Goal: Task Accomplishment & Management: Manage account settings

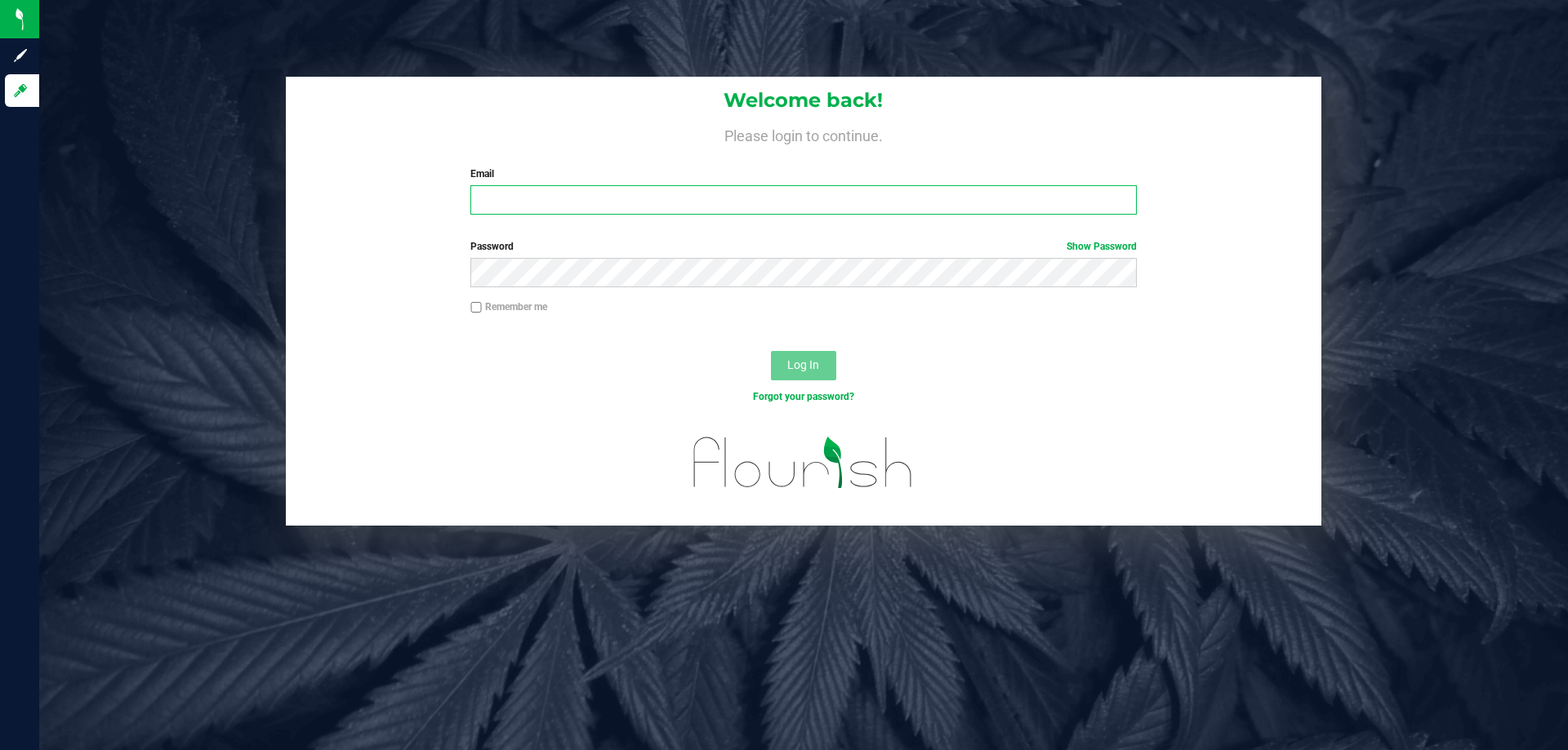
click at [684, 207] on input "Email" at bounding box center [803, 200] width 666 height 30
type input "[EMAIL_ADDRESS][DOMAIN_NAME]"
click at [771, 351] on button "Log In" at bounding box center [803, 365] width 65 height 30
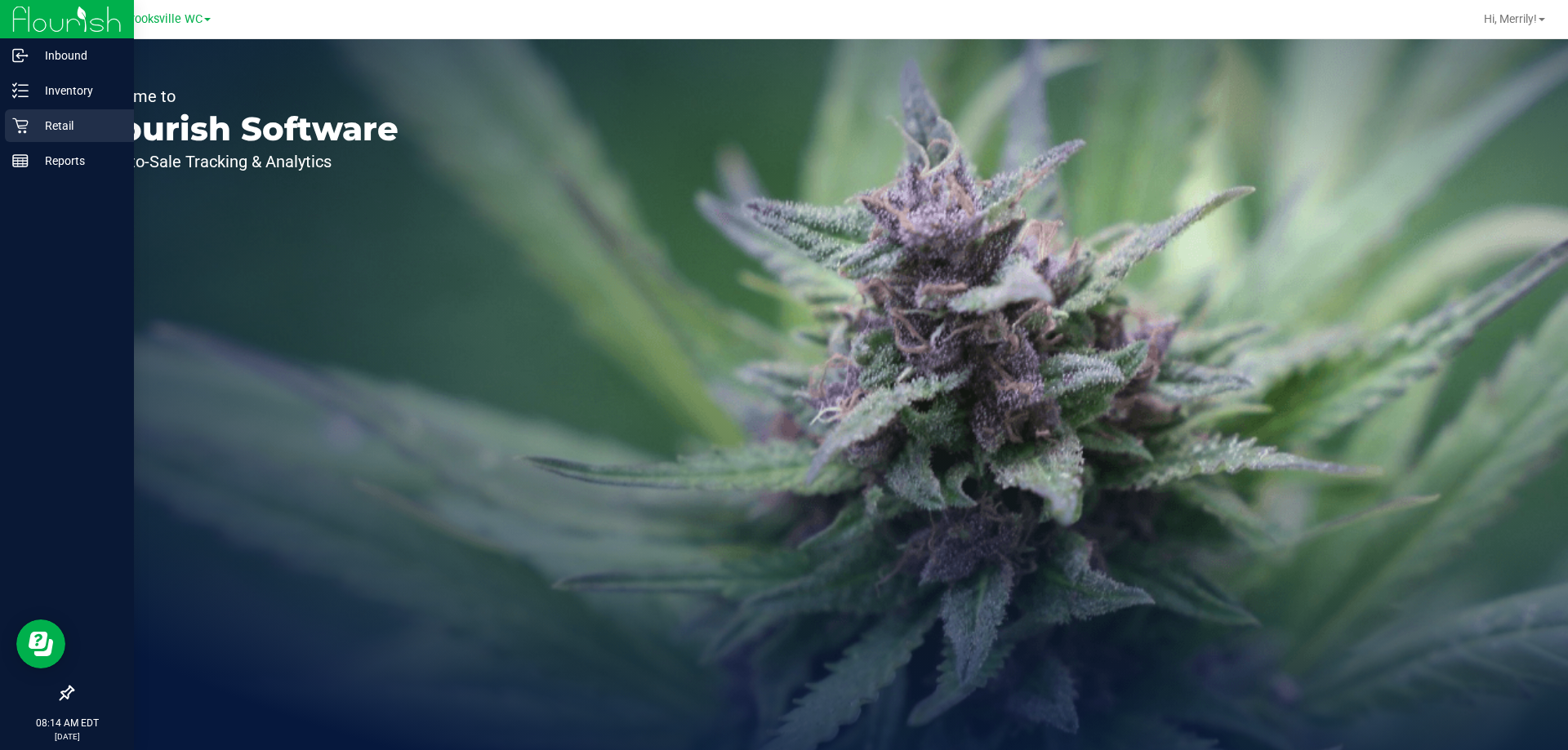
click at [19, 129] on icon at bounding box center [21, 126] width 17 height 17
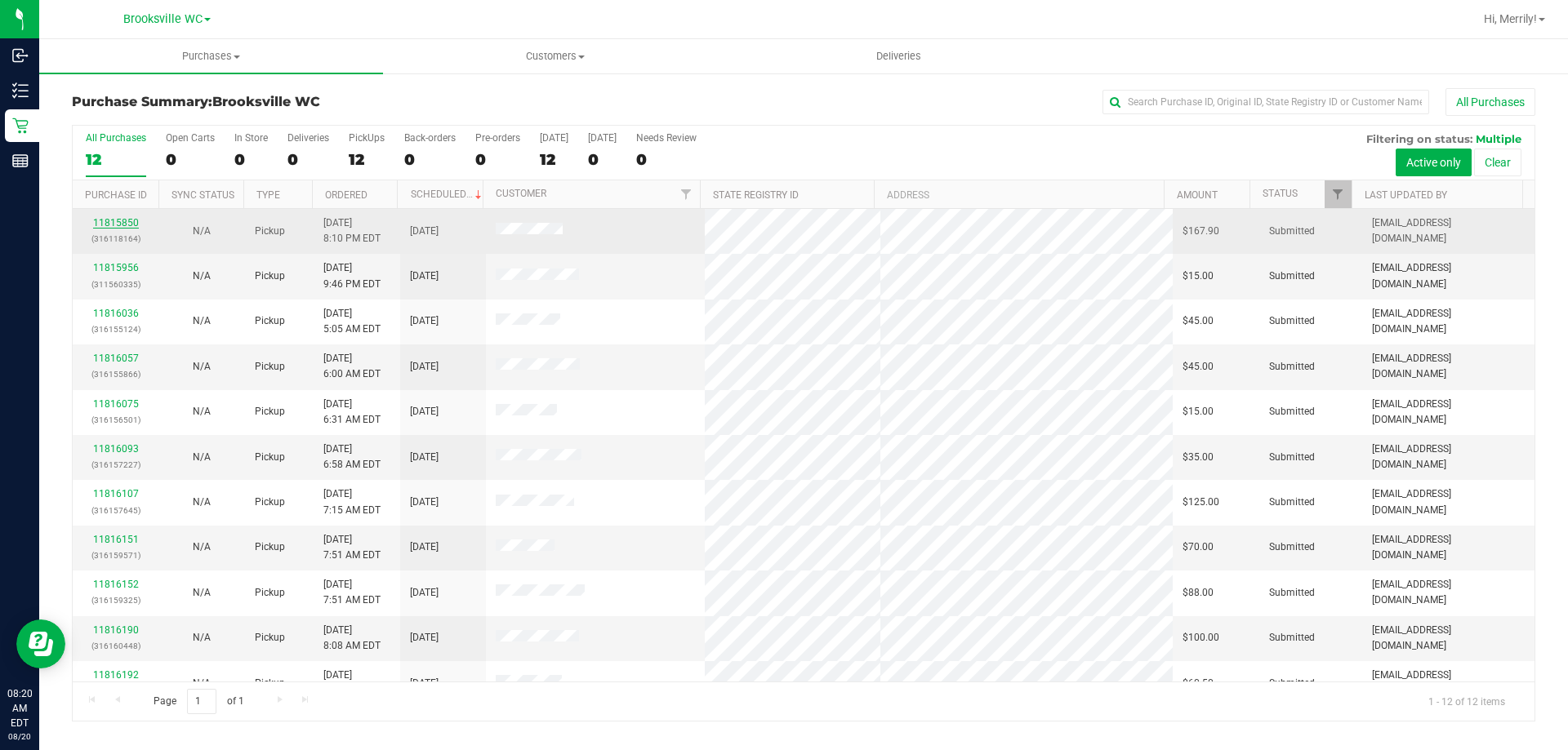
click at [128, 218] on link "11815850" at bounding box center [116, 223] width 46 height 12
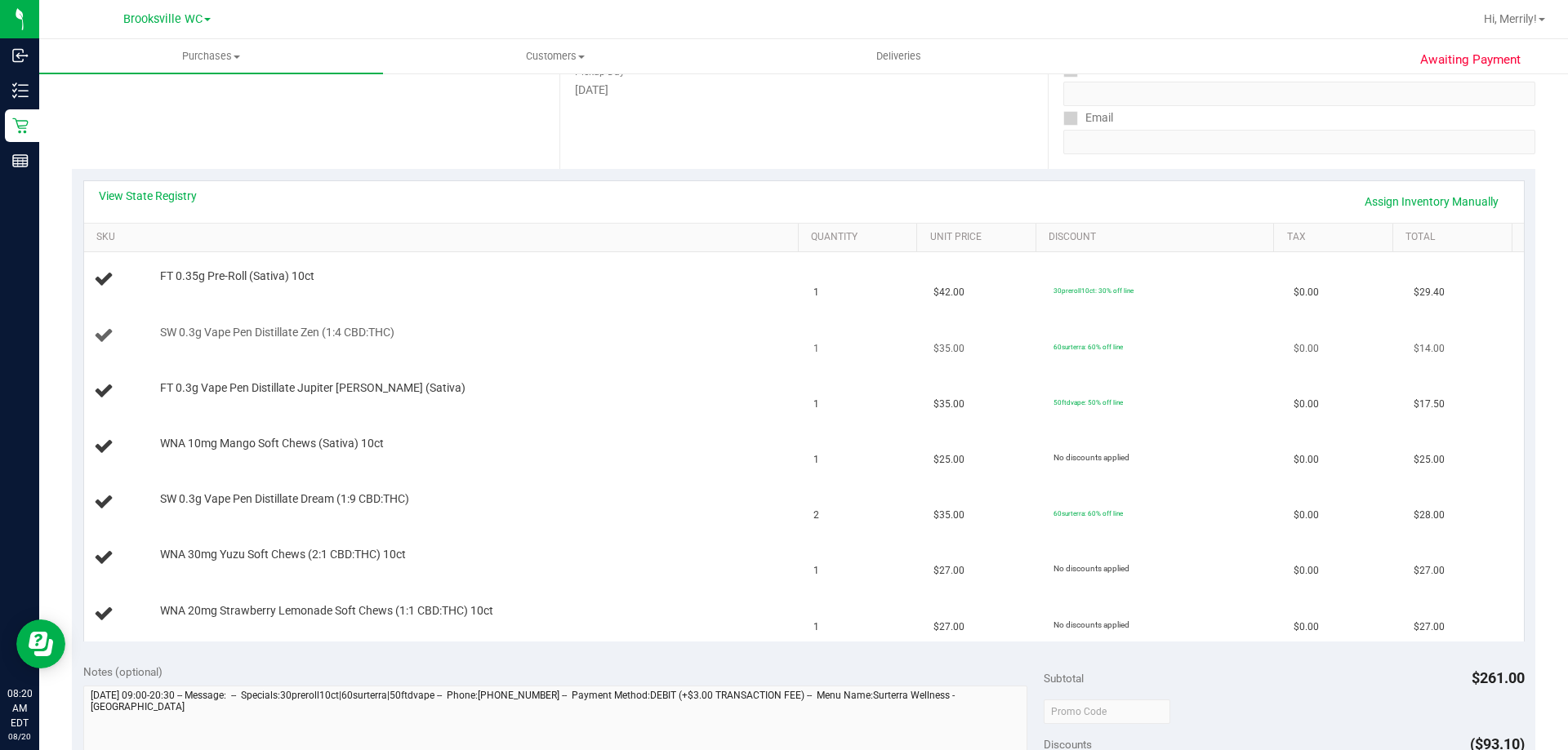
scroll to position [245, 0]
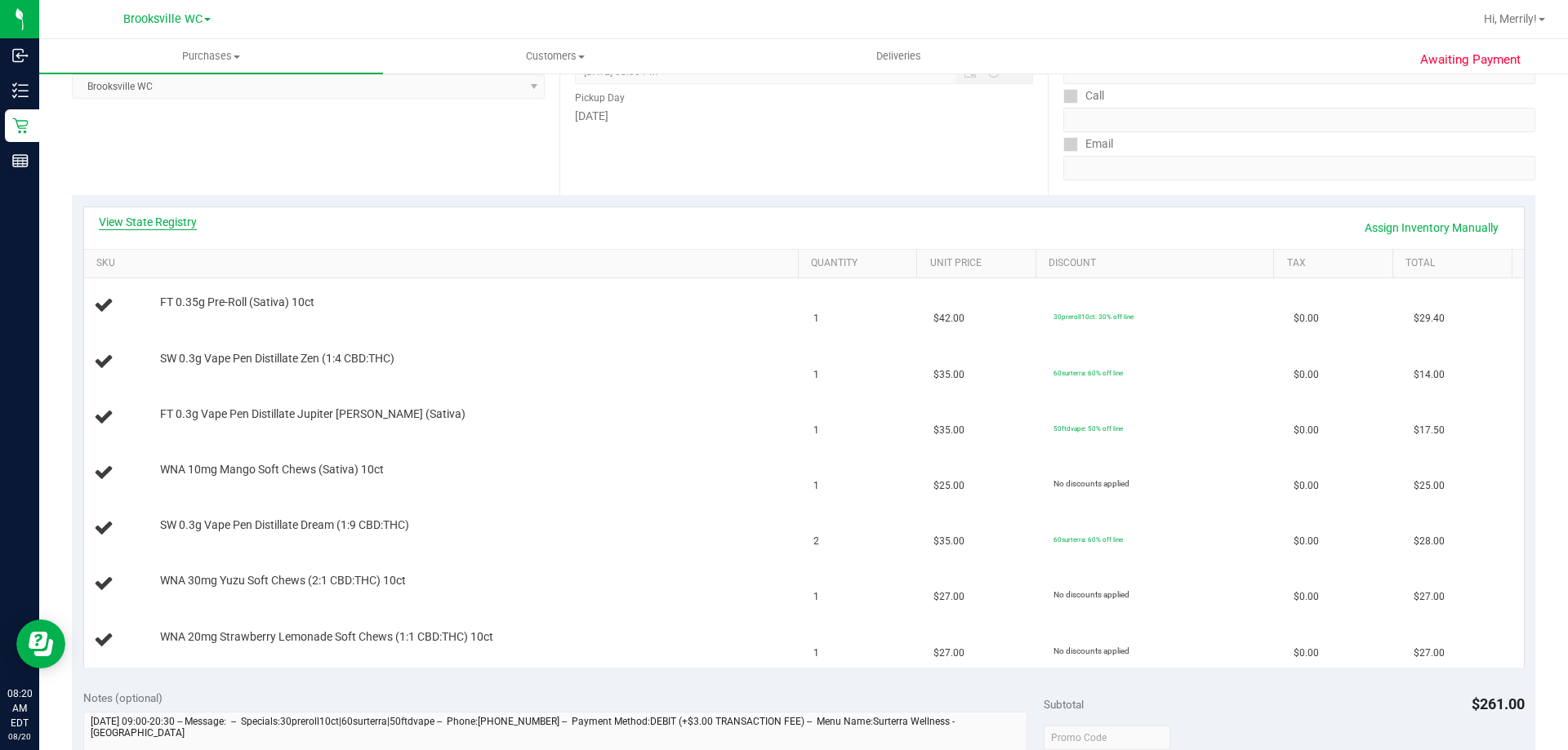
click at [155, 222] on link "View State Registry" at bounding box center [147, 222] width 98 height 17
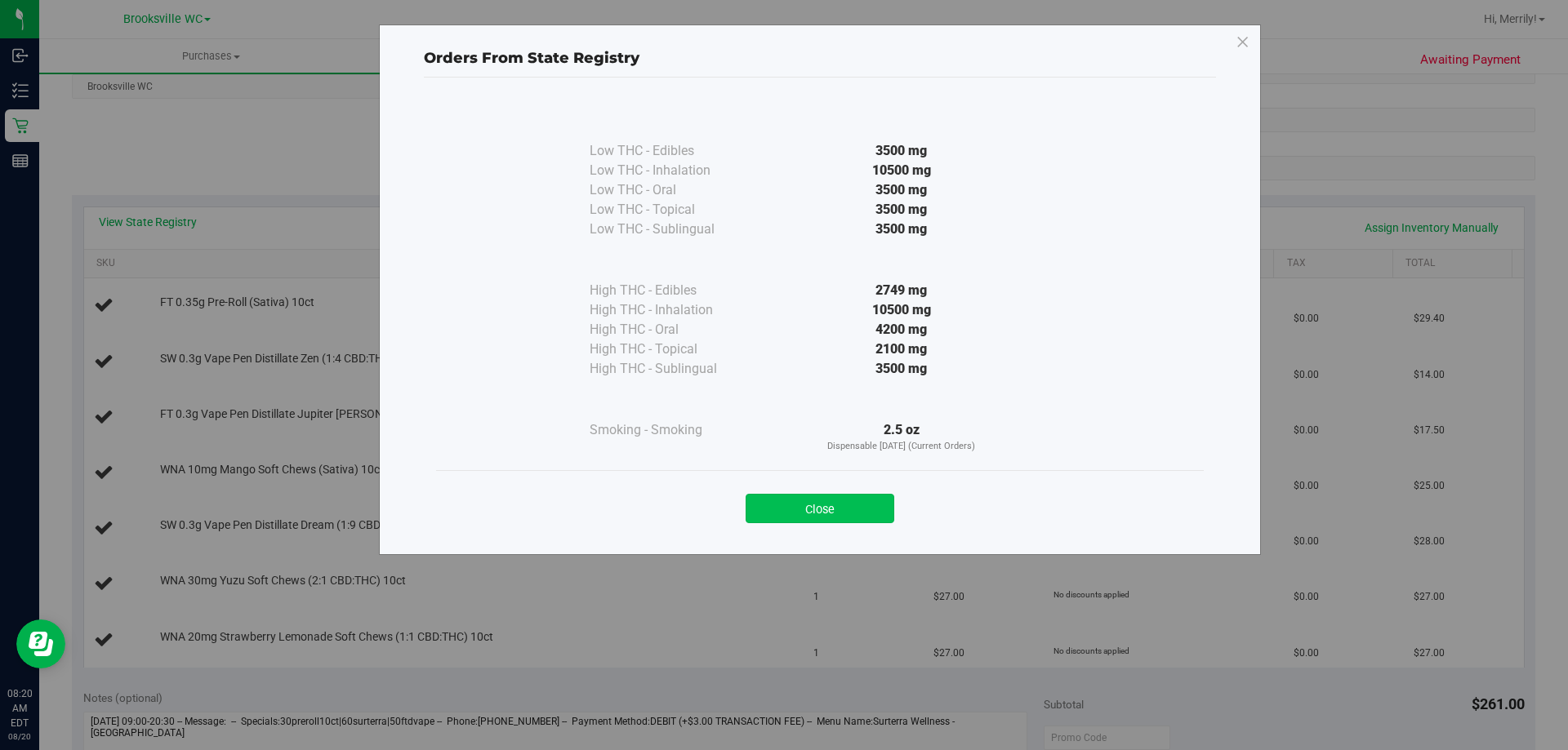
click at [829, 507] on button "Close" at bounding box center [820, 509] width 149 height 30
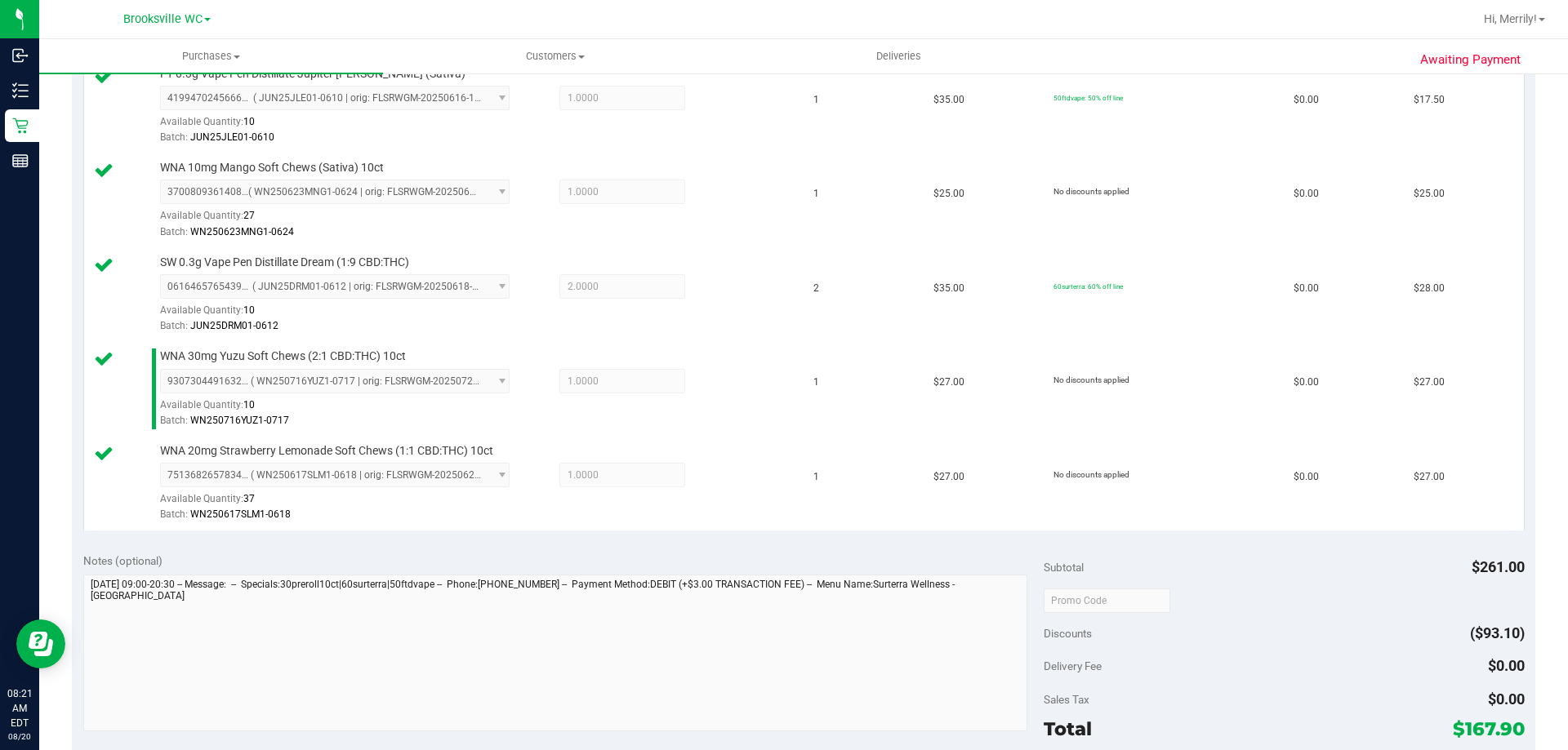
scroll to position [816, 0]
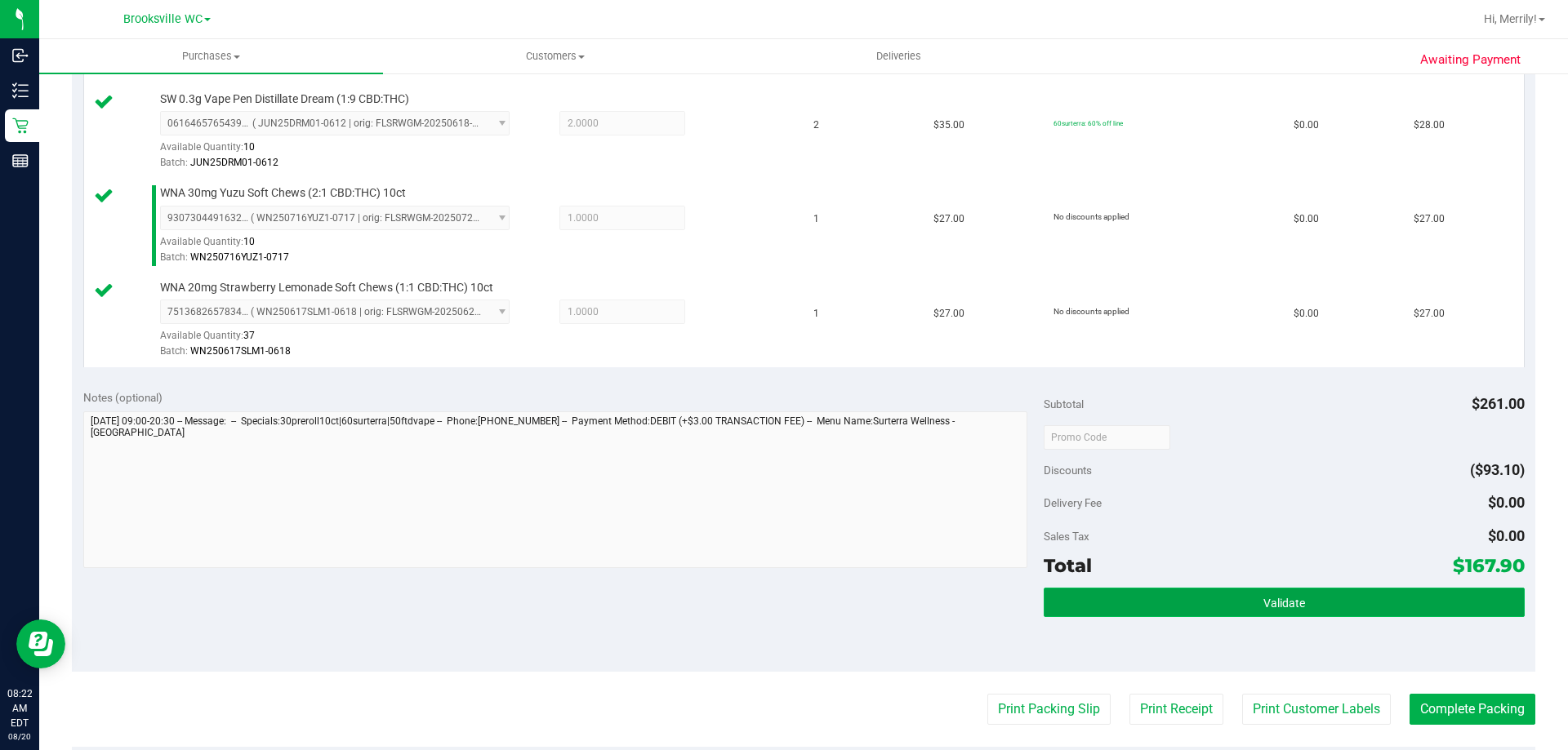
click at [1247, 607] on button "Validate" at bounding box center [1284, 603] width 480 height 30
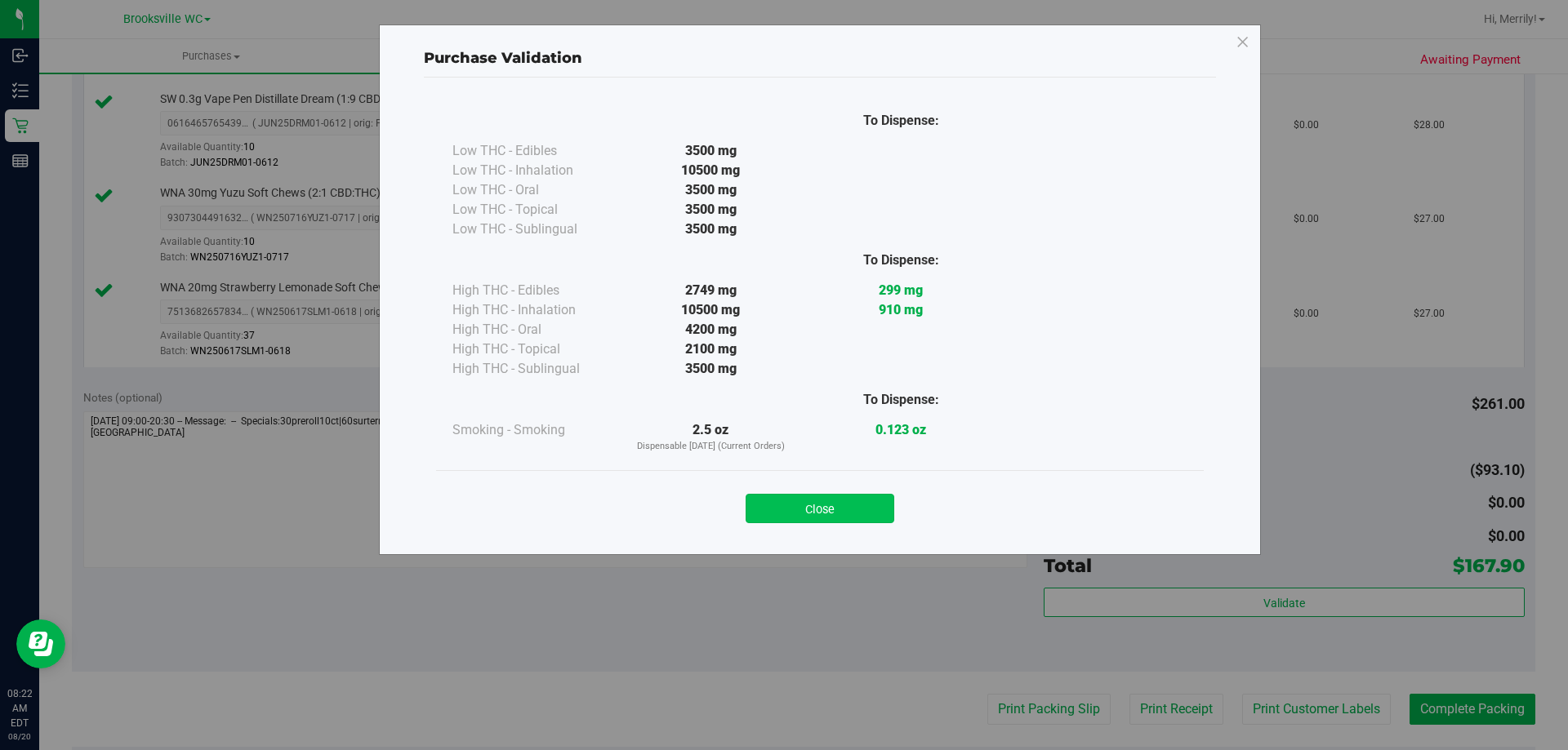
click at [848, 506] on button "Close" at bounding box center [820, 509] width 149 height 30
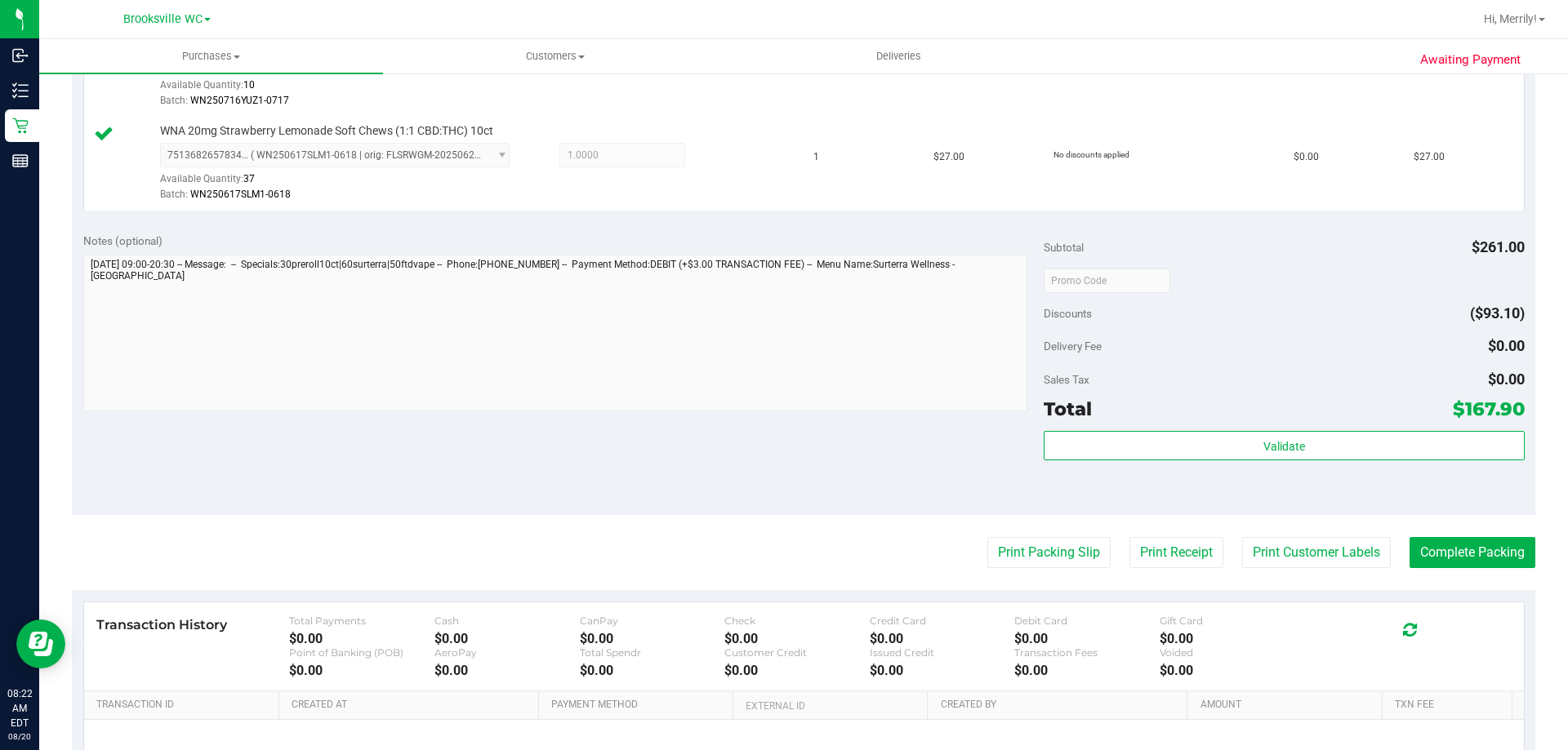
scroll to position [980, 0]
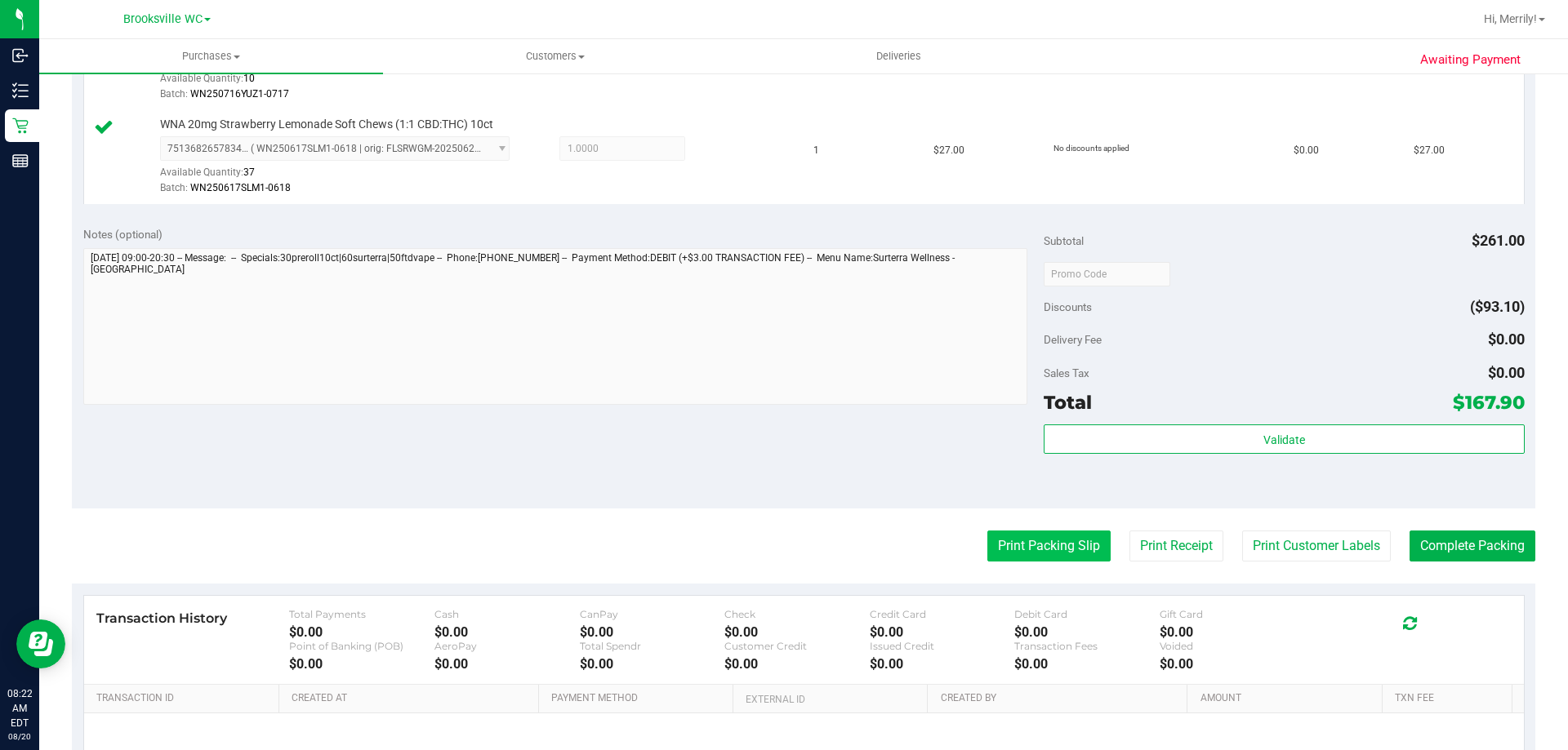
click at [1049, 539] on button "Print Packing Slip" at bounding box center [1048, 547] width 123 height 31
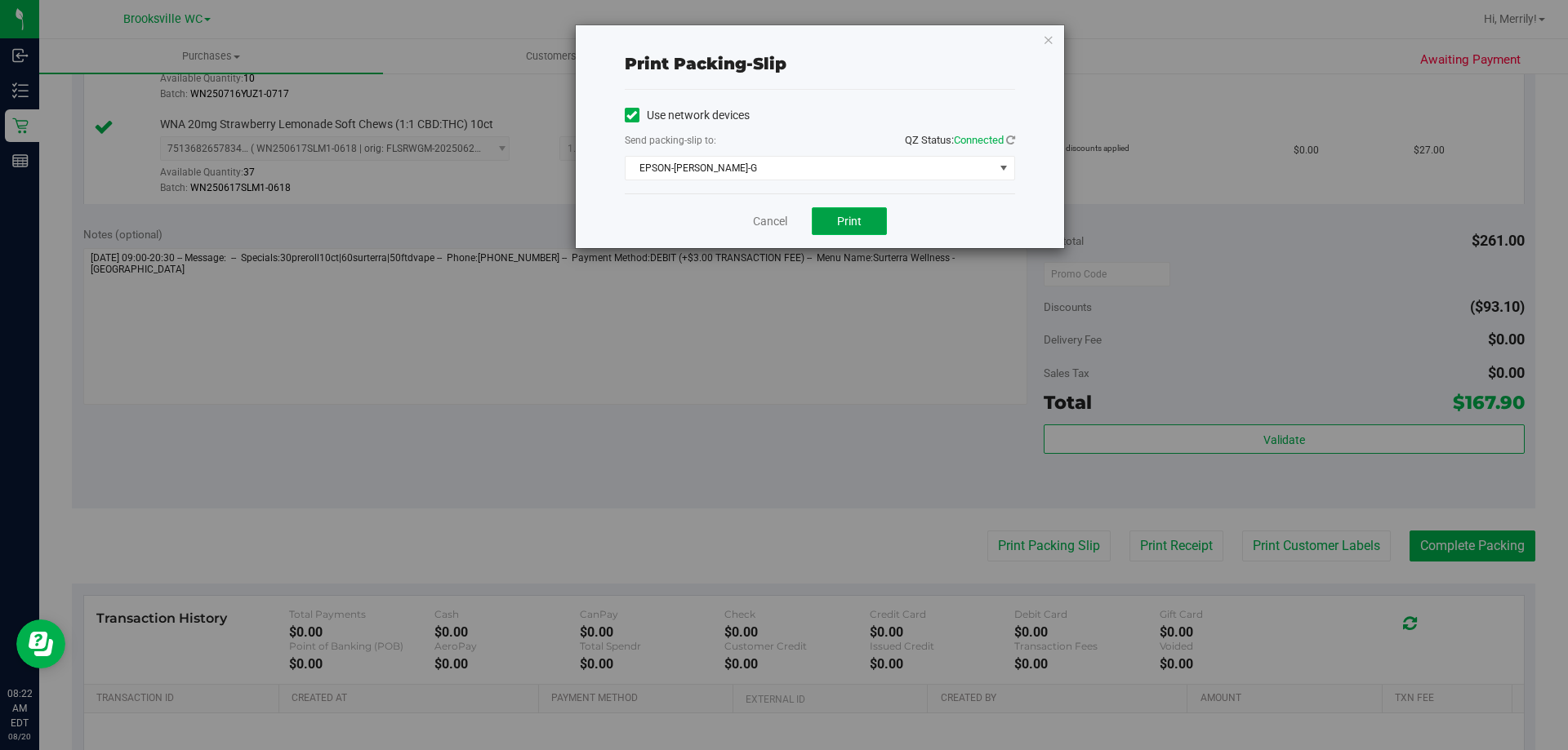
click at [847, 225] on span "Print" at bounding box center [850, 222] width 25 height 13
click at [776, 224] on link "Cancel" at bounding box center [770, 222] width 34 height 17
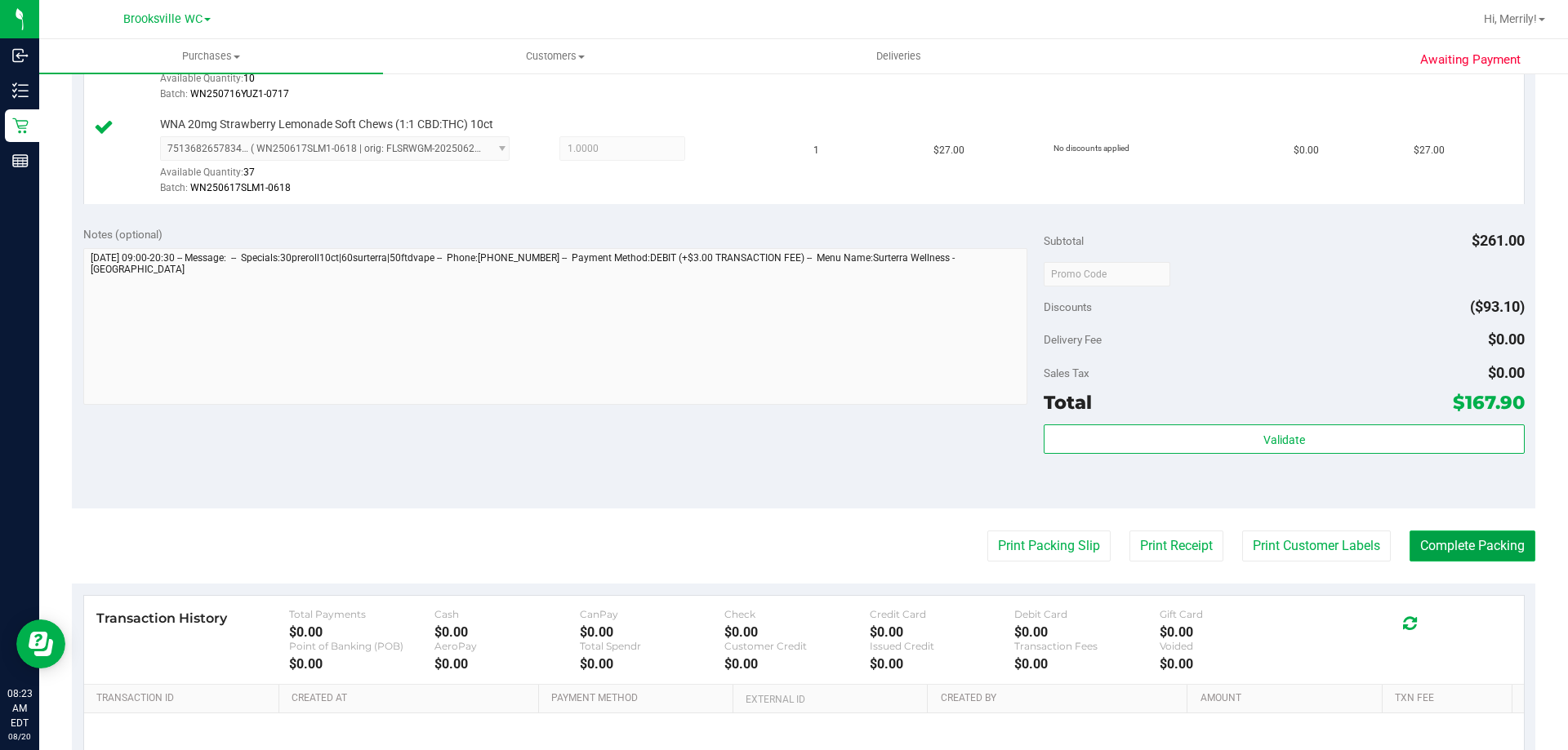
click at [1441, 561] on button "Complete Packing" at bounding box center [1473, 547] width 126 height 31
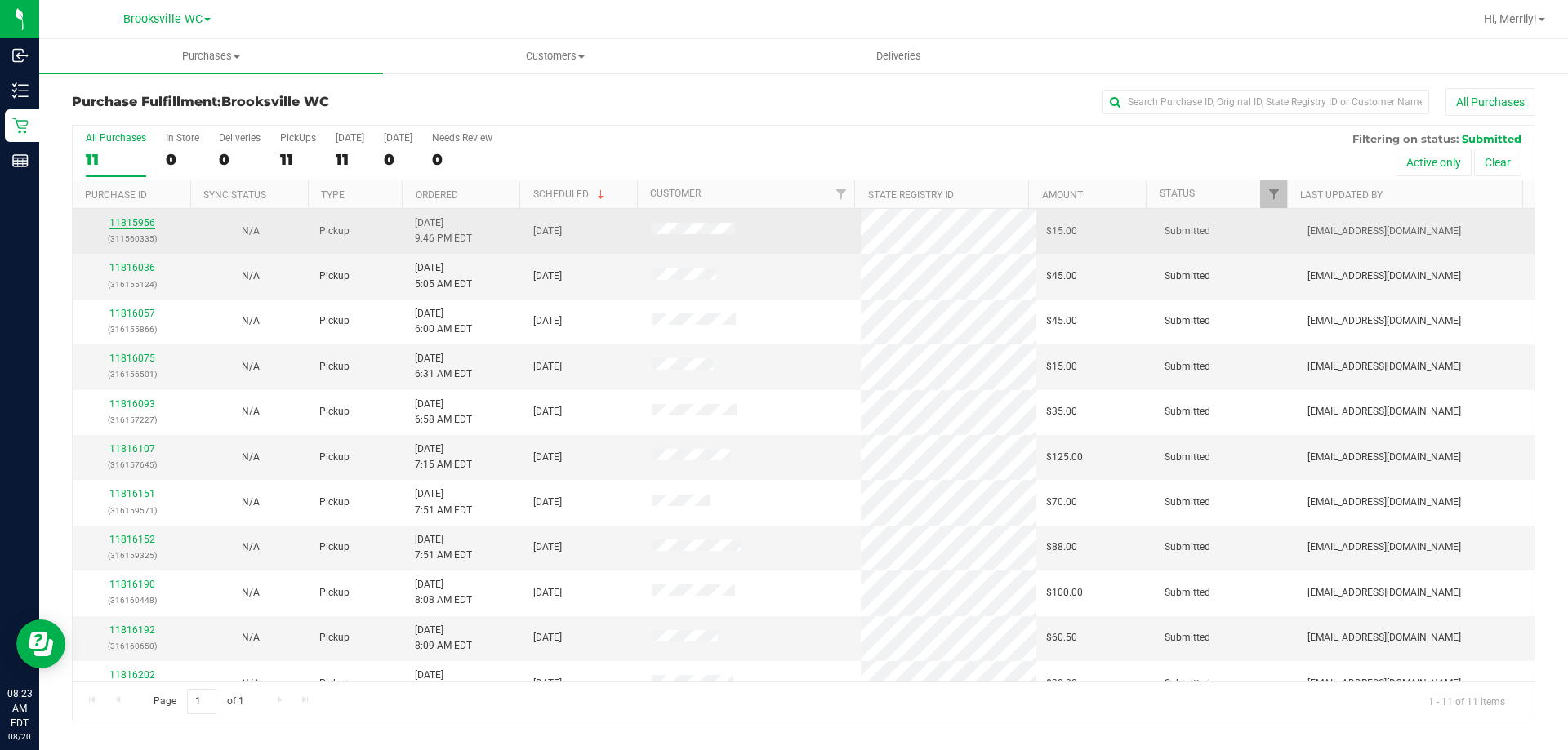
click at [131, 222] on link "11815956" at bounding box center [132, 223] width 46 height 12
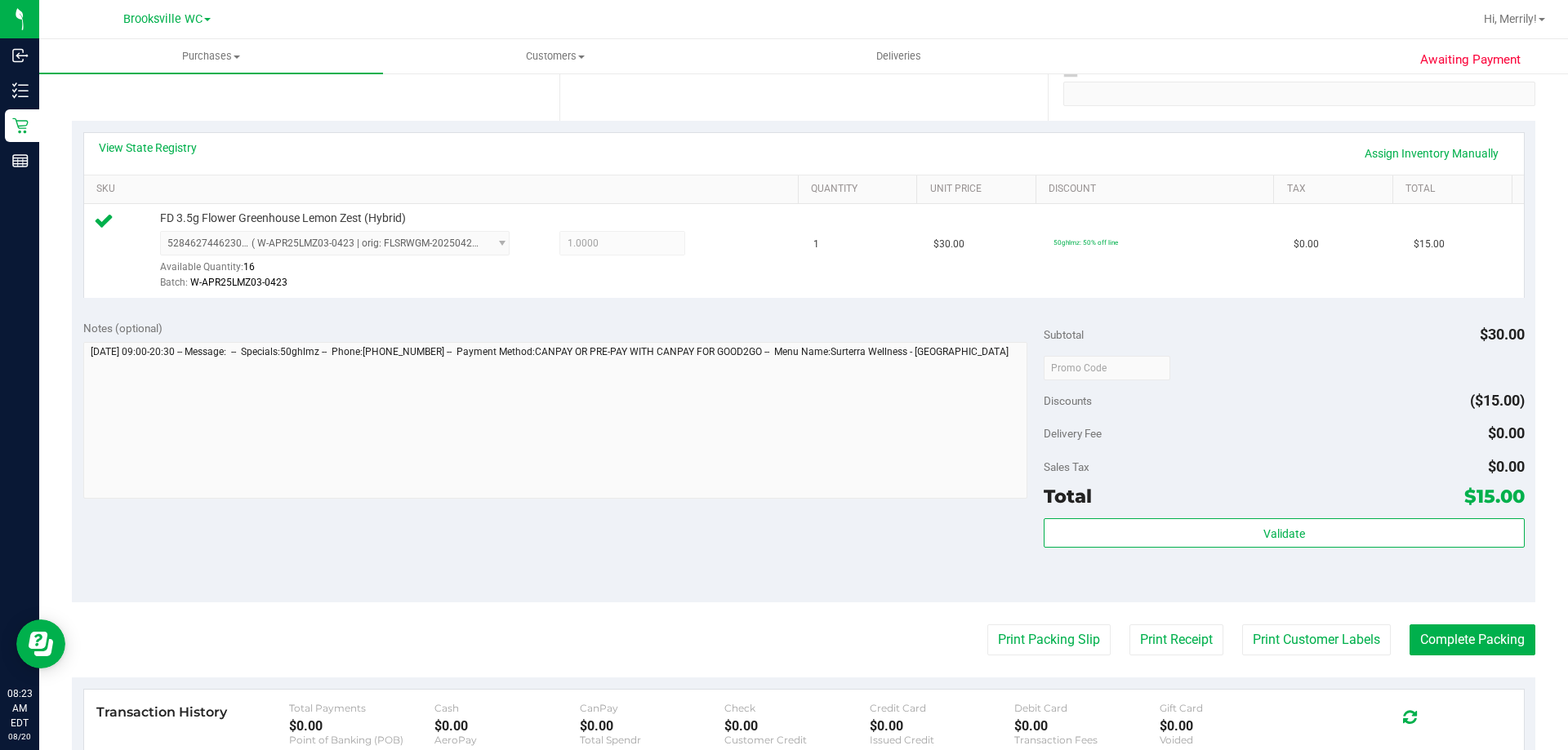
scroll to position [327, 0]
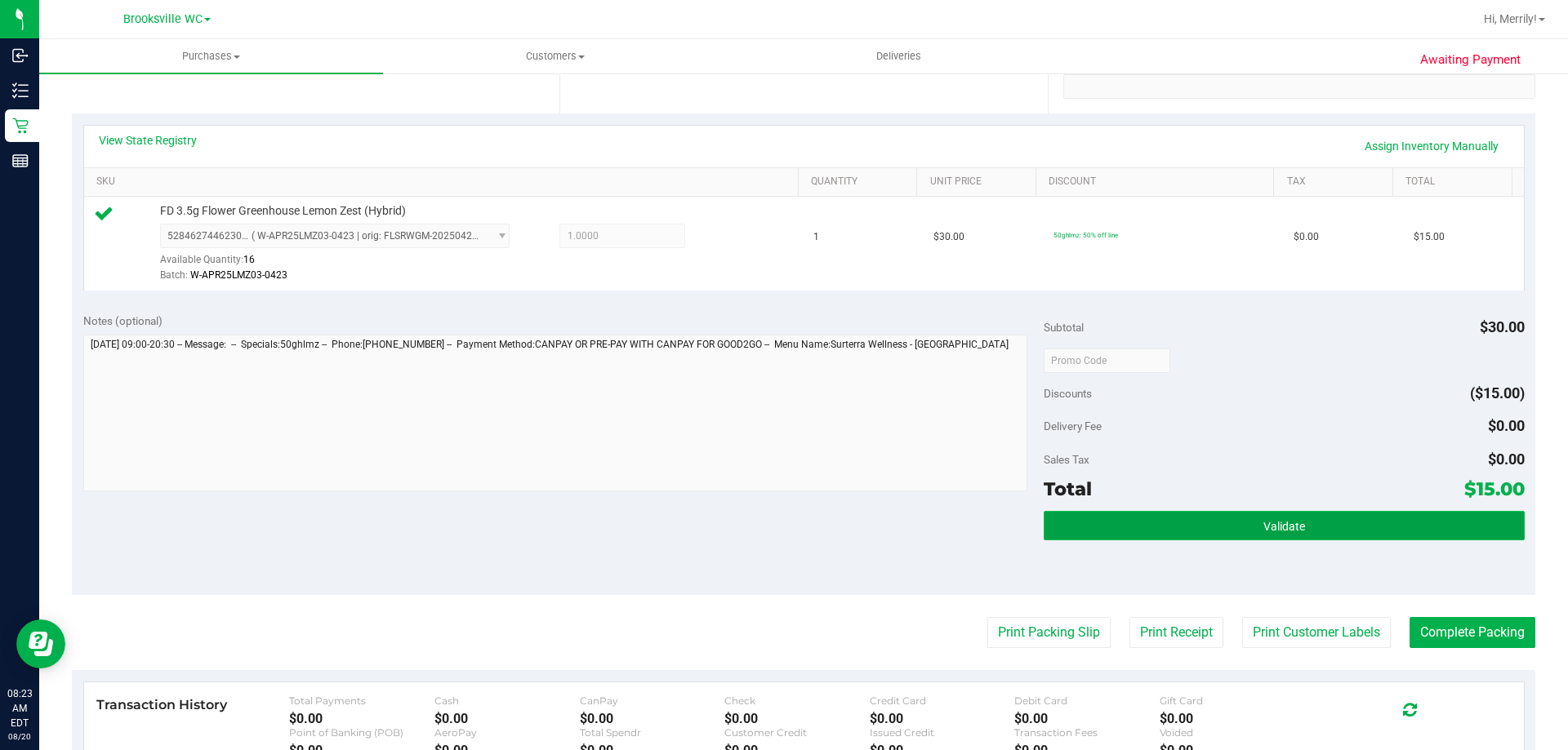
click at [1237, 527] on button "Validate" at bounding box center [1284, 526] width 480 height 30
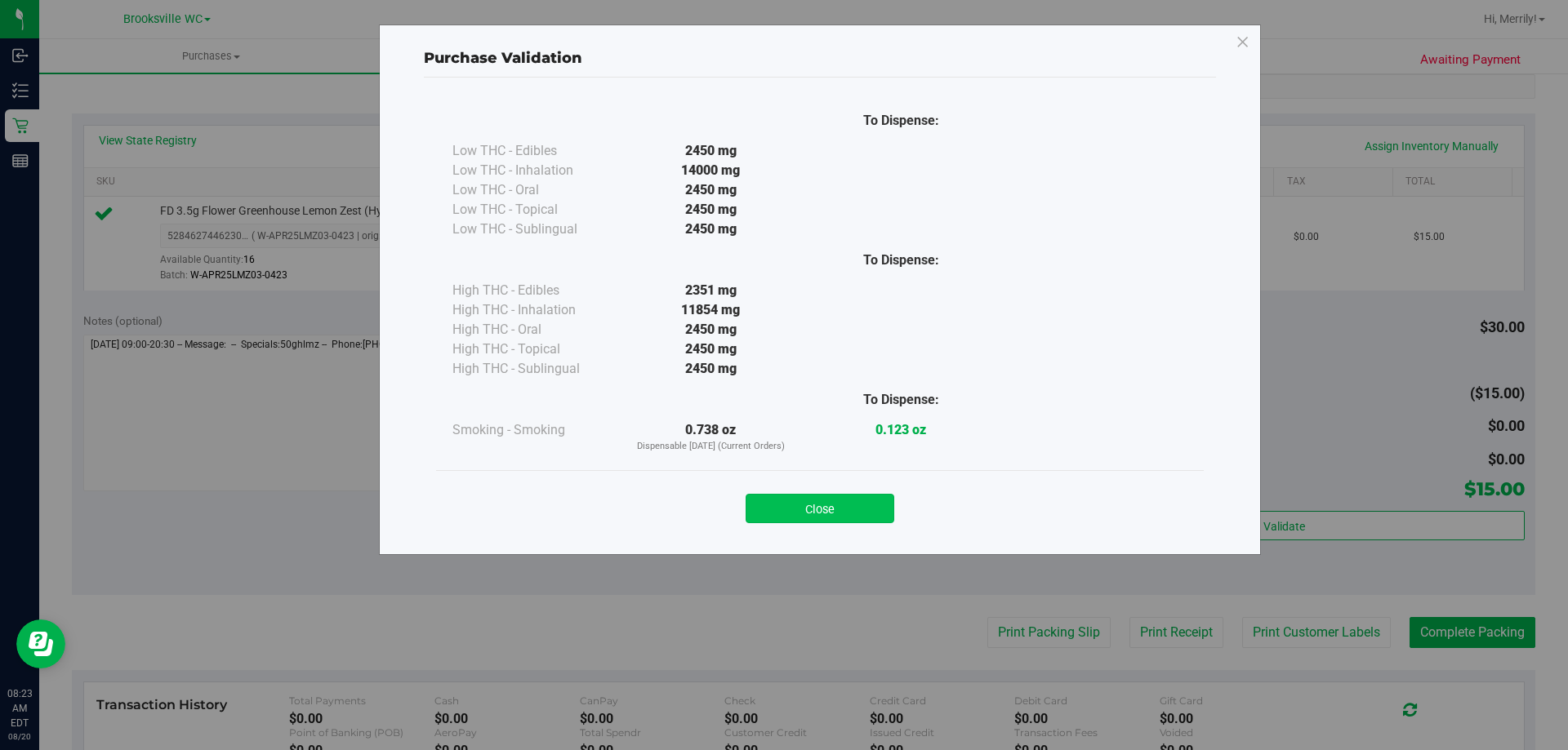
click at [798, 502] on button "Close" at bounding box center [820, 509] width 149 height 30
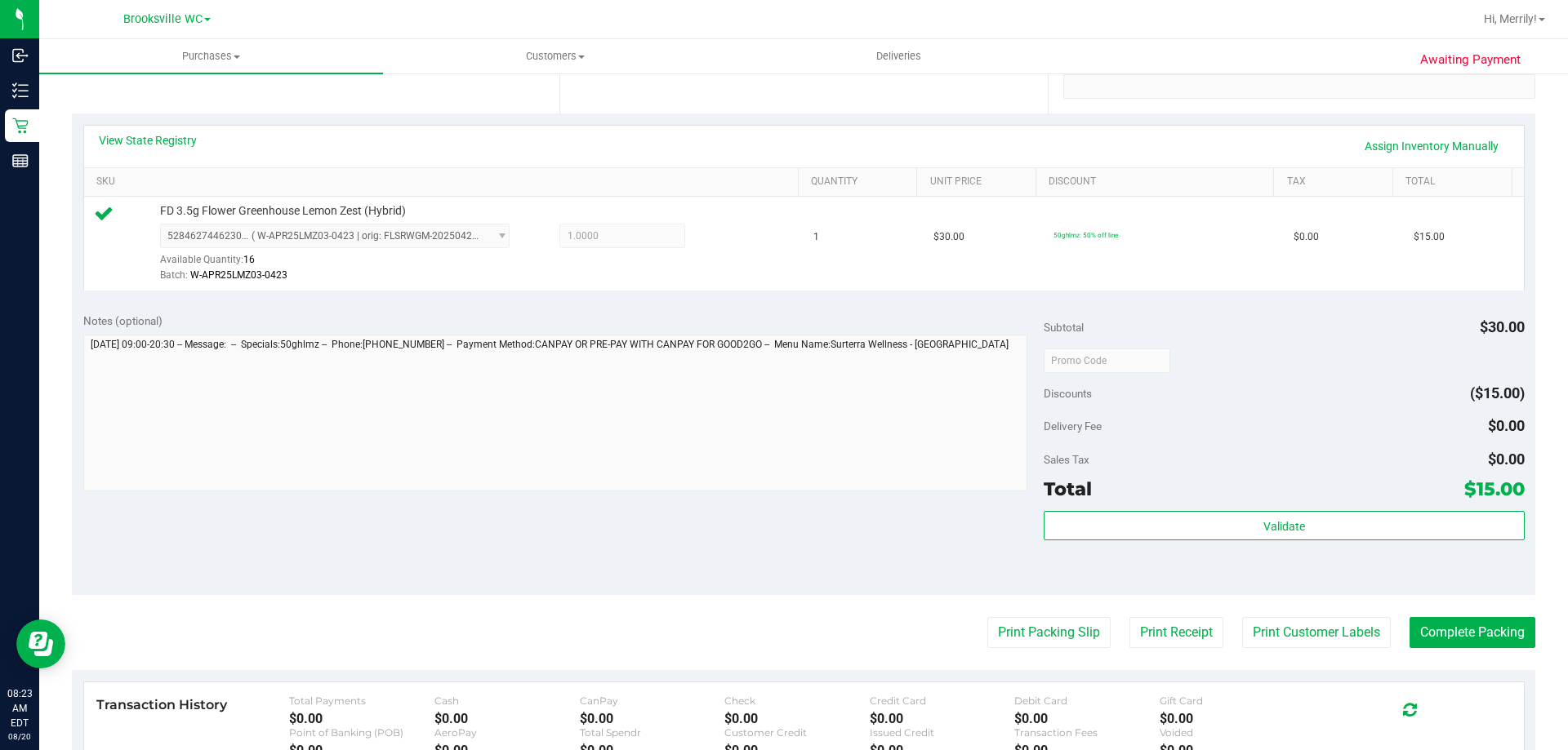
scroll to position [0, 0]
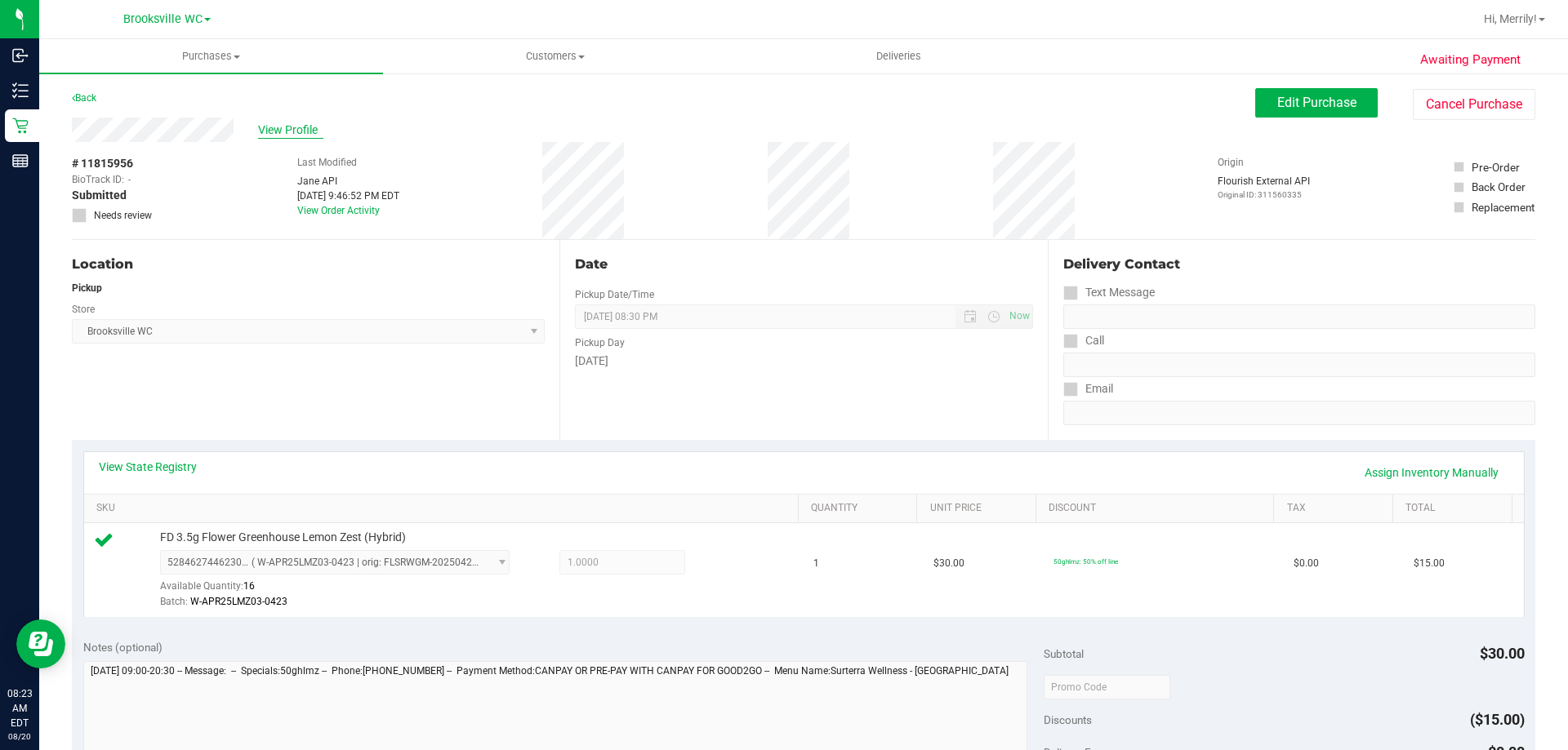
click at [285, 125] on span "View Profile" at bounding box center [290, 130] width 65 height 17
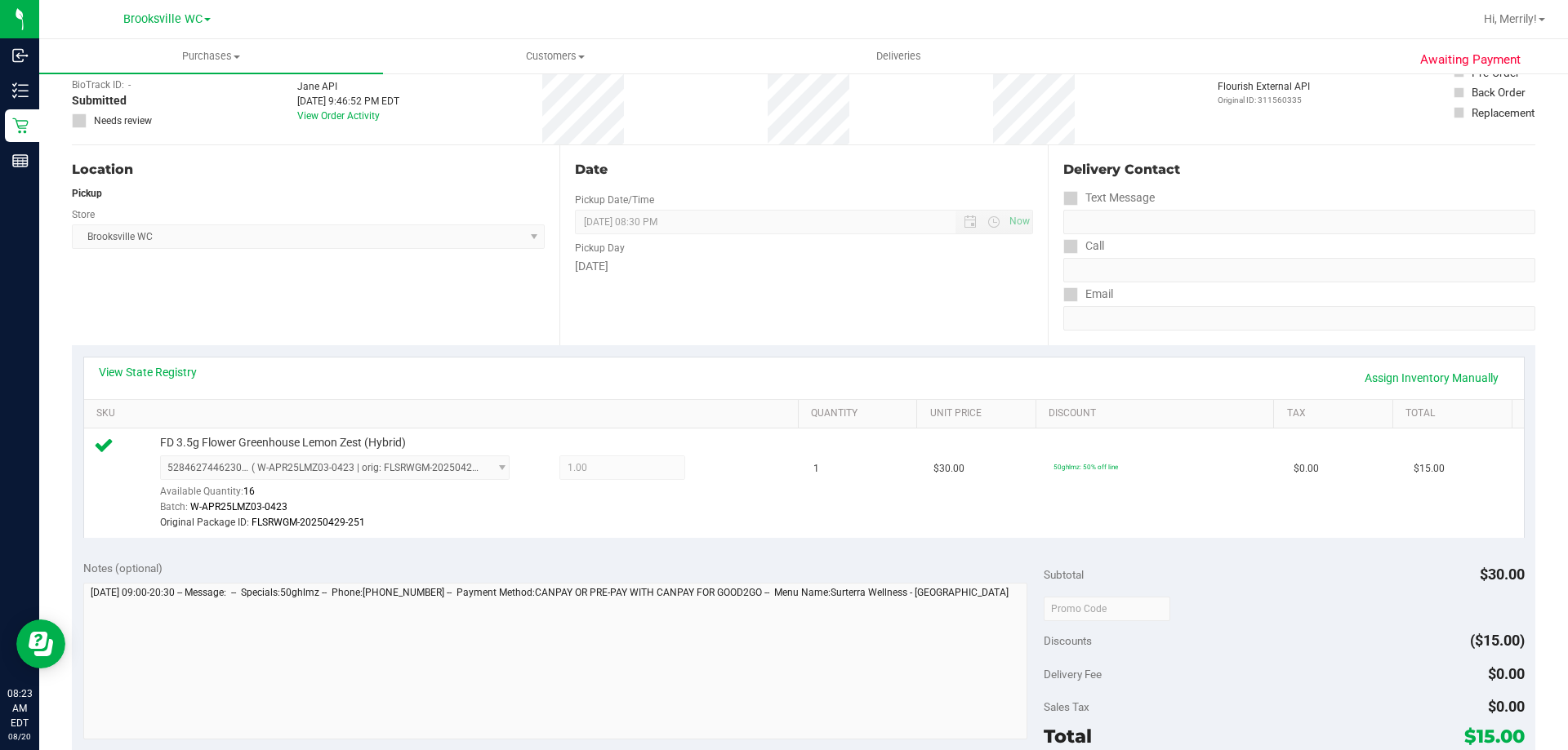
scroll to position [327, 0]
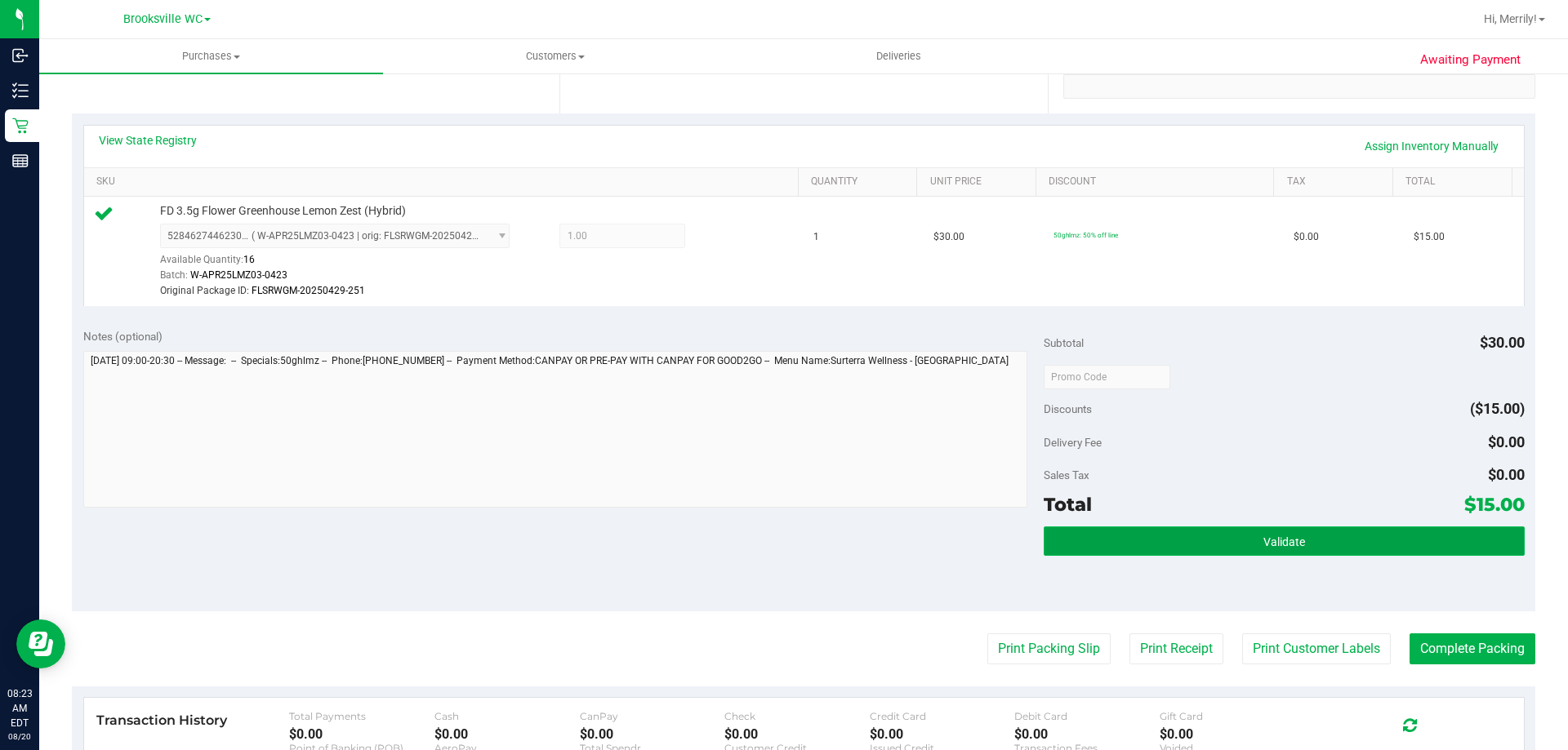
click at [1264, 546] on span "Validate" at bounding box center [1284, 542] width 41 height 13
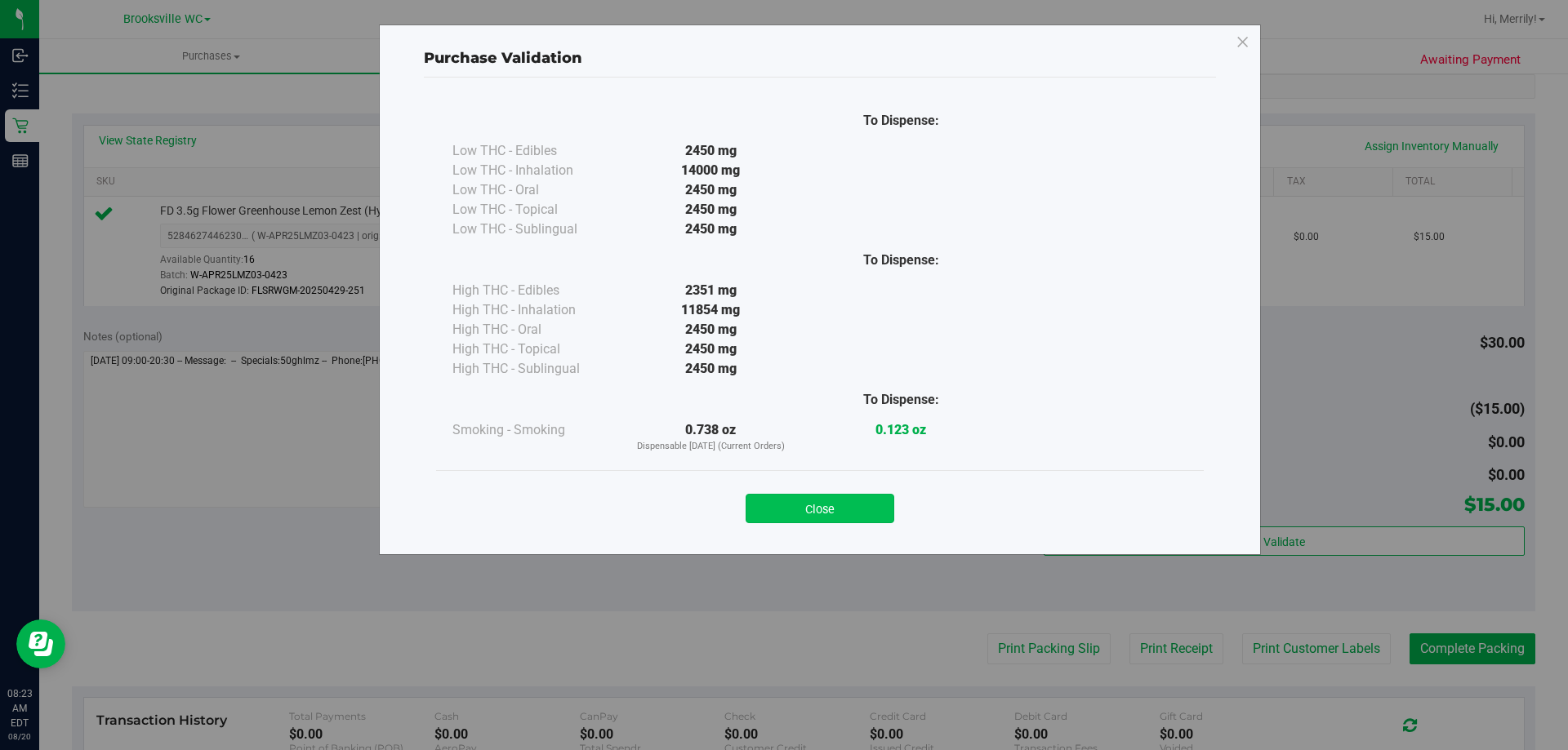
click at [811, 504] on button "Close" at bounding box center [820, 509] width 149 height 30
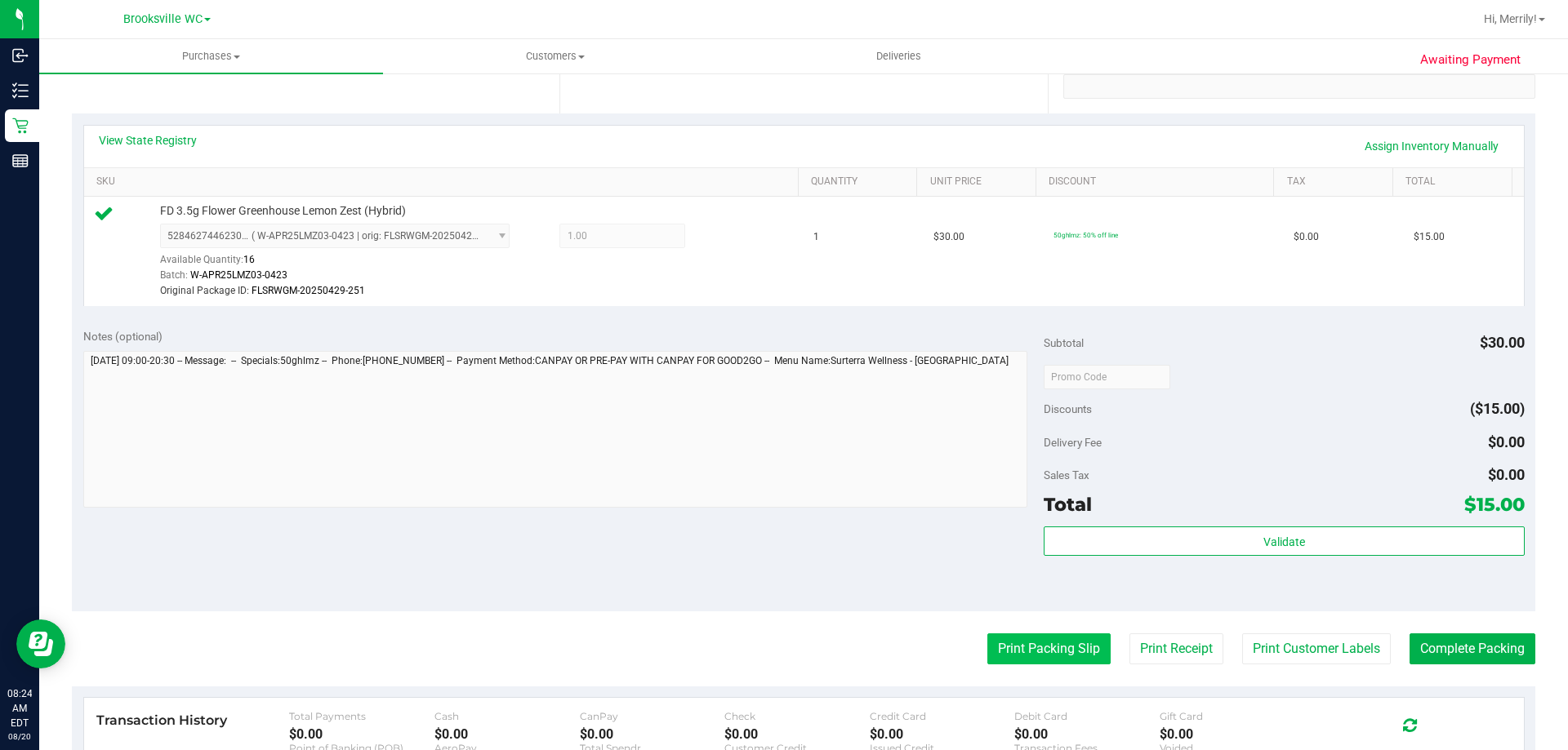
click at [1032, 645] on button "Print Packing Slip" at bounding box center [1048, 649] width 123 height 31
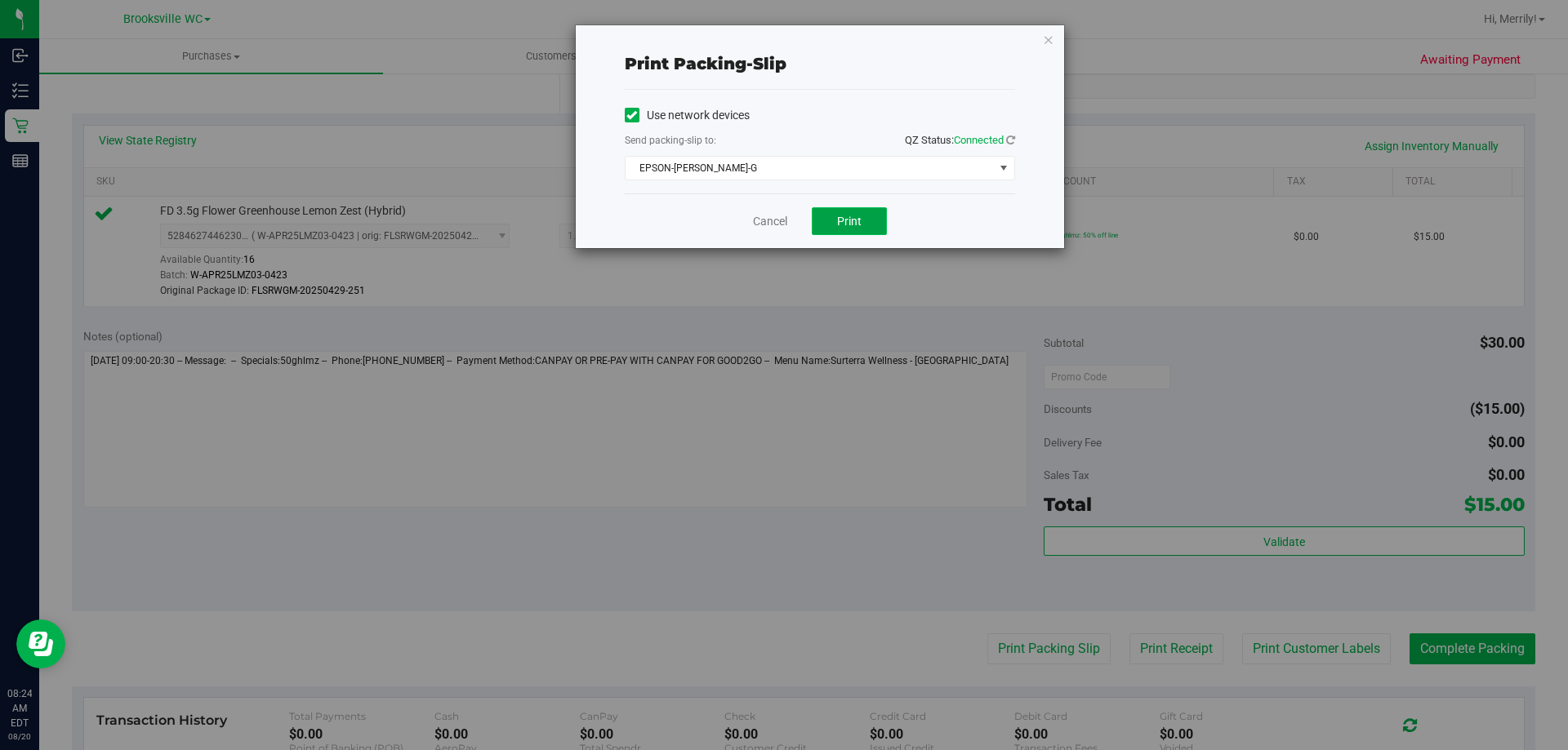
click at [849, 220] on span "Print" at bounding box center [850, 222] width 25 height 13
click at [770, 219] on link "Cancel" at bounding box center [770, 222] width 34 height 17
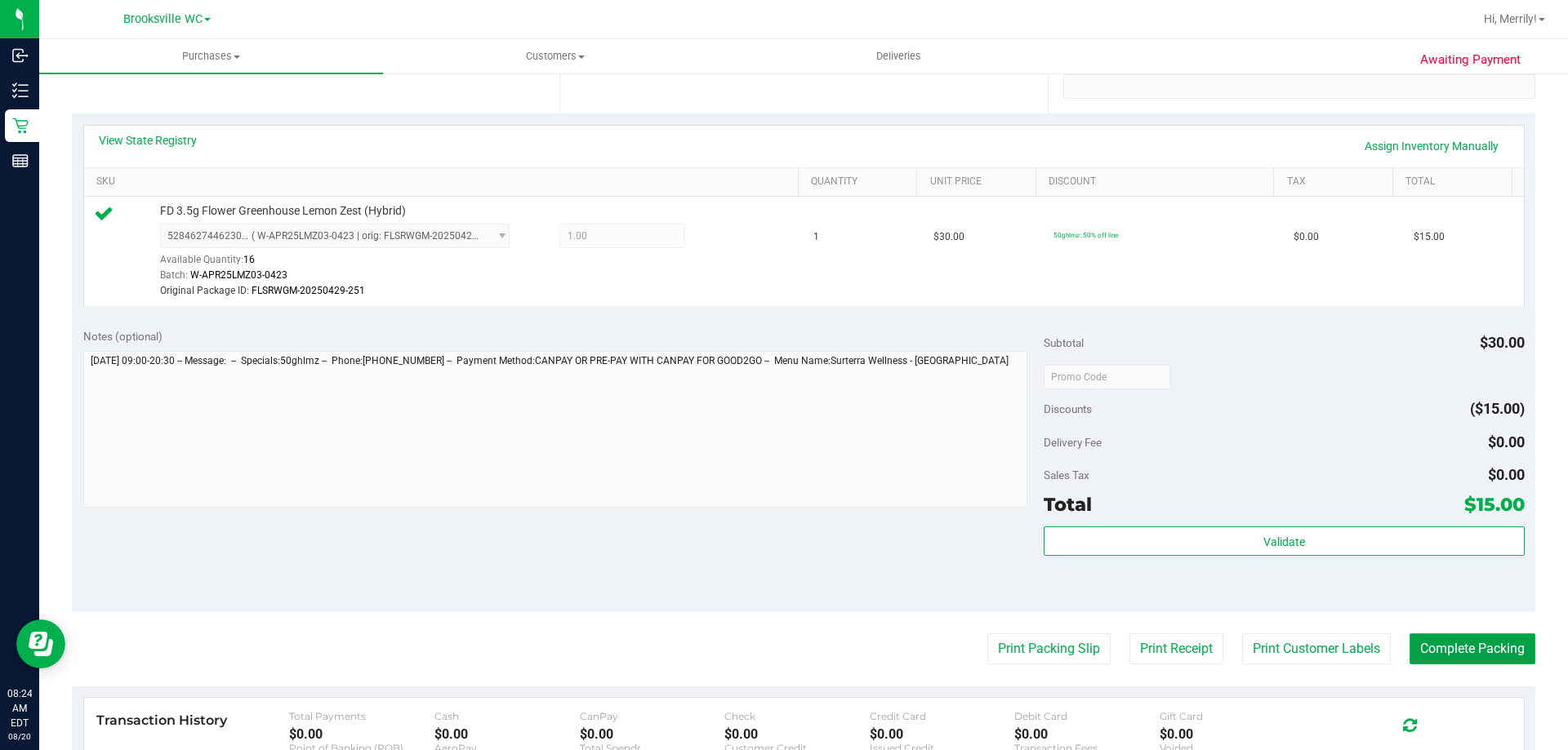
click at [1477, 650] on button "Complete Packing" at bounding box center [1473, 649] width 126 height 31
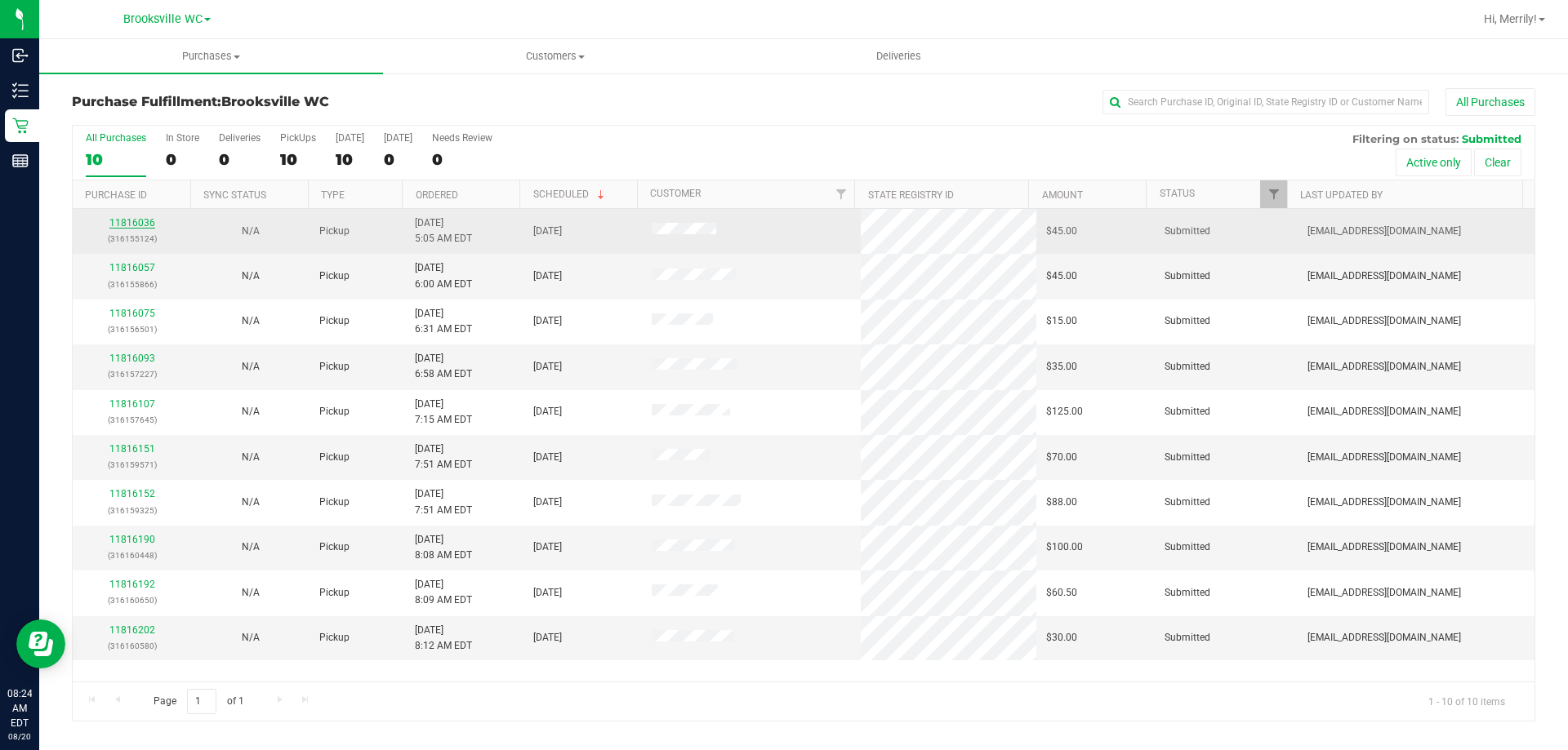
click at [137, 222] on link "11816036" at bounding box center [132, 223] width 46 height 12
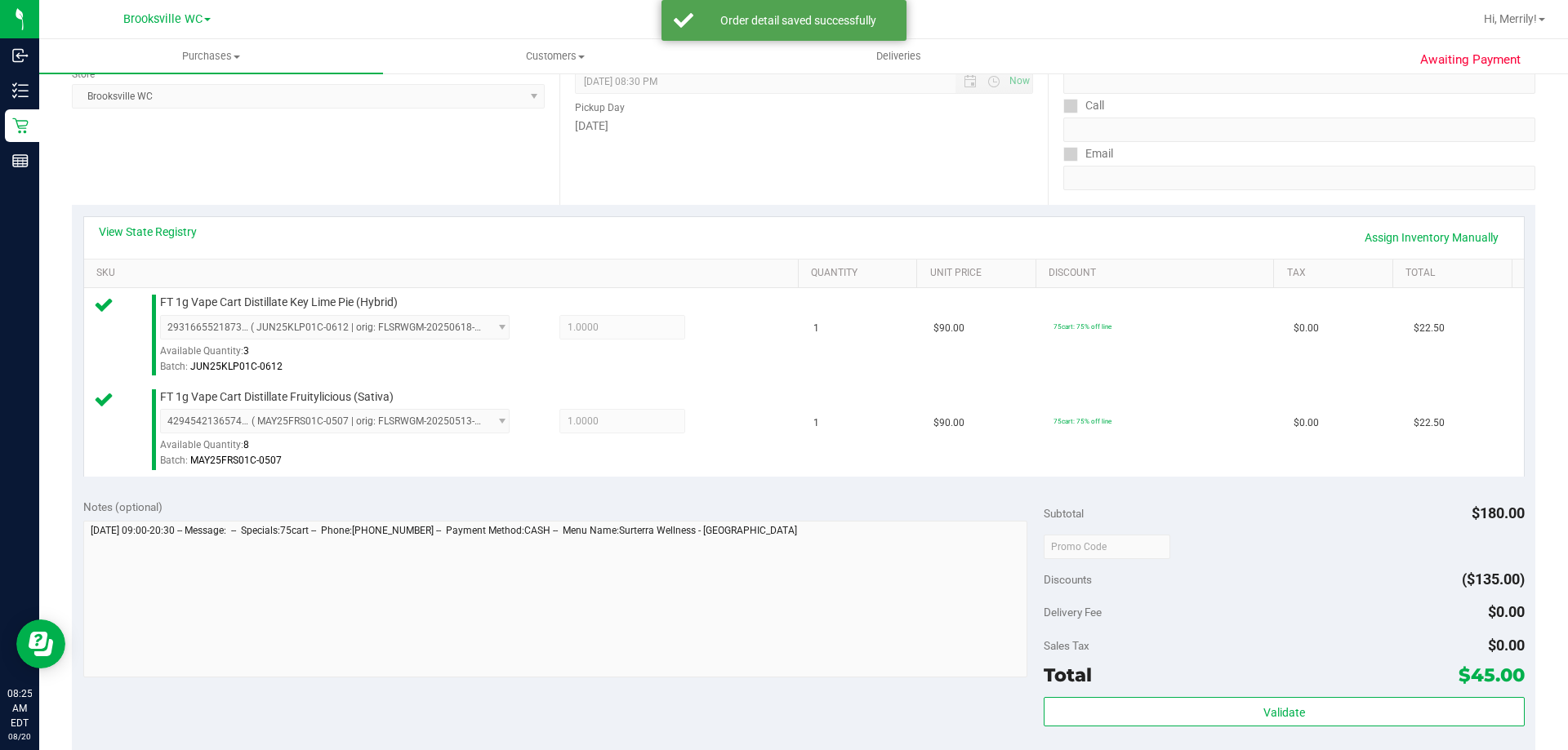
scroll to position [245, 0]
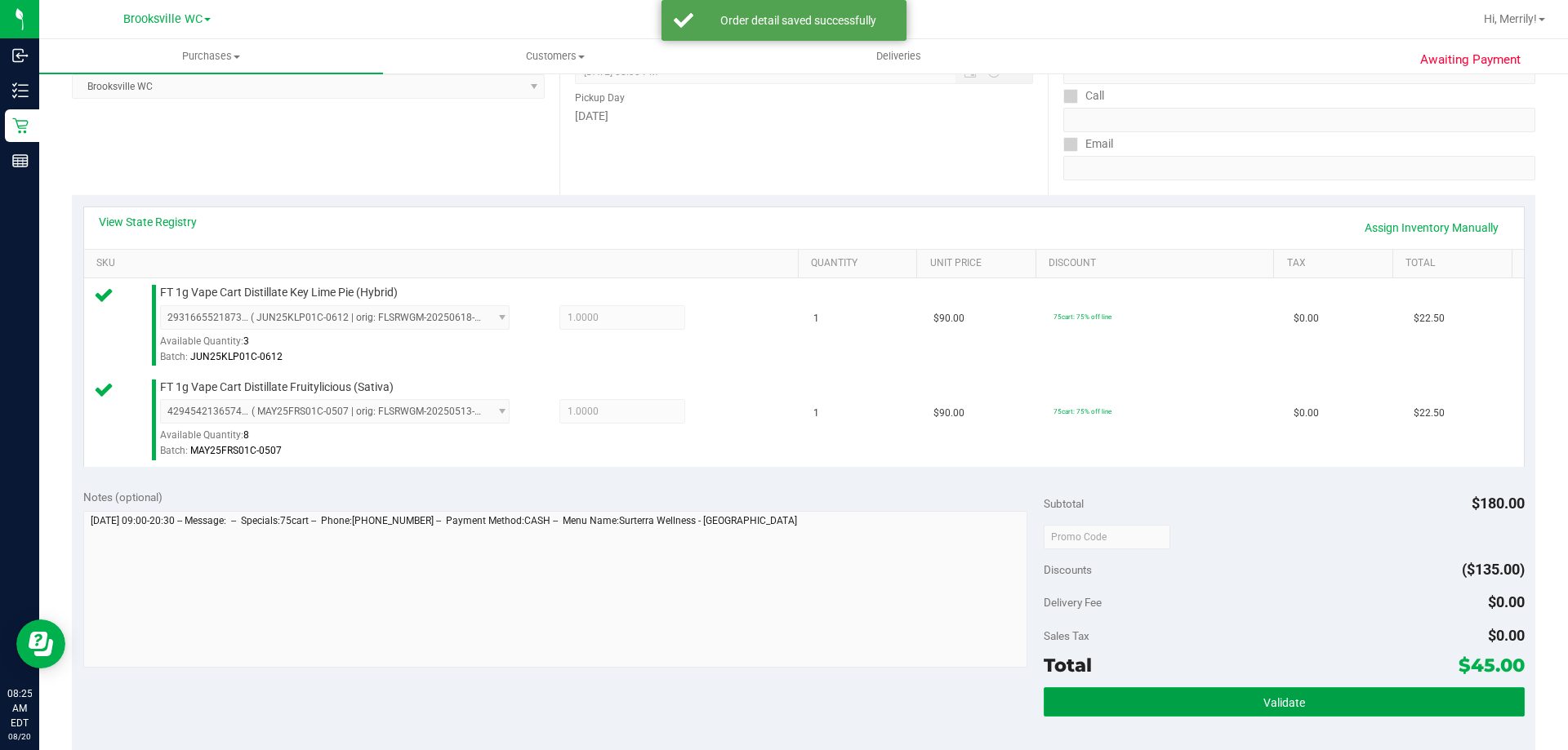
click at [1264, 707] on span "Validate" at bounding box center [1284, 703] width 41 height 13
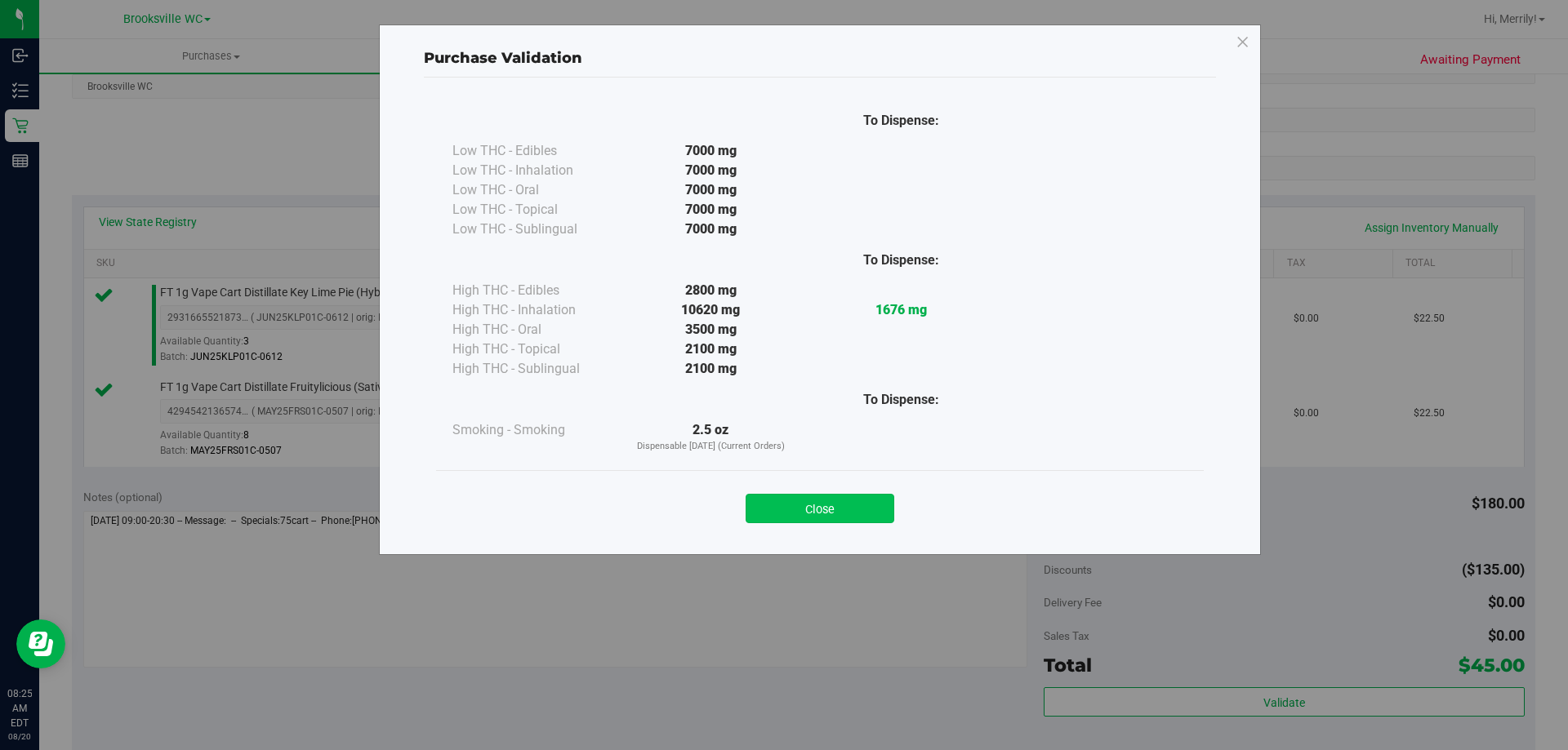
click at [832, 504] on button "Close" at bounding box center [820, 509] width 149 height 30
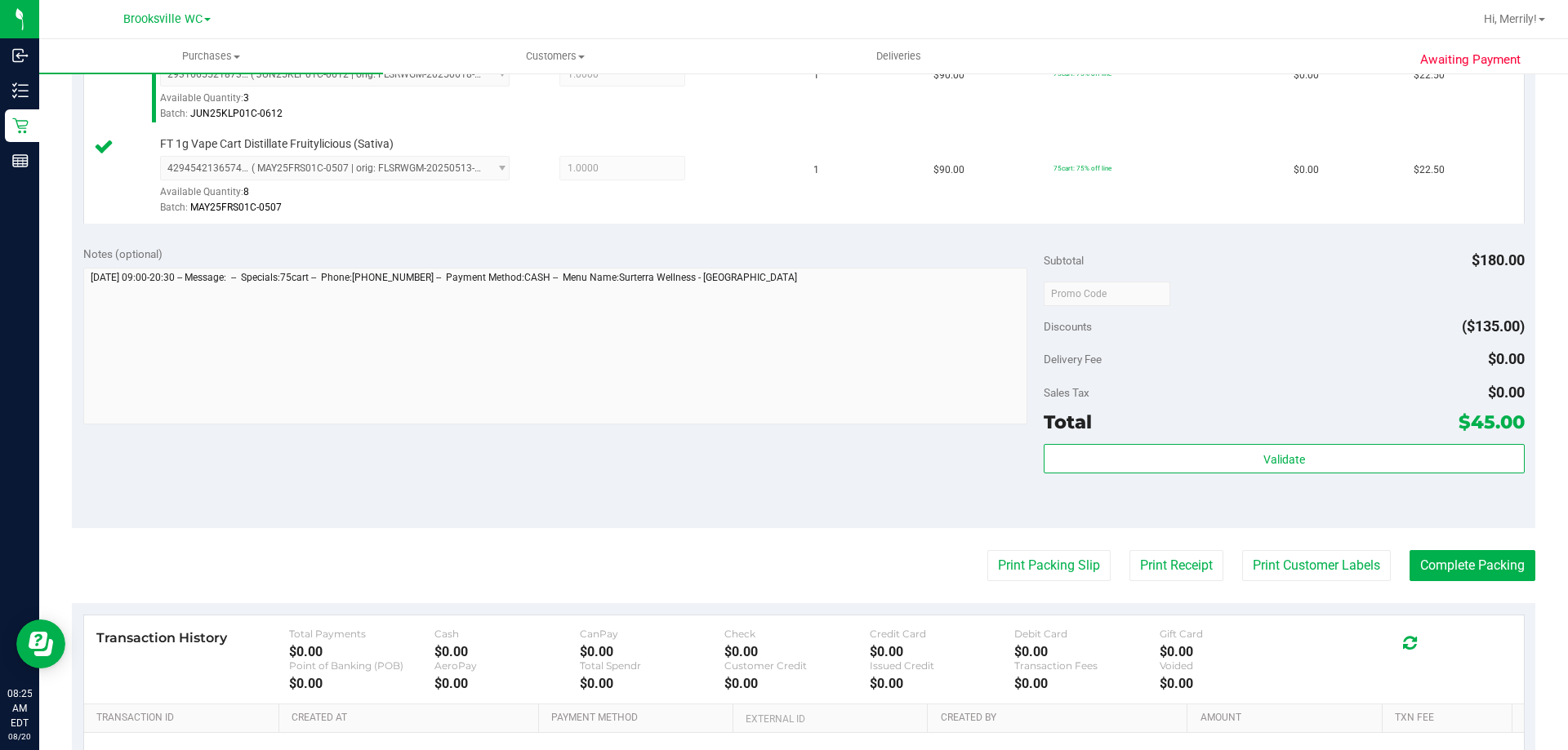
scroll to position [490, 0]
click at [1027, 571] on button "Print Packing Slip" at bounding box center [1048, 564] width 123 height 31
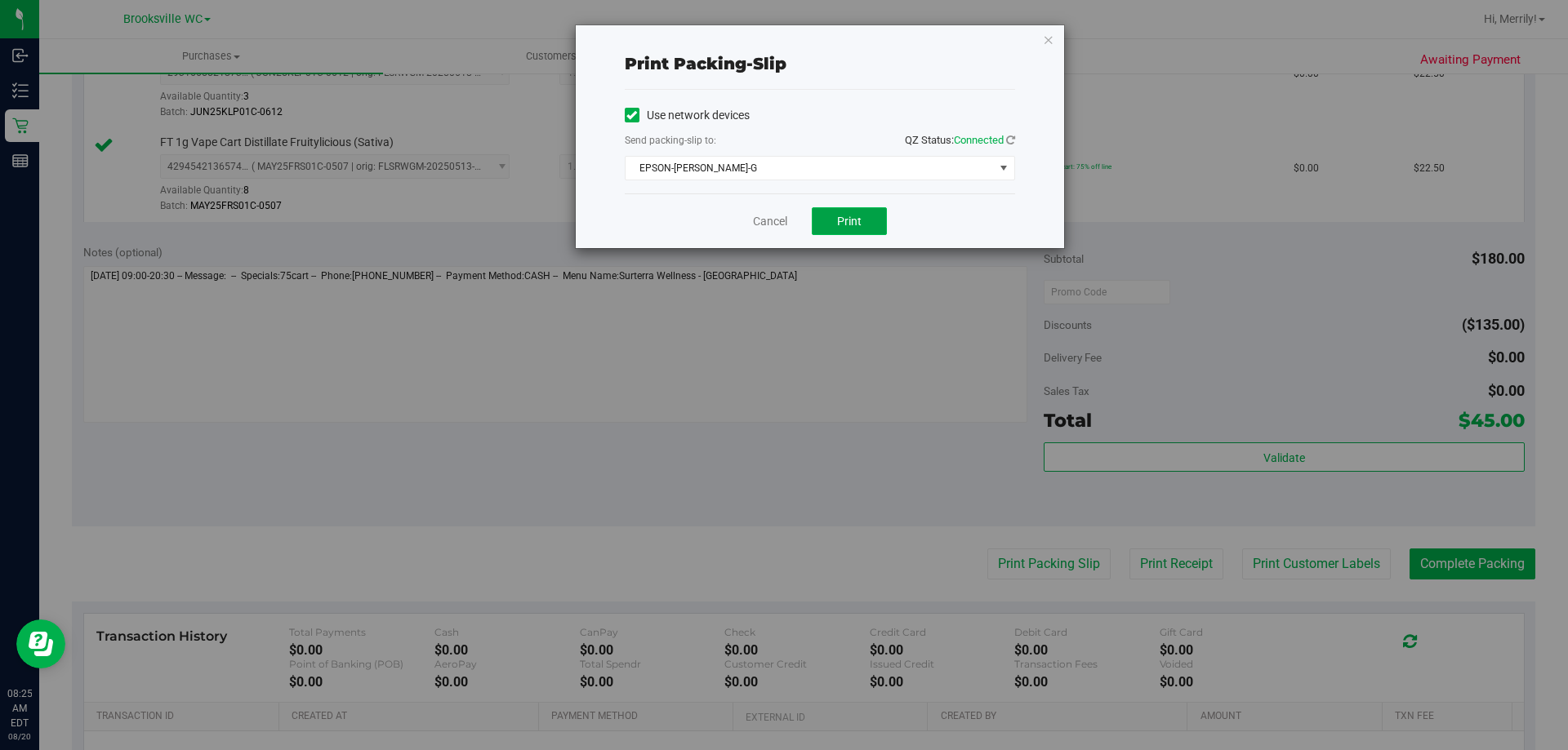
click at [839, 220] on span "Print" at bounding box center [850, 222] width 25 height 13
click at [770, 216] on link "Cancel" at bounding box center [770, 222] width 34 height 17
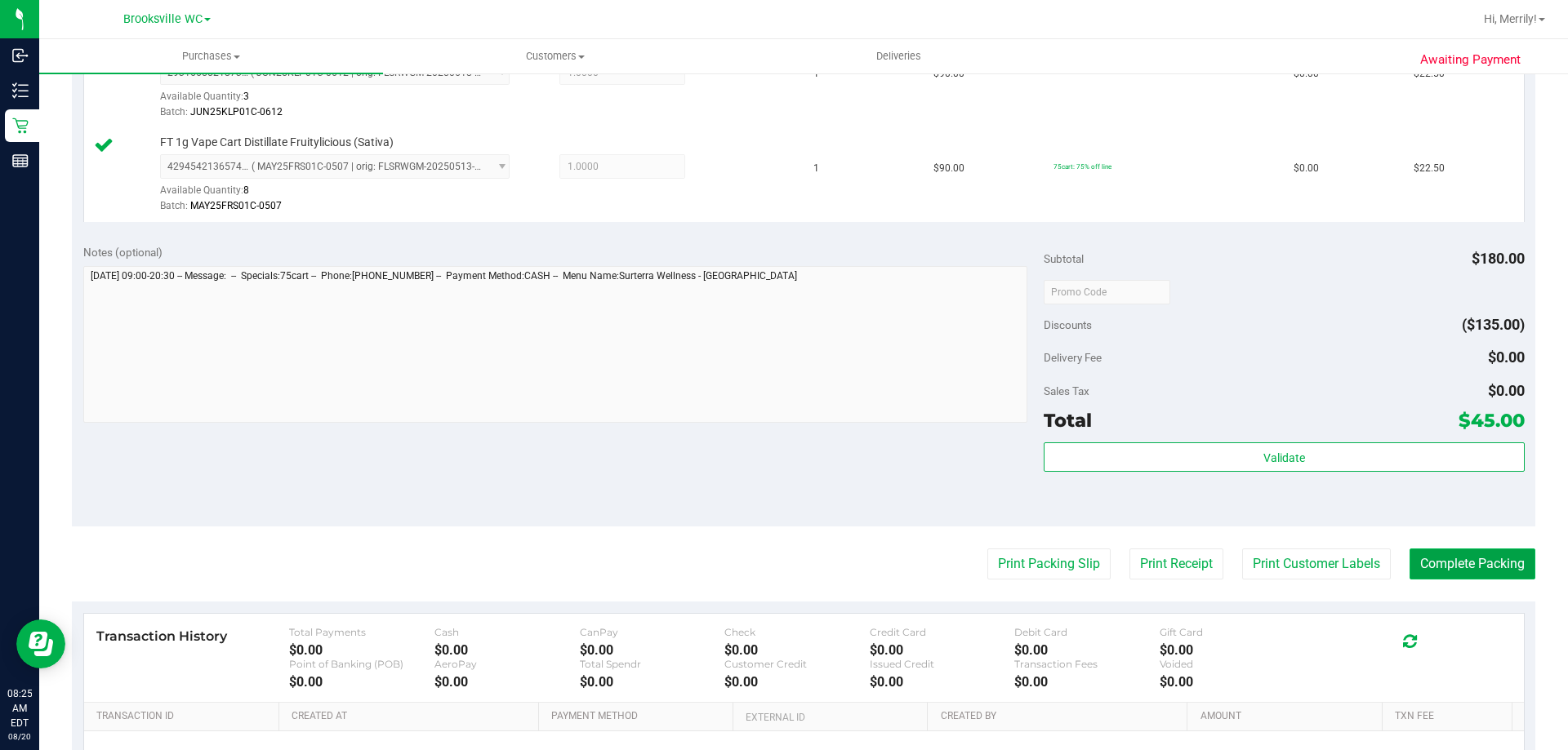
click at [1467, 561] on button "Complete Packing" at bounding box center [1473, 564] width 126 height 31
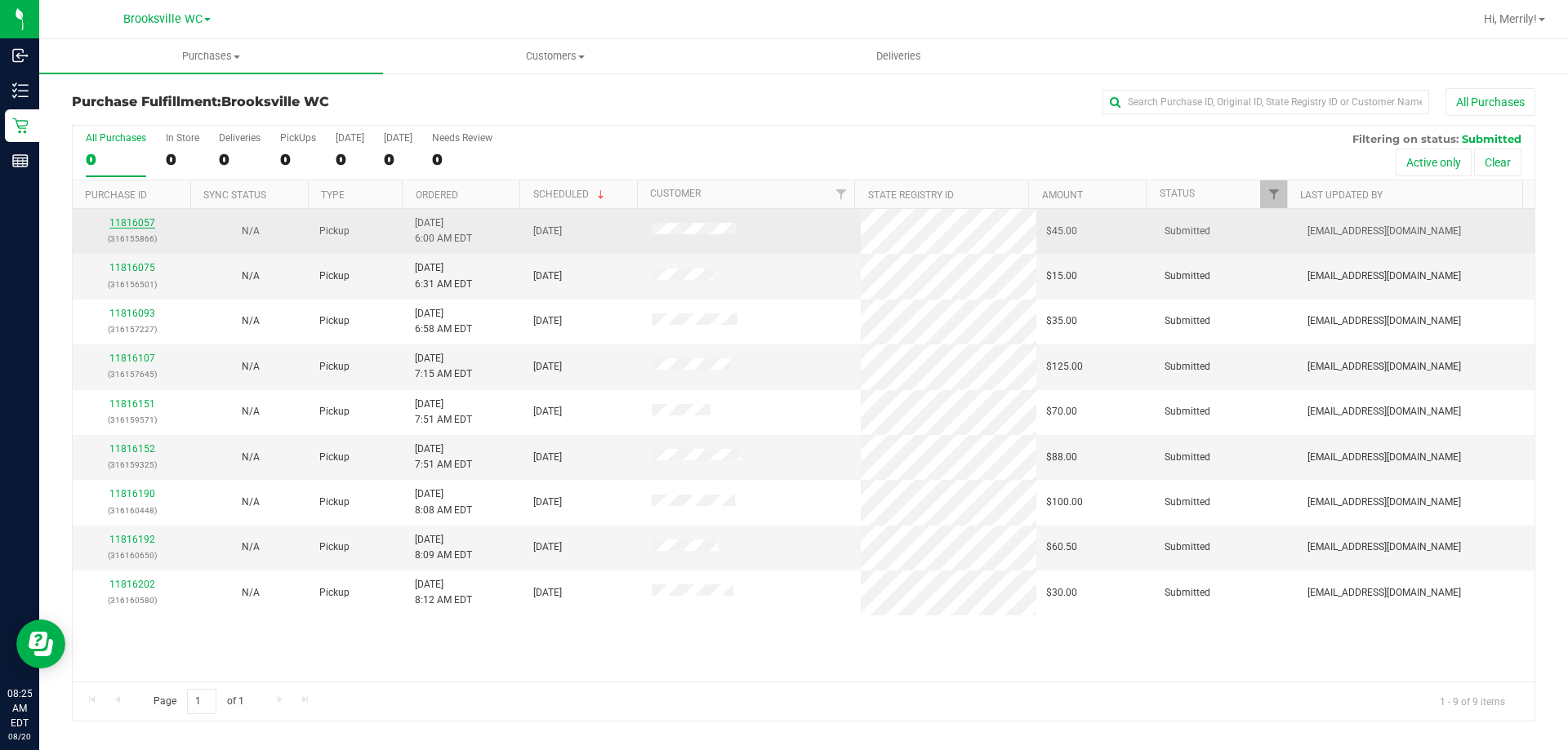
click at [145, 222] on link "11816057" at bounding box center [132, 223] width 46 height 12
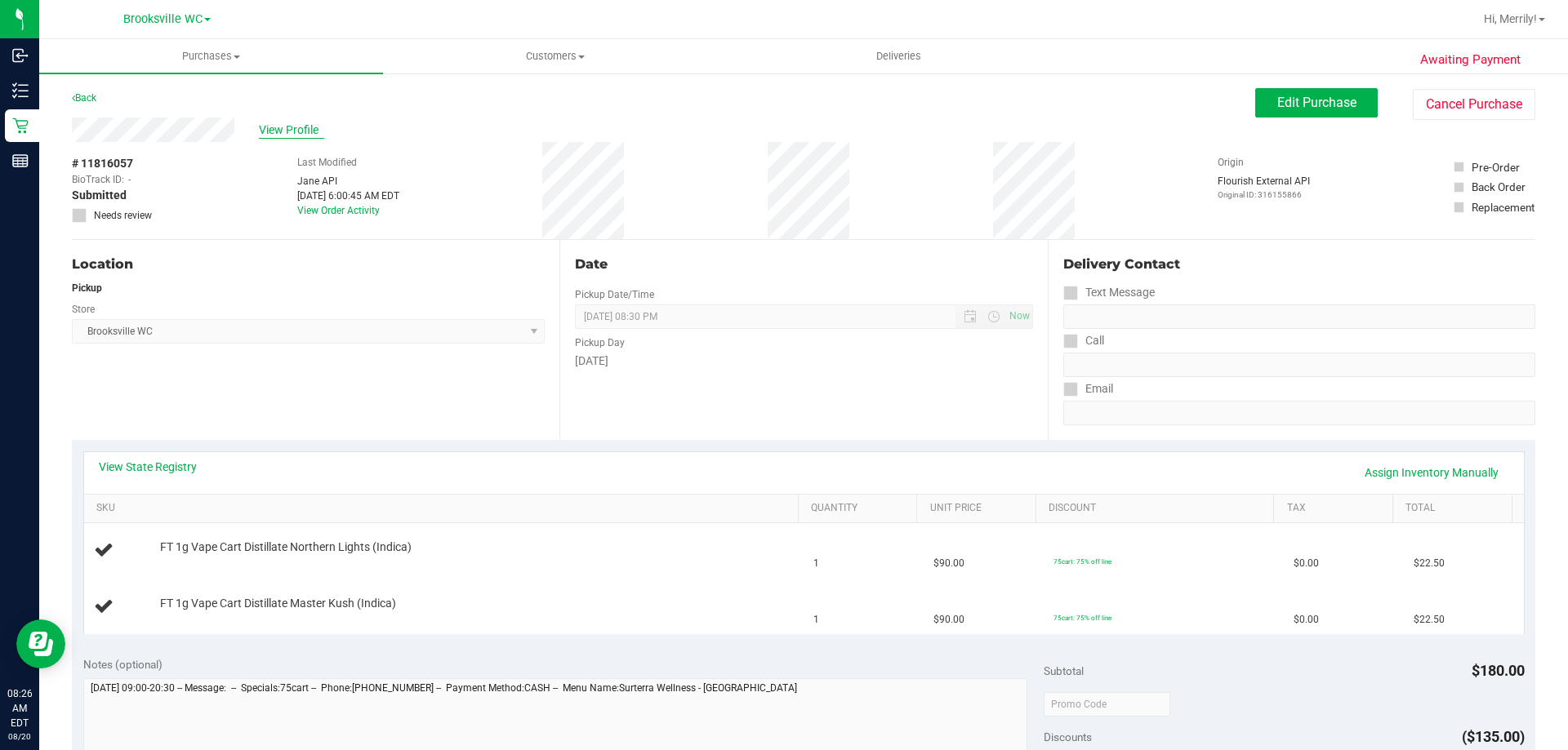
click at [290, 131] on span "View Profile" at bounding box center [291, 130] width 65 height 17
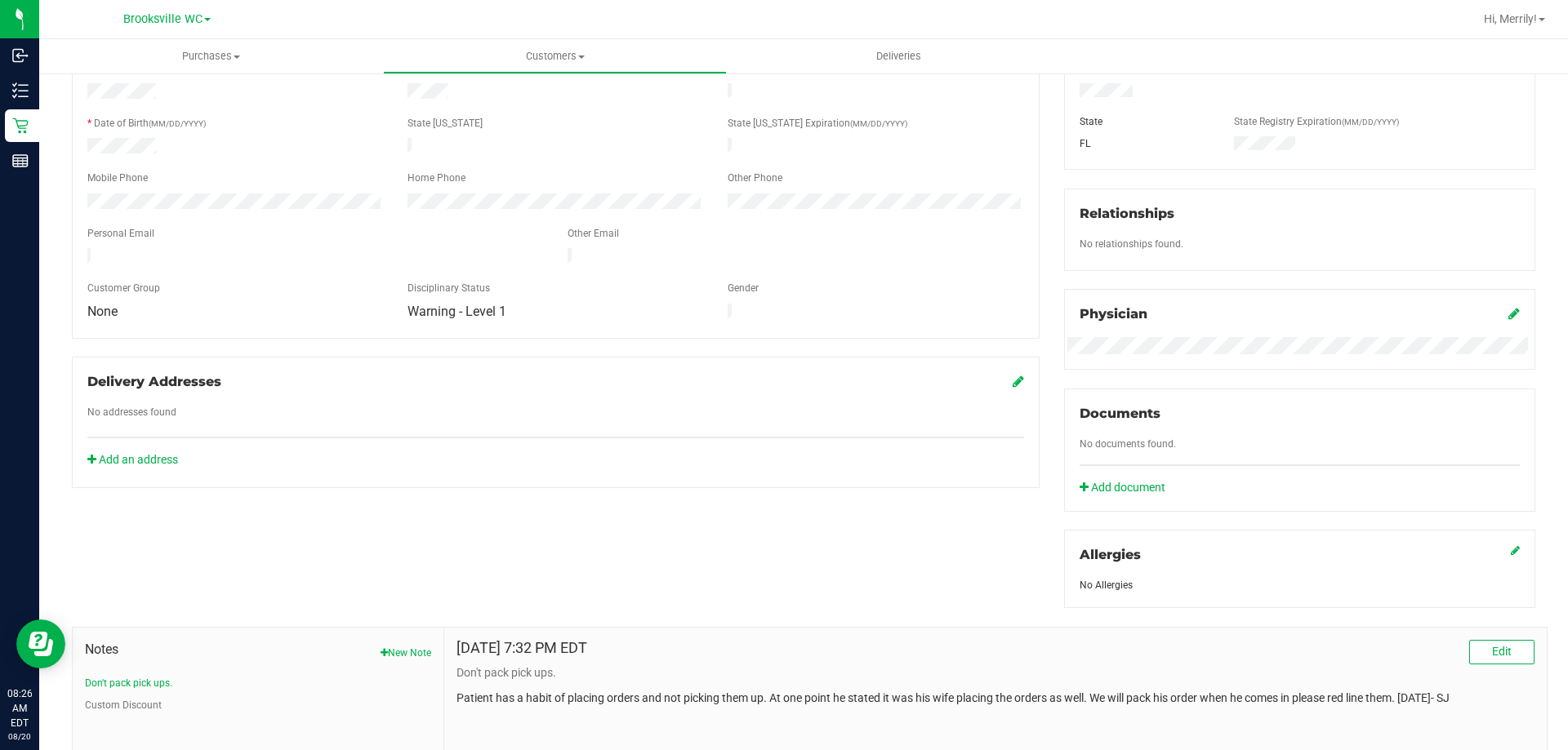
scroll to position [327, 0]
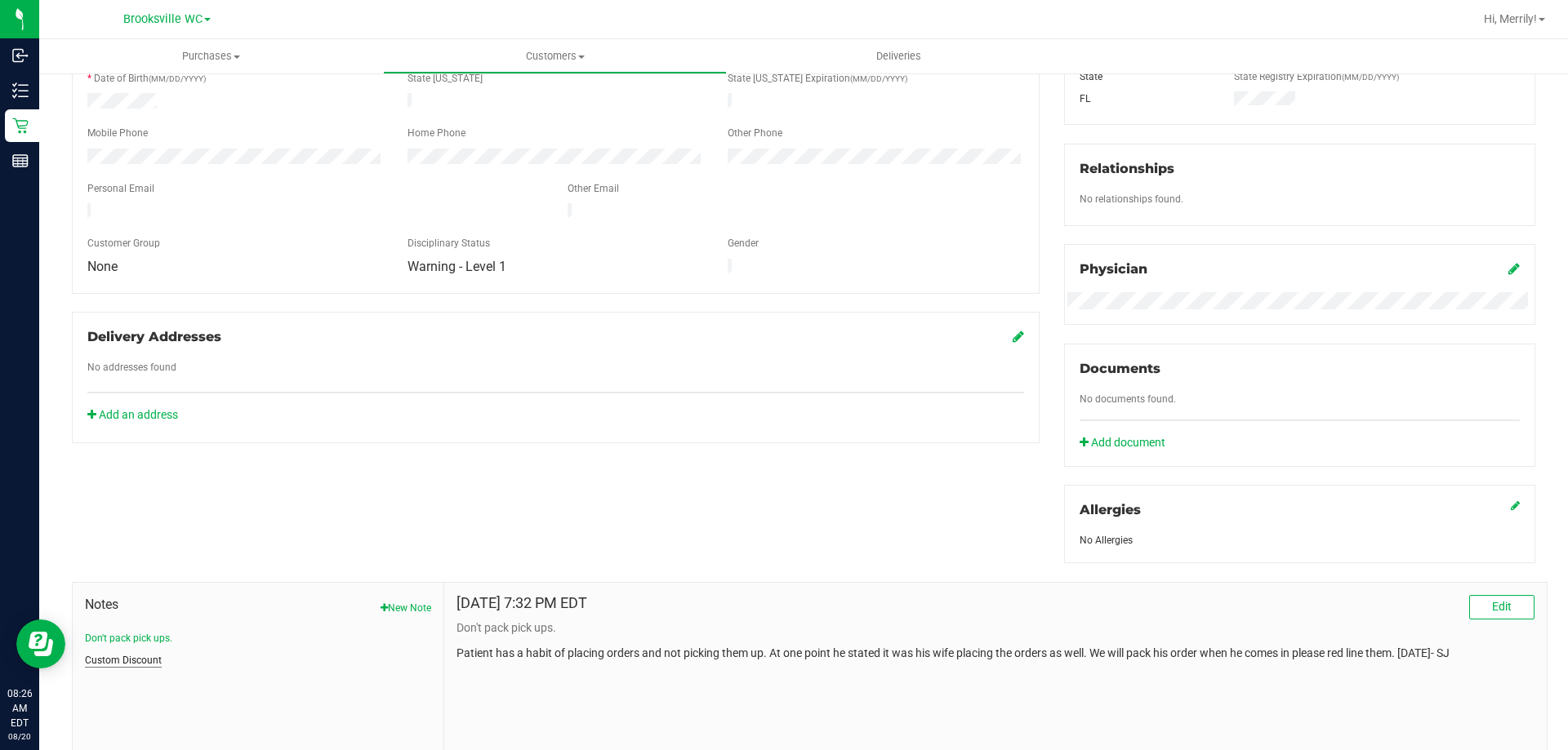
click at [122, 664] on button "Custom Discount" at bounding box center [123, 661] width 77 height 15
click at [123, 637] on button "Don't pack pick ups." at bounding box center [129, 638] width 88 height 15
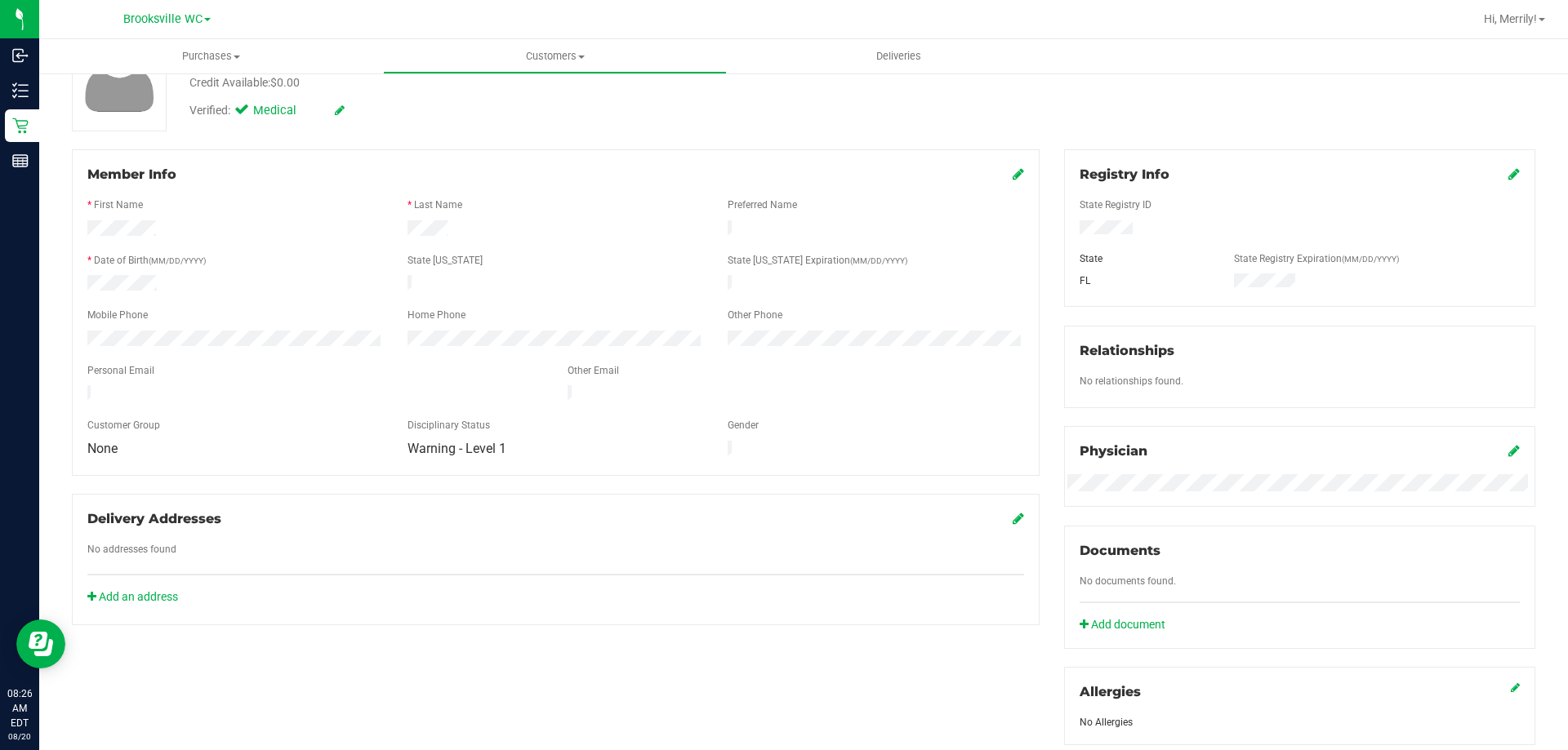
scroll to position [0, 0]
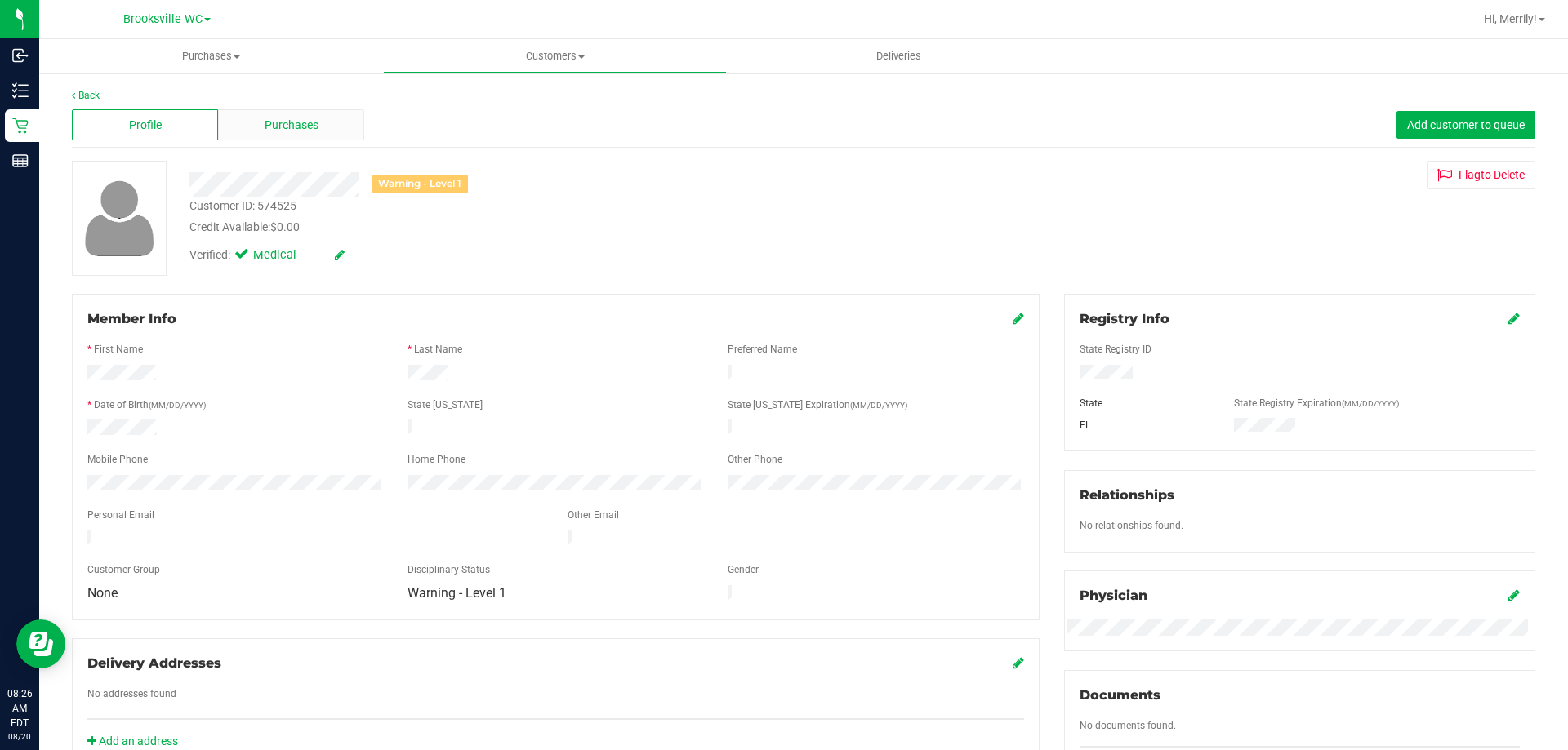
click at [290, 117] on span "Purchases" at bounding box center [291, 125] width 54 height 17
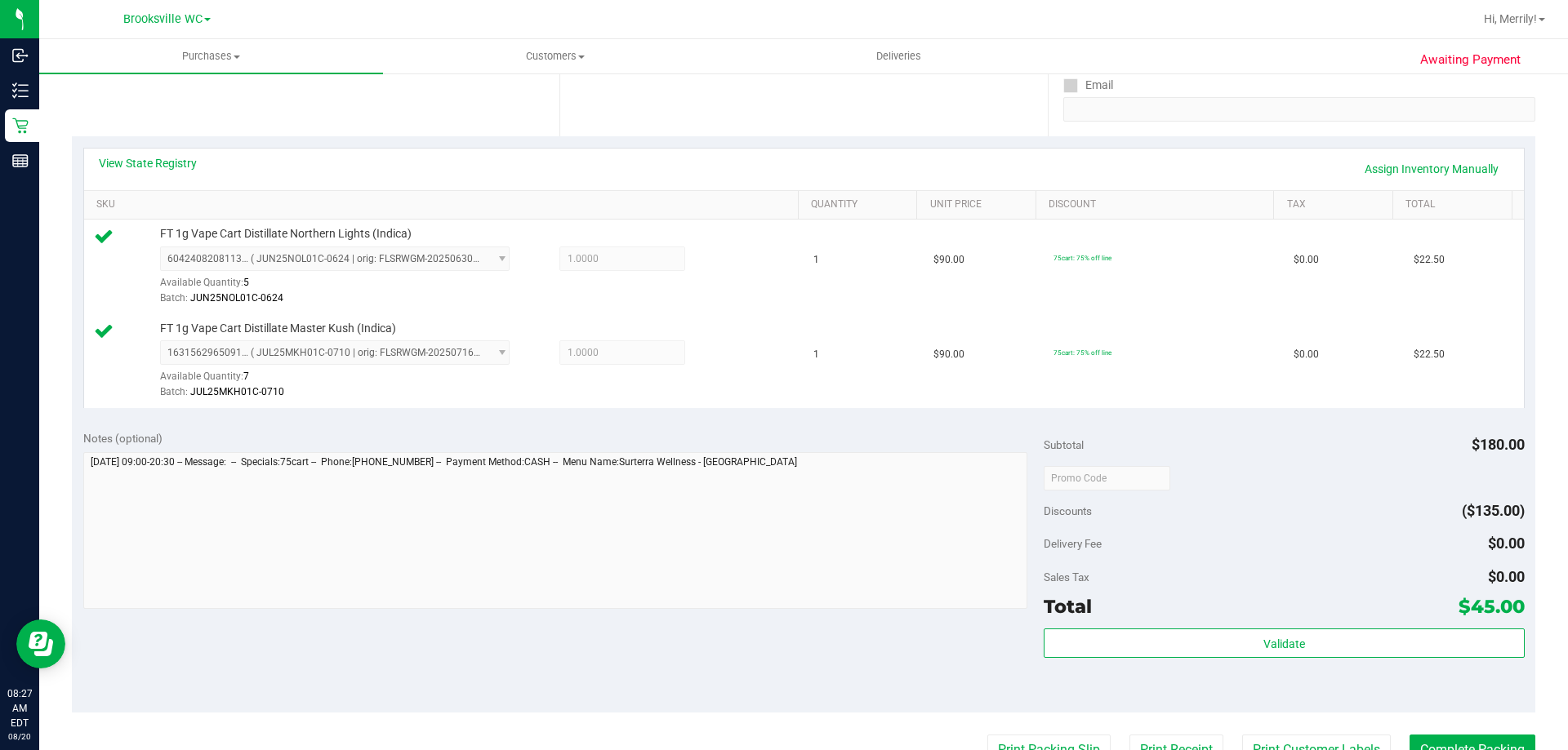
scroll to position [408, 0]
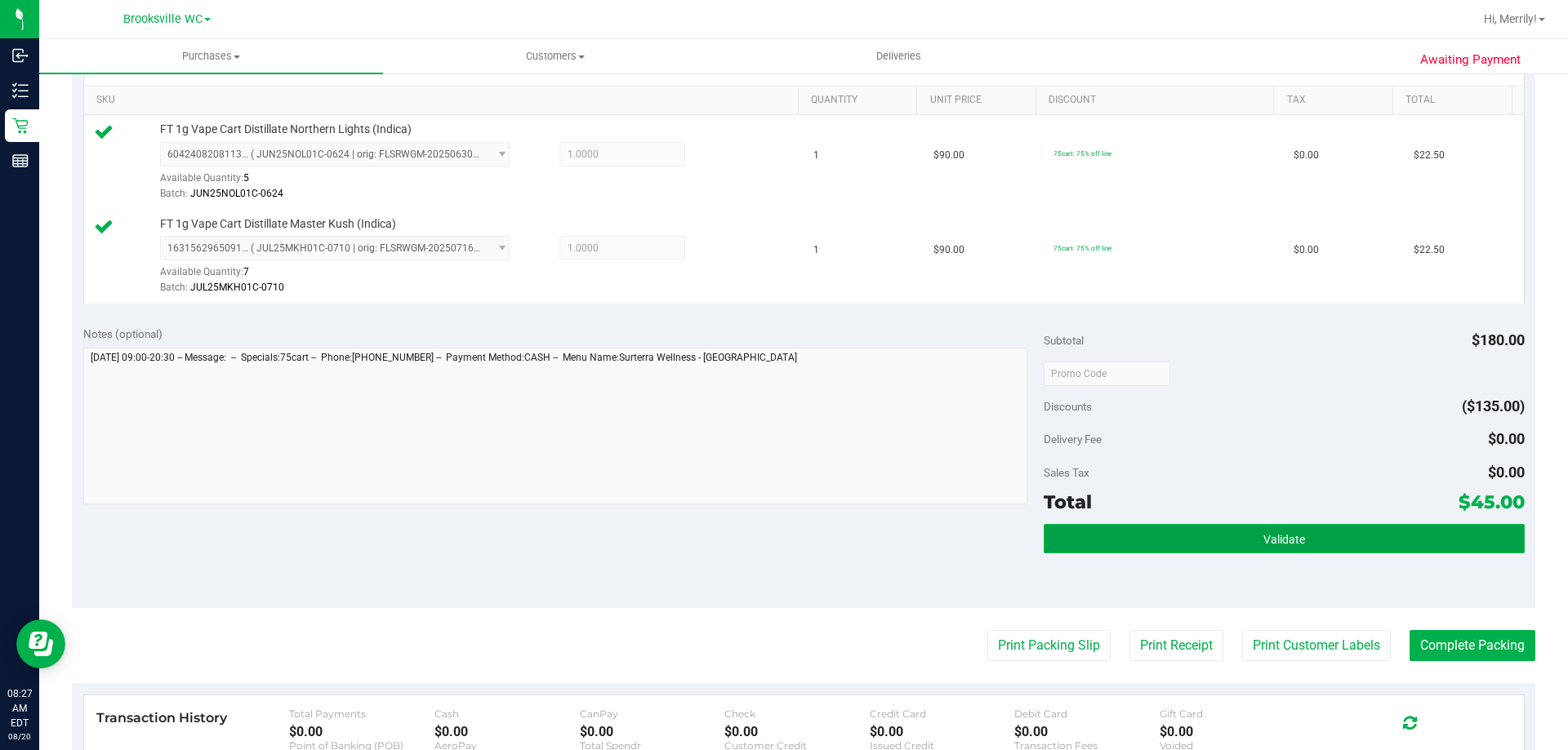
click at [1161, 533] on button "Validate" at bounding box center [1284, 539] width 480 height 30
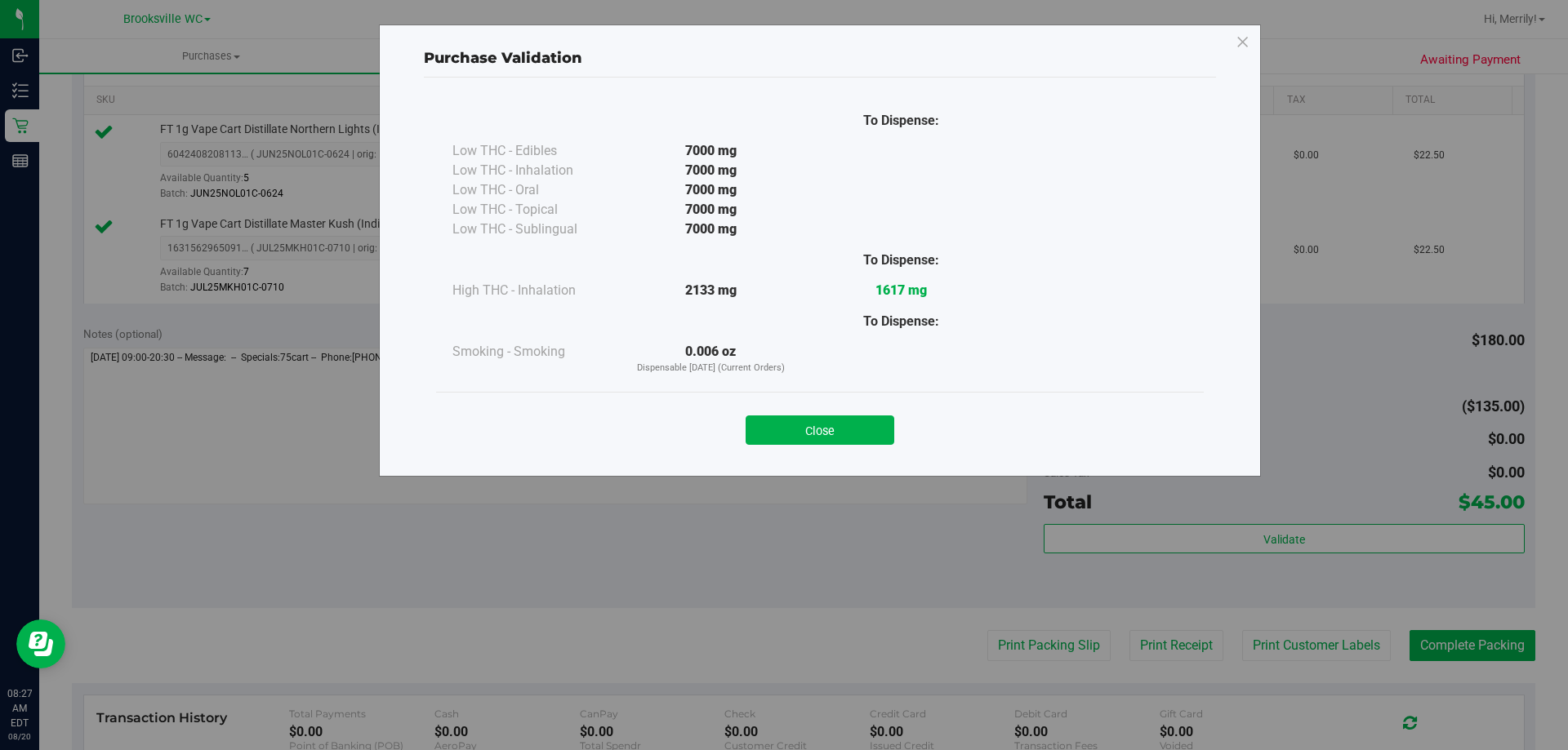
click at [802, 422] on button "Close" at bounding box center [820, 430] width 149 height 30
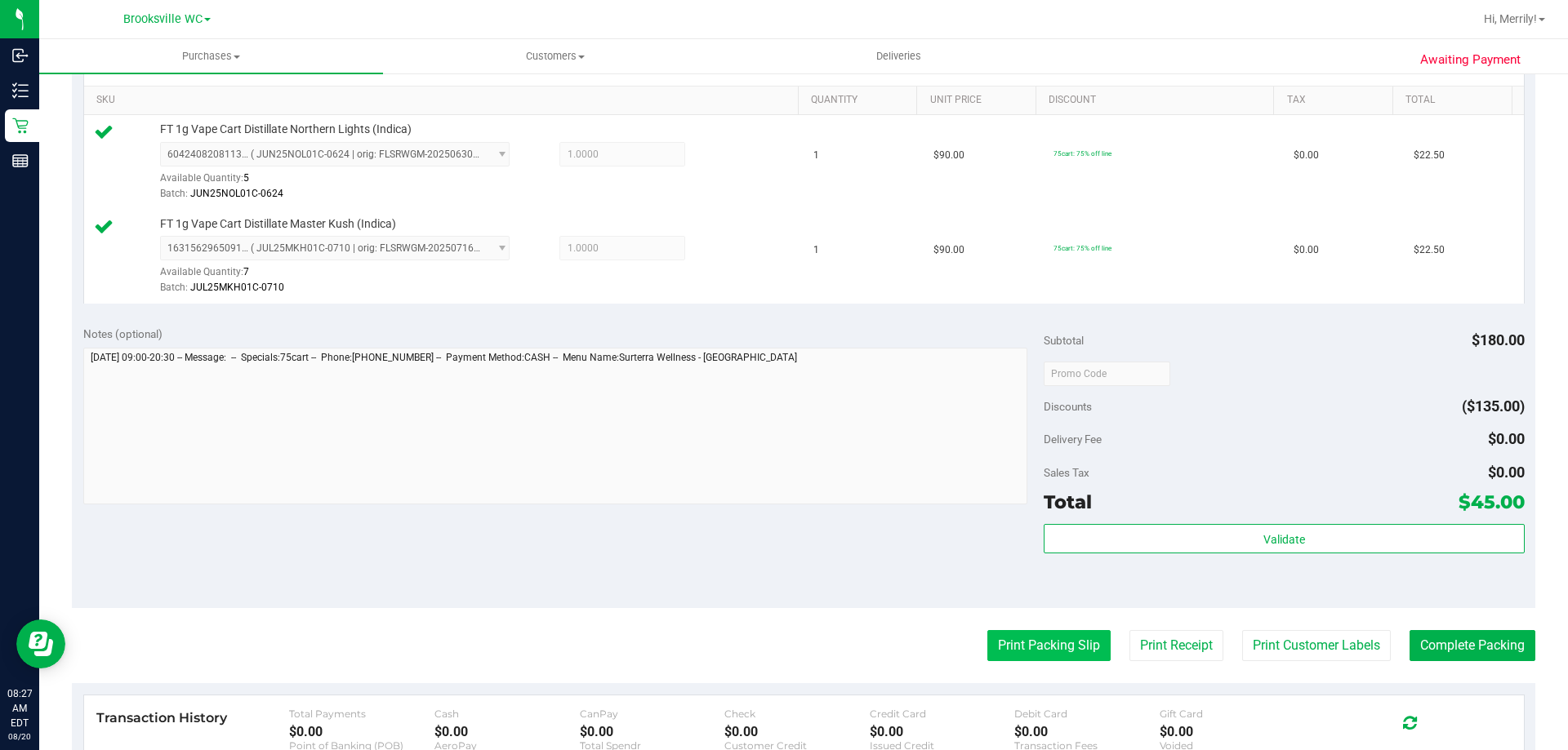
click at [1024, 638] on button "Print Packing Slip" at bounding box center [1048, 646] width 123 height 31
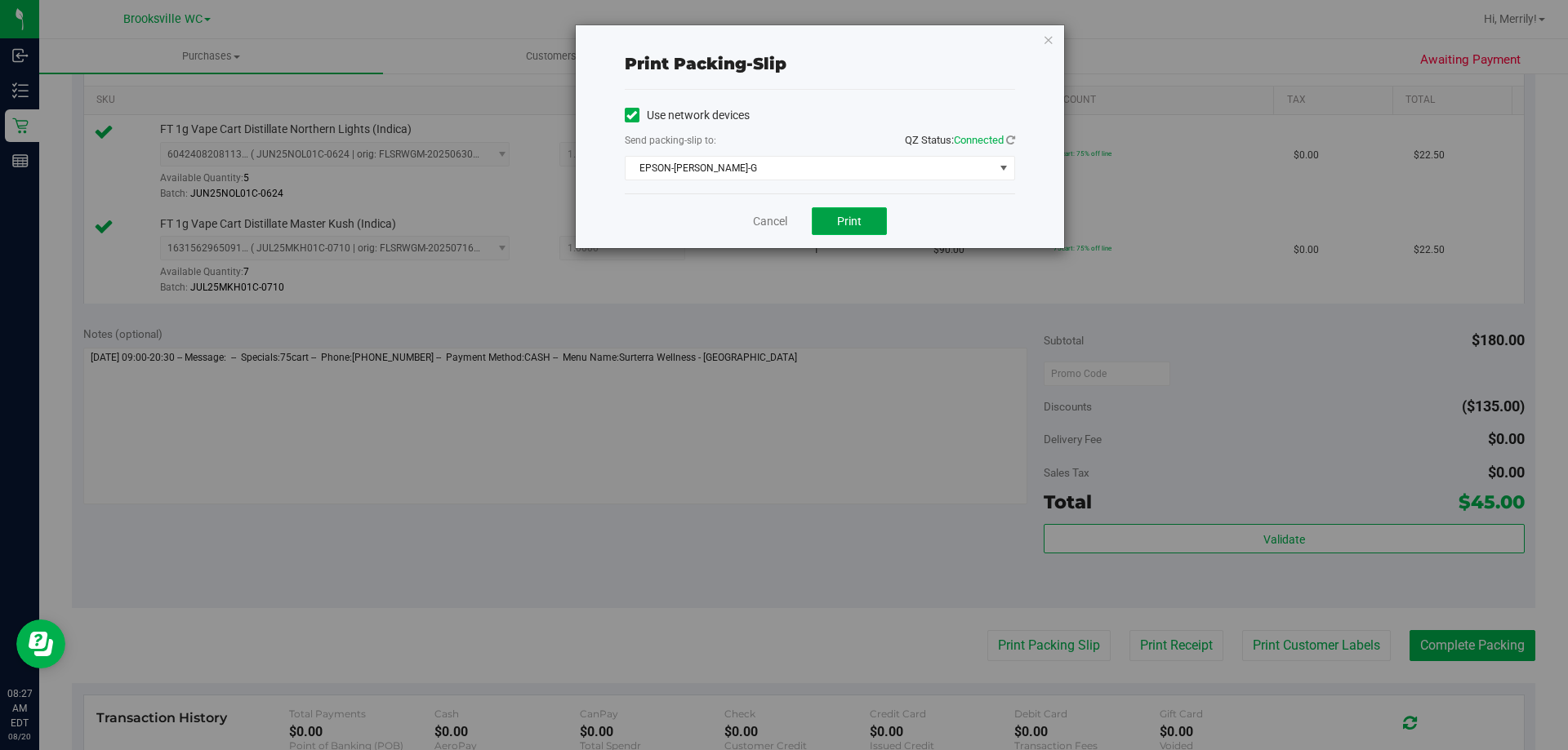
click at [831, 216] on button "Print" at bounding box center [849, 222] width 75 height 28
click at [762, 221] on link "Cancel" at bounding box center [770, 222] width 34 height 17
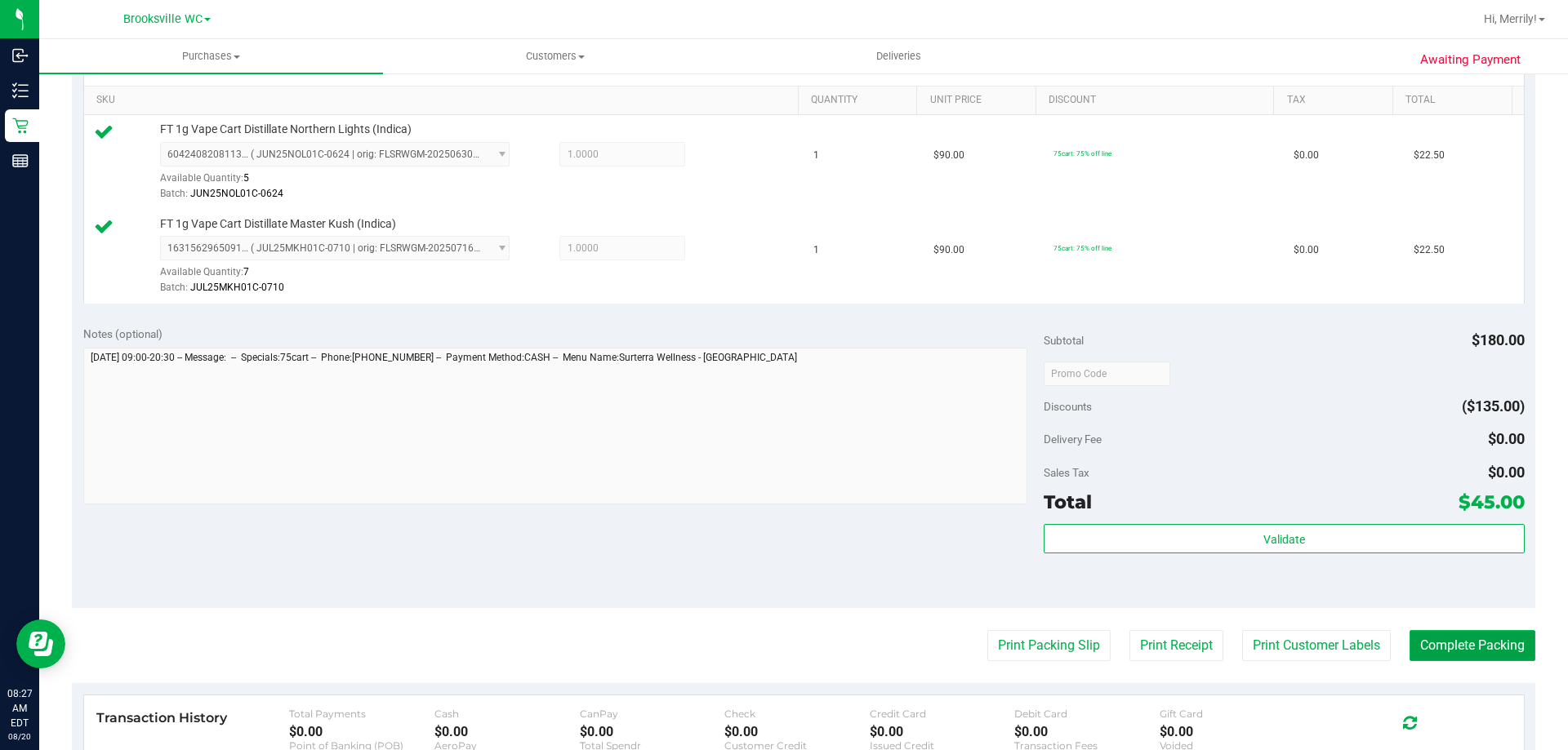
click at [1470, 646] on button "Complete Packing" at bounding box center [1473, 646] width 126 height 31
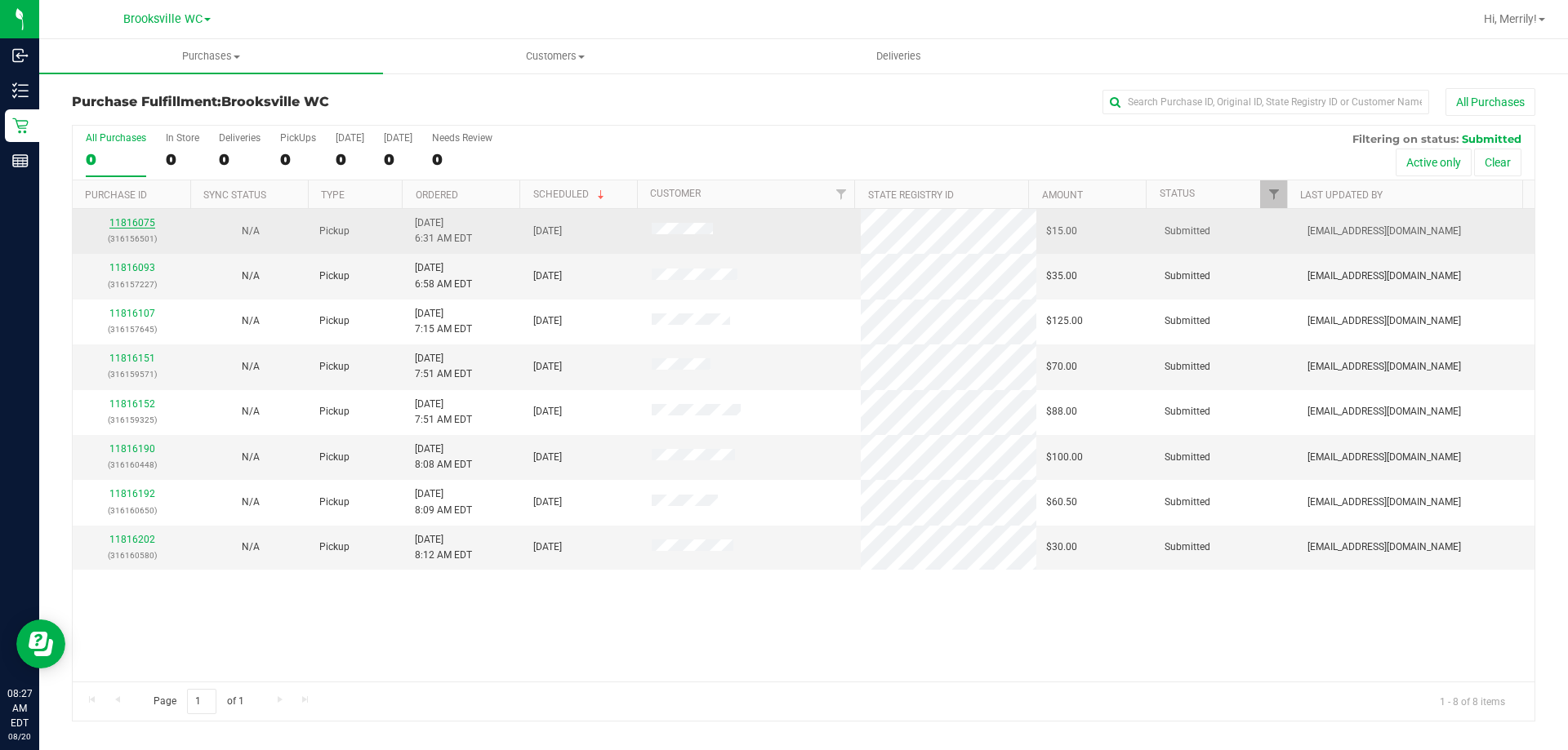
click at [132, 225] on link "11816075" at bounding box center [132, 223] width 46 height 12
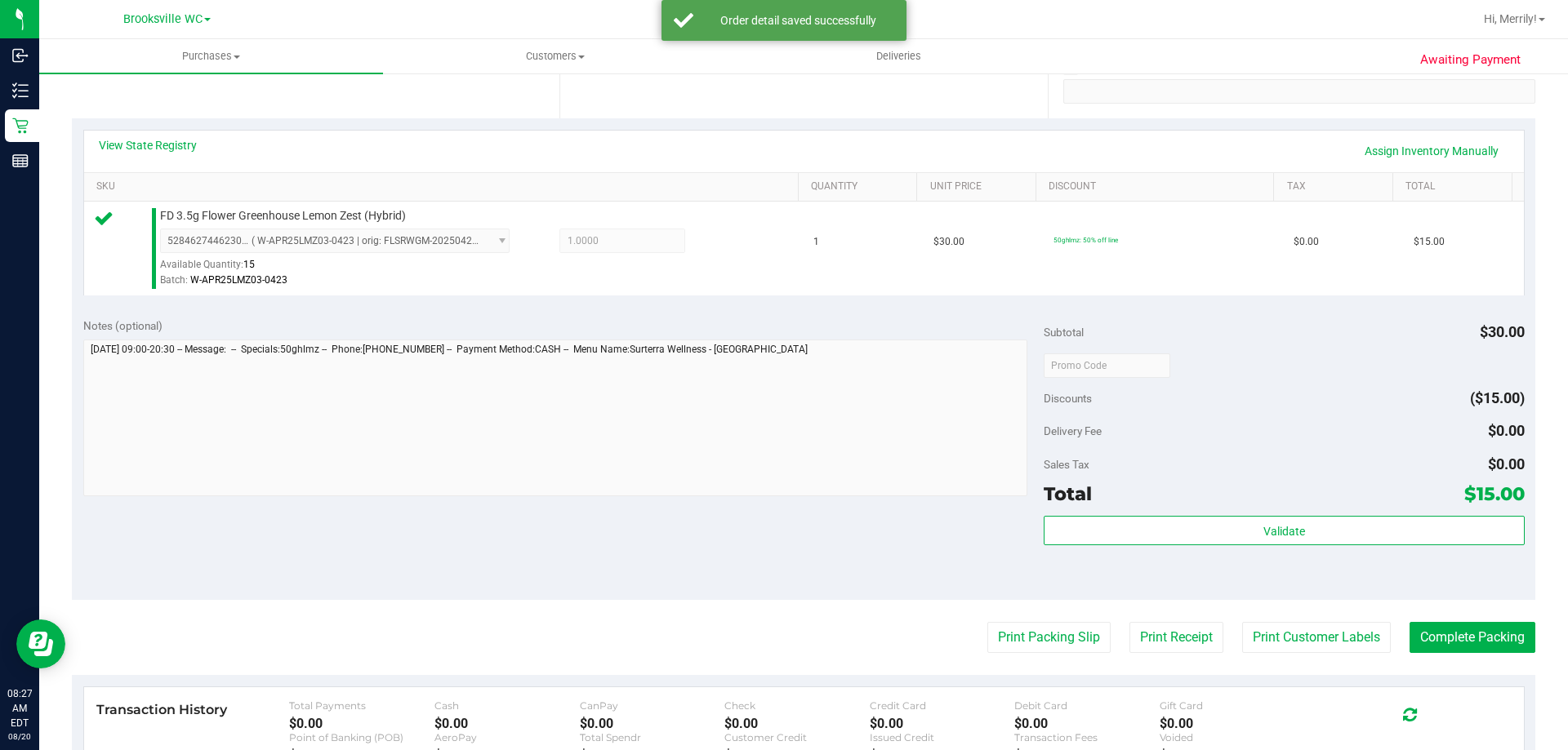
scroll to position [327, 0]
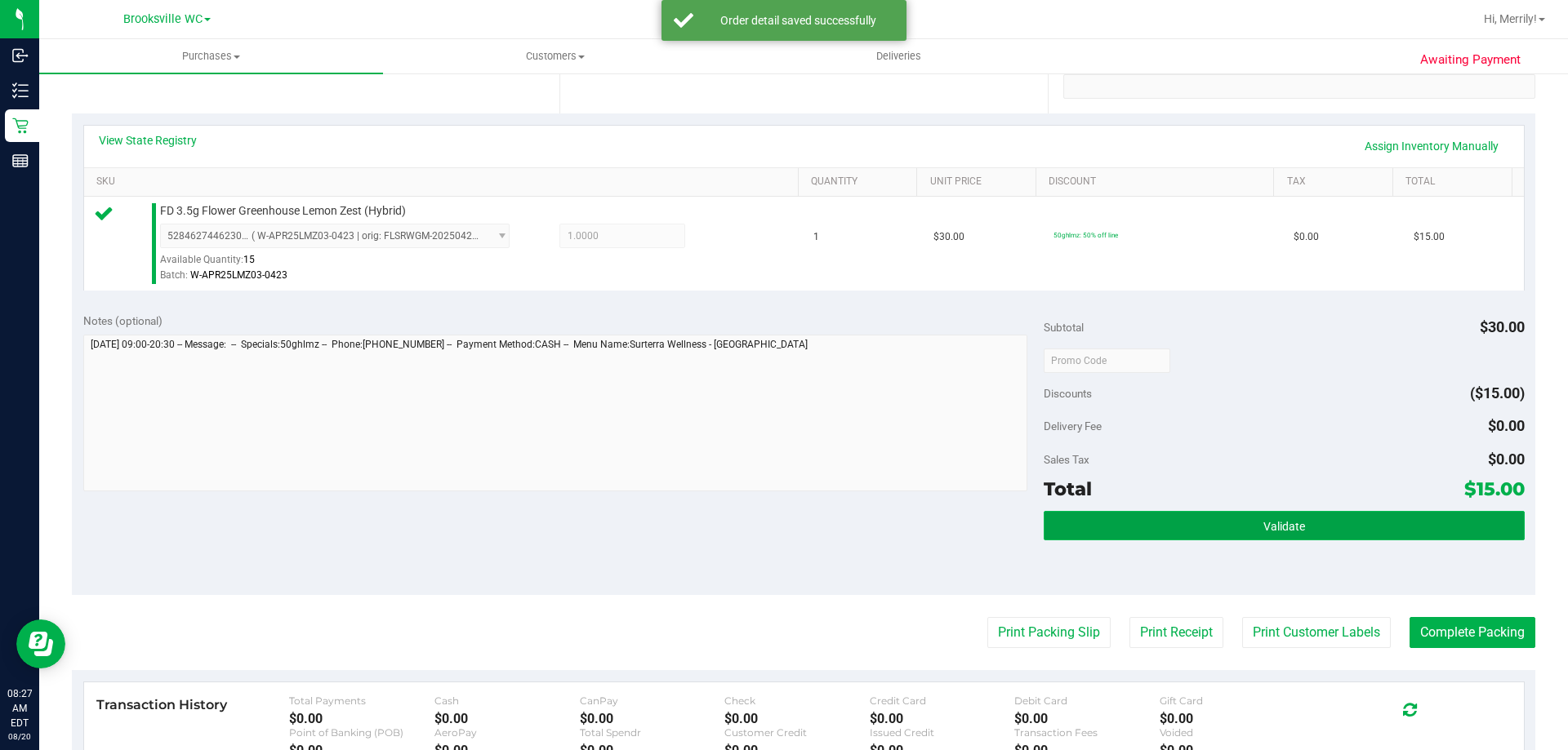
click at [1226, 528] on button "Validate" at bounding box center [1284, 526] width 480 height 30
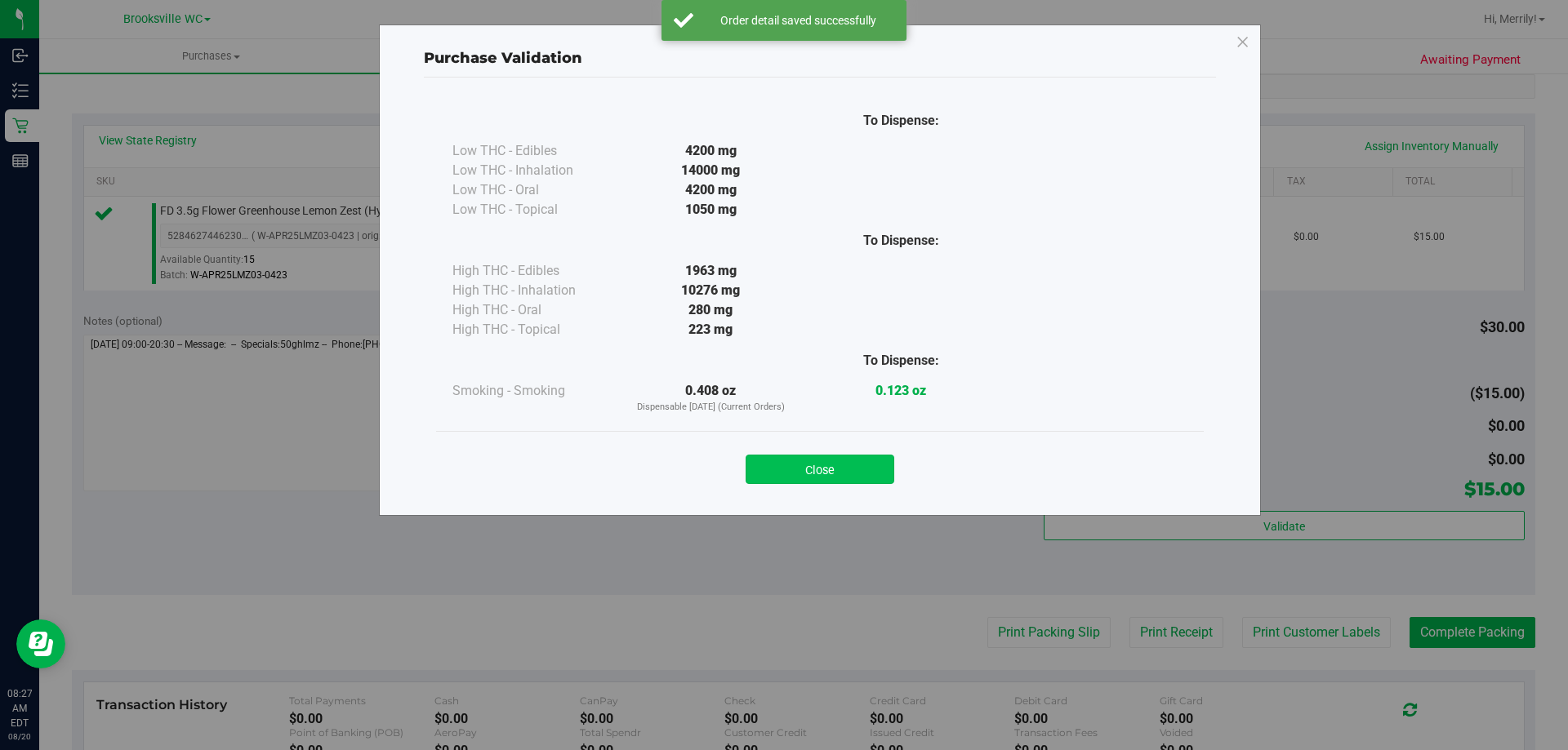
click at [818, 463] on button "Close" at bounding box center [820, 470] width 149 height 30
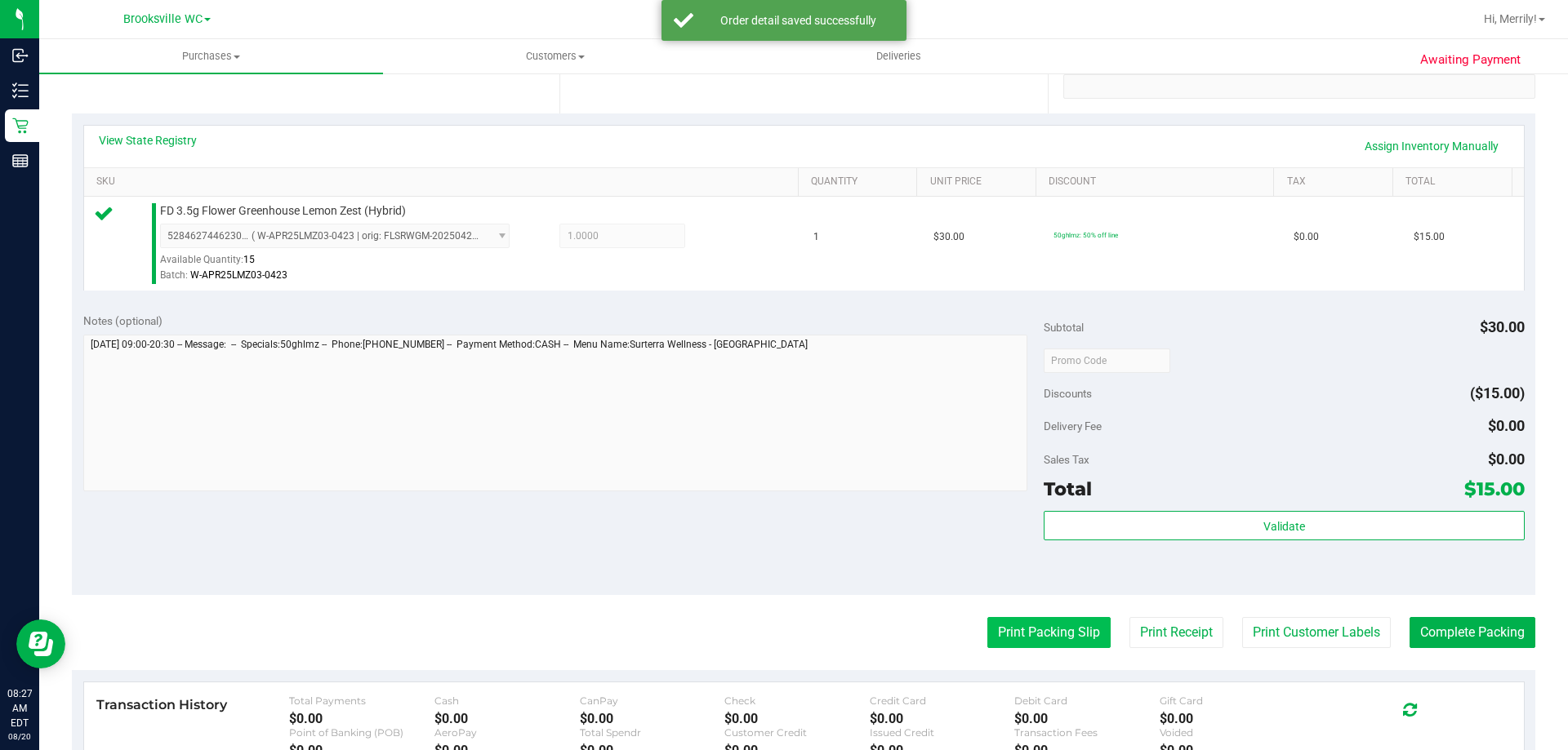
click at [1032, 628] on button "Print Packing Slip" at bounding box center [1048, 633] width 123 height 31
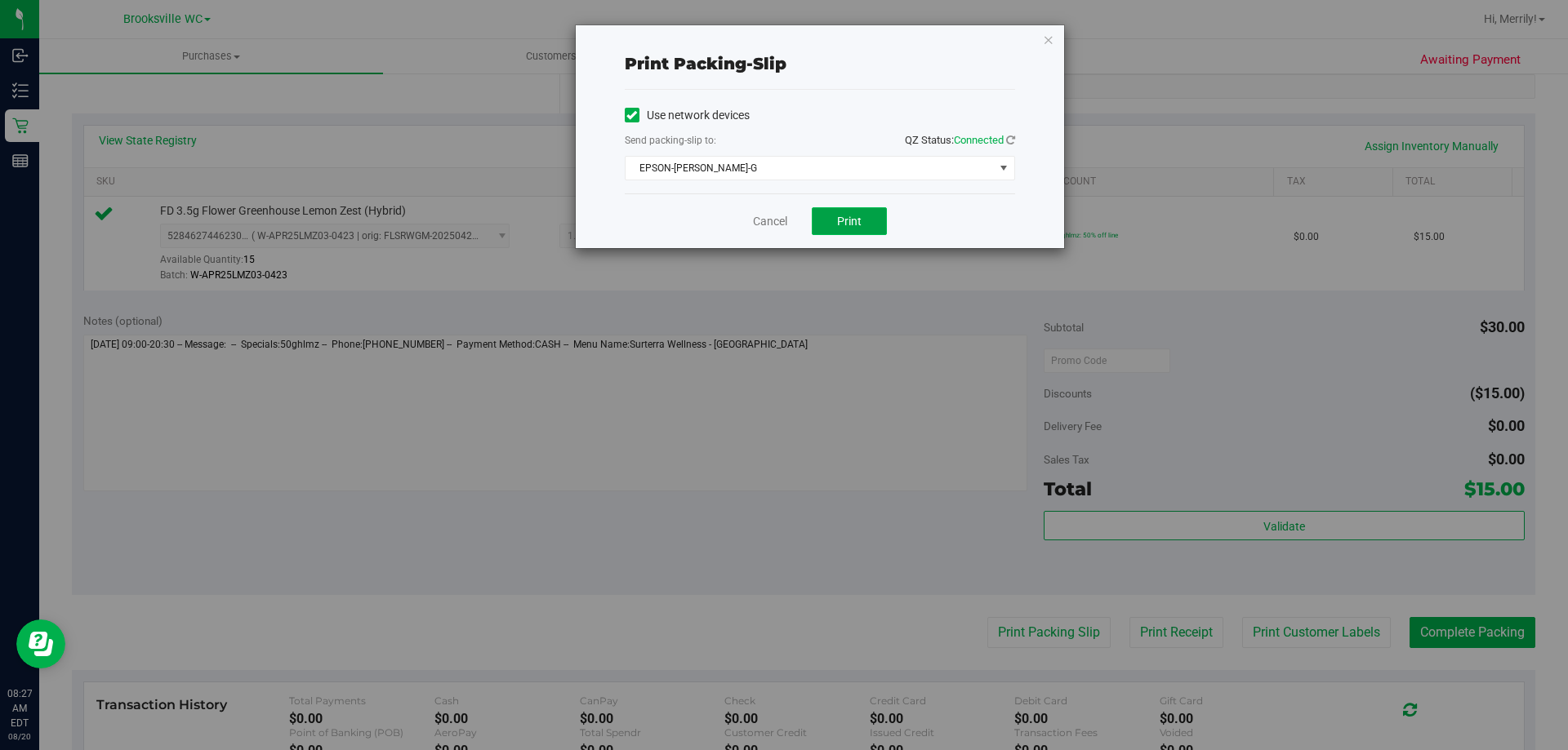
click at [851, 230] on button "Print" at bounding box center [849, 222] width 75 height 28
click at [769, 217] on link "Cancel" at bounding box center [770, 222] width 34 height 17
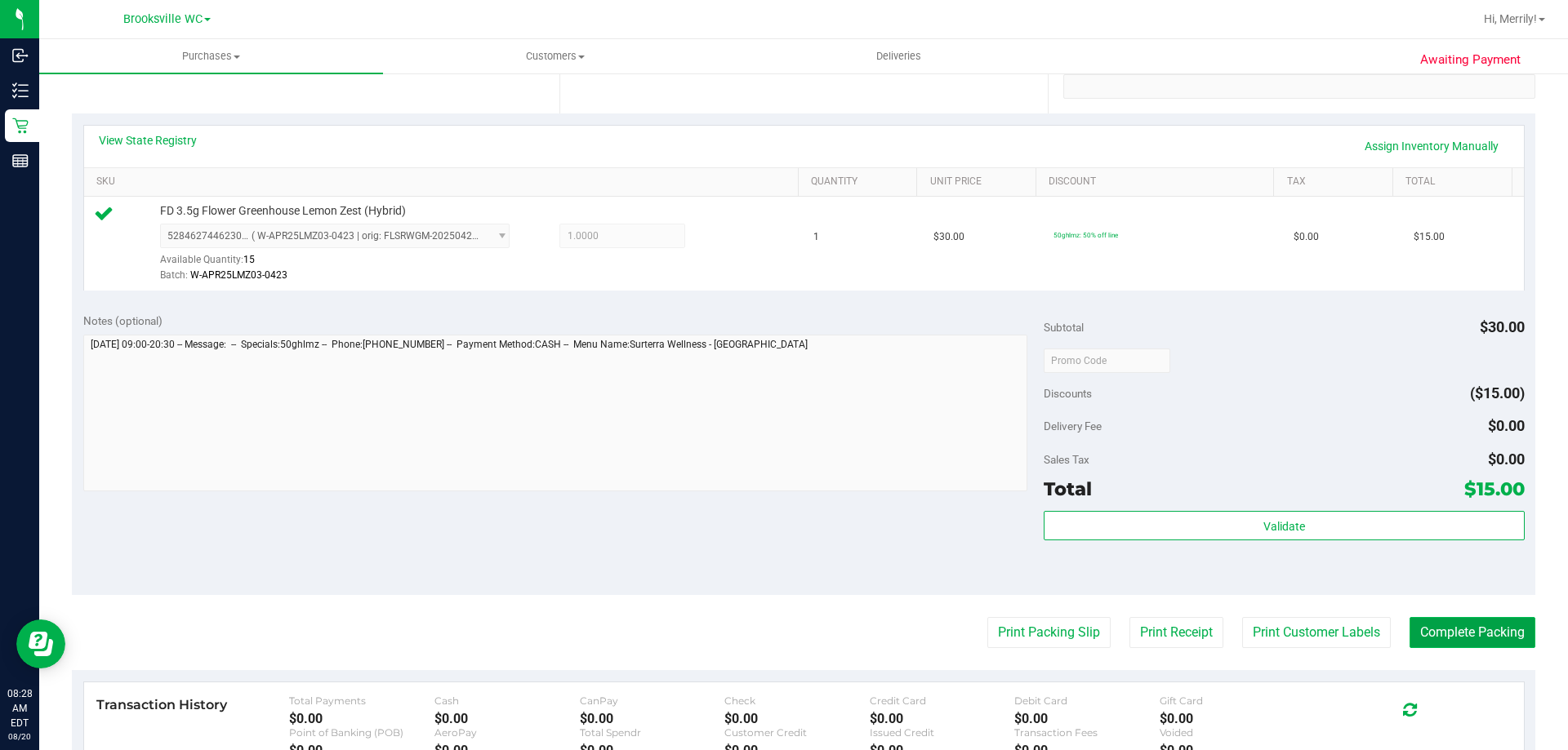
click at [1445, 626] on button "Complete Packing" at bounding box center [1473, 633] width 126 height 31
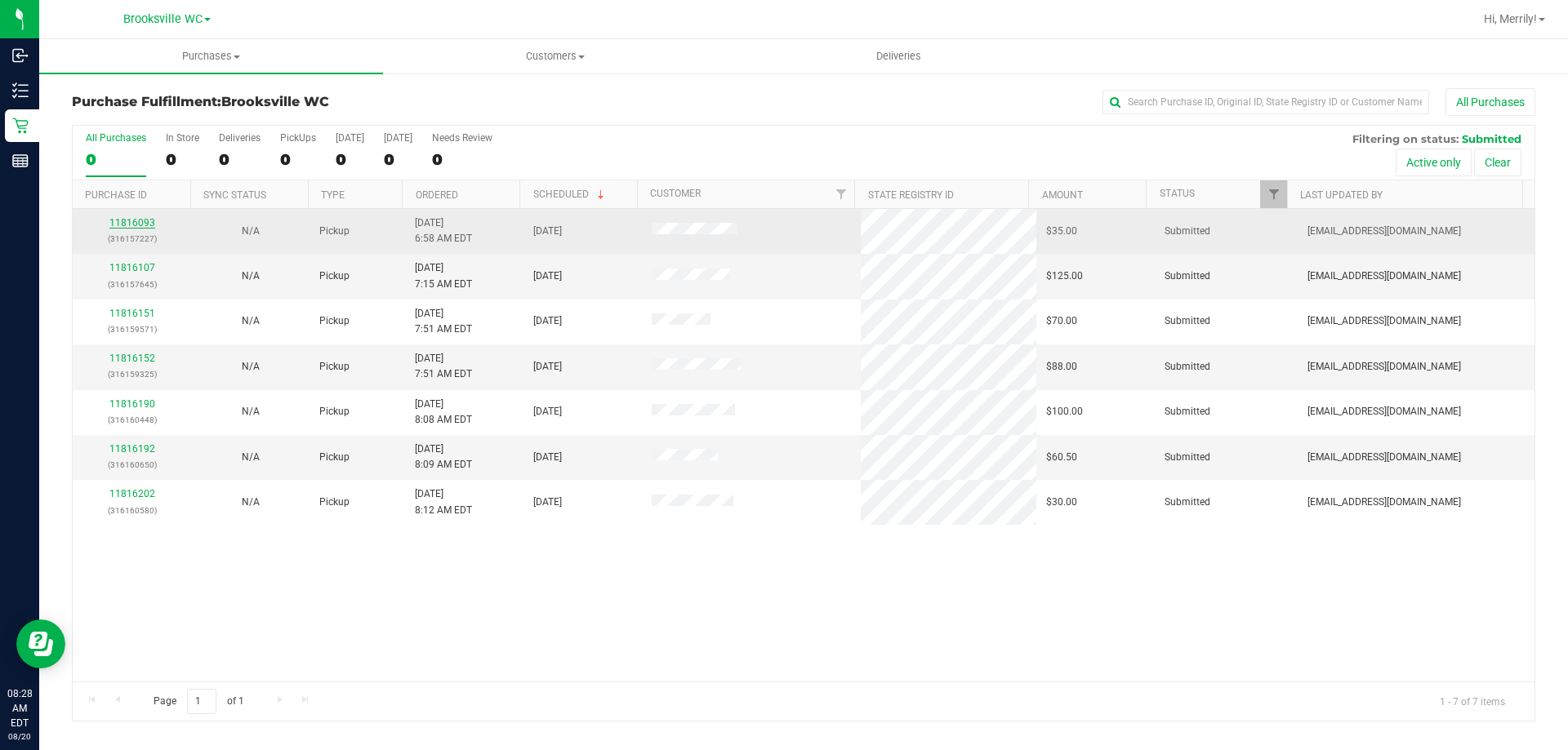
click at [141, 224] on link "11816093" at bounding box center [132, 223] width 46 height 12
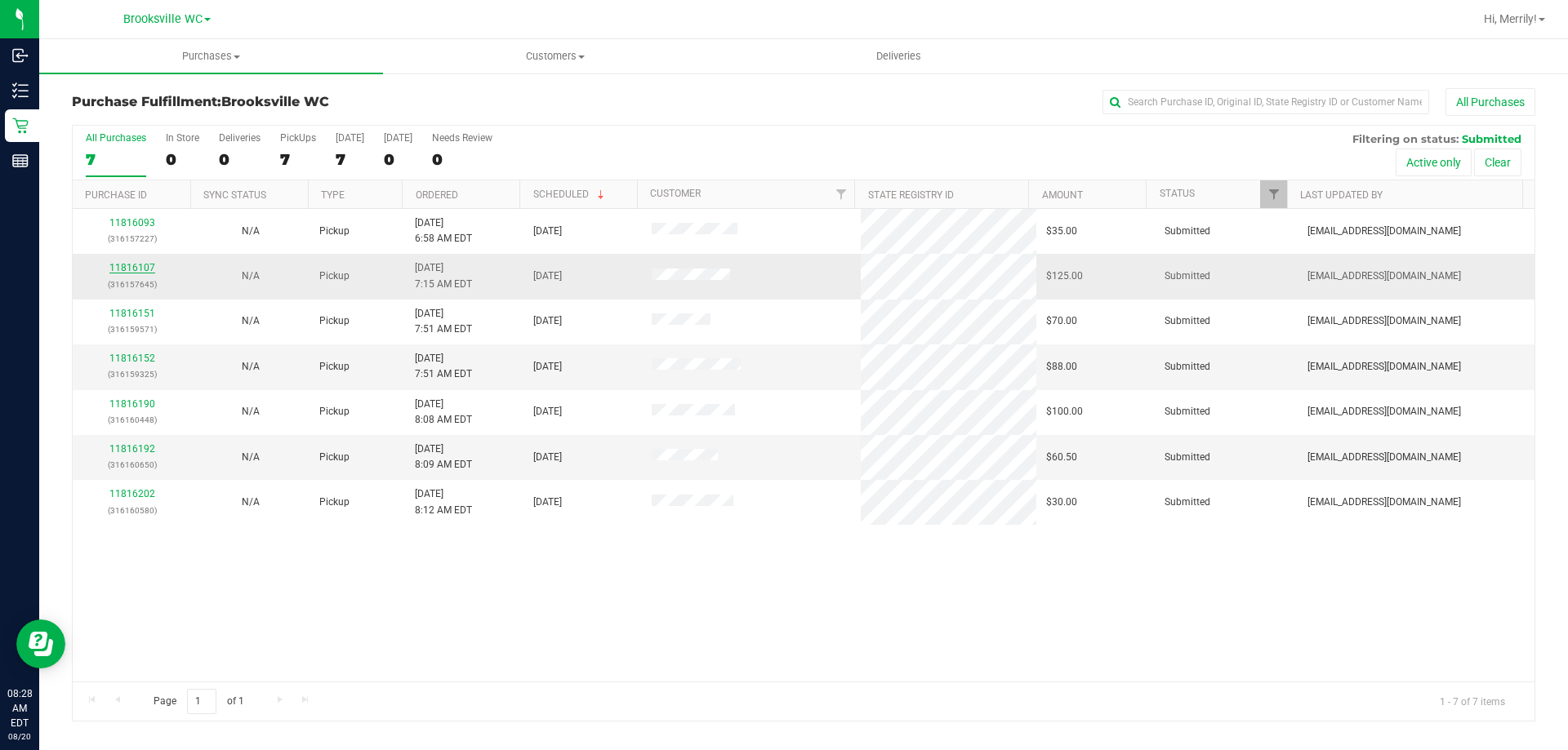
click at [119, 269] on link "11816107" at bounding box center [132, 268] width 46 height 12
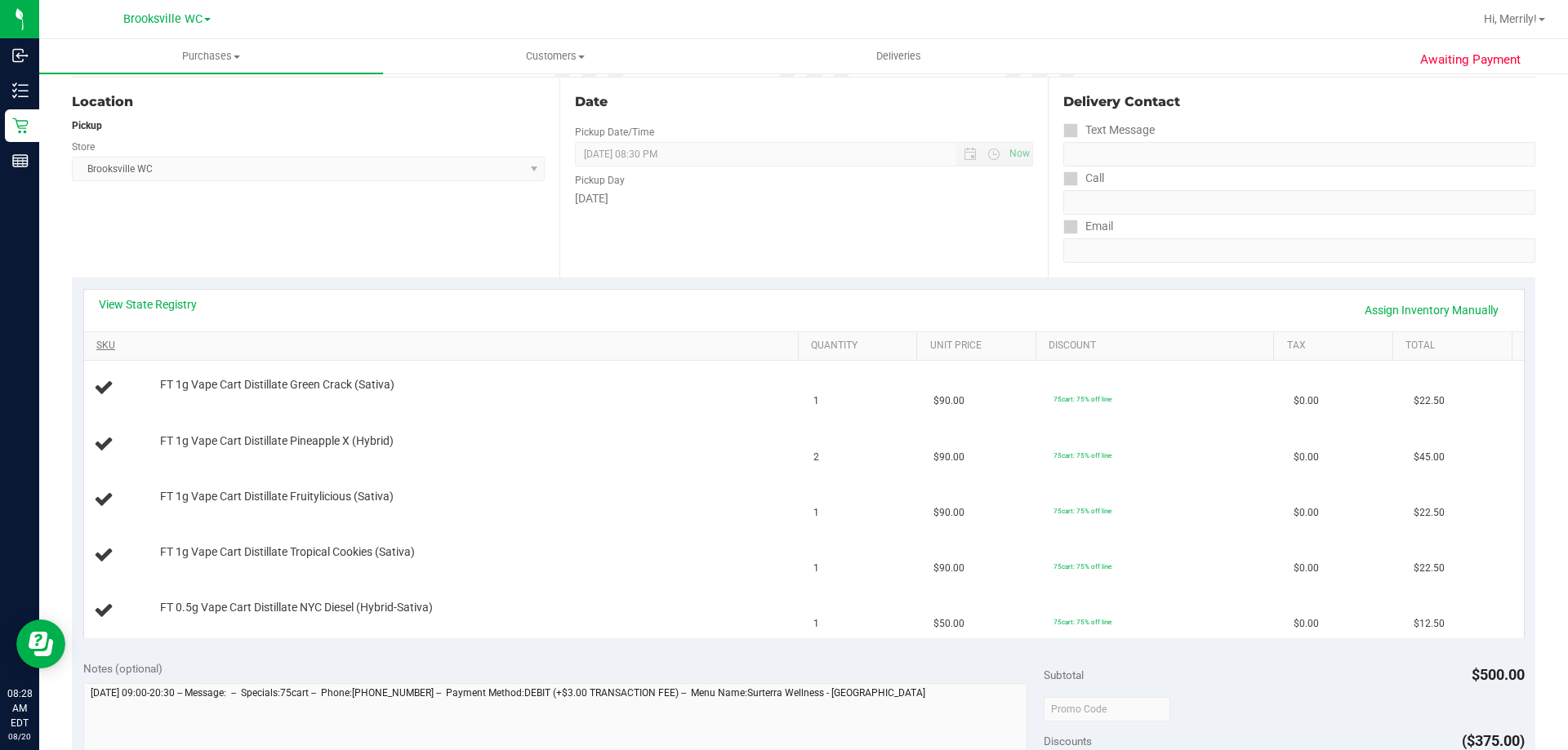
scroll to position [163, 0]
click at [138, 305] on link "View State Registry" at bounding box center [147, 303] width 98 height 17
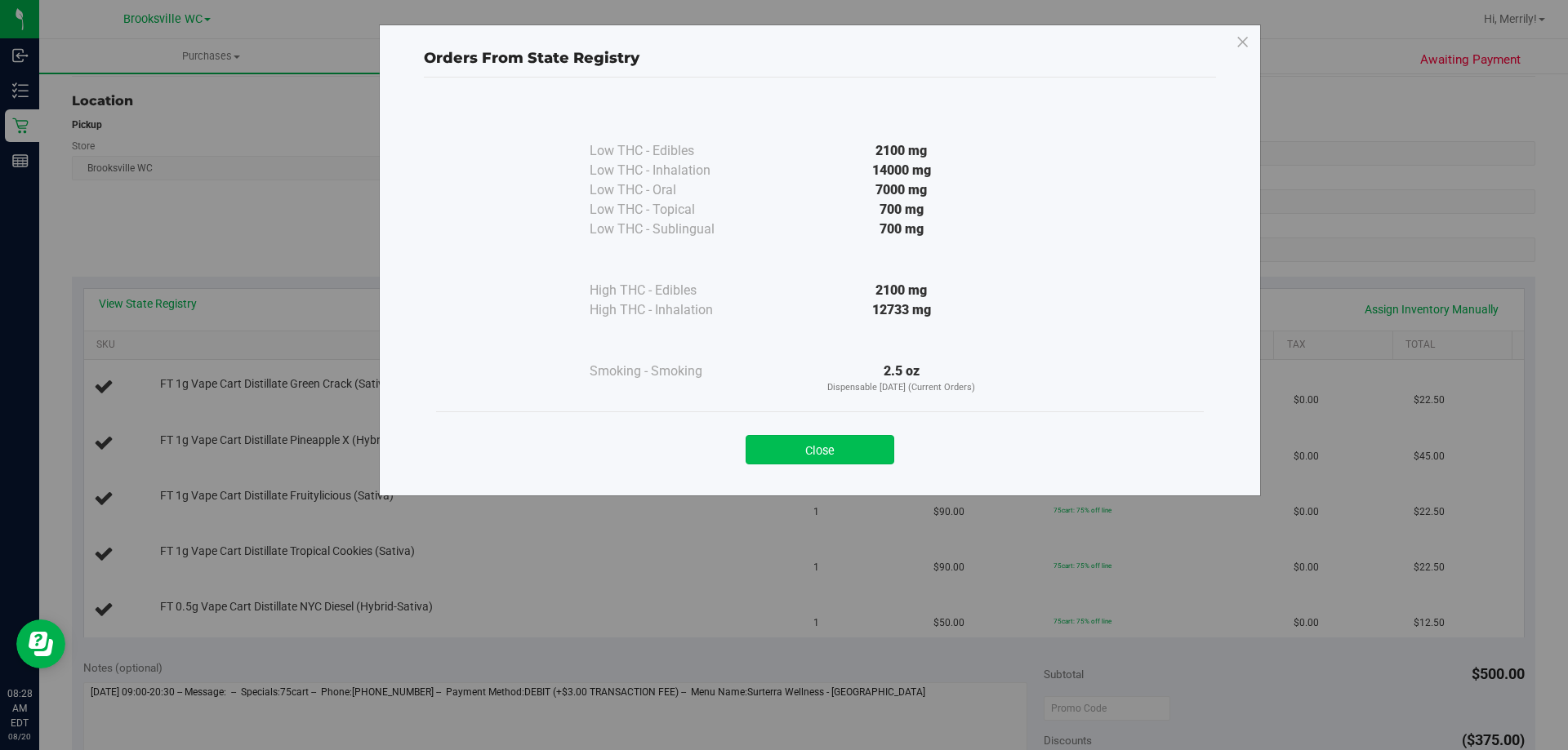
click at [836, 442] on button "Close" at bounding box center [820, 450] width 149 height 30
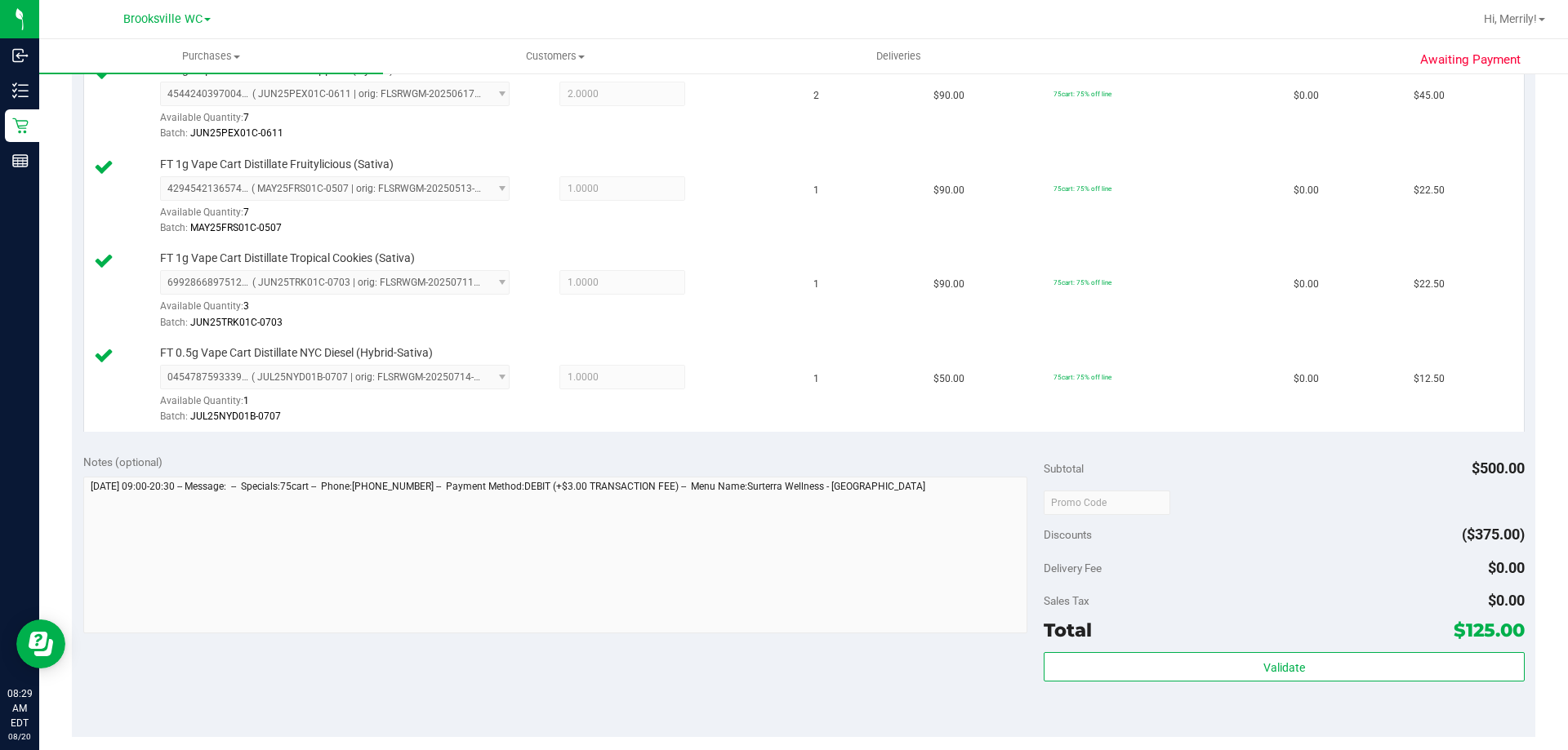
scroll to position [653, 0]
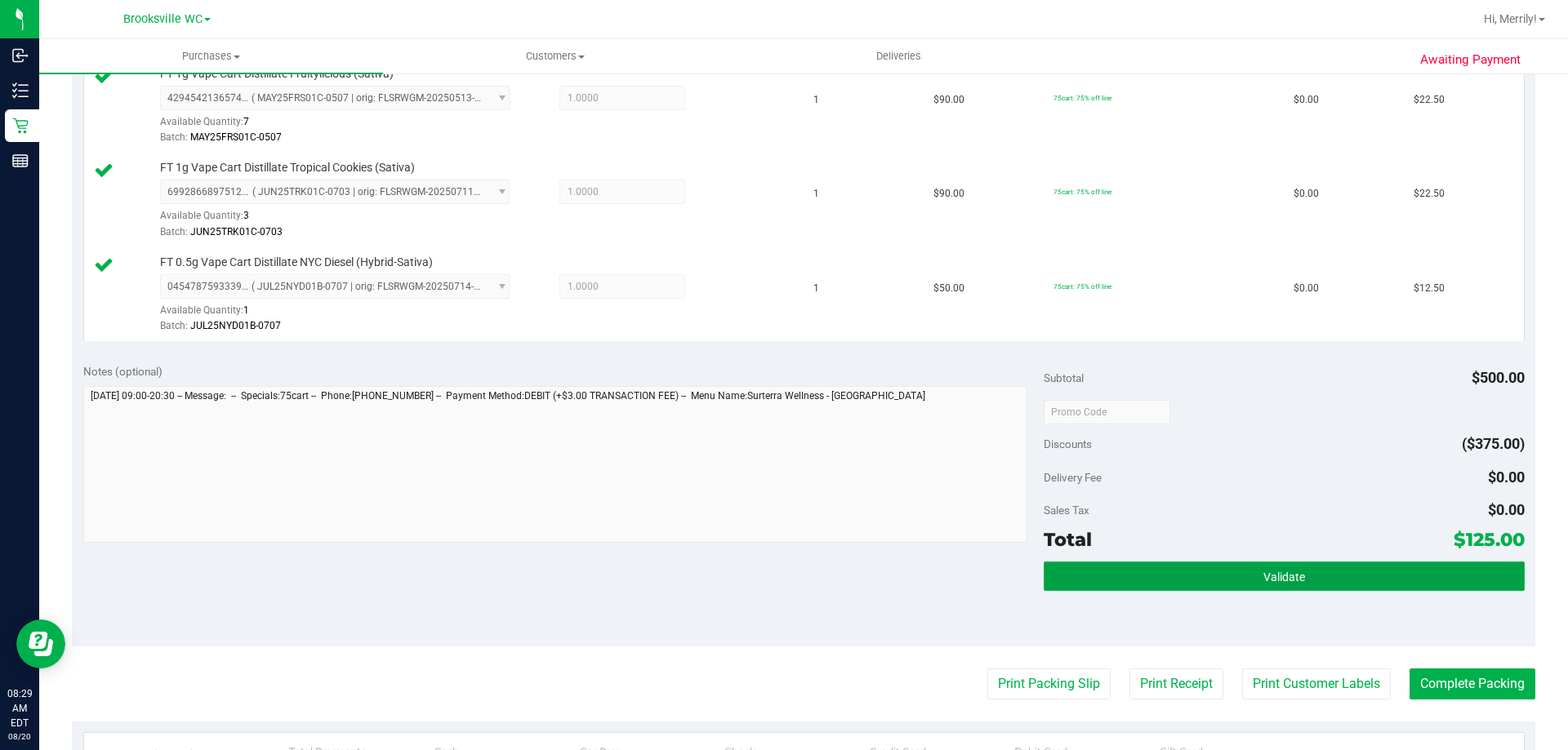
click at [1284, 571] on span "Validate" at bounding box center [1284, 577] width 41 height 13
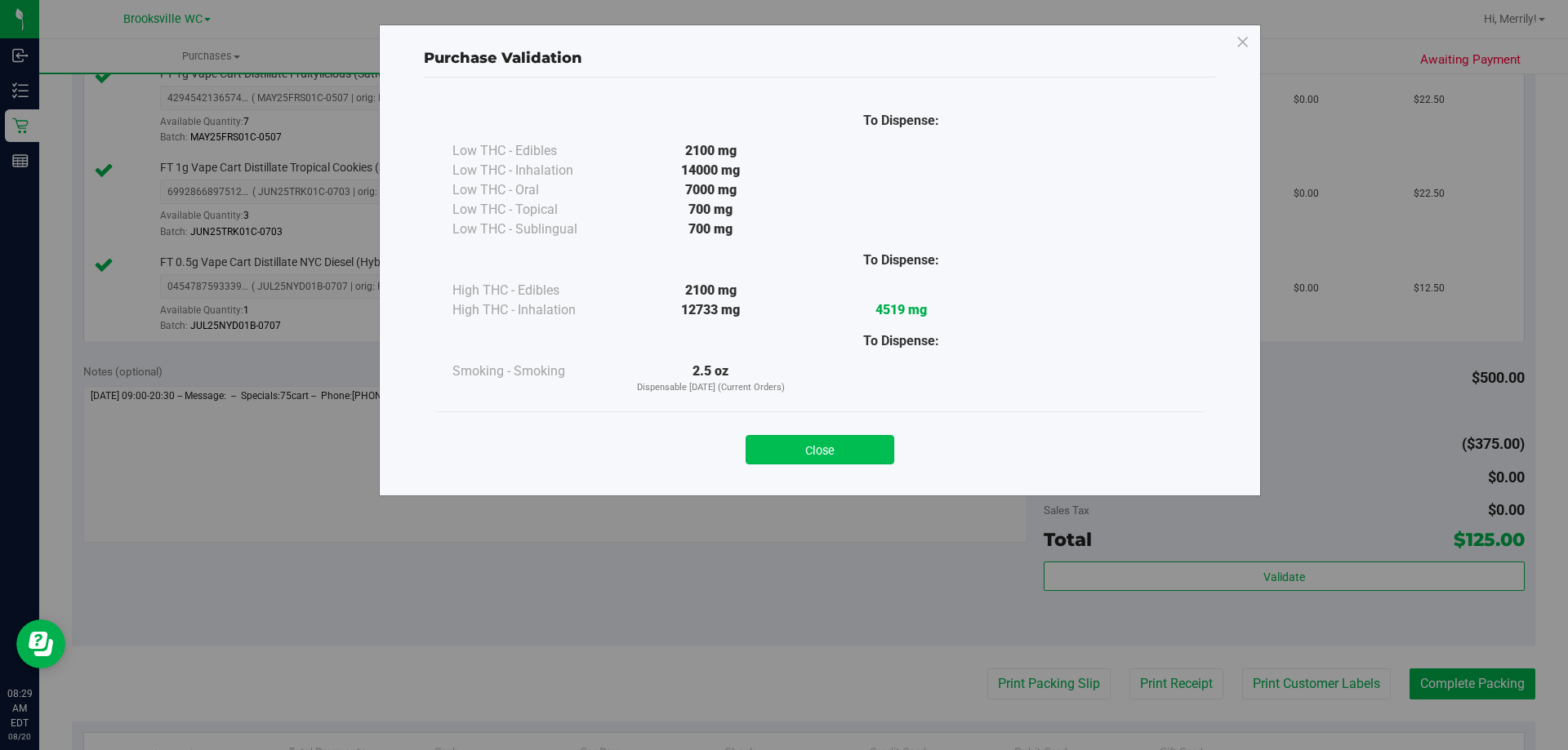
click at [798, 448] on button "Close" at bounding box center [820, 450] width 149 height 30
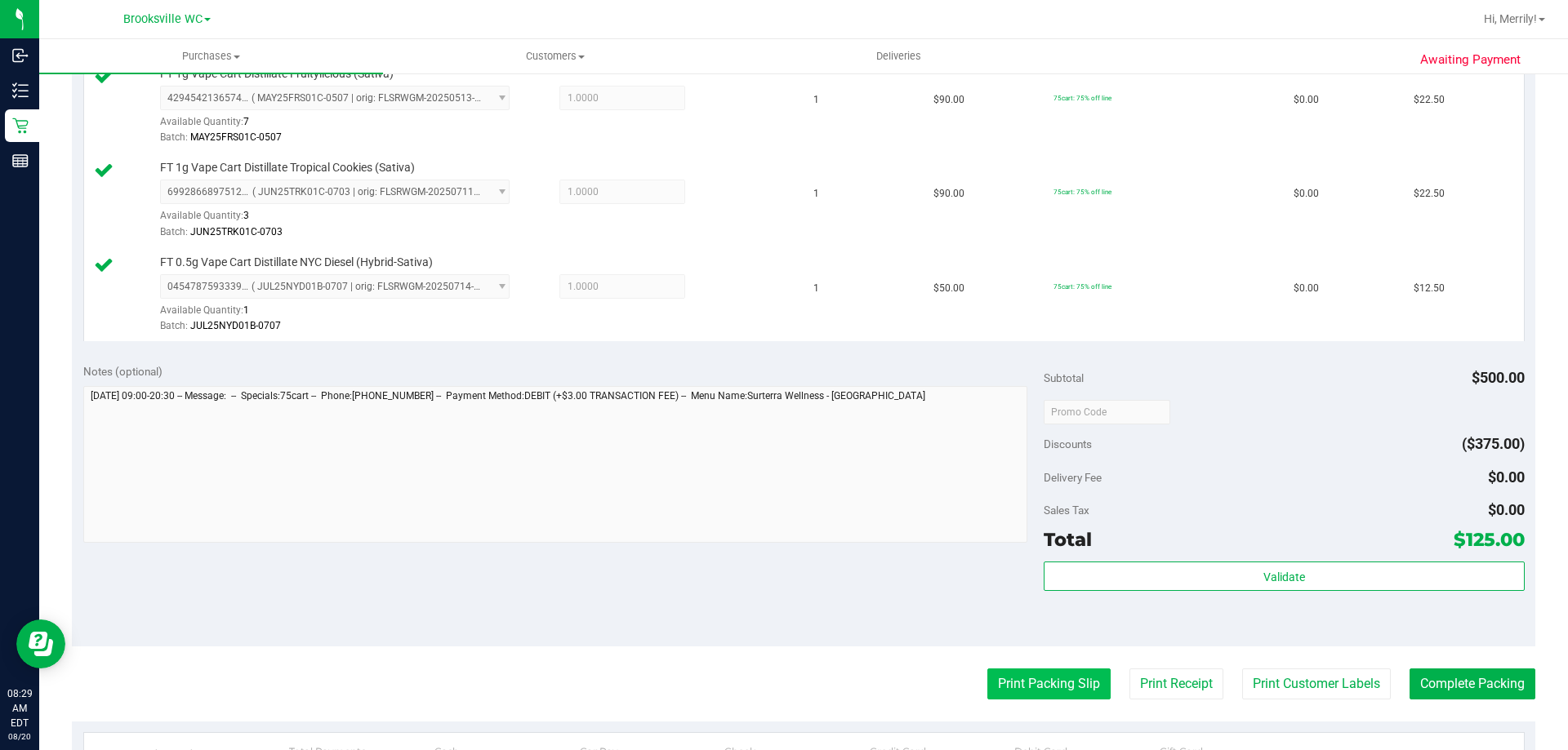
click at [1057, 676] on button "Print Packing Slip" at bounding box center [1048, 684] width 123 height 31
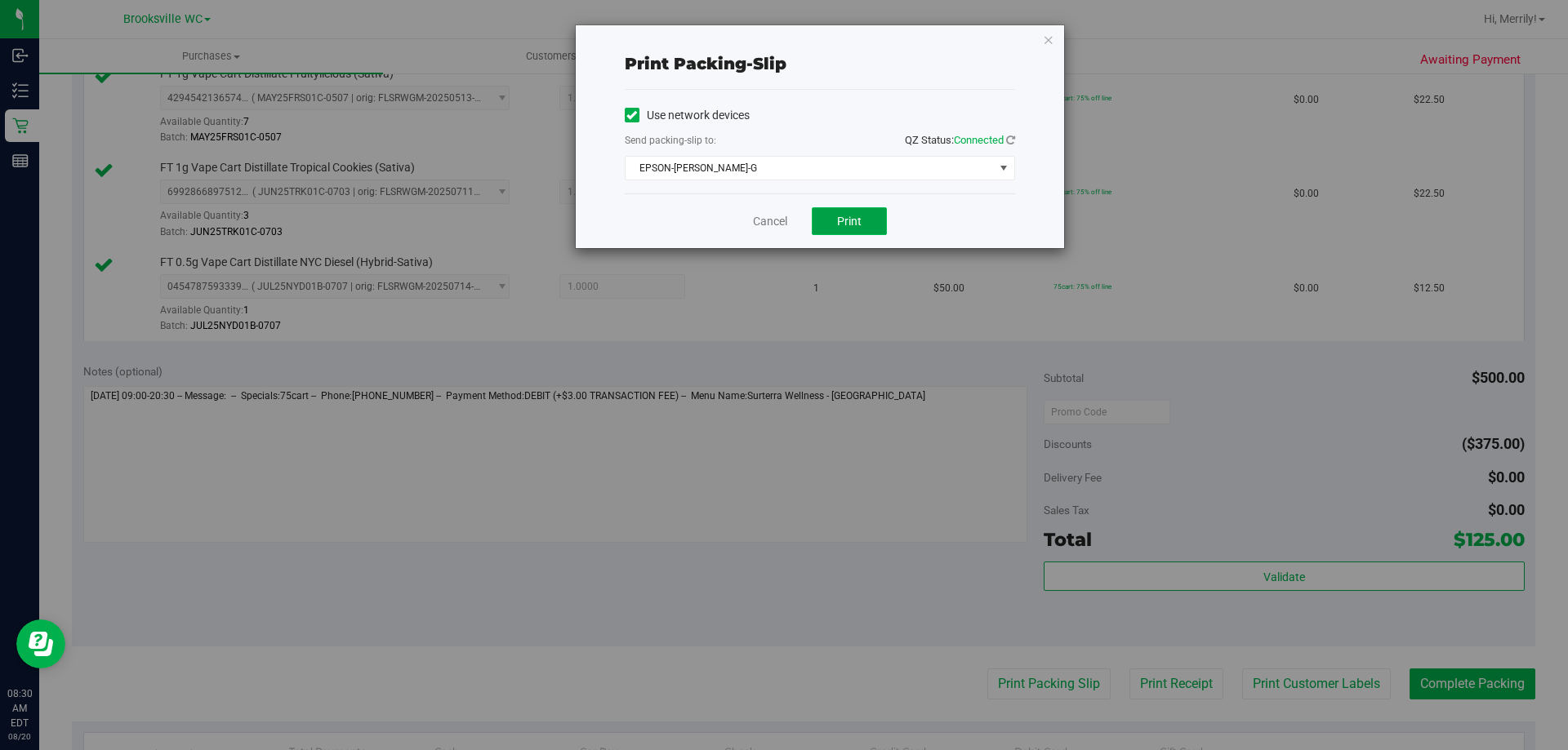
click at [850, 219] on span "Print" at bounding box center [850, 222] width 25 height 13
click at [778, 219] on link "Cancel" at bounding box center [770, 222] width 34 height 17
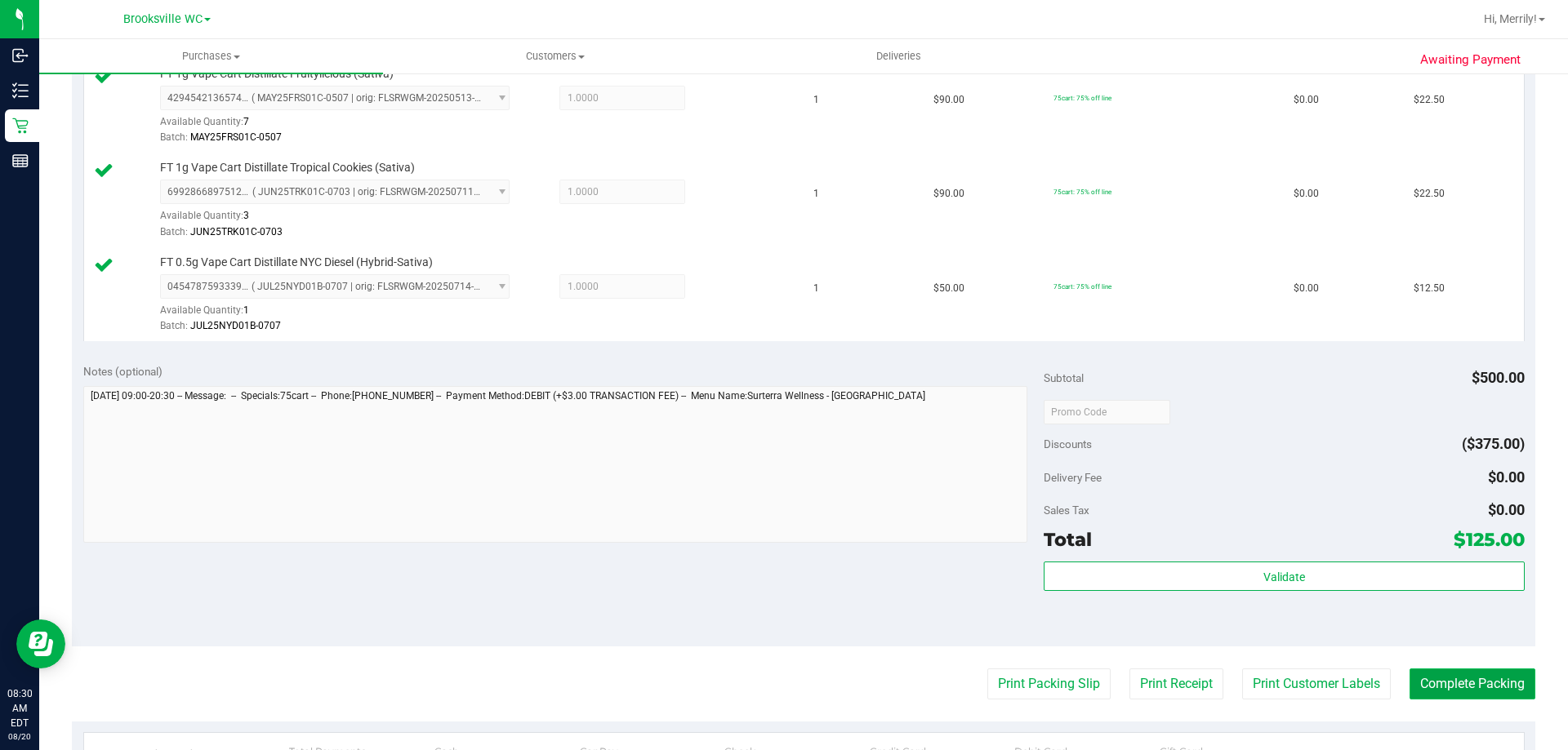
click at [1458, 674] on button "Complete Packing" at bounding box center [1473, 684] width 126 height 31
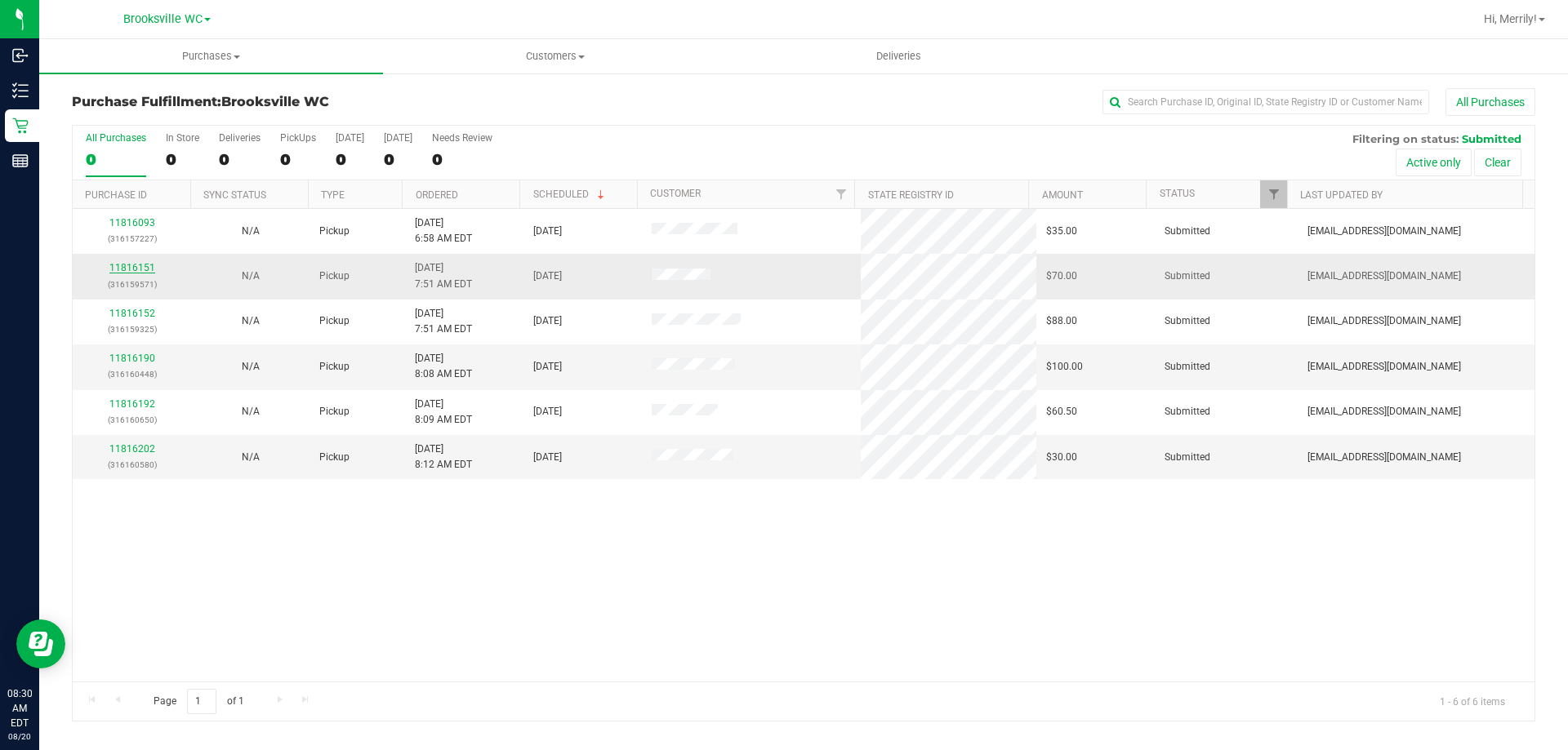
click at [122, 264] on link "11816151" at bounding box center [132, 268] width 46 height 12
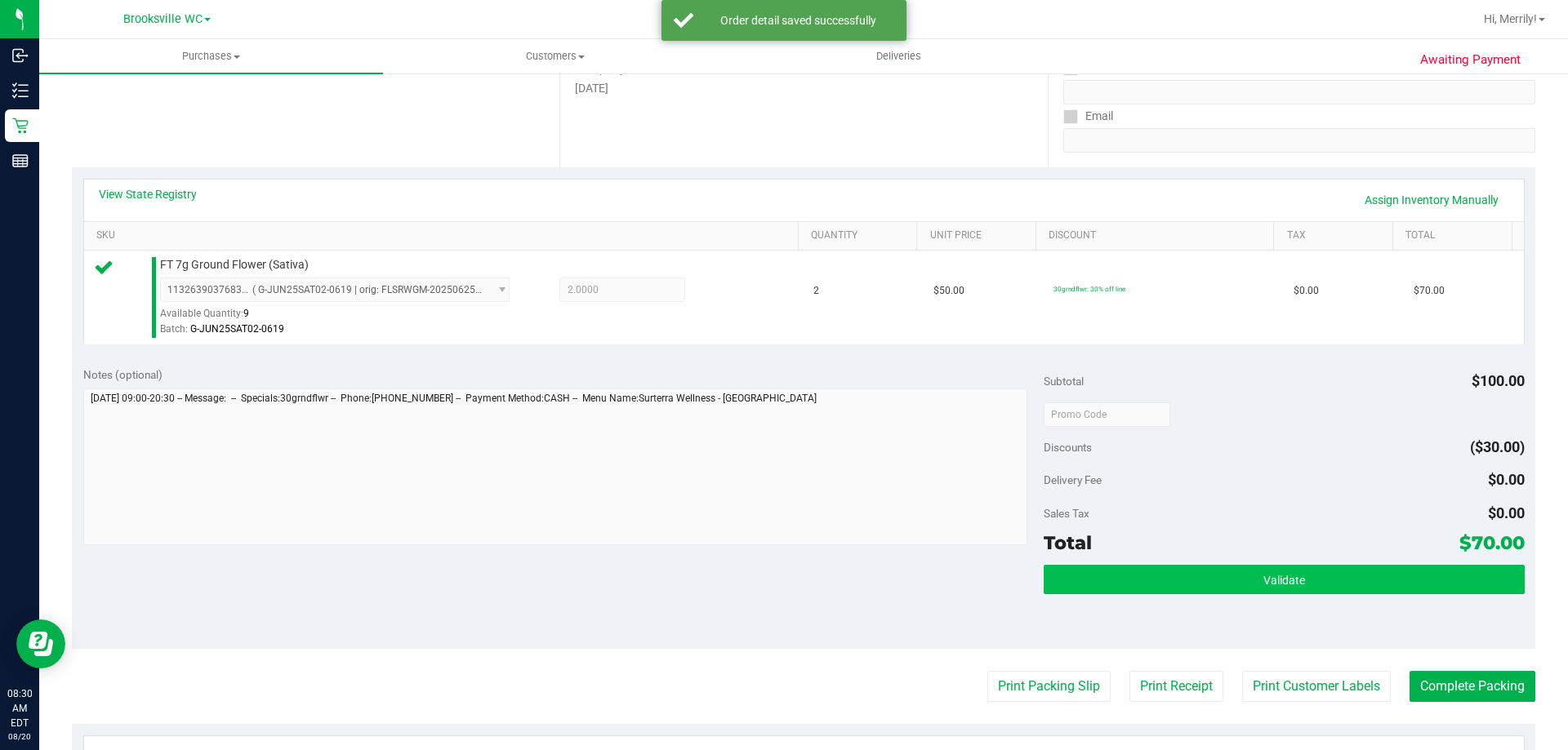
scroll to position [408, 0]
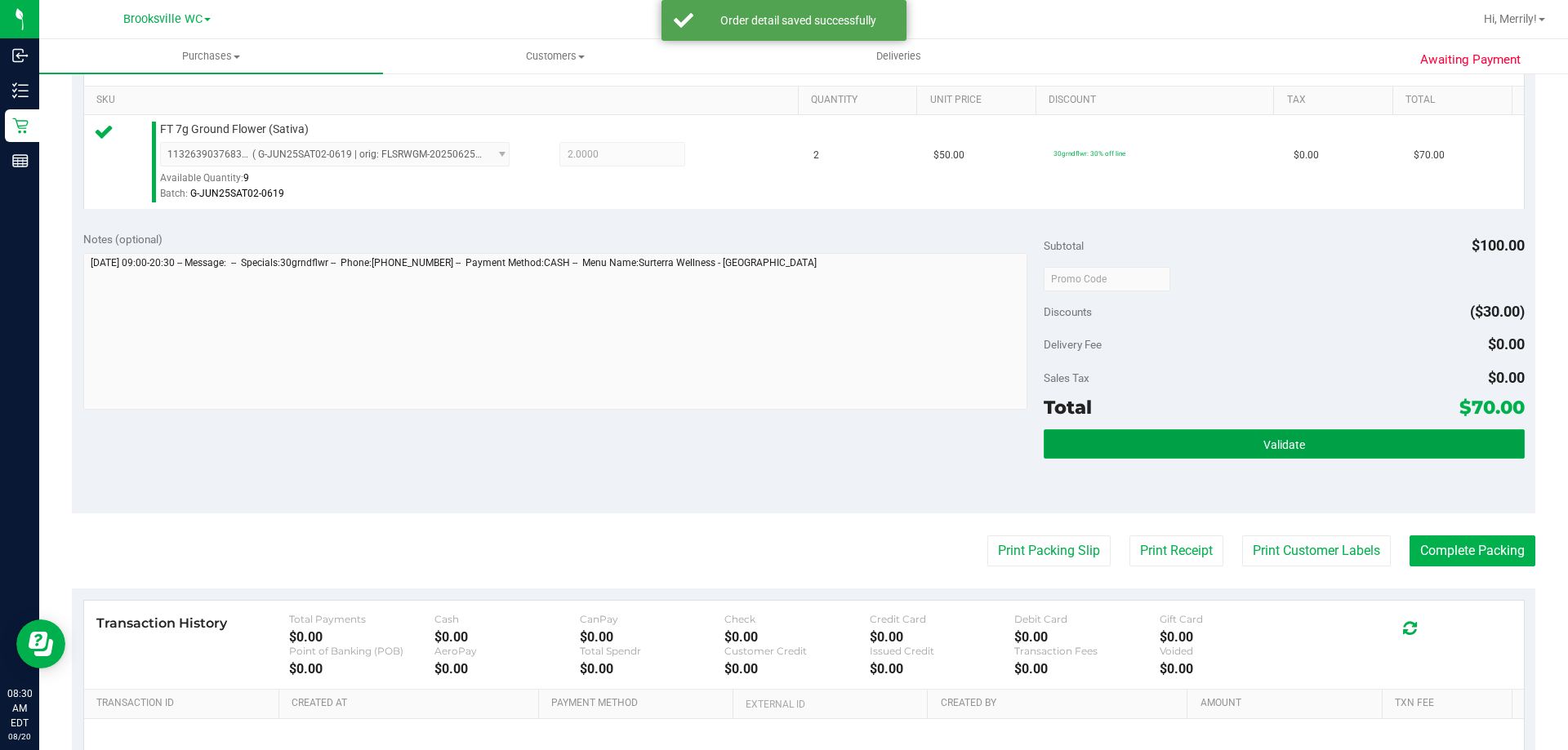
click at [1264, 441] on span "Validate" at bounding box center [1284, 445] width 41 height 13
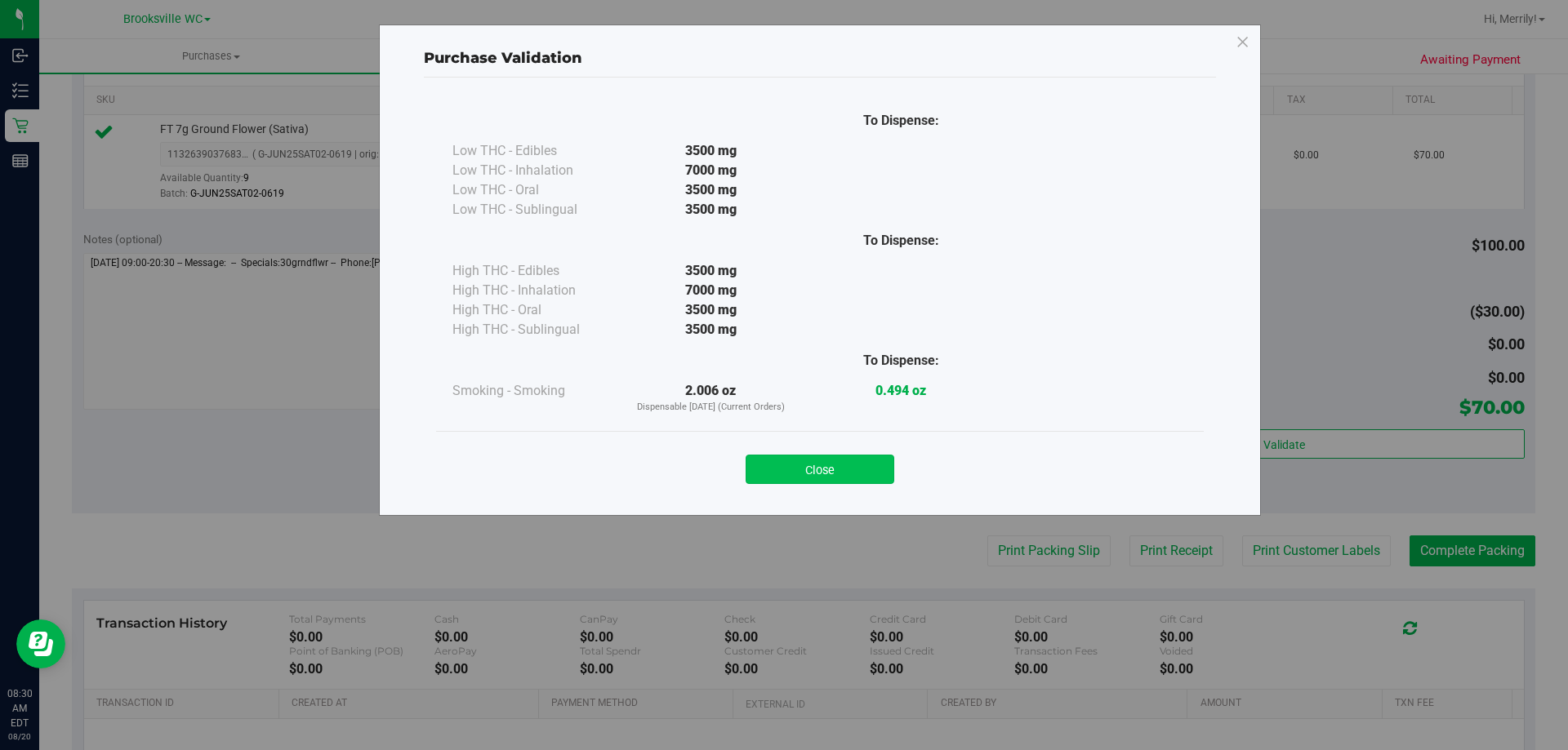
click at [854, 469] on button "Close" at bounding box center [820, 470] width 149 height 30
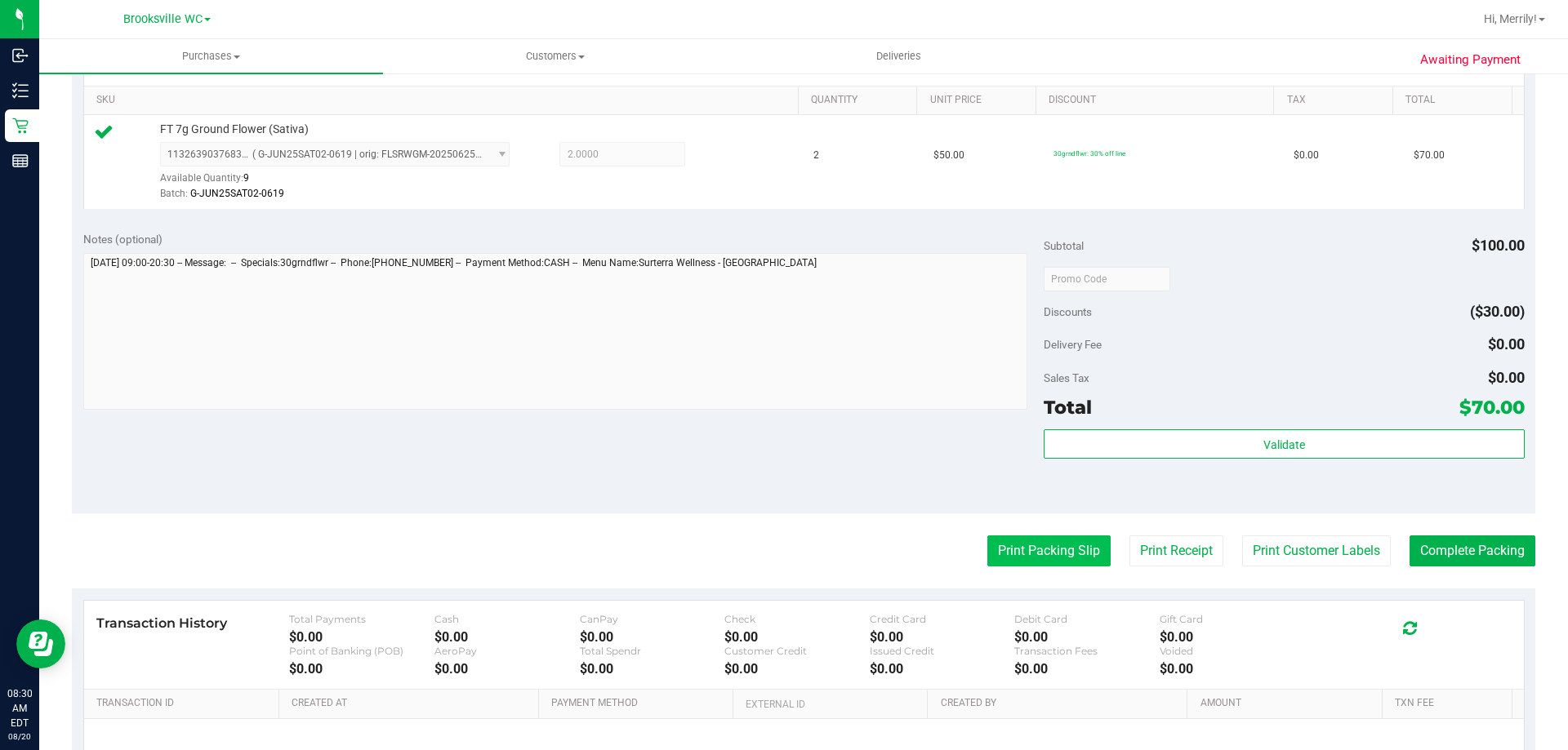
click at [1019, 537] on button "Print Packing Slip" at bounding box center [1048, 552] width 123 height 31
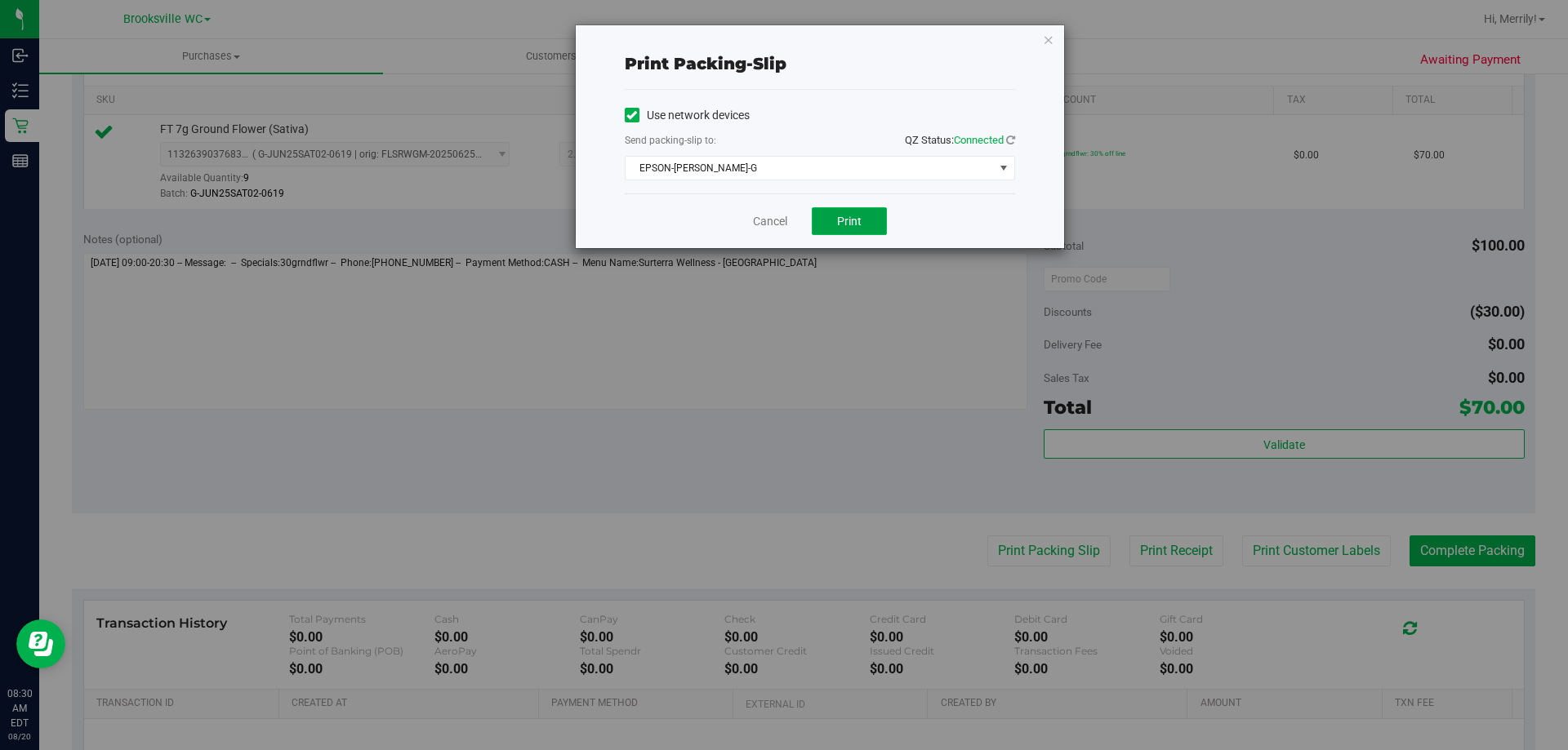
click at [859, 213] on button "Print" at bounding box center [849, 222] width 75 height 28
click at [769, 222] on link "Cancel" at bounding box center [770, 222] width 34 height 17
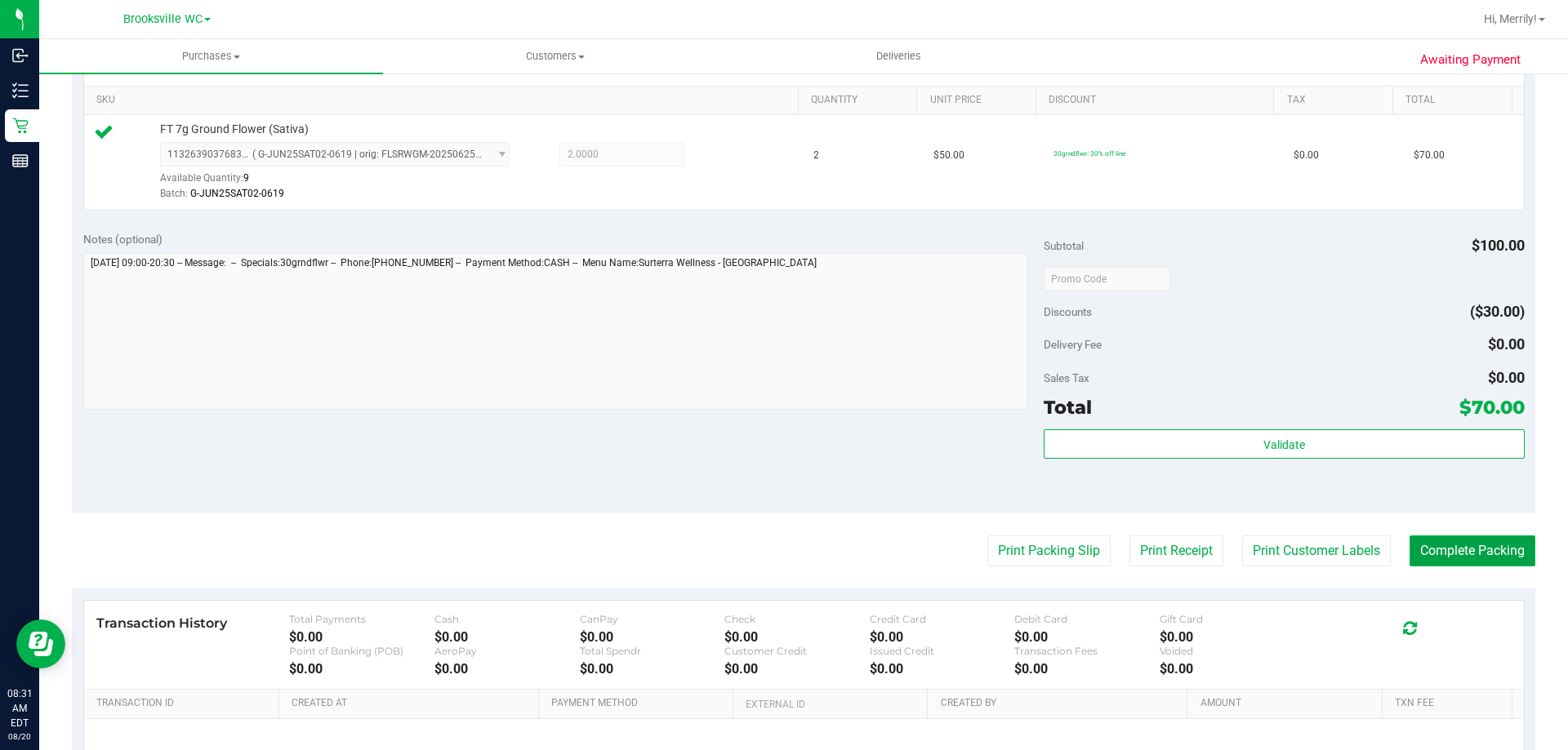
click at [1479, 552] on button "Complete Packing" at bounding box center [1473, 552] width 126 height 31
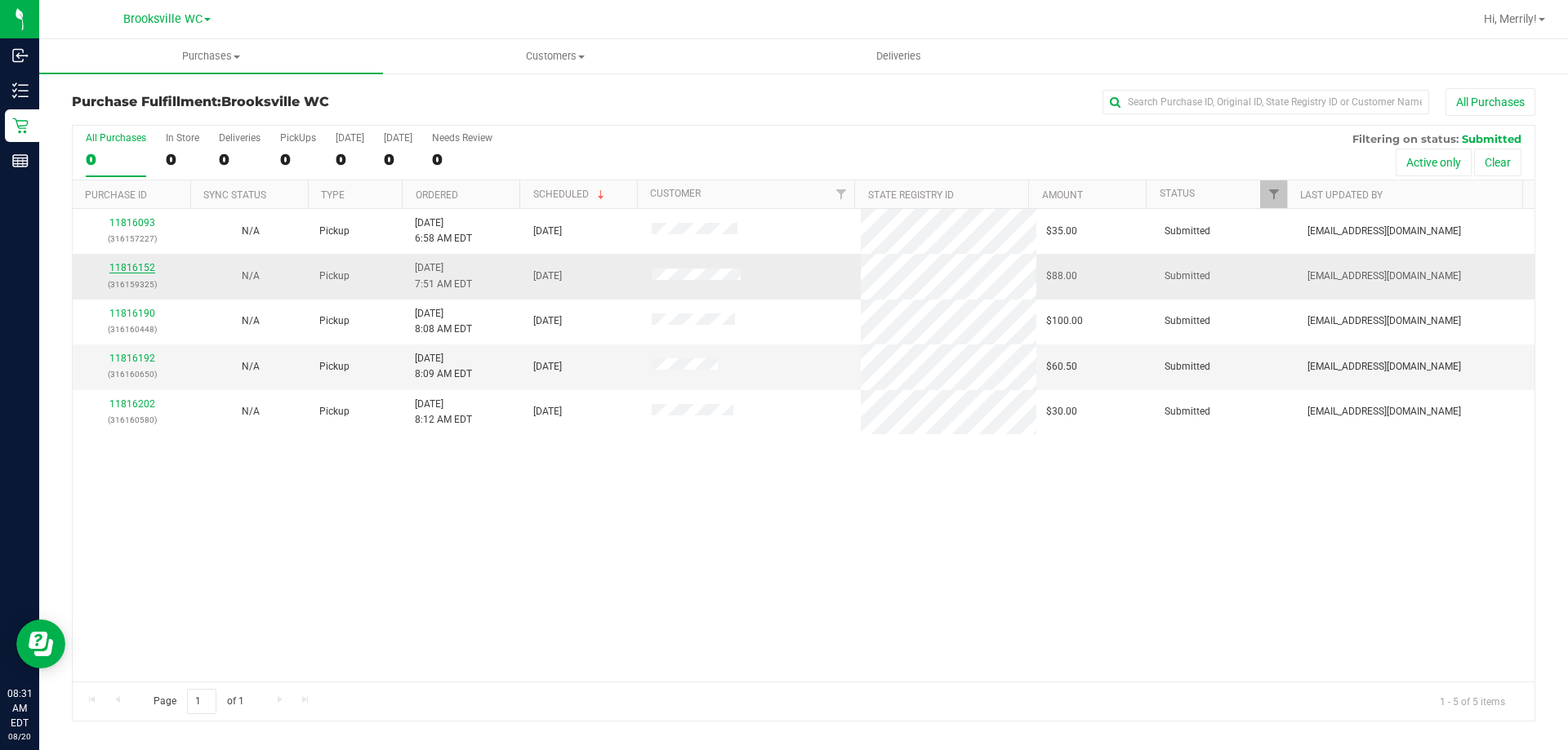
click at [123, 265] on link "11816152" at bounding box center [132, 268] width 46 height 12
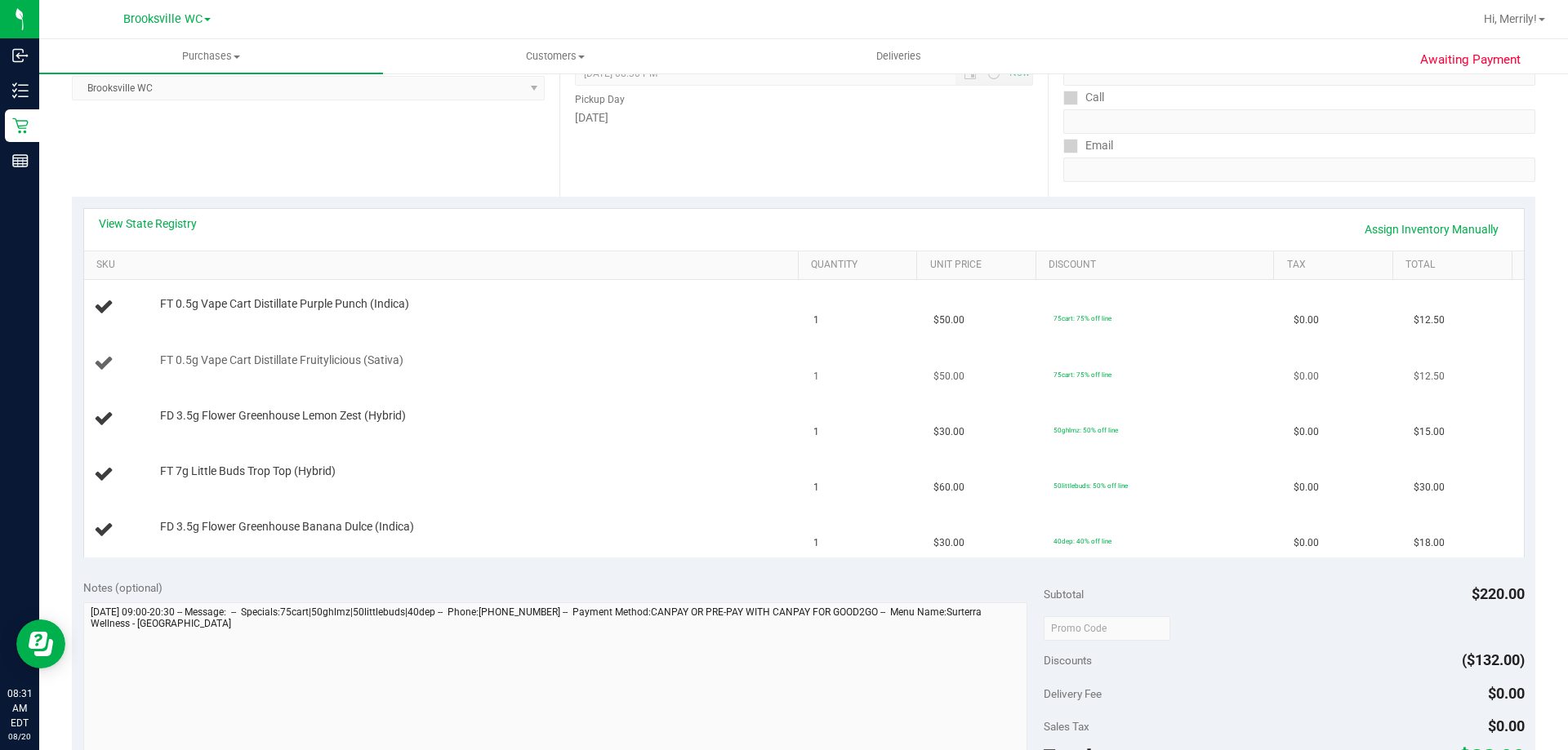
scroll to position [245, 0]
click at [144, 217] on link "View State Registry" at bounding box center [147, 222] width 98 height 17
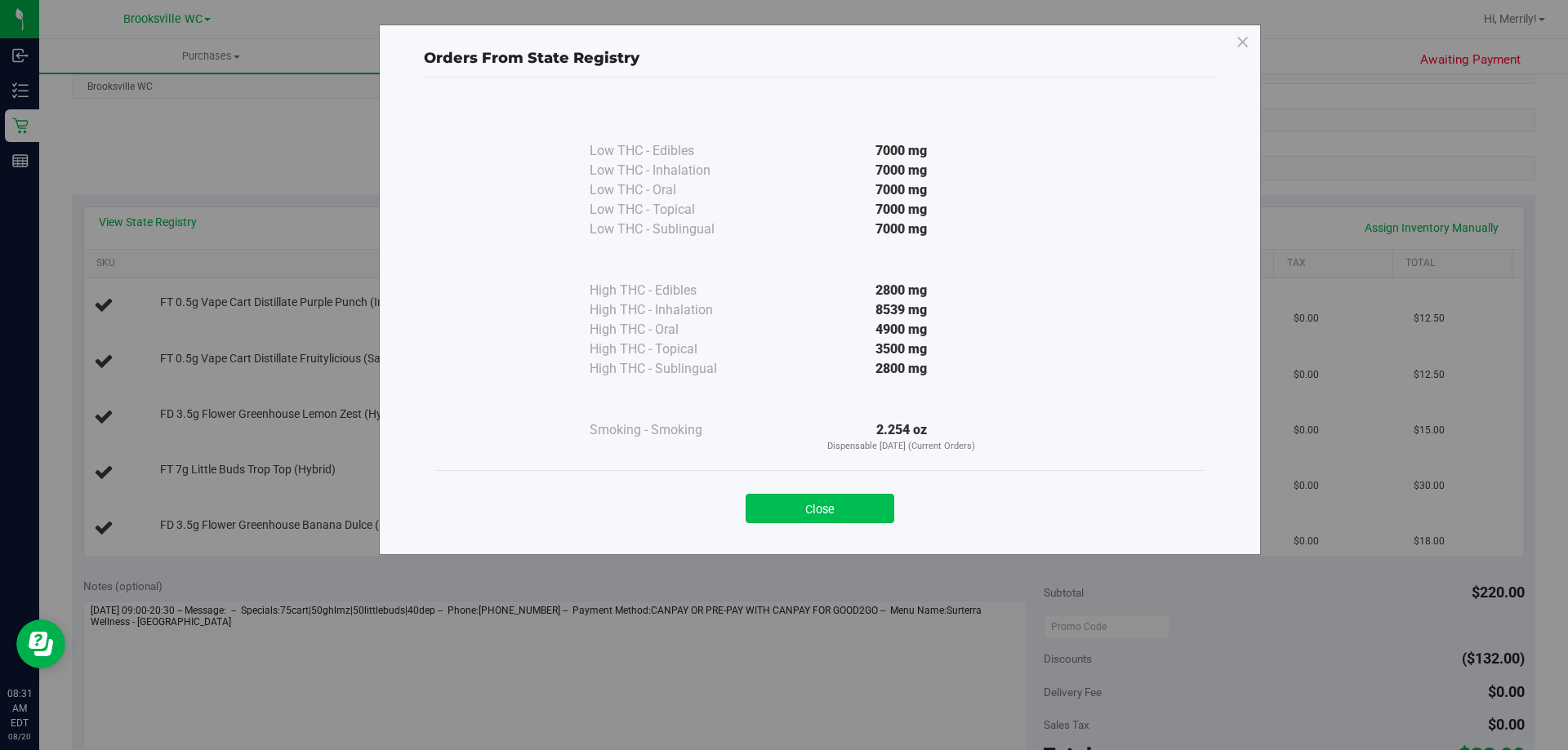
click at [837, 502] on button "Close" at bounding box center [820, 509] width 149 height 30
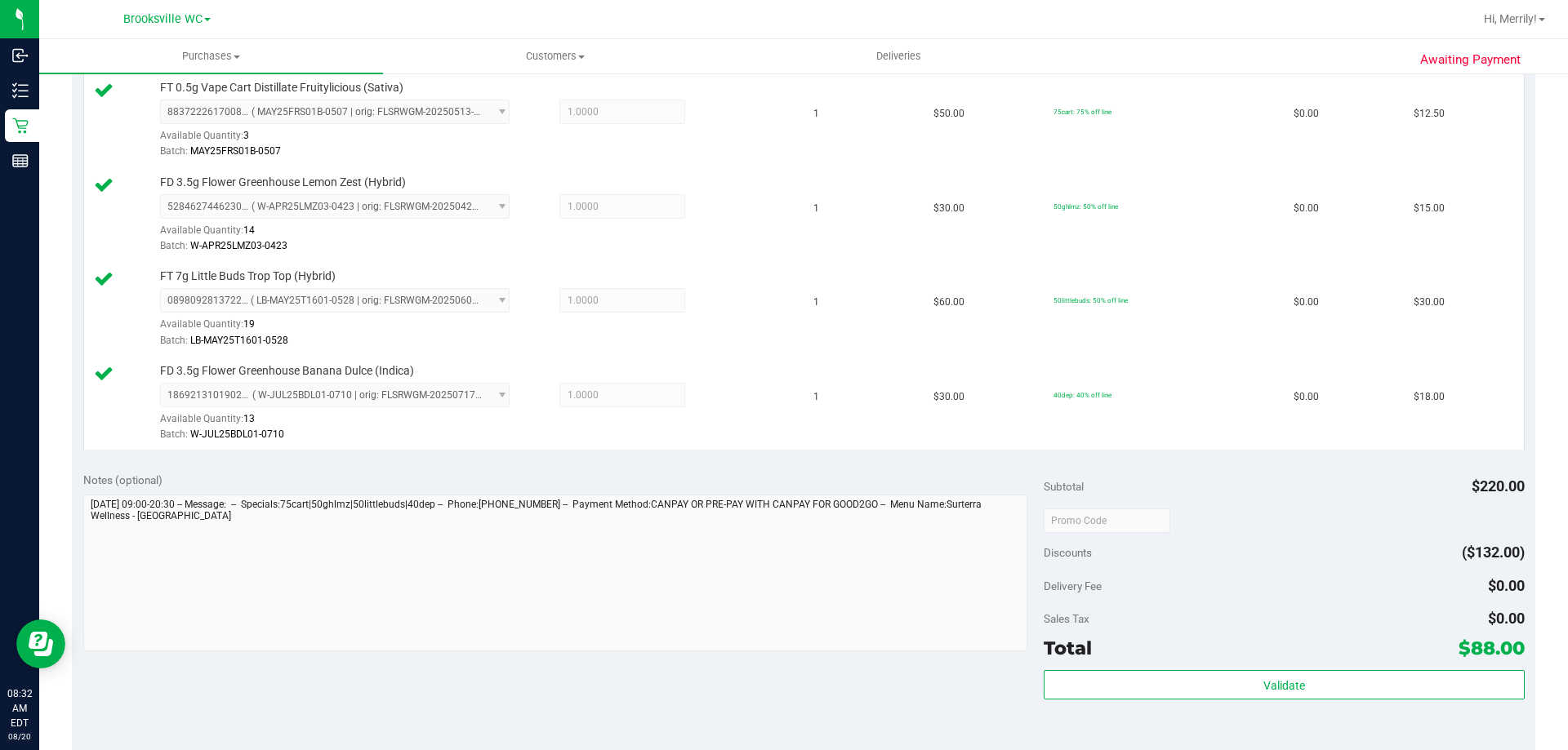
scroll to position [571, 0]
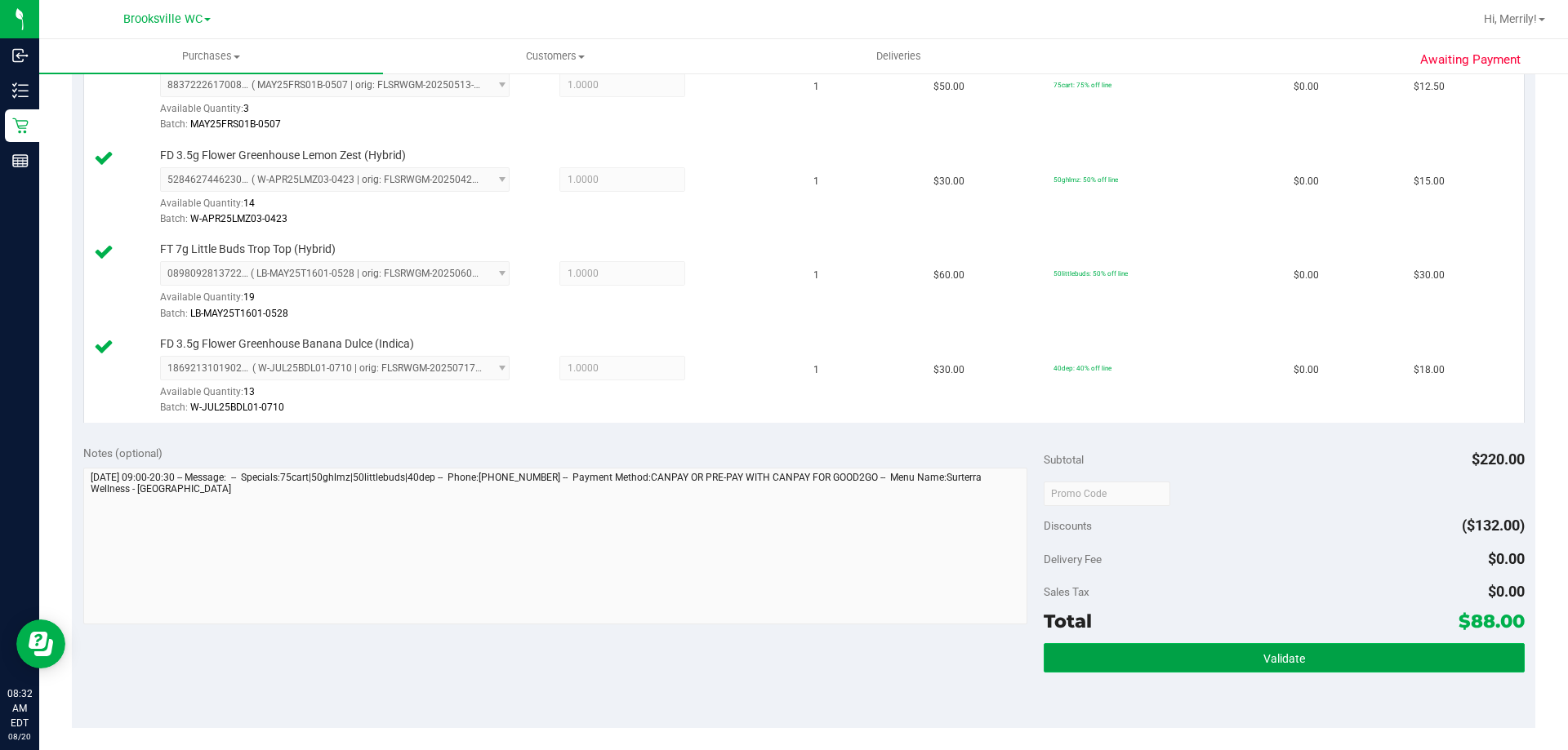
click at [1264, 652] on span "Validate" at bounding box center [1284, 659] width 41 height 13
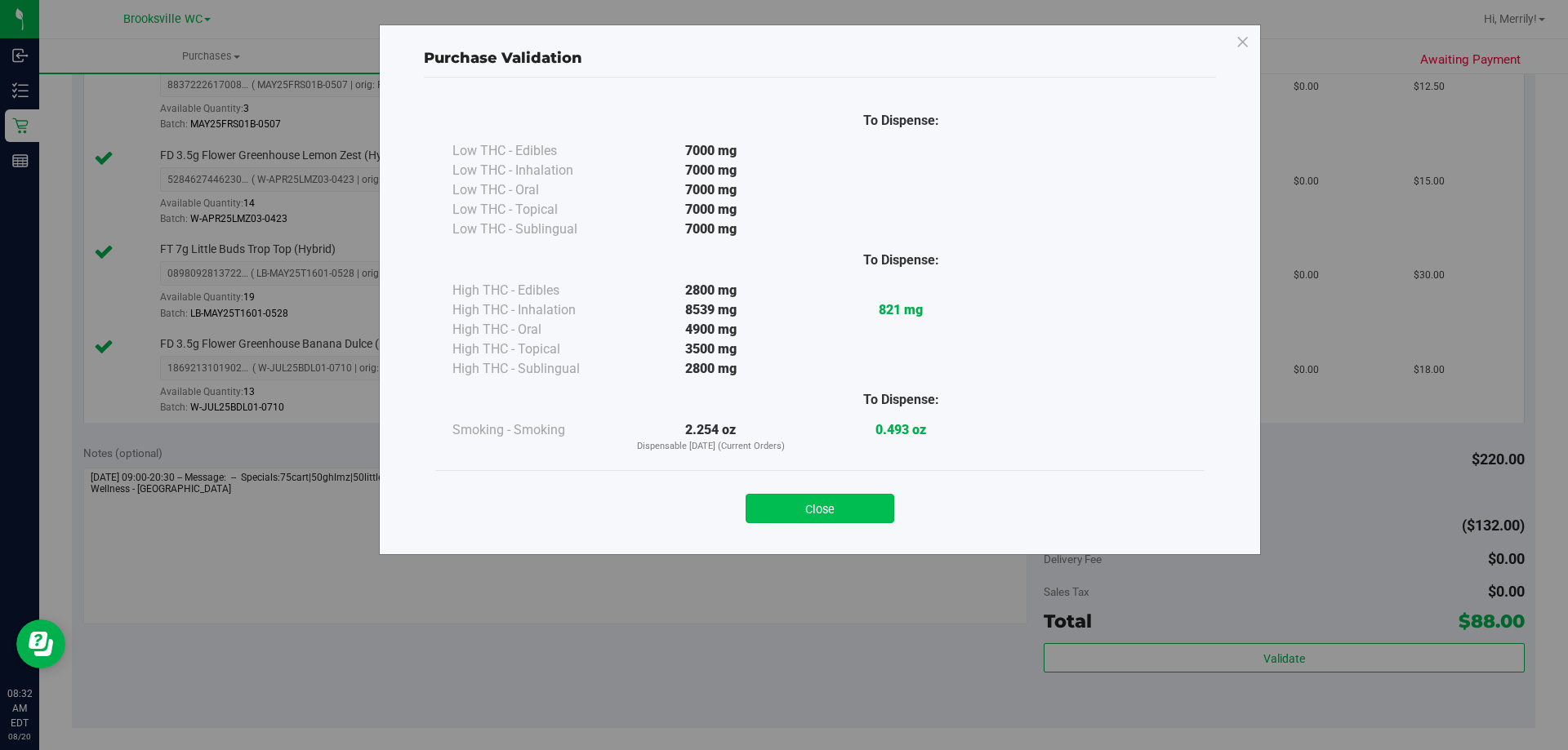
click at [847, 498] on button "Close" at bounding box center [820, 509] width 149 height 30
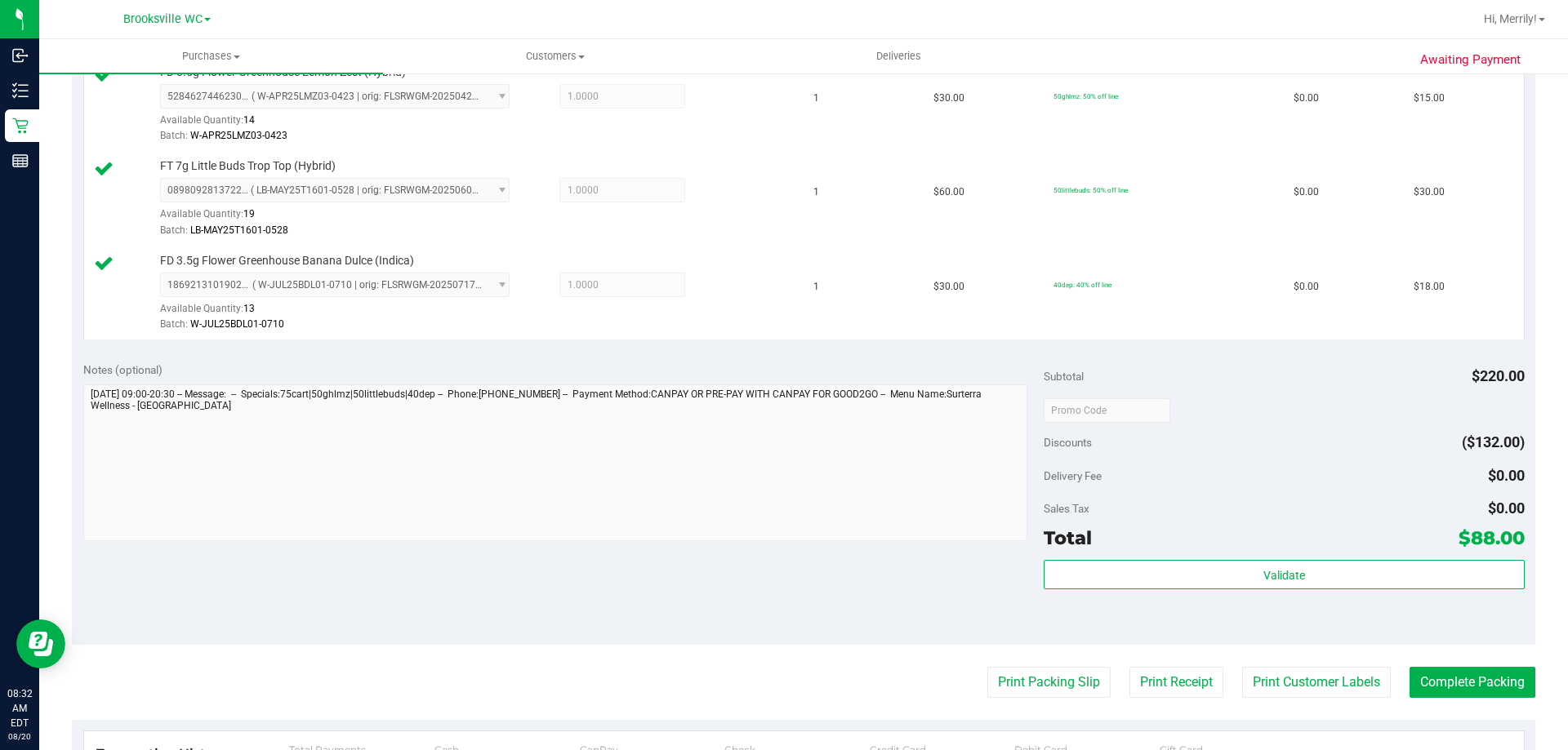
scroll to position [734, 0]
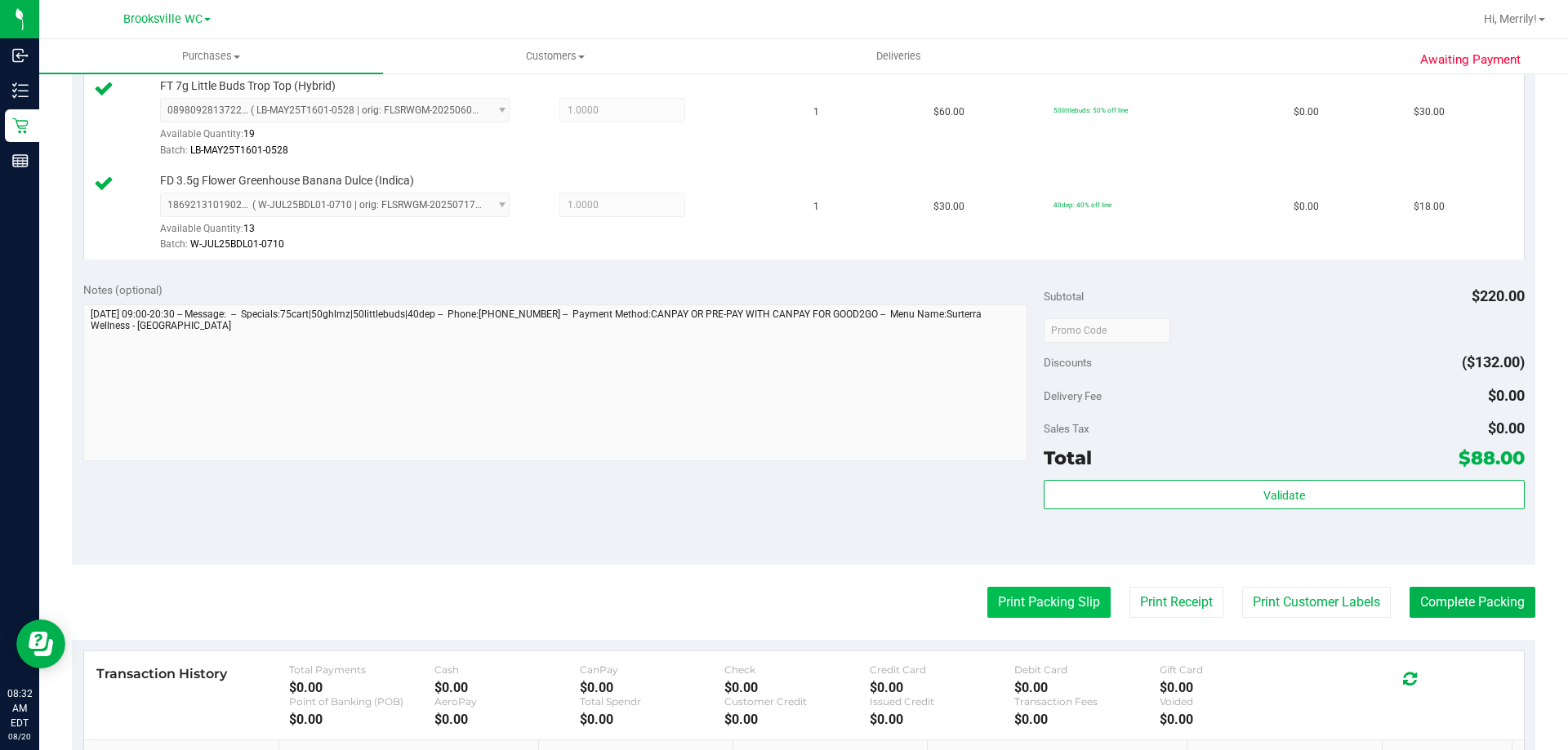
click at [1036, 597] on button "Print Packing Slip" at bounding box center [1048, 603] width 123 height 31
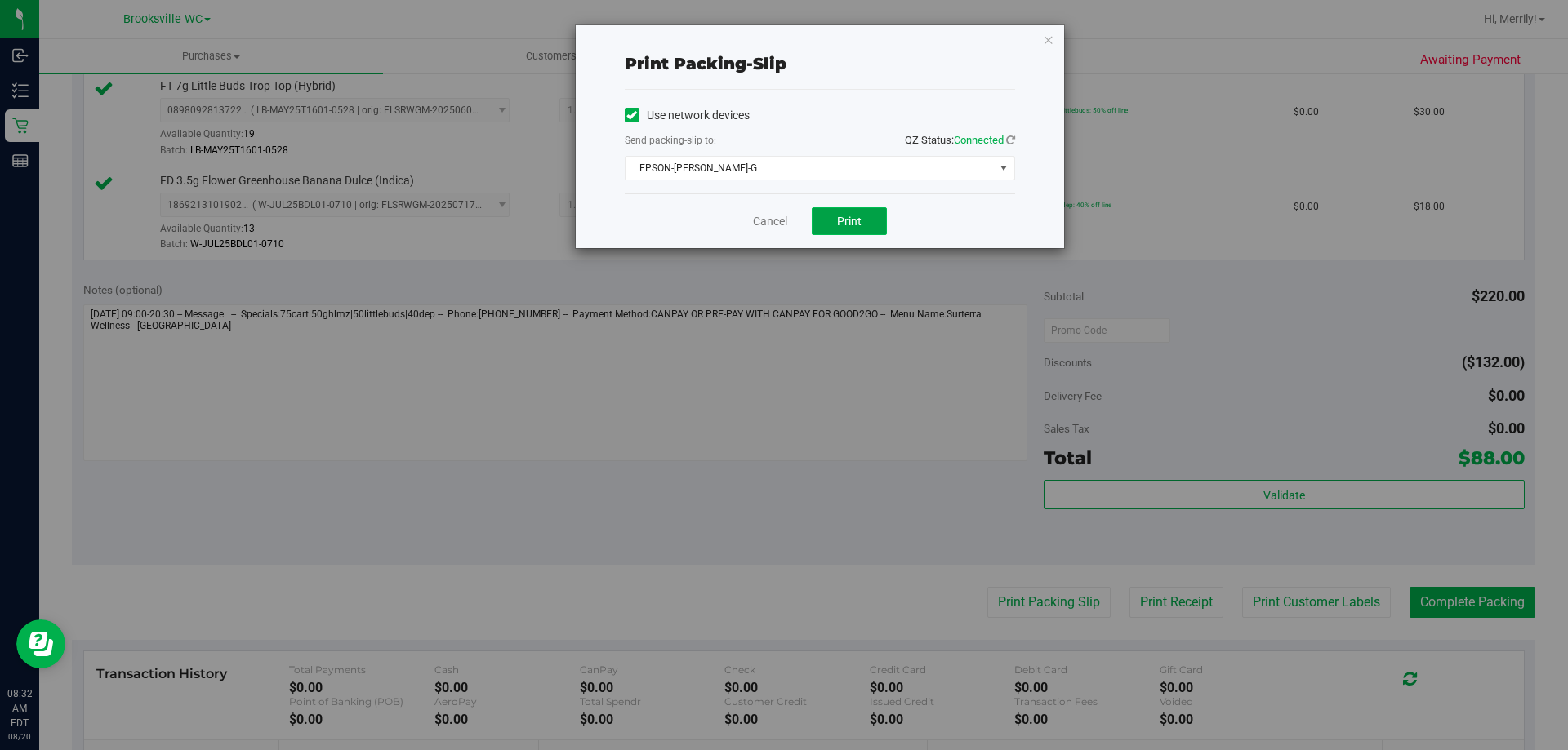
click at [864, 229] on button "Print" at bounding box center [849, 222] width 75 height 28
click at [766, 222] on link "Cancel" at bounding box center [770, 222] width 34 height 17
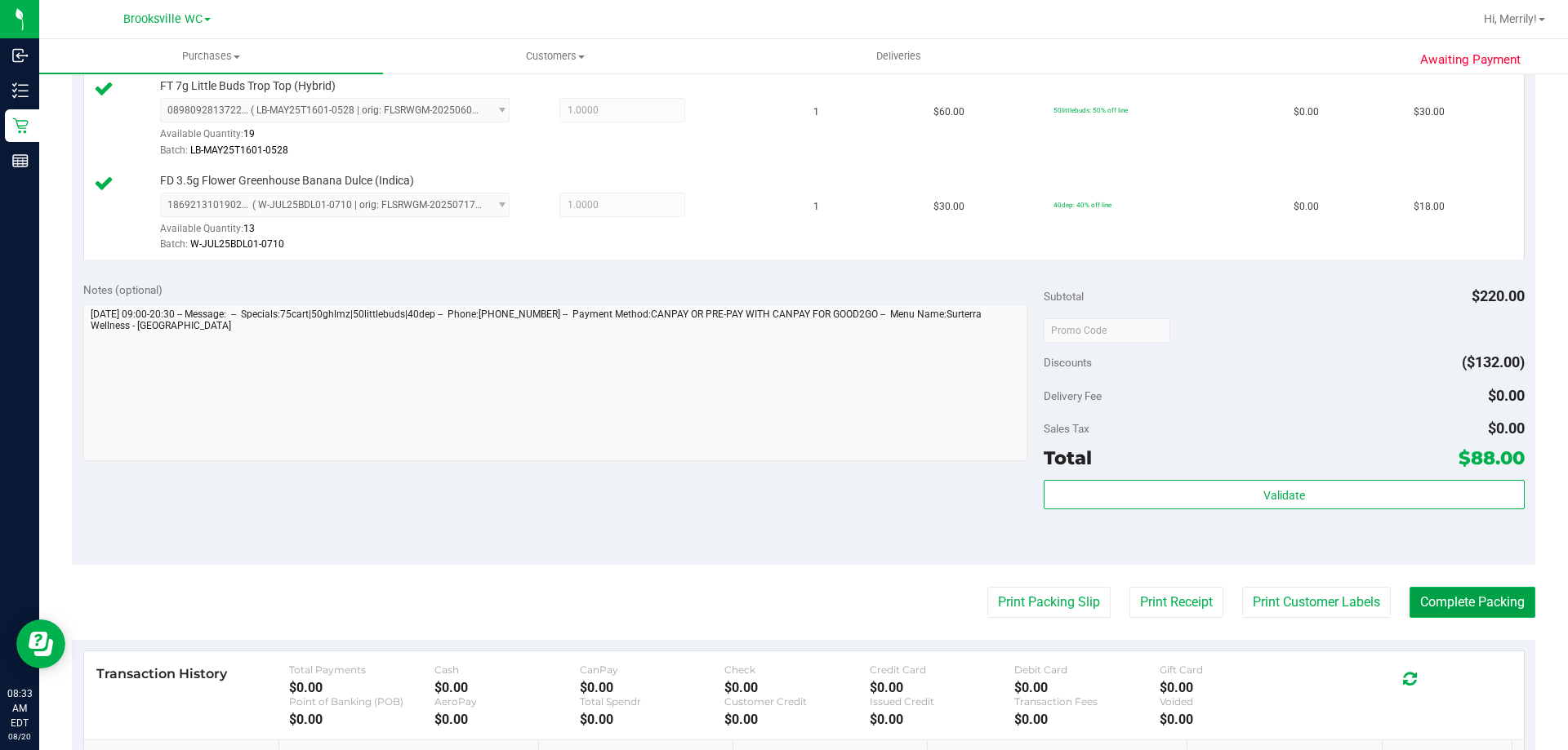
click at [1476, 605] on button "Complete Packing" at bounding box center [1473, 603] width 126 height 31
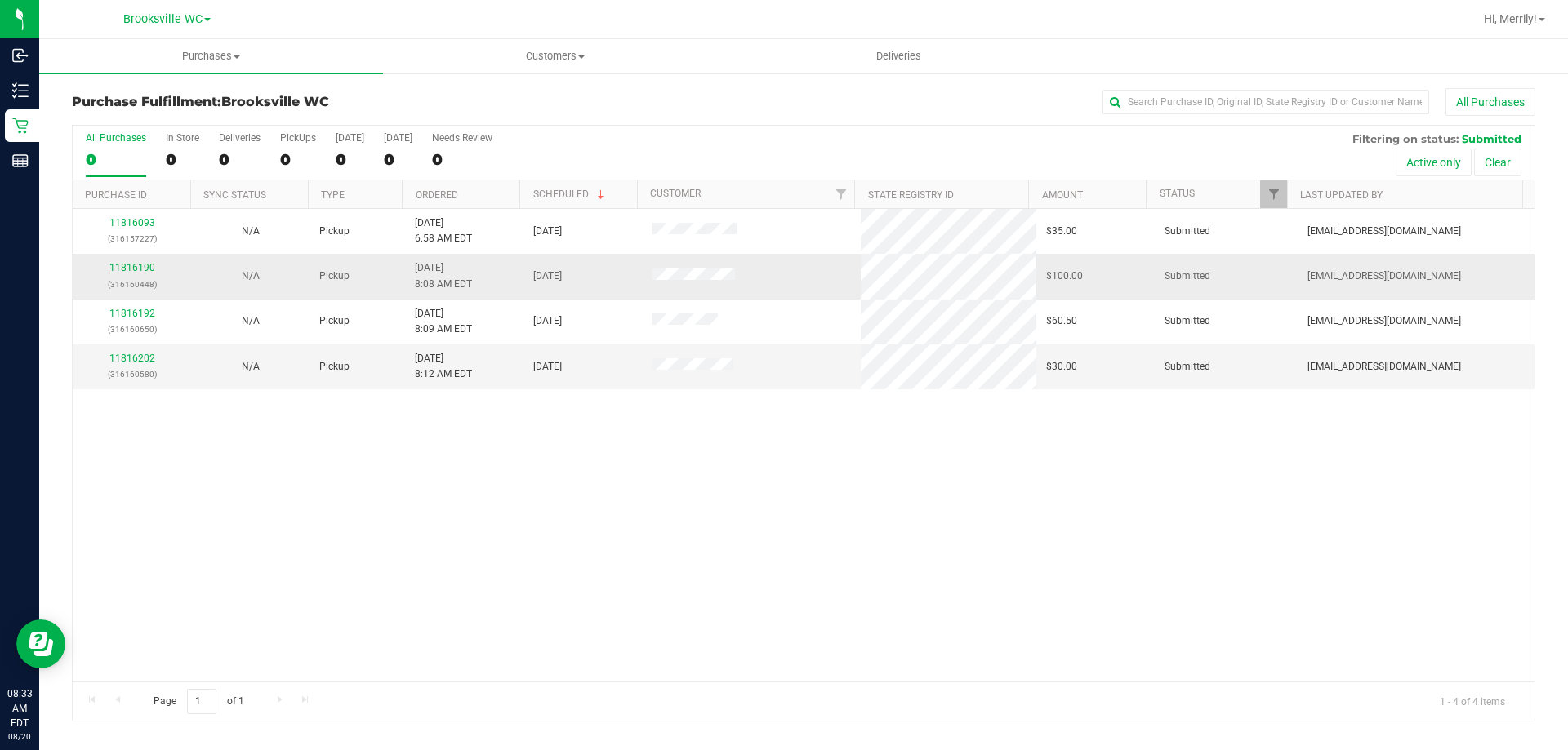
click at [142, 267] on link "11816190" at bounding box center [132, 268] width 46 height 12
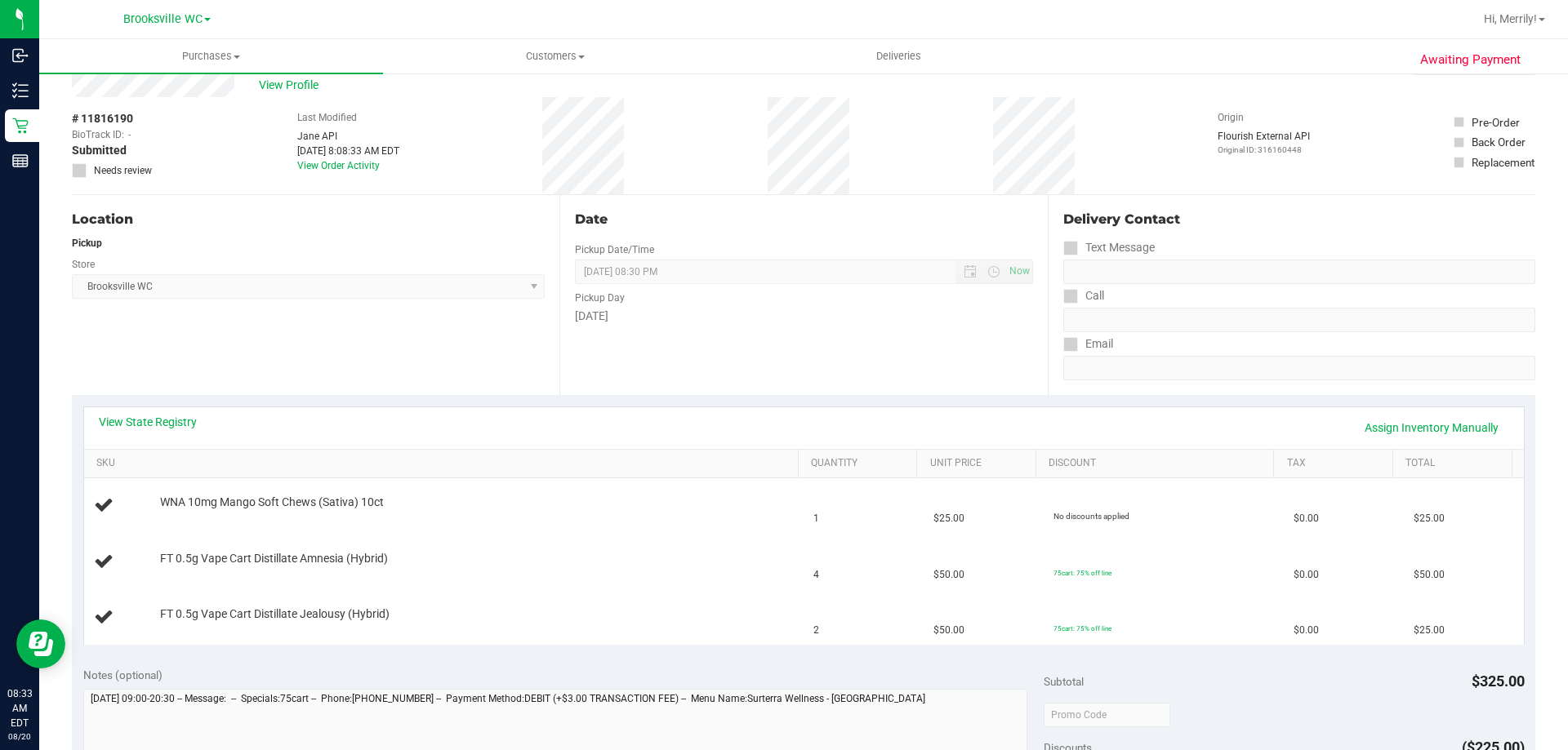
scroll to position [82, 0]
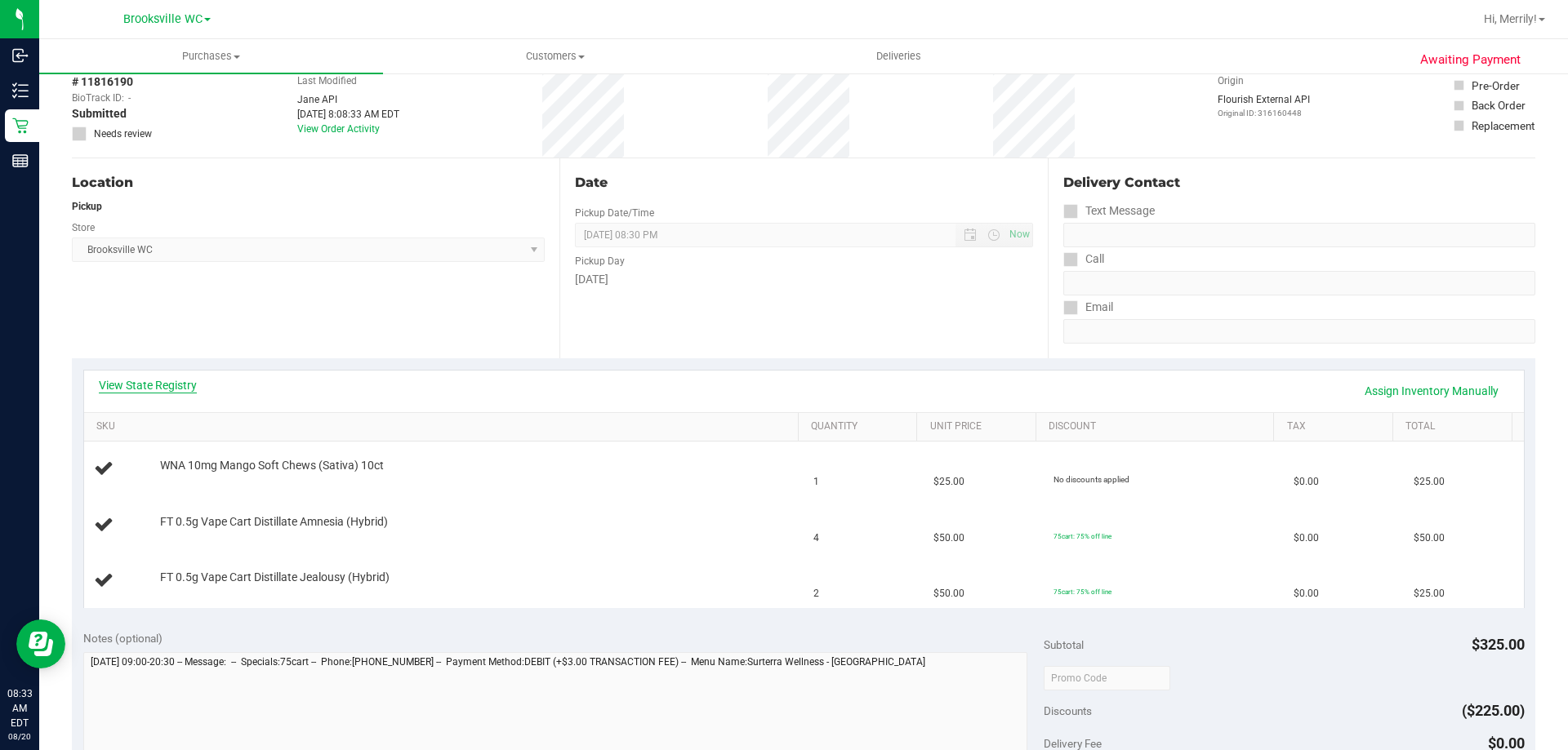
click at [132, 383] on link "View State Registry" at bounding box center [147, 385] width 98 height 17
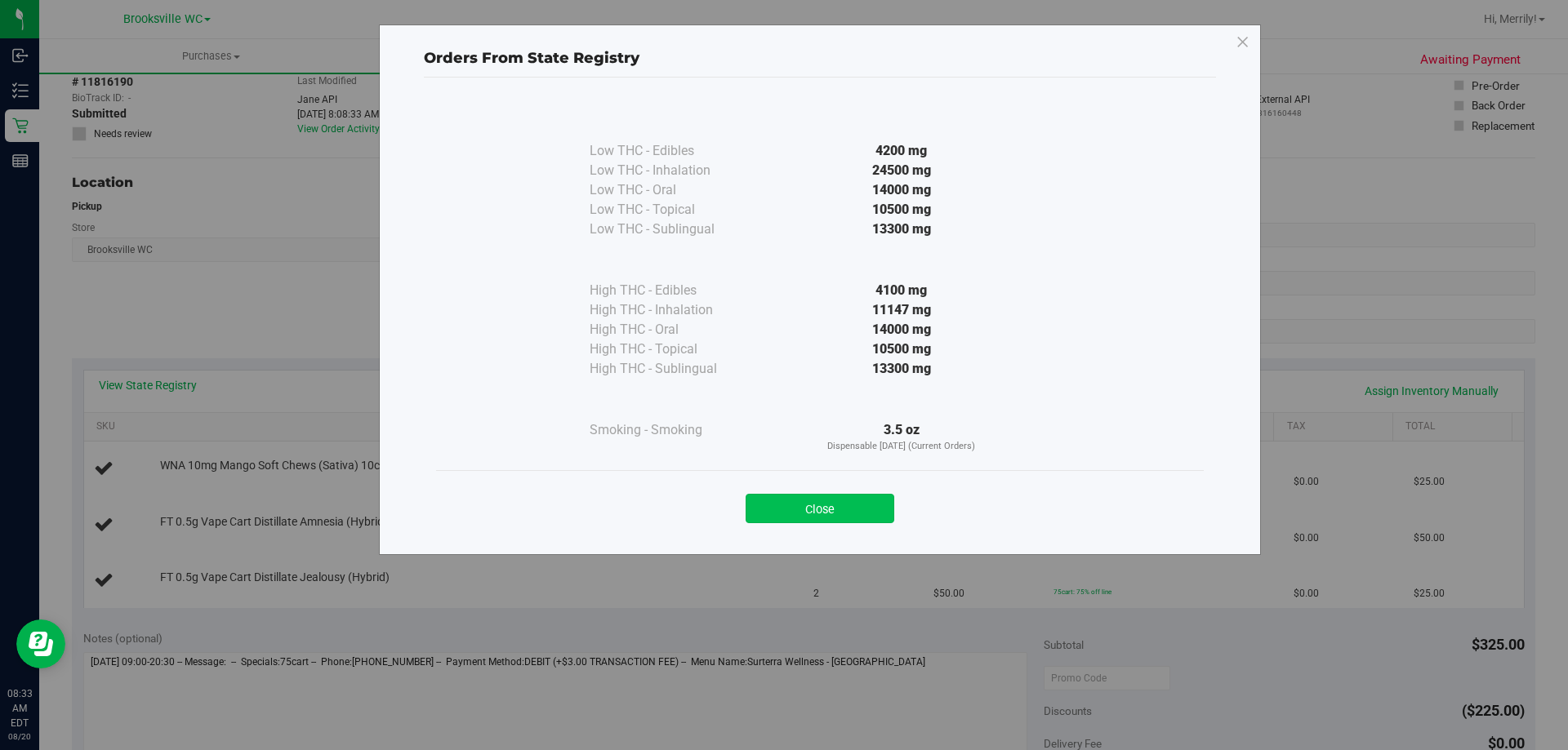
click at [840, 509] on button "Close" at bounding box center [820, 509] width 149 height 30
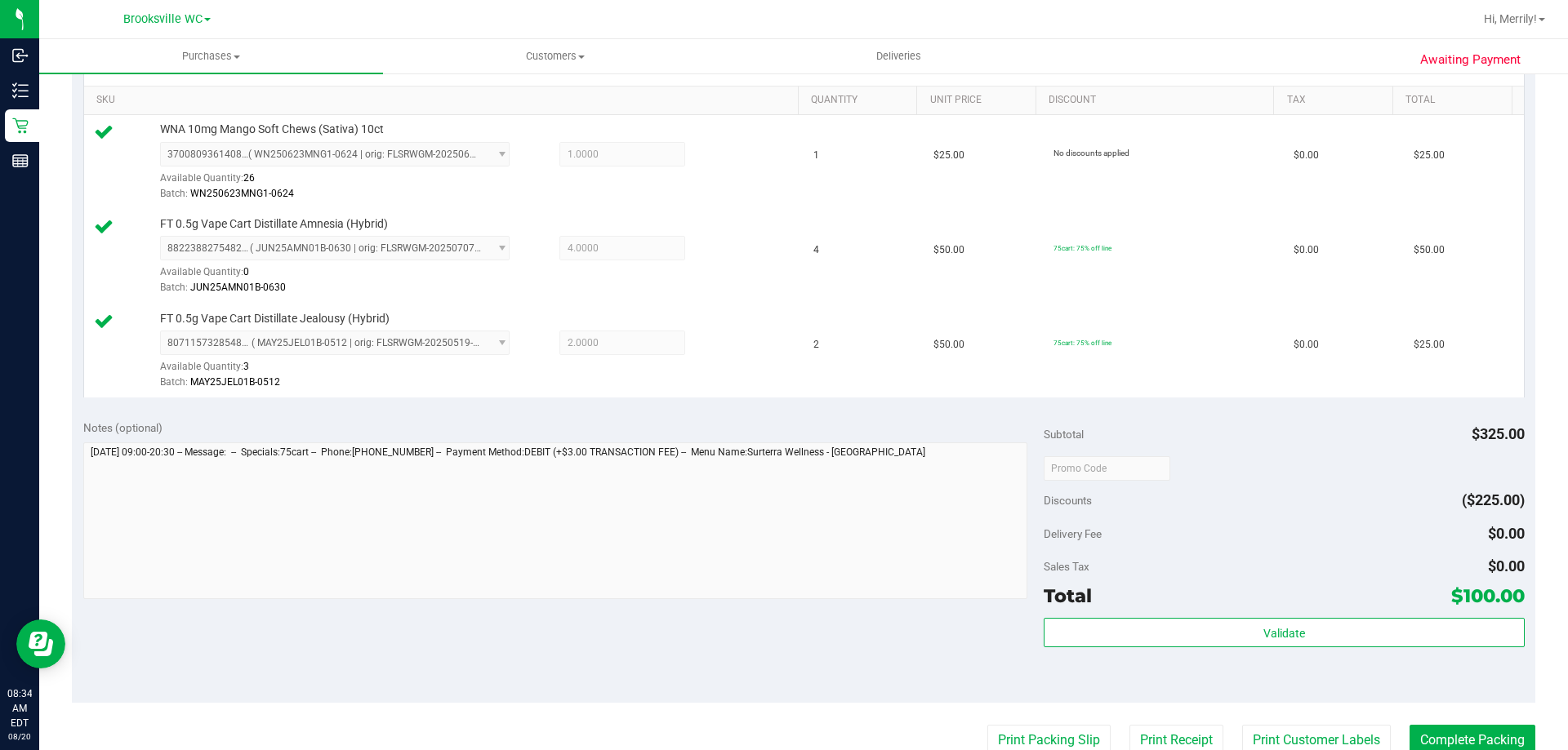
scroll to position [490, 0]
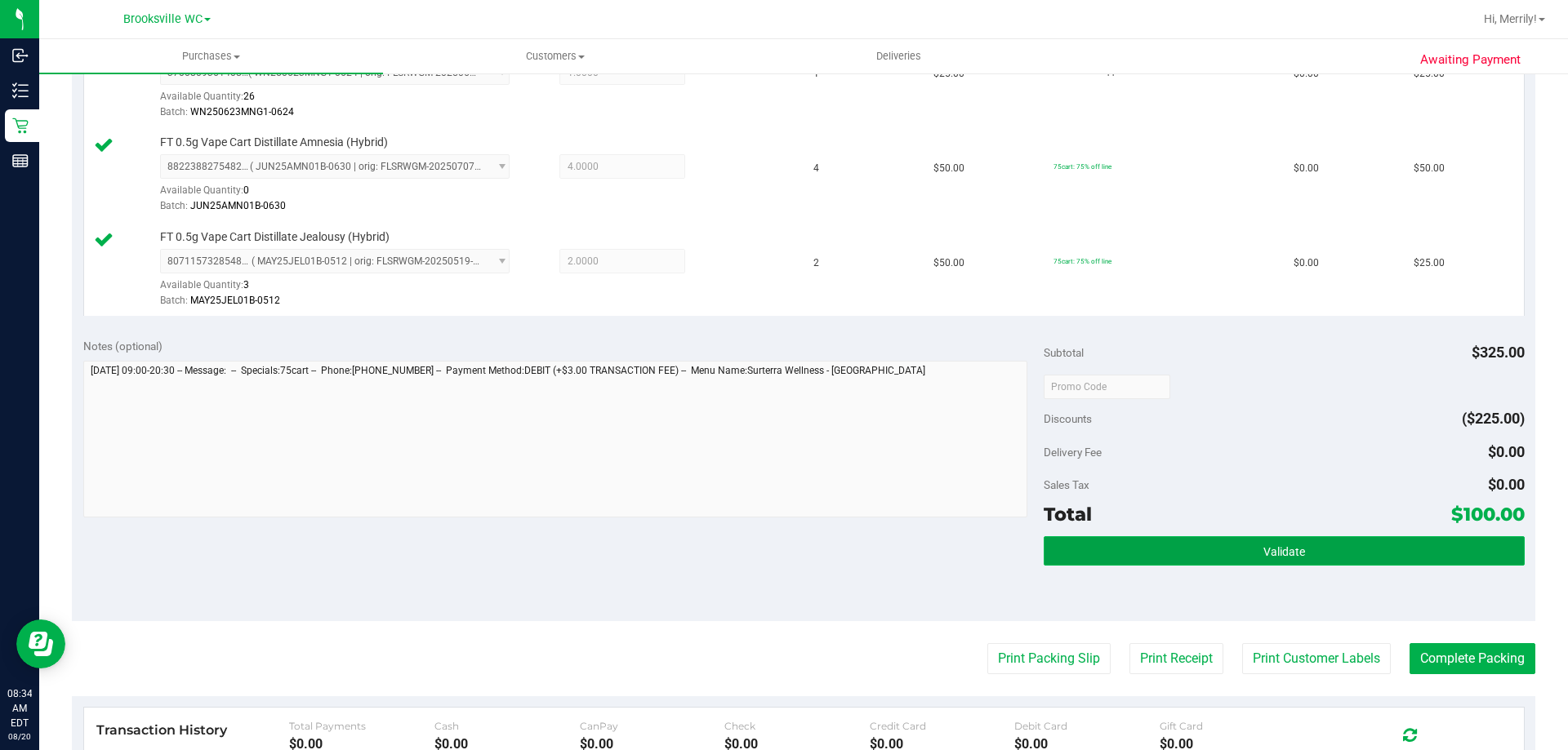
click at [1178, 560] on button "Validate" at bounding box center [1284, 552] width 480 height 30
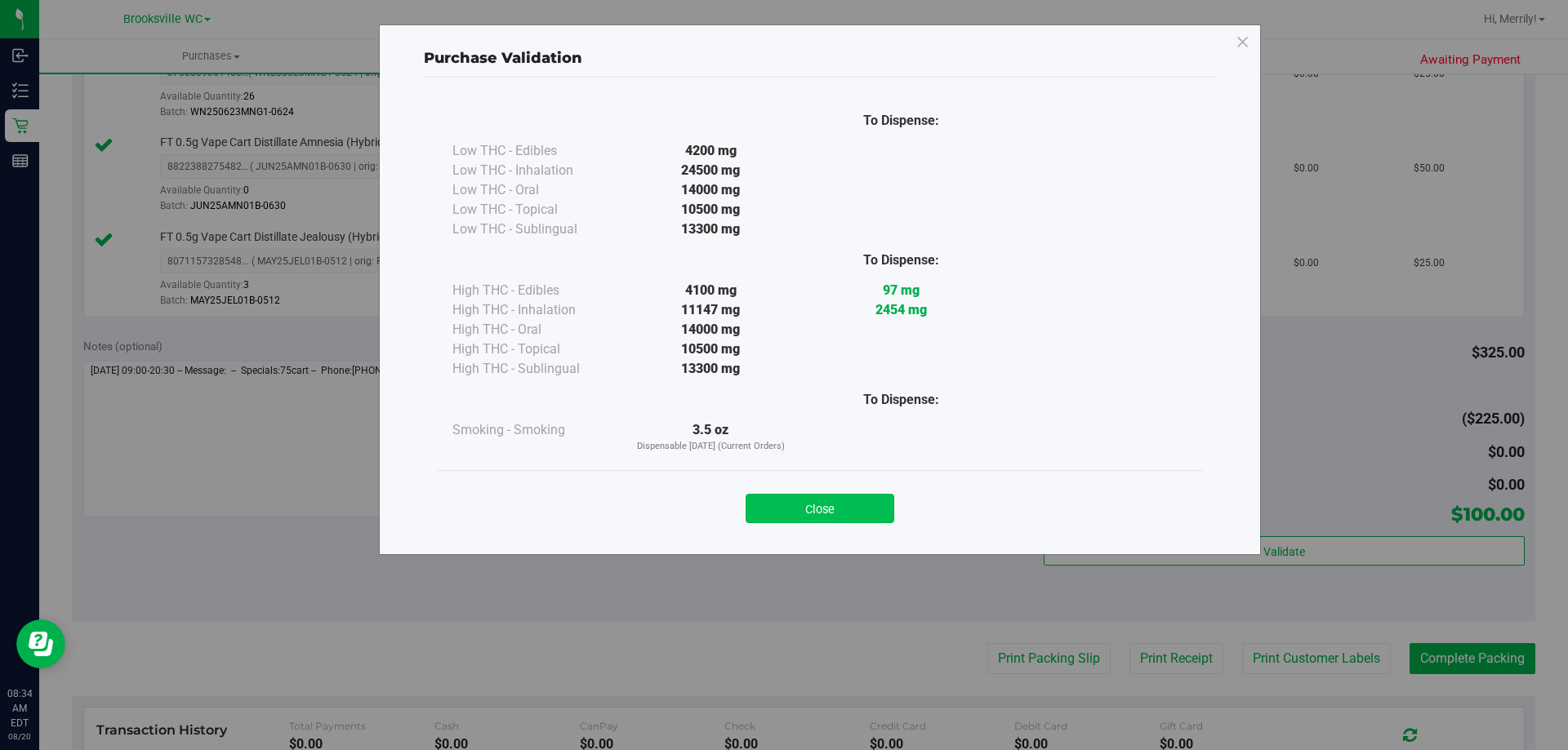
click at [813, 498] on button "Close" at bounding box center [820, 509] width 149 height 30
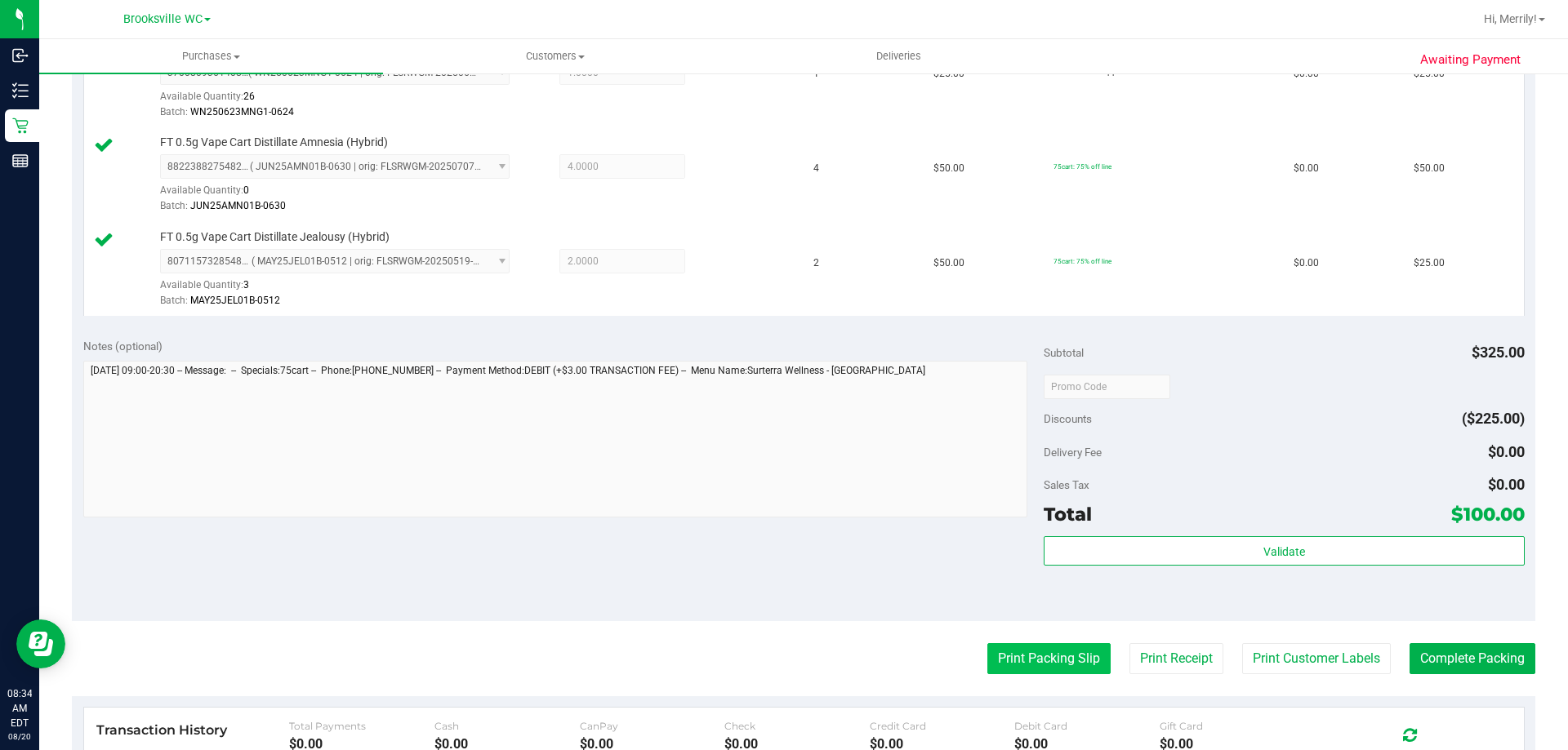
click at [1035, 648] on button "Print Packing Slip" at bounding box center [1048, 659] width 123 height 31
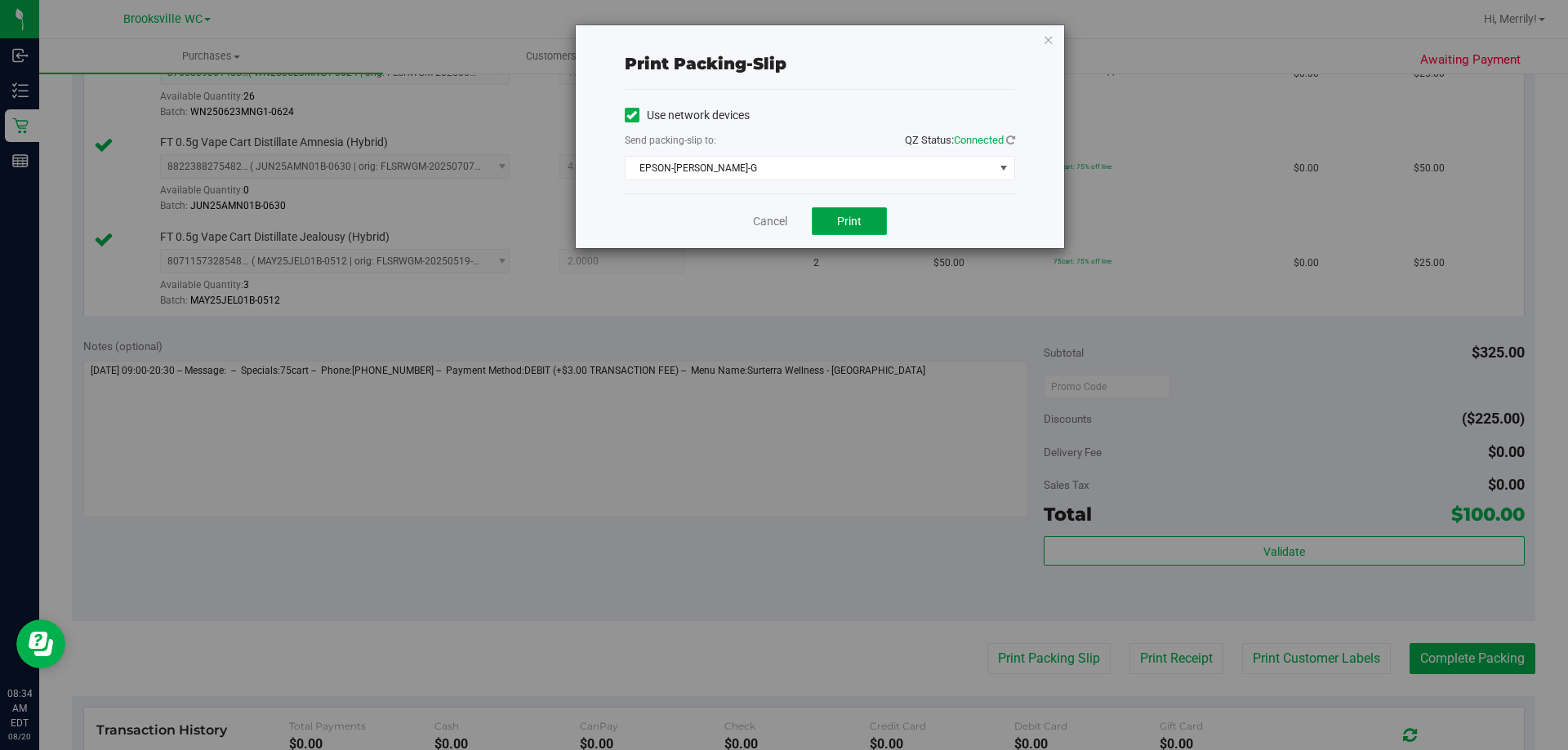
click at [853, 227] on span "Print" at bounding box center [850, 222] width 25 height 13
click at [778, 215] on link "Cancel" at bounding box center [770, 222] width 34 height 17
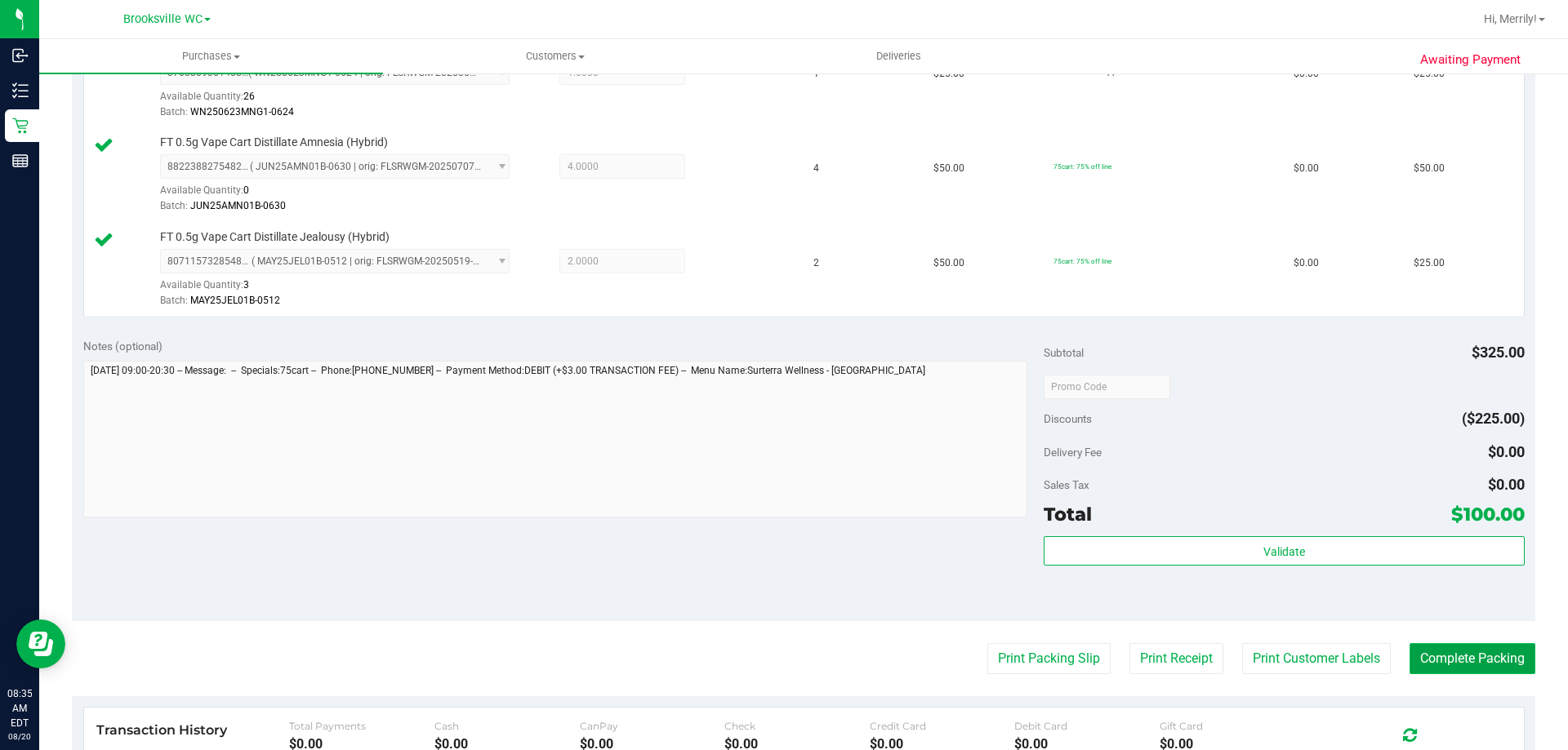
click at [1480, 660] on button "Complete Packing" at bounding box center [1473, 659] width 126 height 31
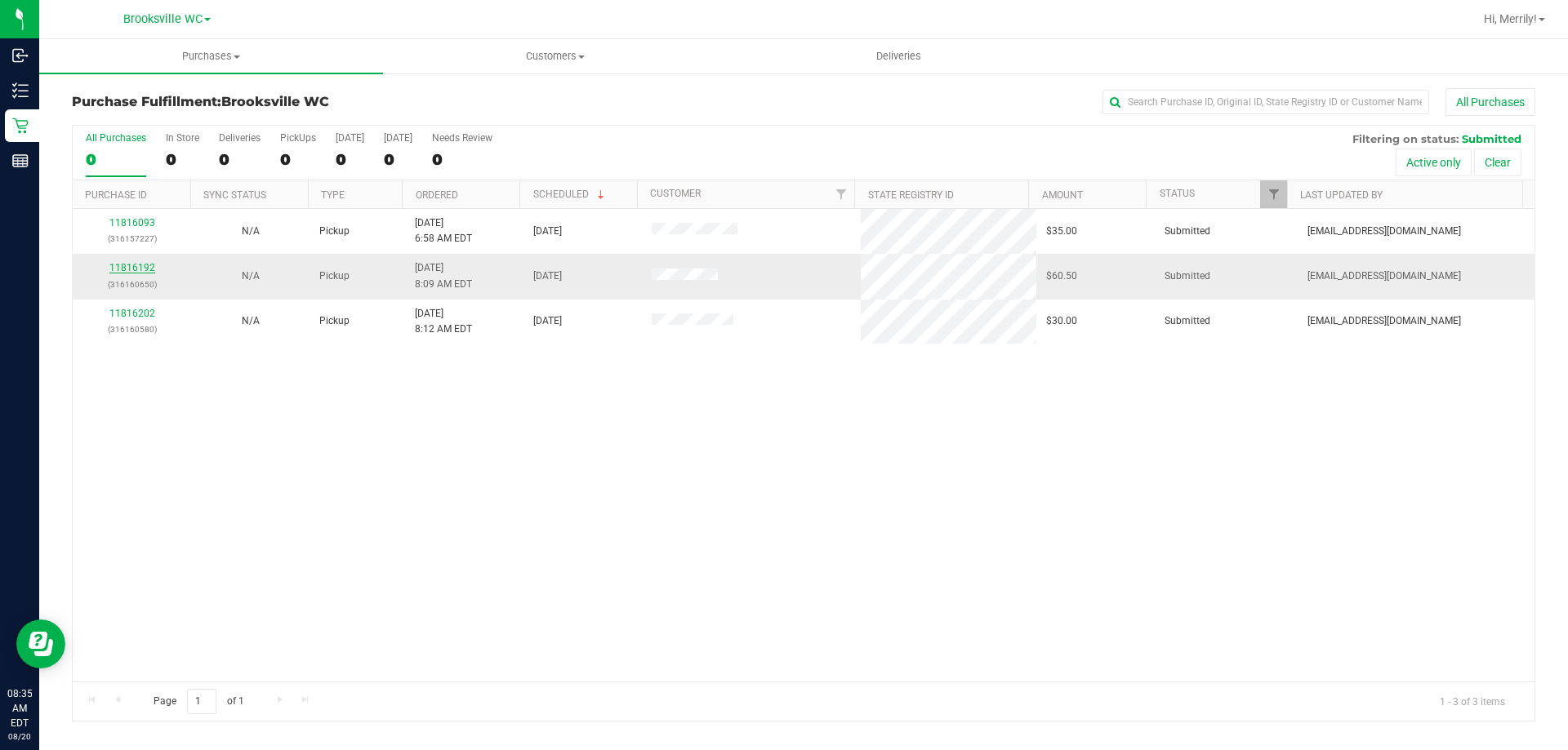
click at [132, 268] on link "11816192" at bounding box center [132, 268] width 46 height 12
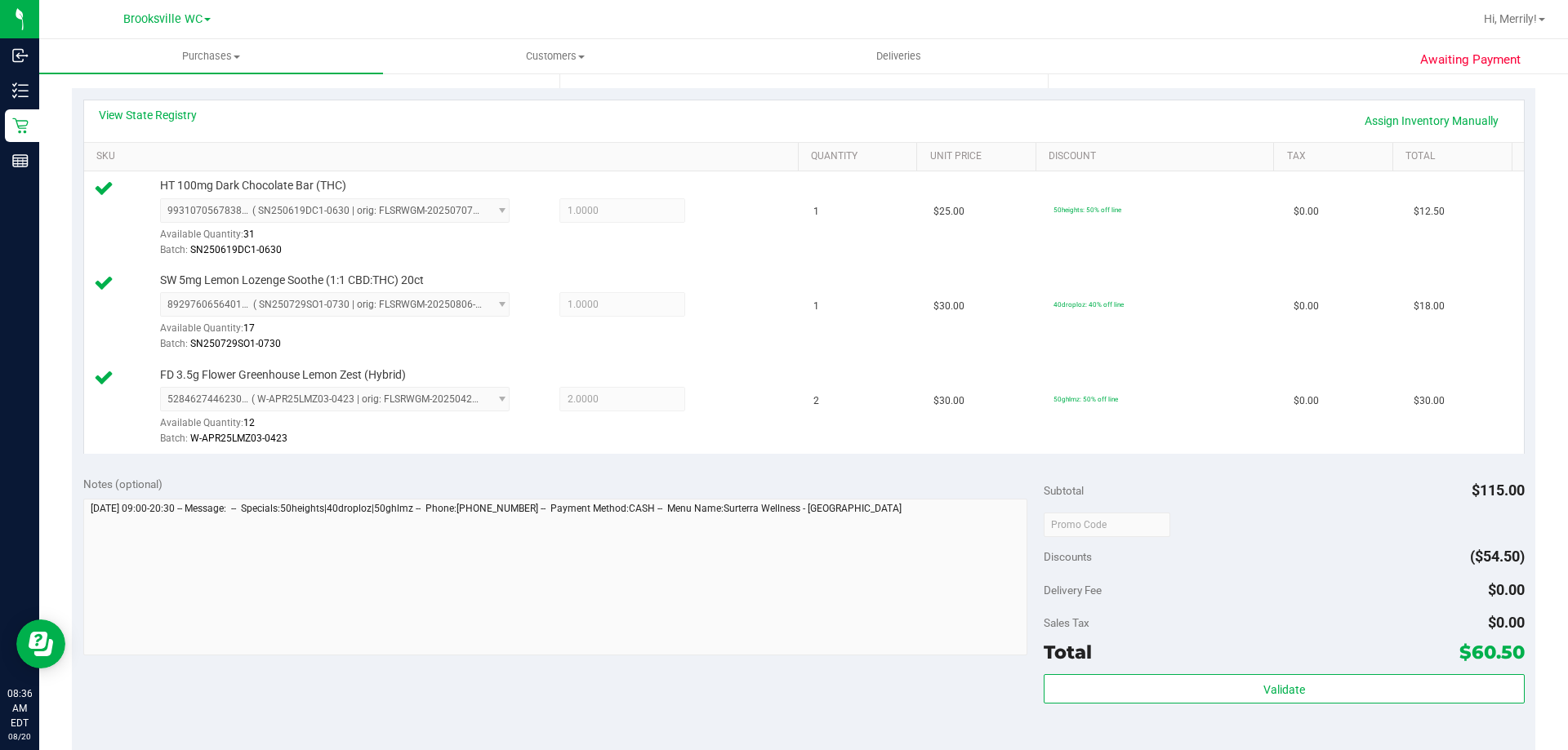
scroll to position [408, 0]
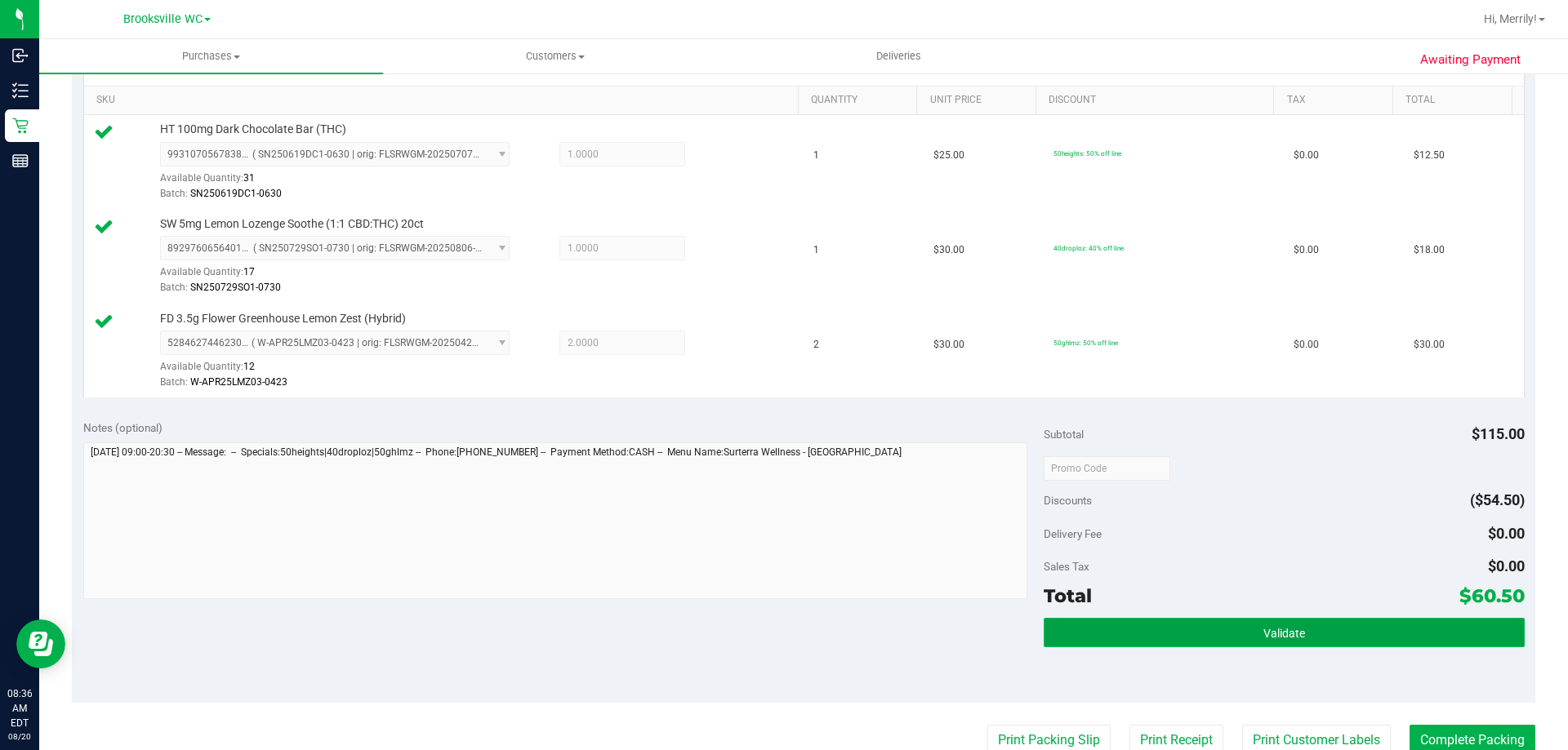
click at [1212, 633] on button "Validate" at bounding box center [1284, 633] width 480 height 30
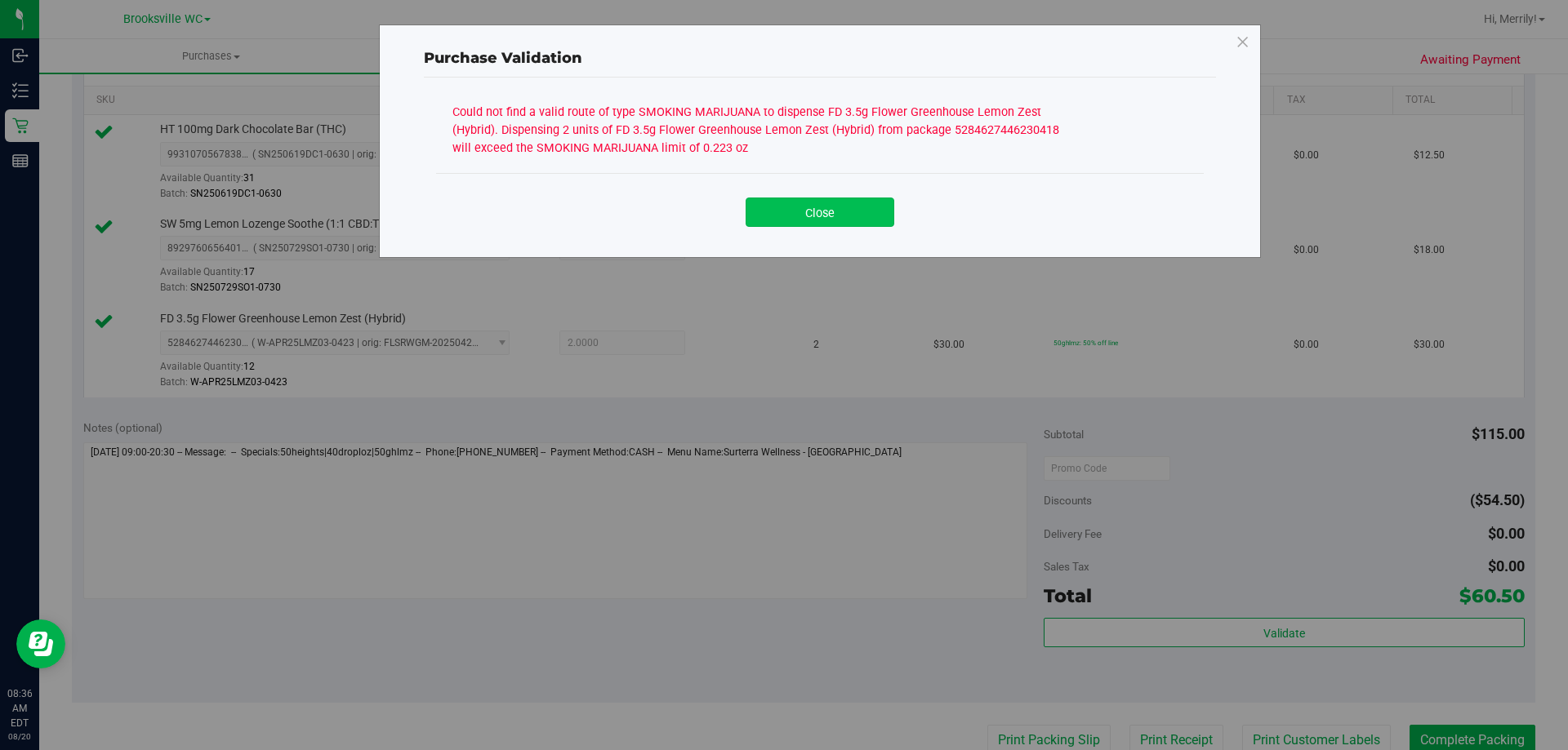
click at [850, 215] on button "Close" at bounding box center [820, 213] width 149 height 30
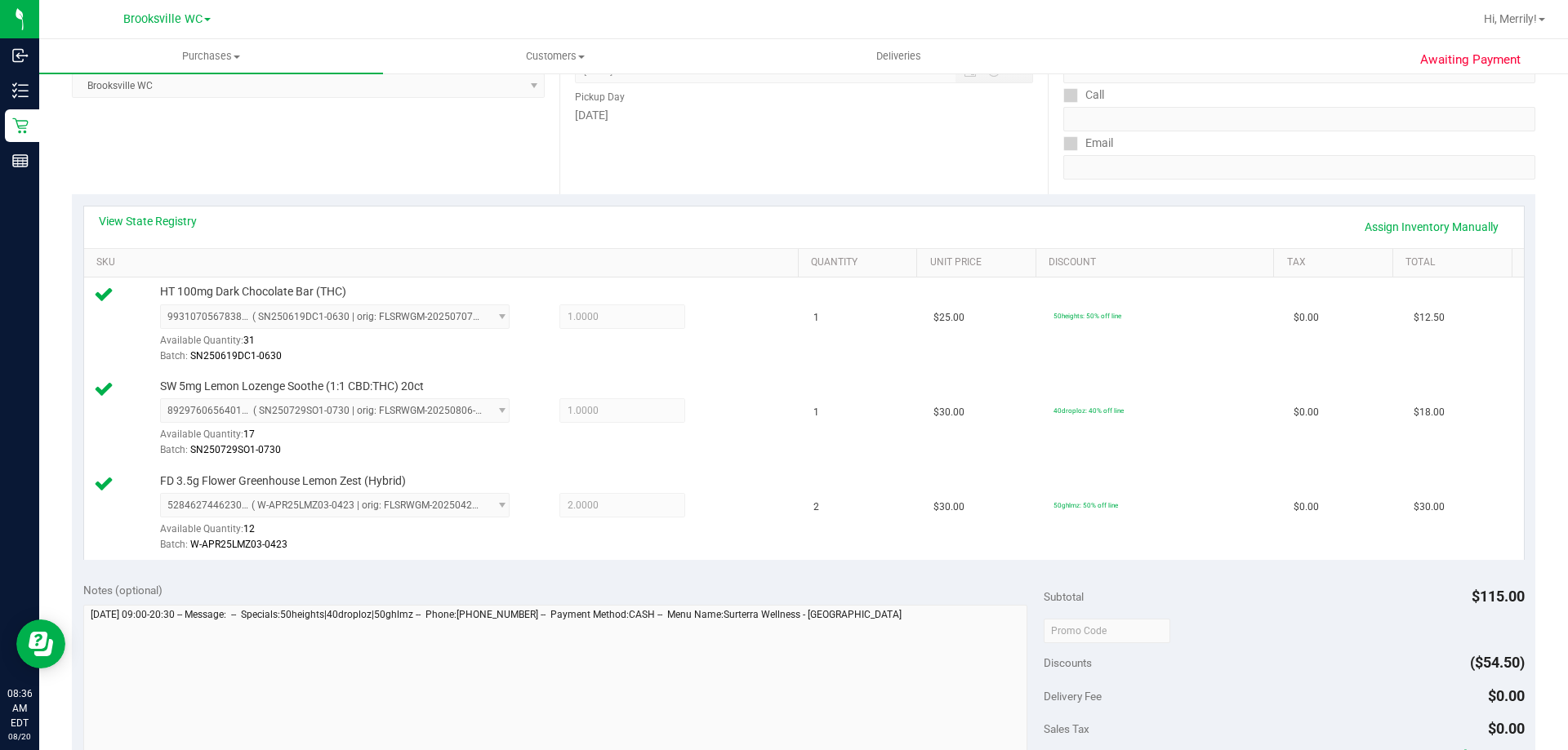
scroll to position [245, 0]
click at [156, 217] on link "View State Registry" at bounding box center [147, 222] width 98 height 17
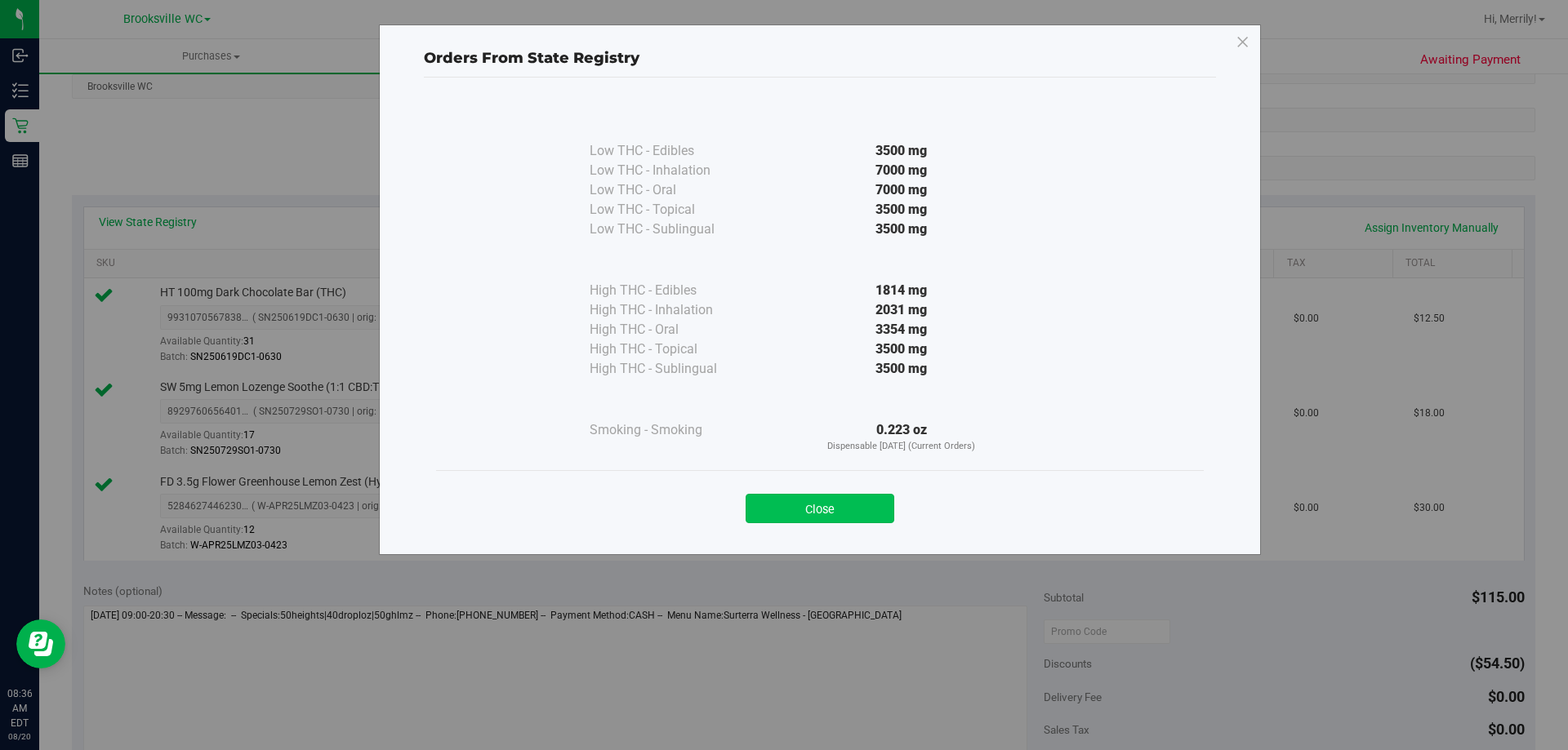
click at [826, 508] on button "Close" at bounding box center [820, 509] width 149 height 30
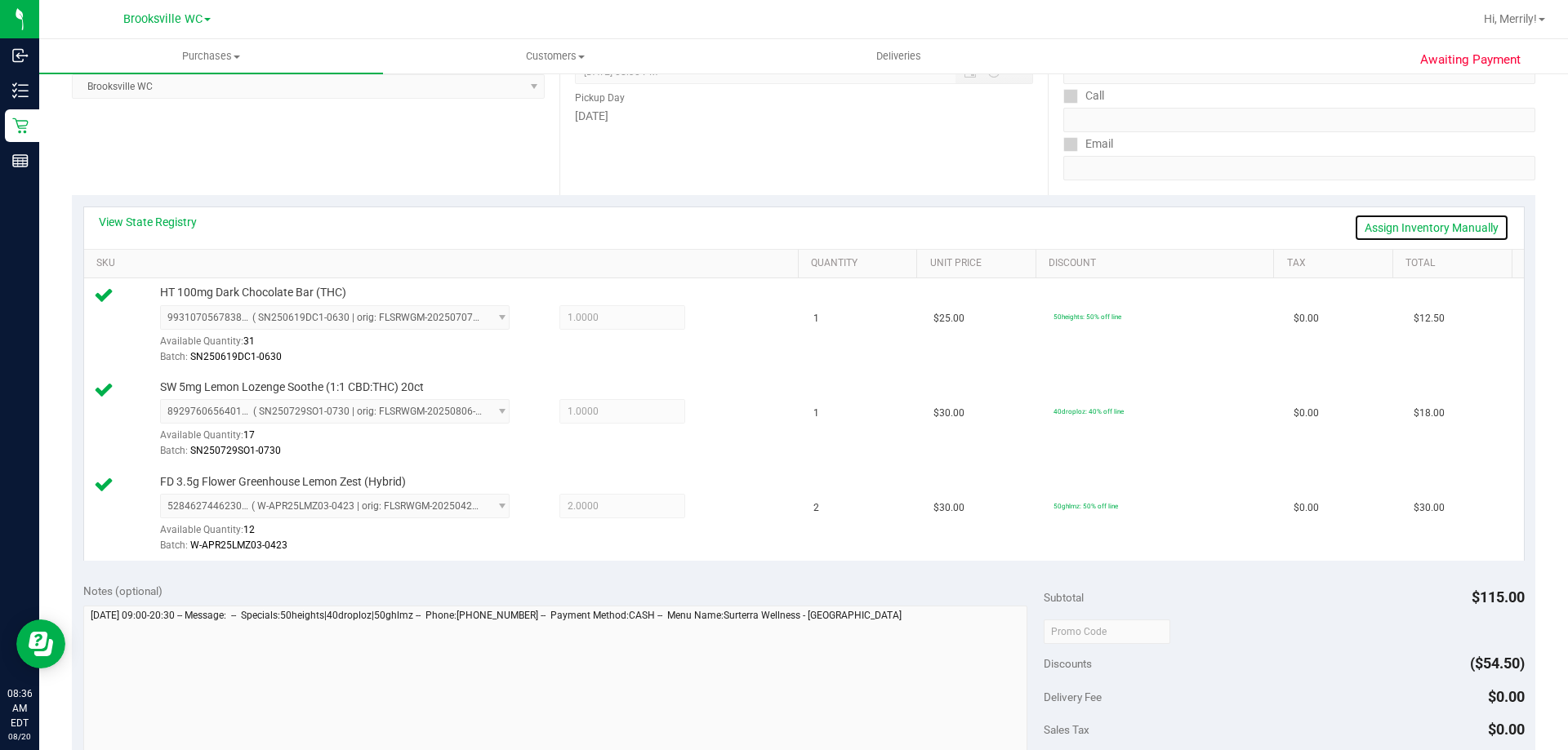
click at [1405, 222] on link "Assign Inventory Manually" at bounding box center [1432, 228] width 156 height 28
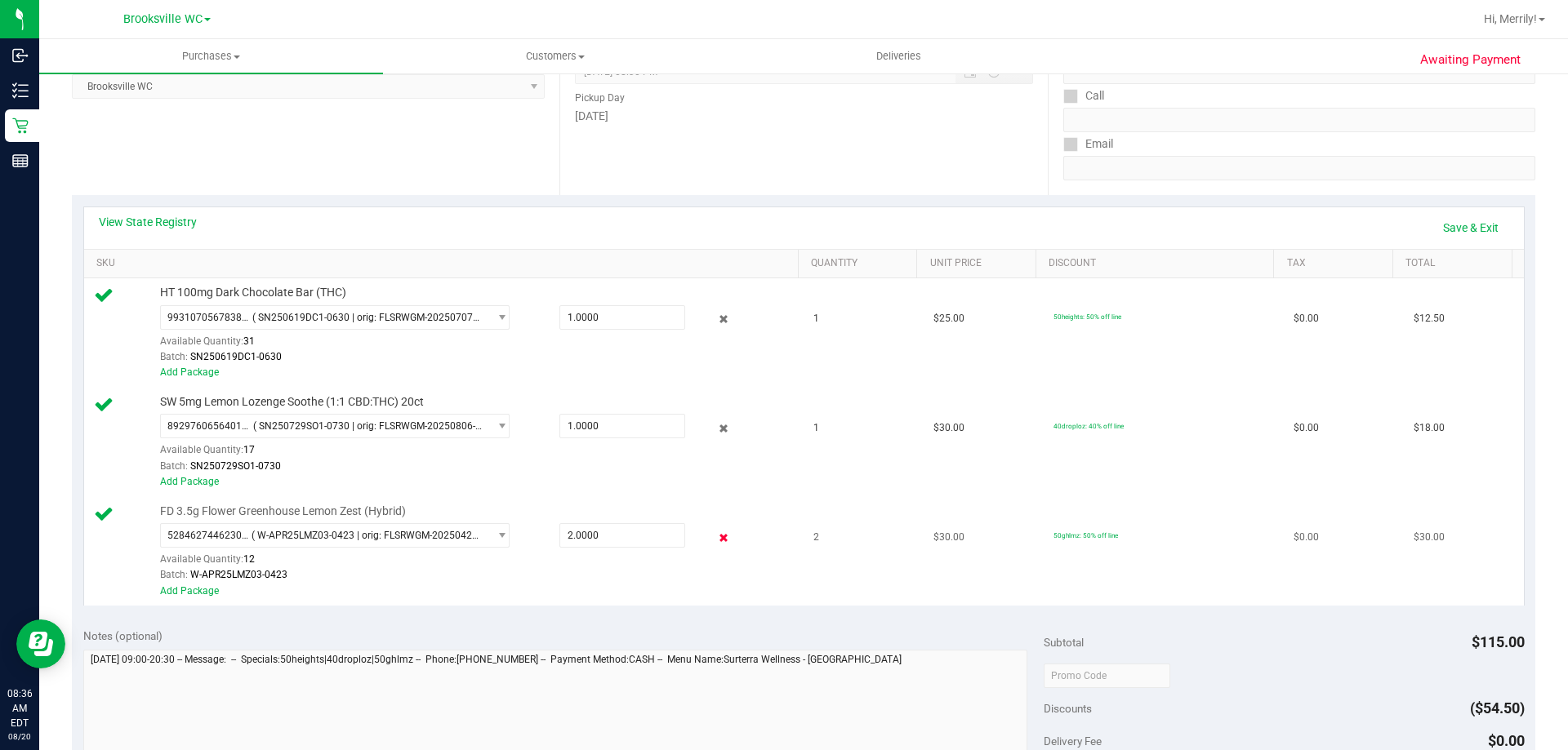
click at [716, 532] on icon at bounding box center [724, 537] width 17 height 19
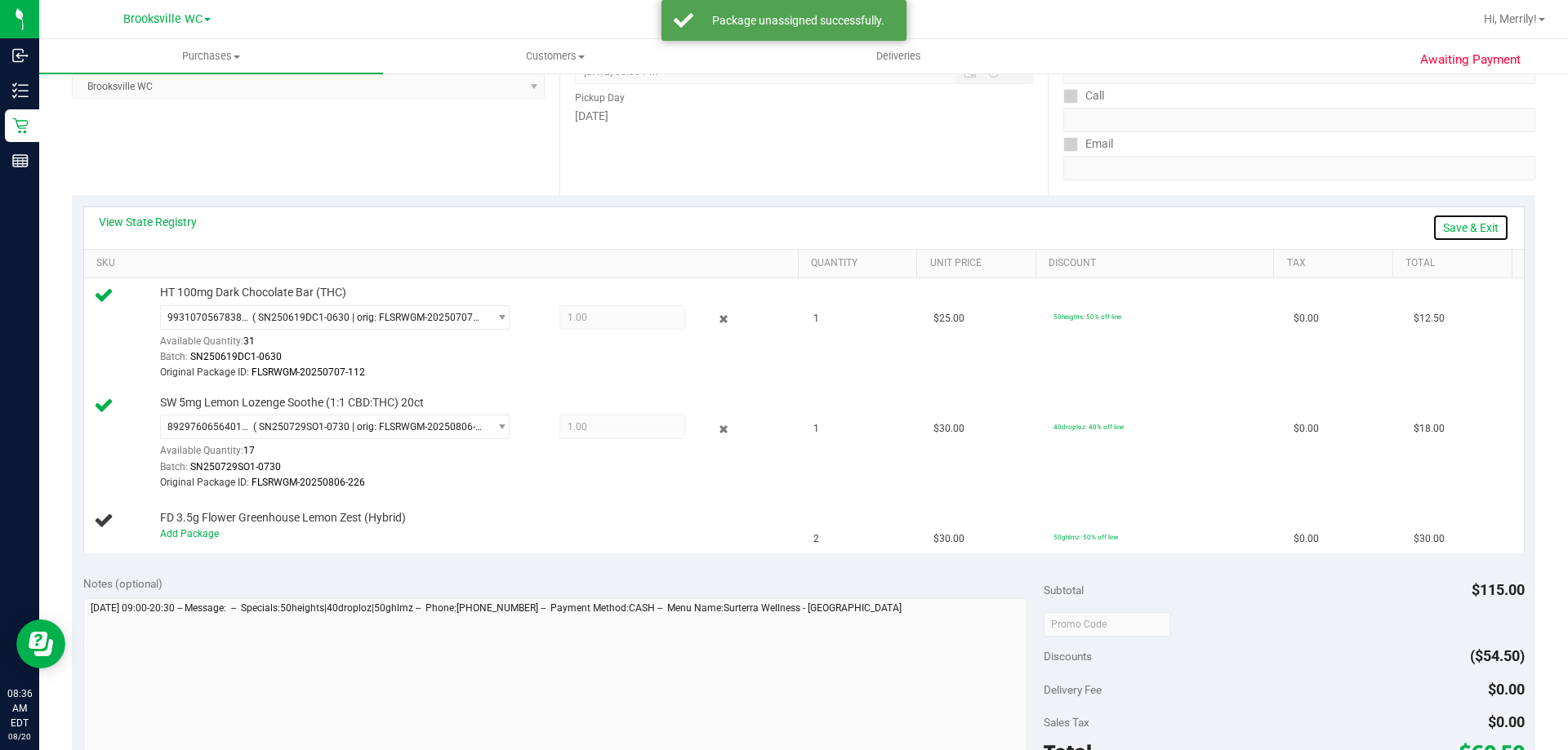
click at [1459, 226] on link "Save & Exit" at bounding box center [1470, 228] width 77 height 28
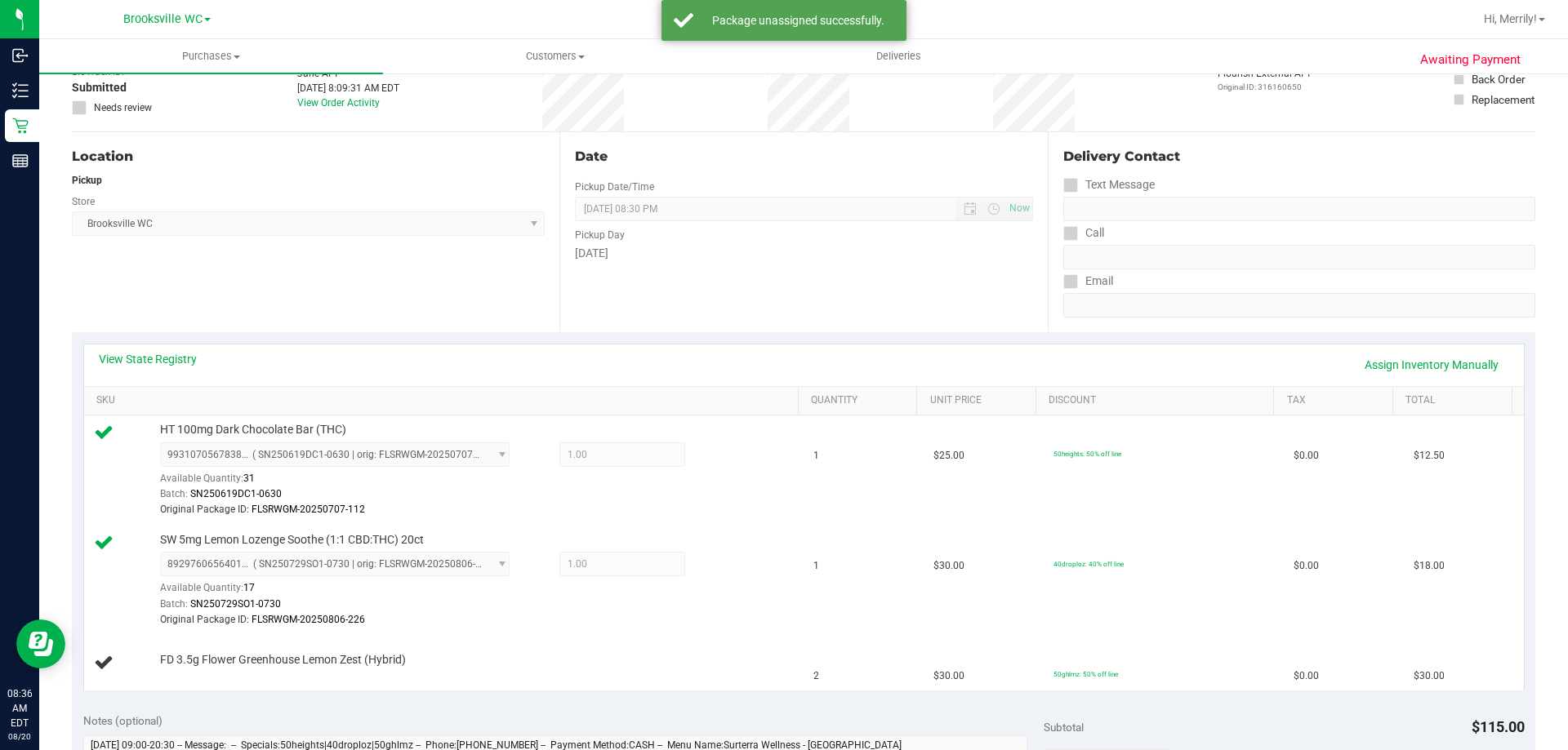
scroll to position [0, 0]
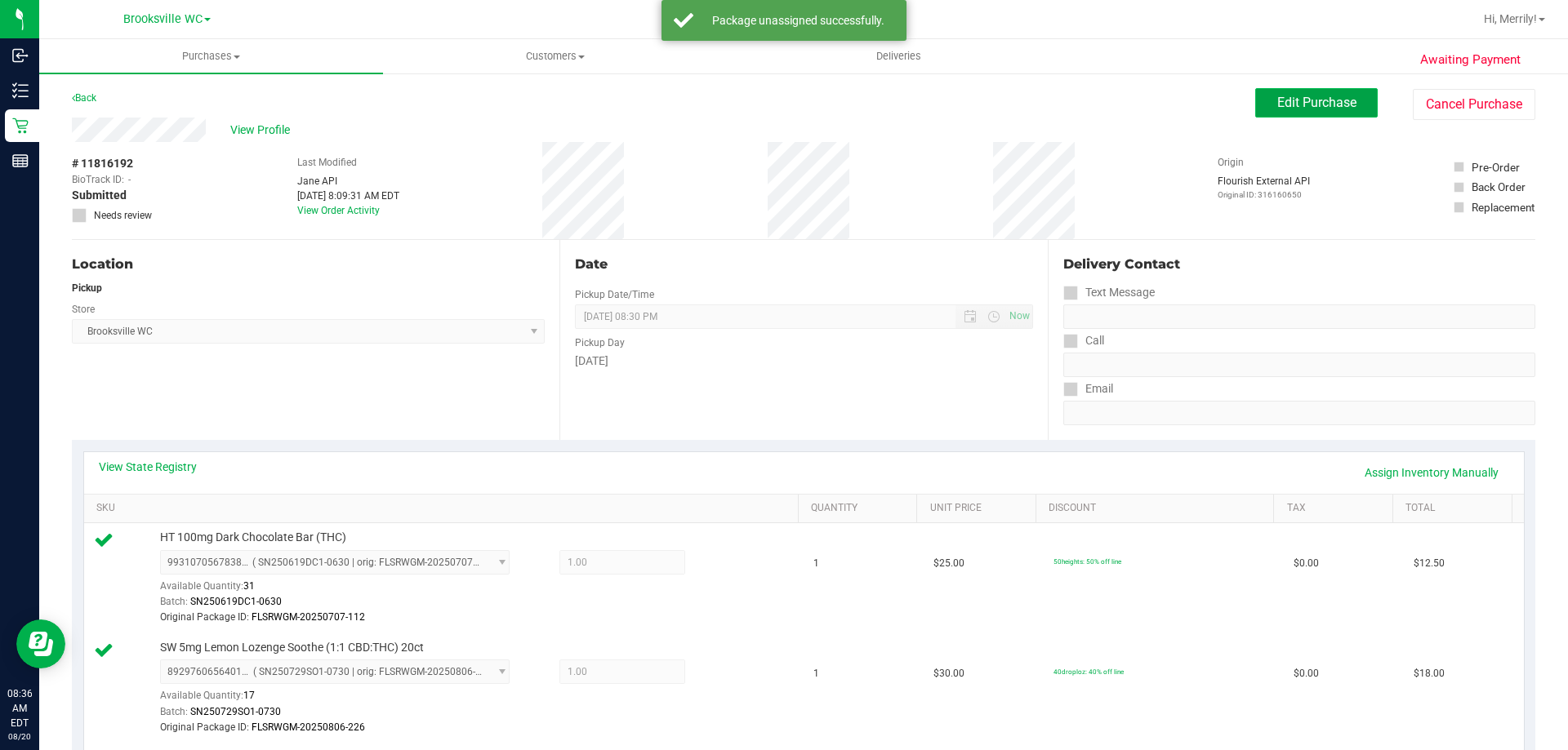
click at [1320, 102] on span "Edit Purchase" at bounding box center [1317, 103] width 79 height 16
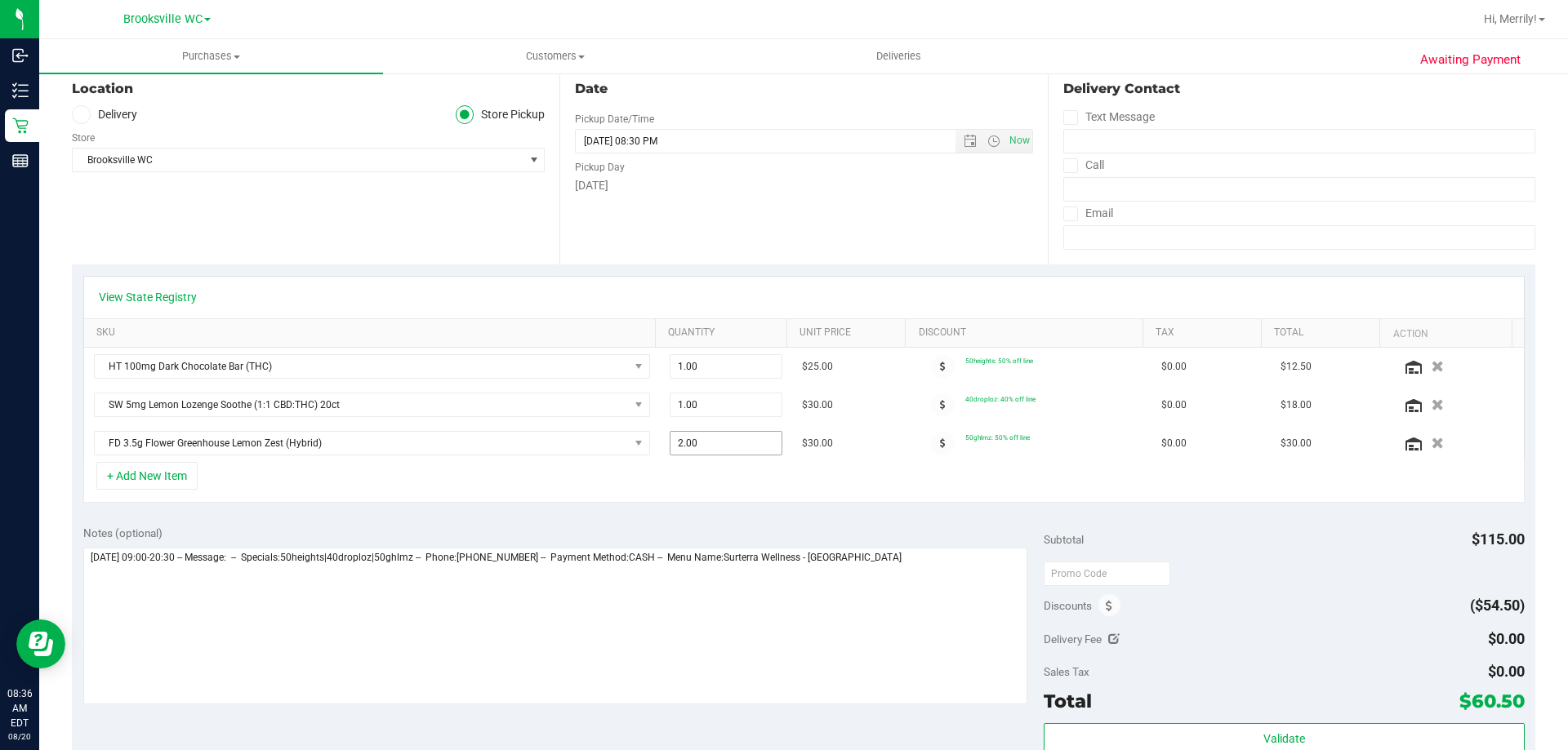
scroll to position [245, 0]
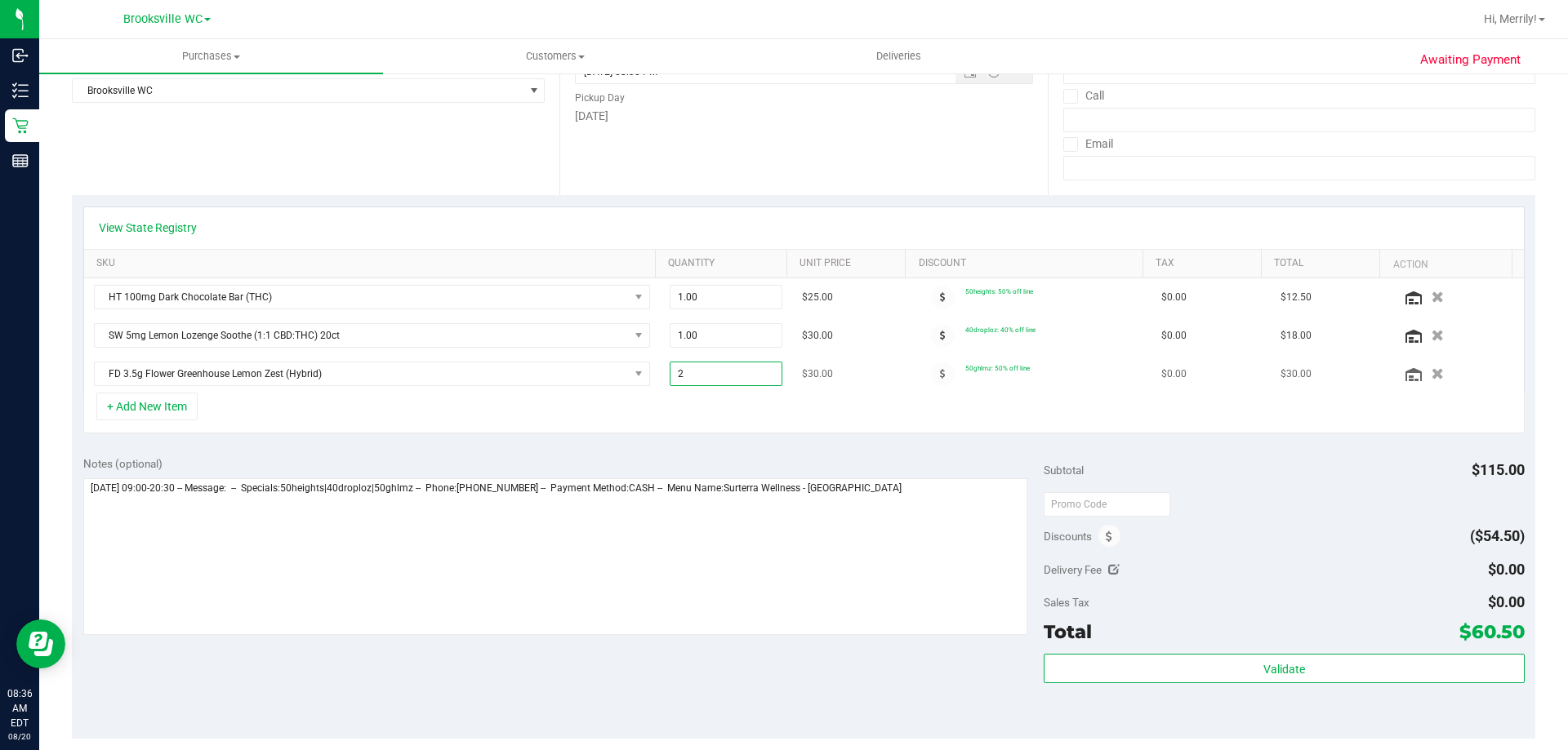
drag, startPoint x: 683, startPoint y: 374, endPoint x: 651, endPoint y: 376, distance: 32.1
click at [660, 376] on td "2.00 2" at bounding box center [726, 373] width 133 height 37
type input "1"
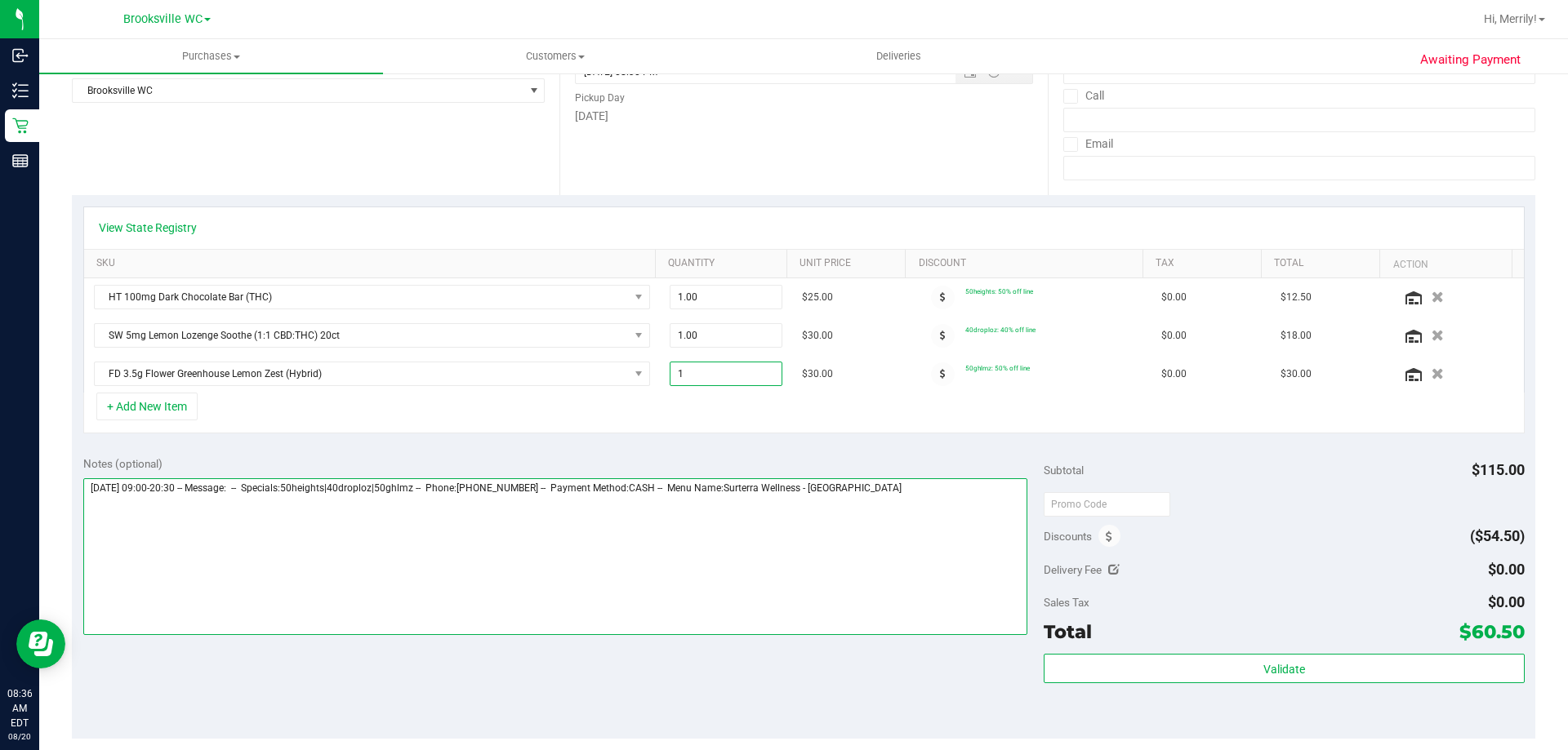
type input "1.00"
click at [434, 589] on textarea at bounding box center [556, 557] width 945 height 157
click at [934, 491] on textarea at bounding box center [556, 557] width 945 height 157
type textarea "[DATE] 09:00-20:30 -- Message: -- Specials:50heights|40droploz|50ghlmz -- Phone…"
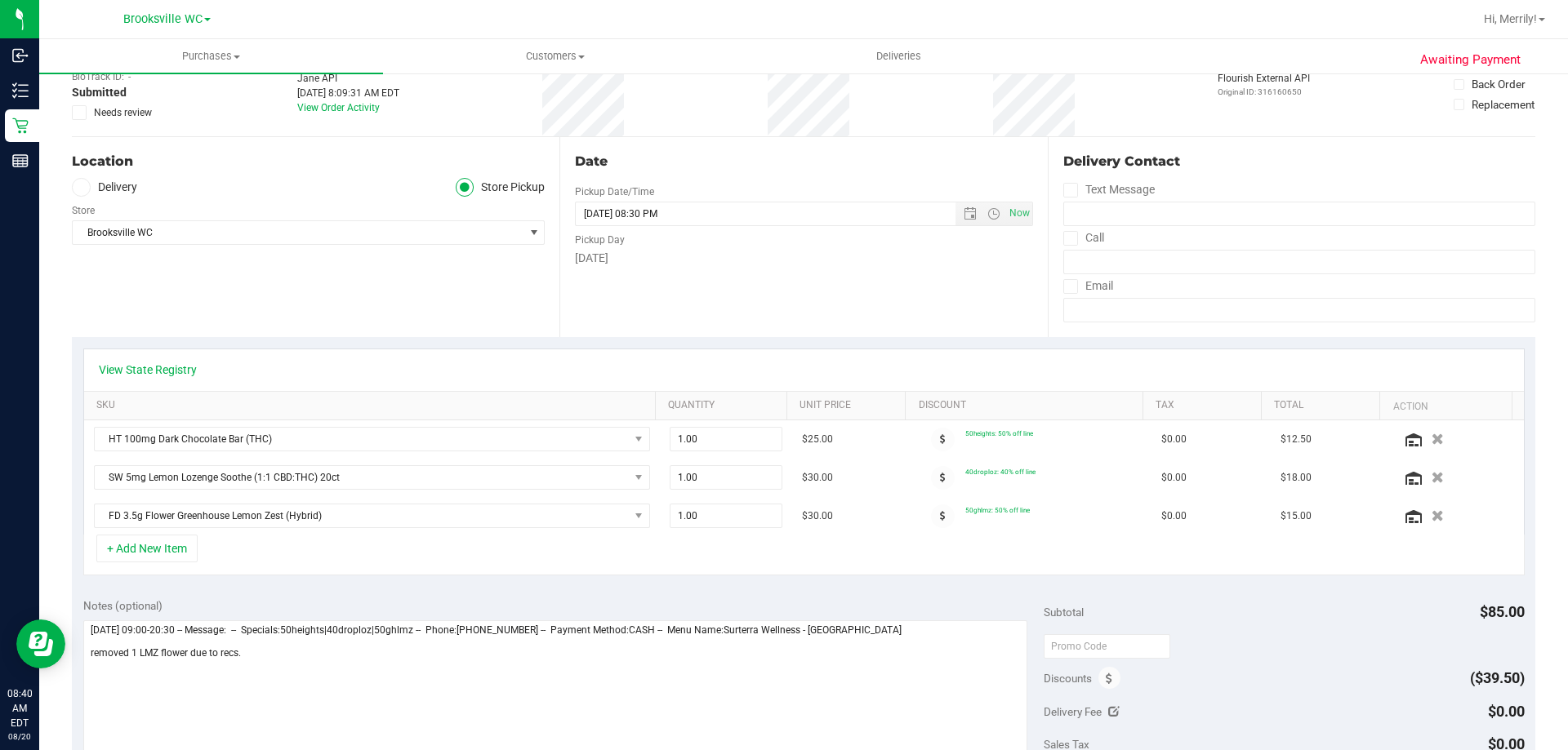
scroll to position [0, 0]
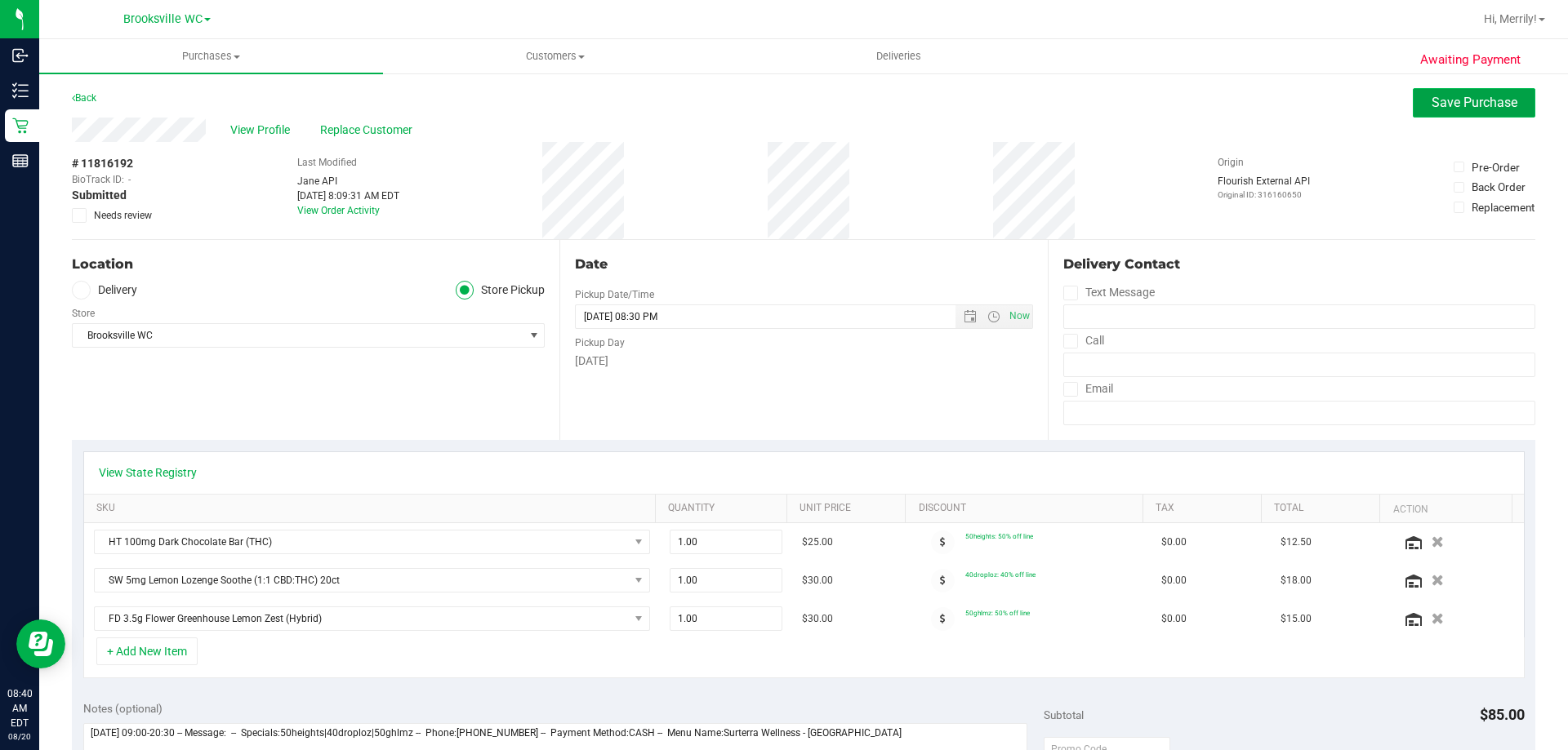
click at [1454, 103] on span "Save Purchase" at bounding box center [1474, 103] width 86 height 16
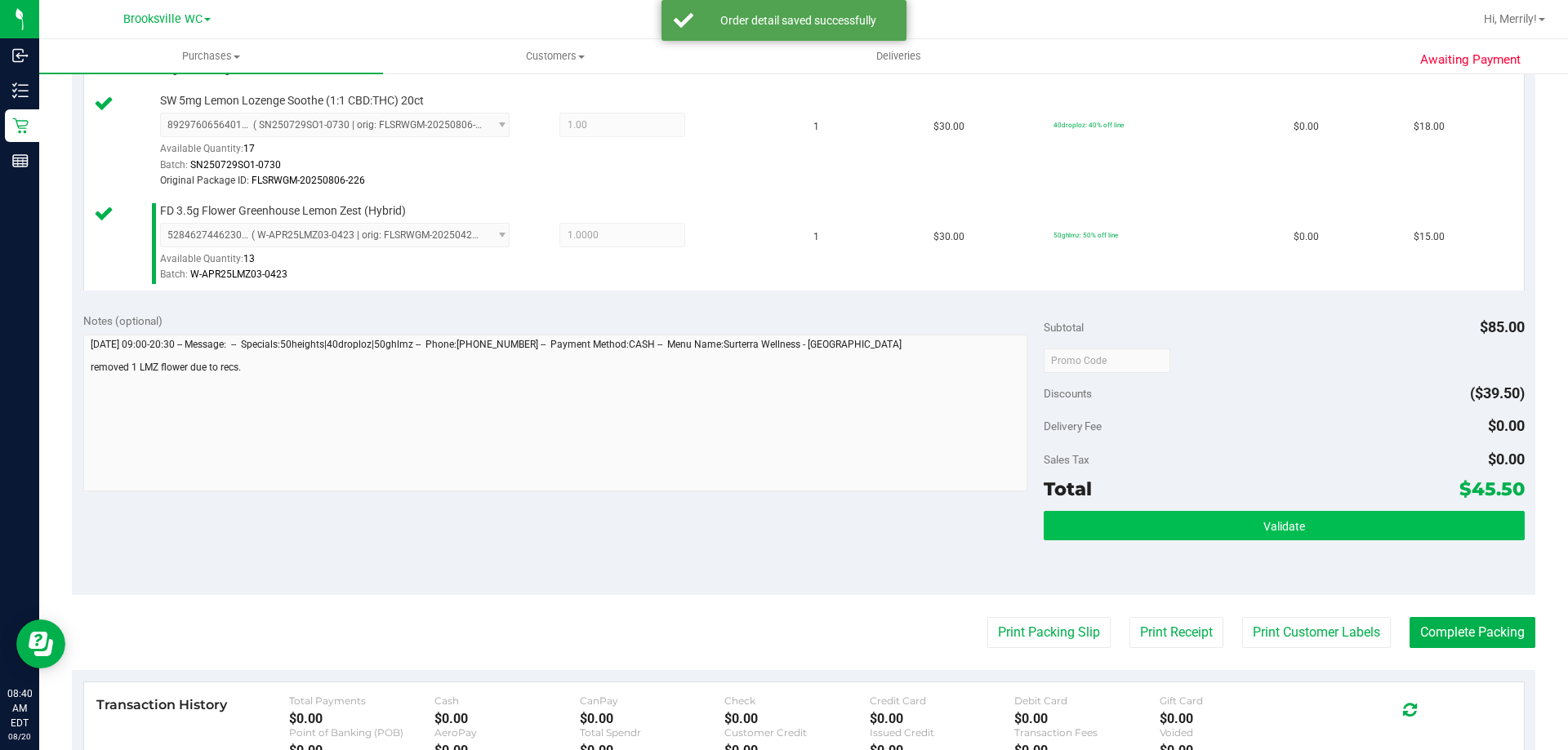
scroll to position [571, 0]
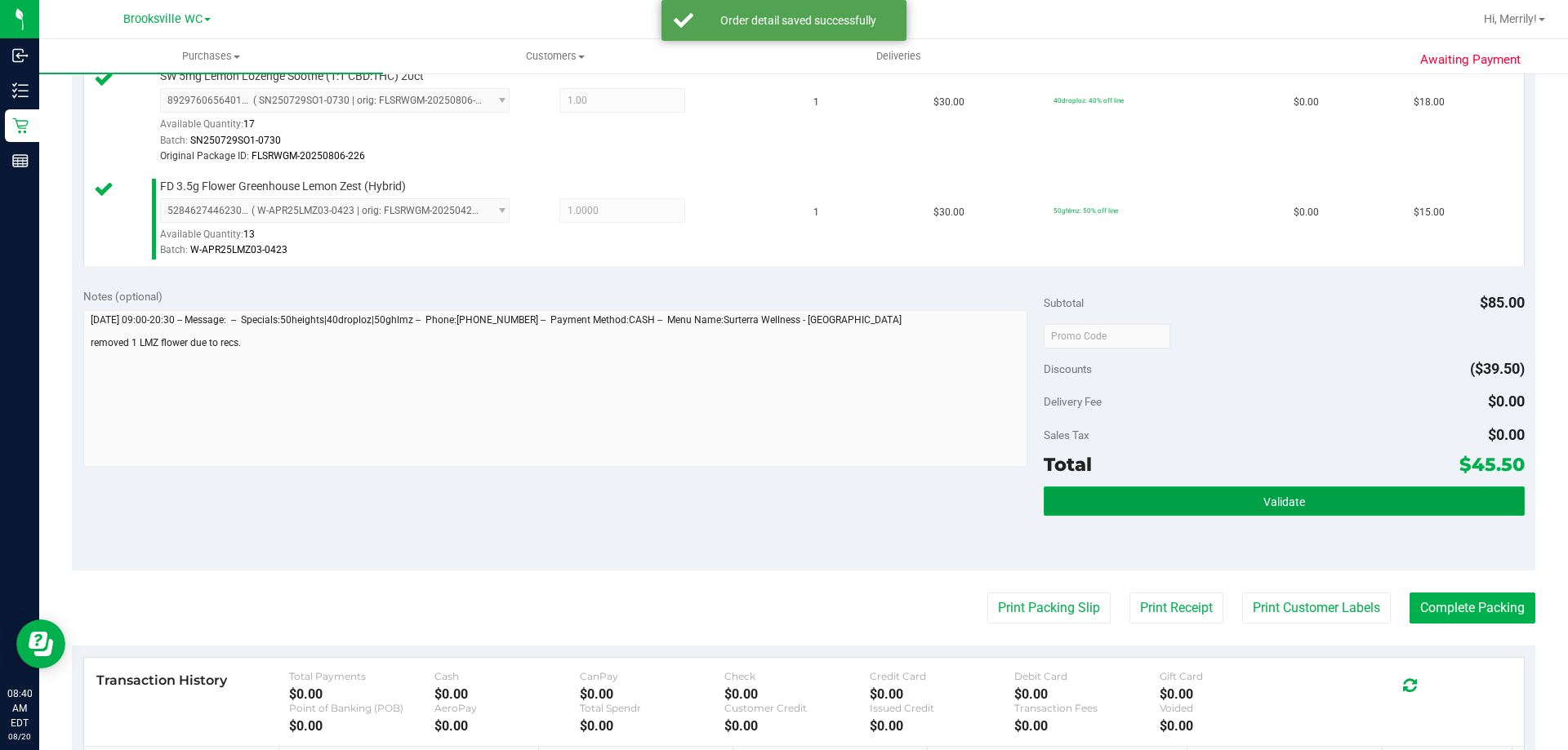
click at [1244, 506] on button "Validate" at bounding box center [1284, 501] width 480 height 30
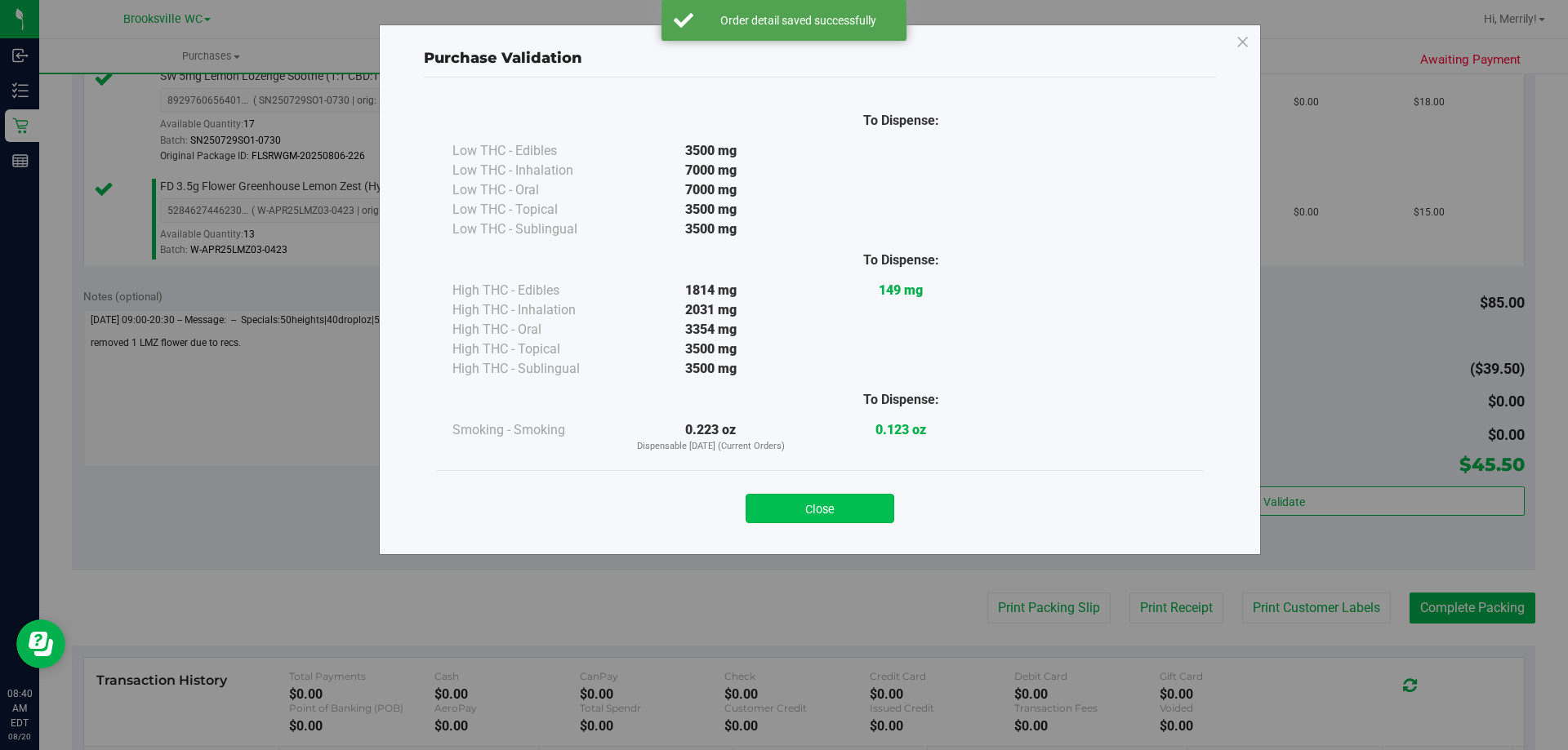
drag, startPoint x: 804, startPoint y: 501, endPoint x: 822, endPoint y: 507, distance: 19.0
click at [805, 501] on button "Close" at bounding box center [820, 509] width 149 height 30
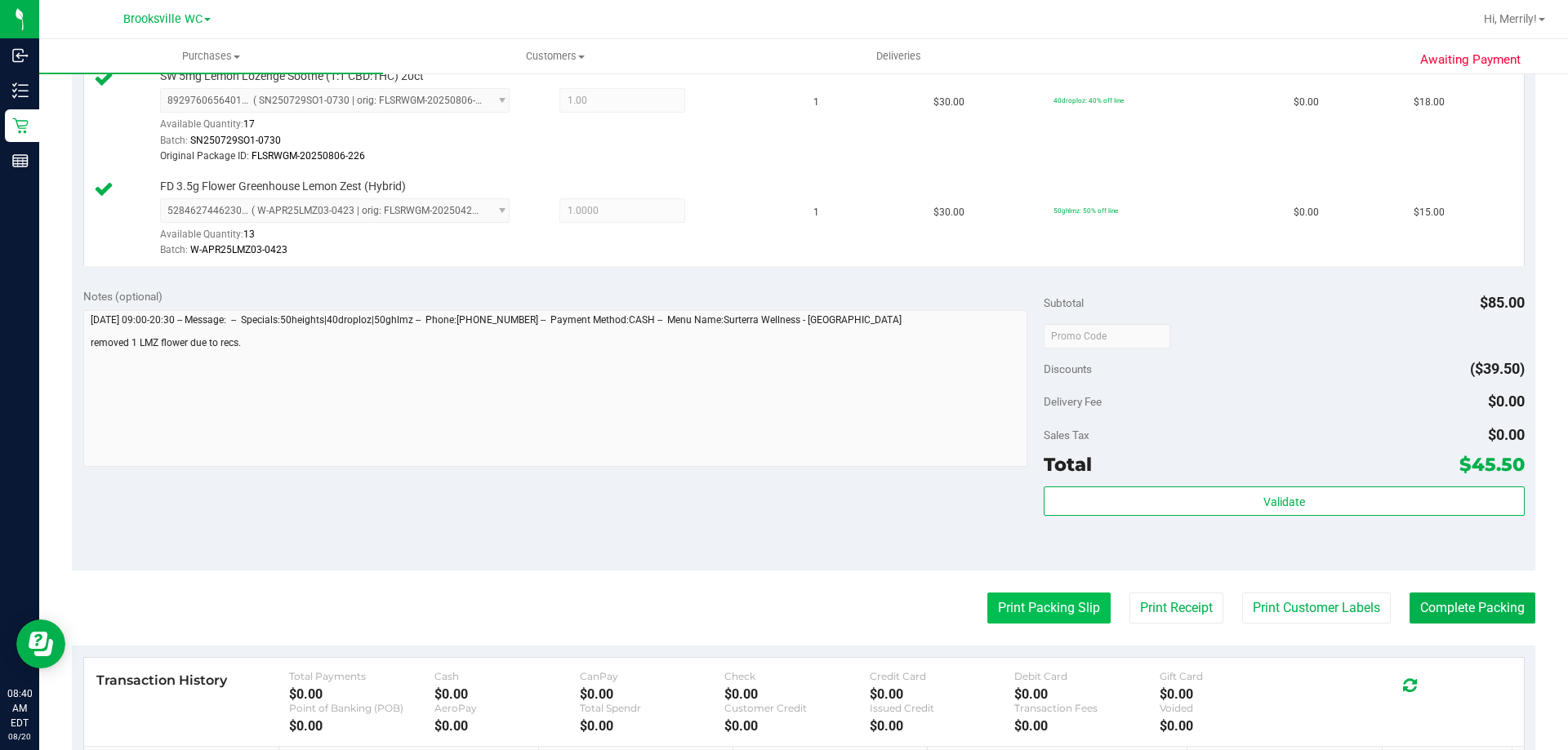
click at [1030, 610] on button "Print Packing Slip" at bounding box center [1048, 609] width 123 height 31
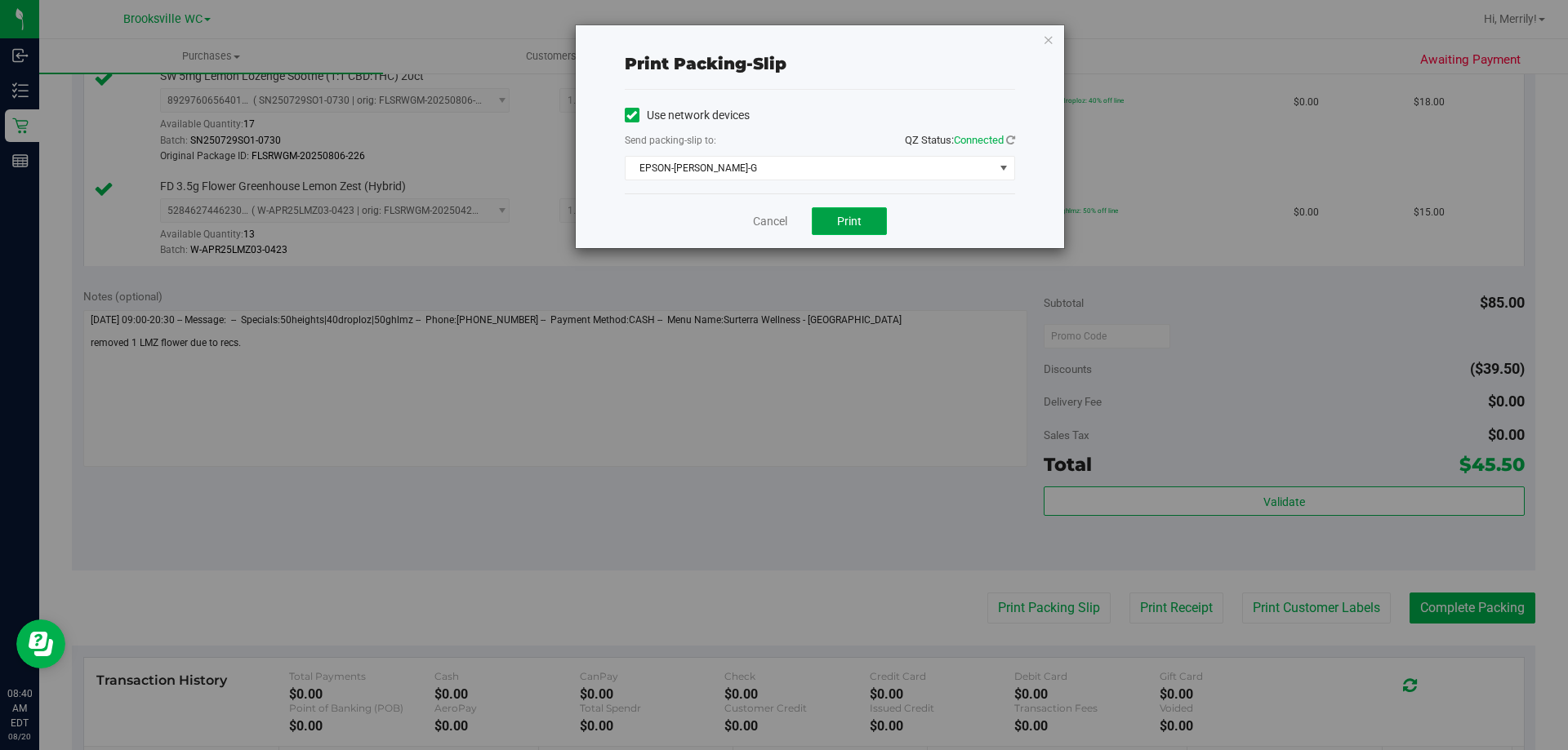
click at [846, 222] on span "Print" at bounding box center [850, 222] width 25 height 13
click at [765, 224] on link "Cancel" at bounding box center [770, 222] width 34 height 17
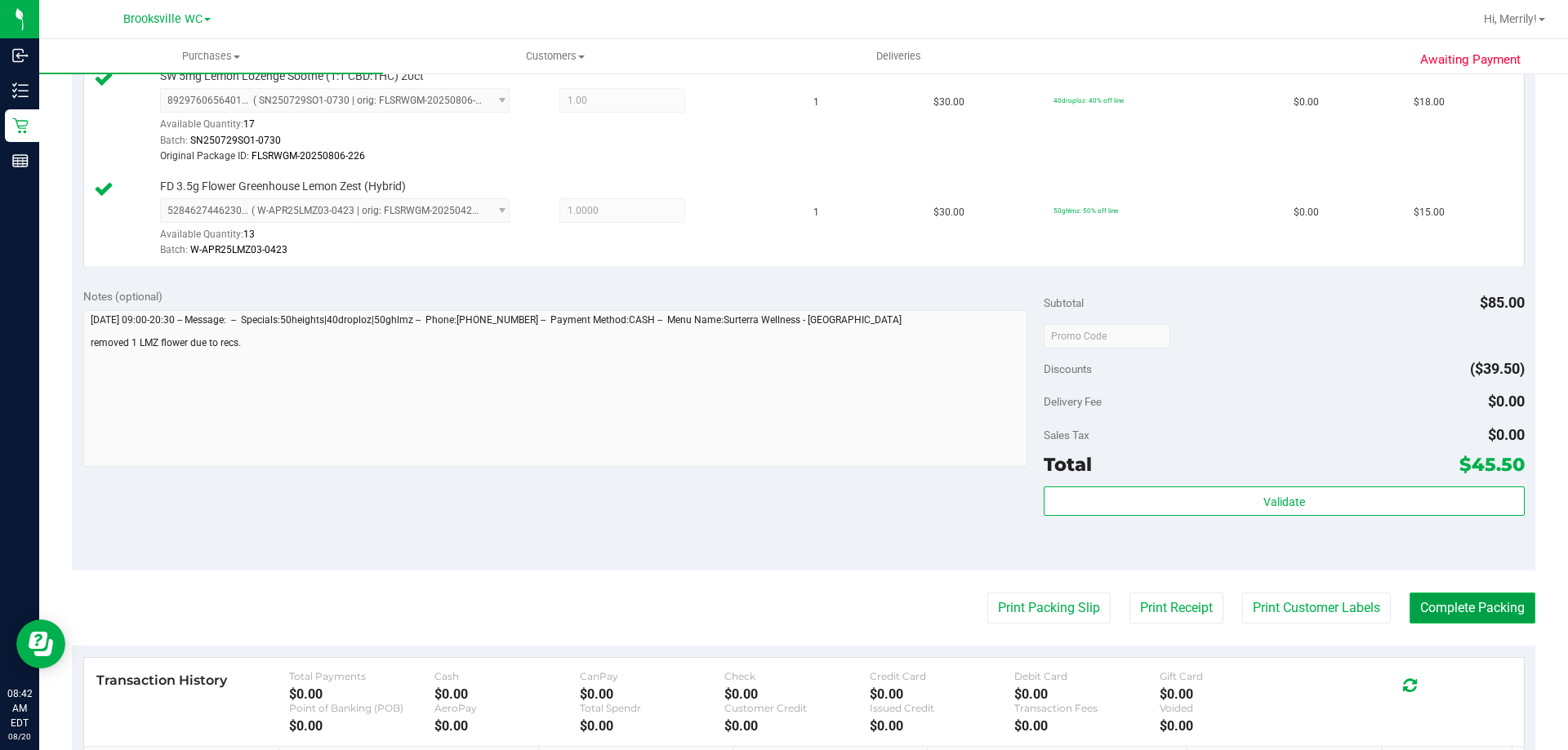
click at [1430, 607] on button "Complete Packing" at bounding box center [1473, 609] width 126 height 31
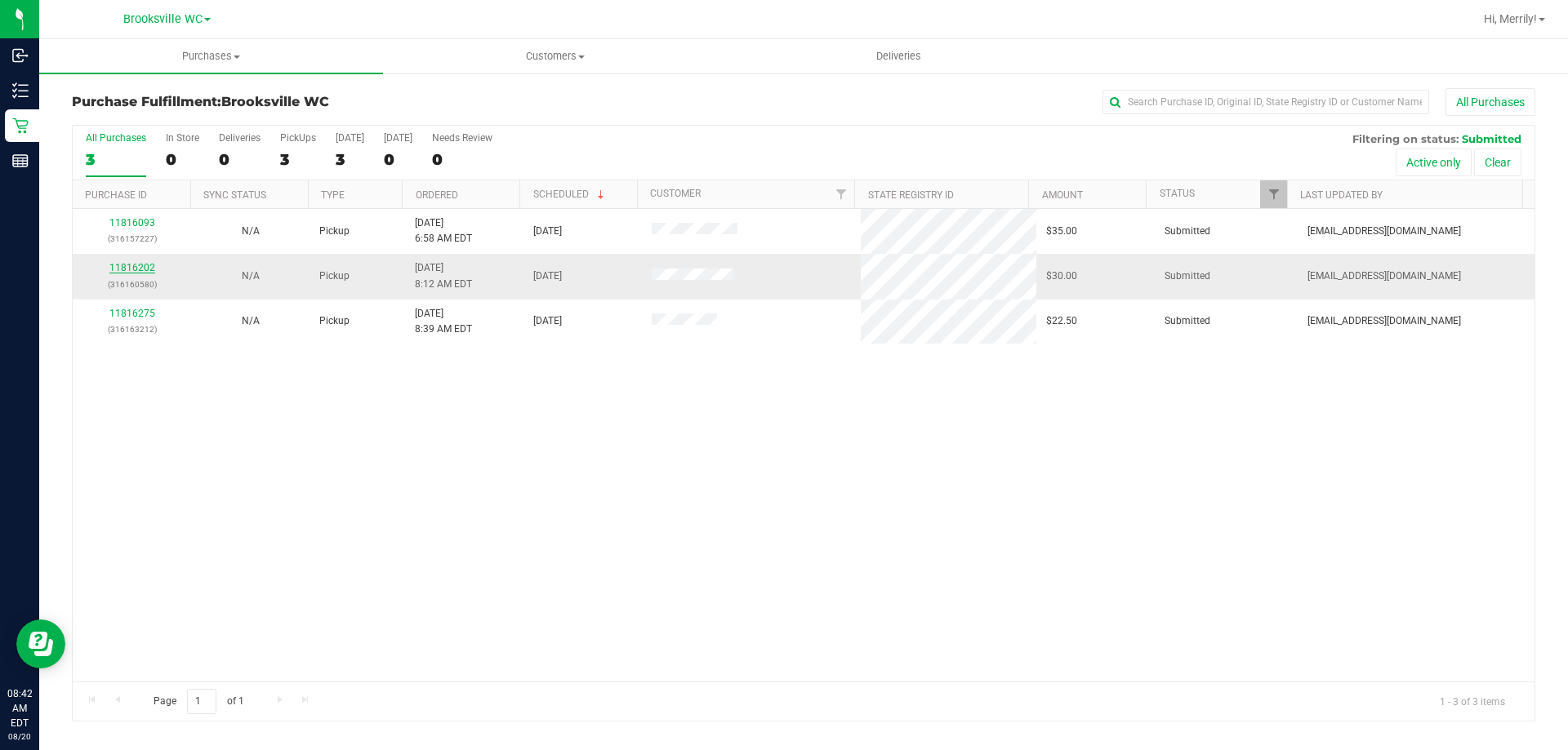
click at [126, 266] on link "11816202" at bounding box center [132, 268] width 46 height 12
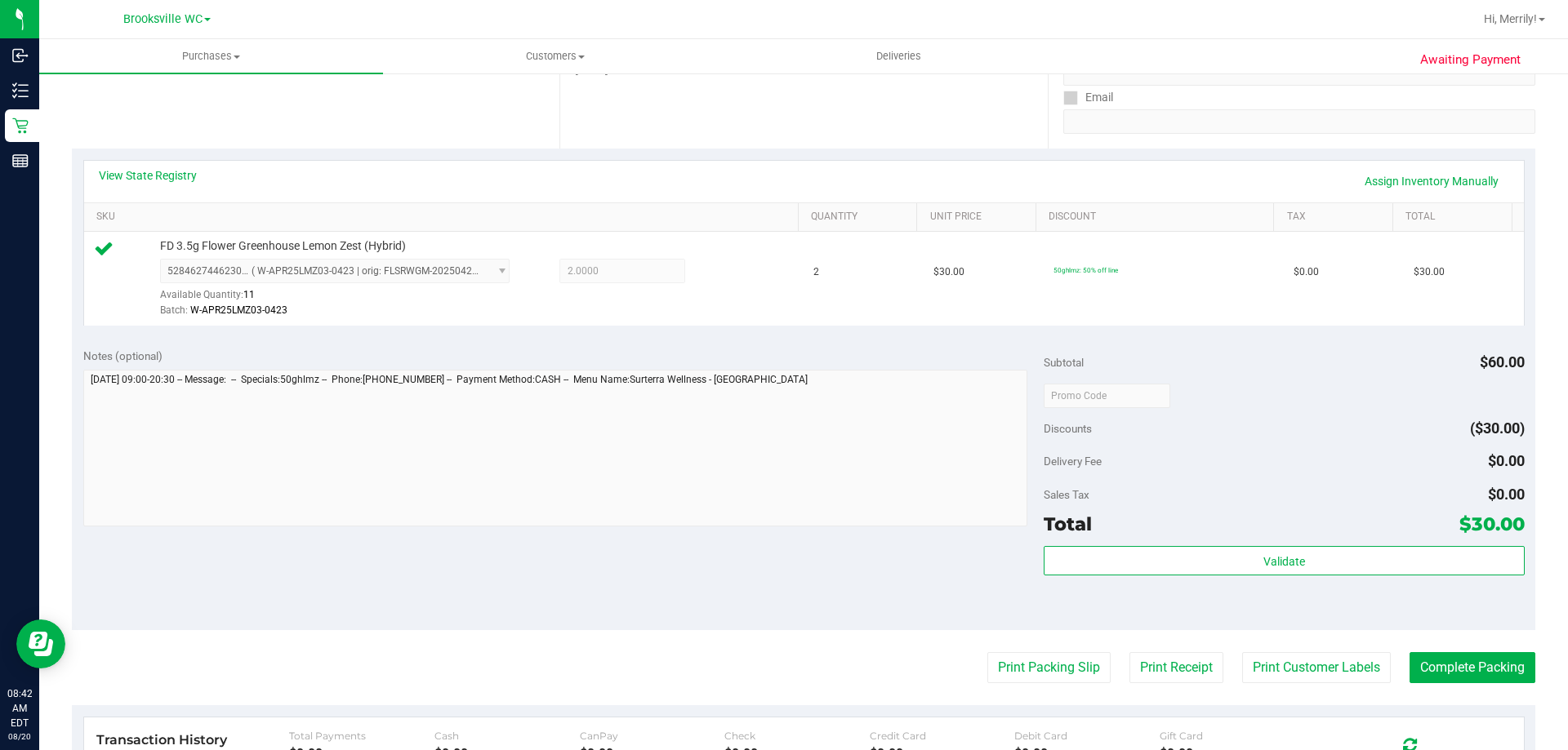
scroll to position [327, 0]
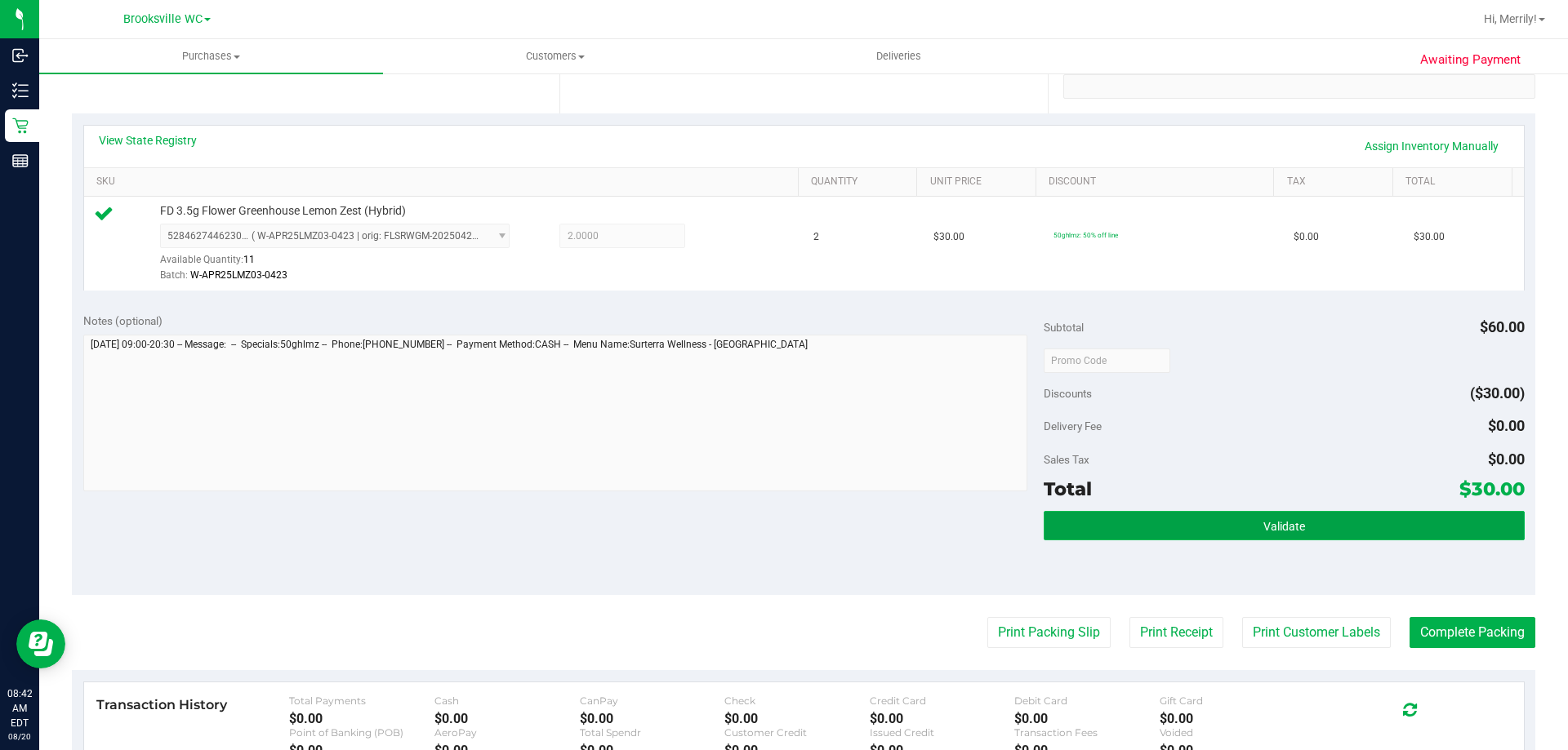
click at [1264, 525] on span "Validate" at bounding box center [1284, 527] width 41 height 13
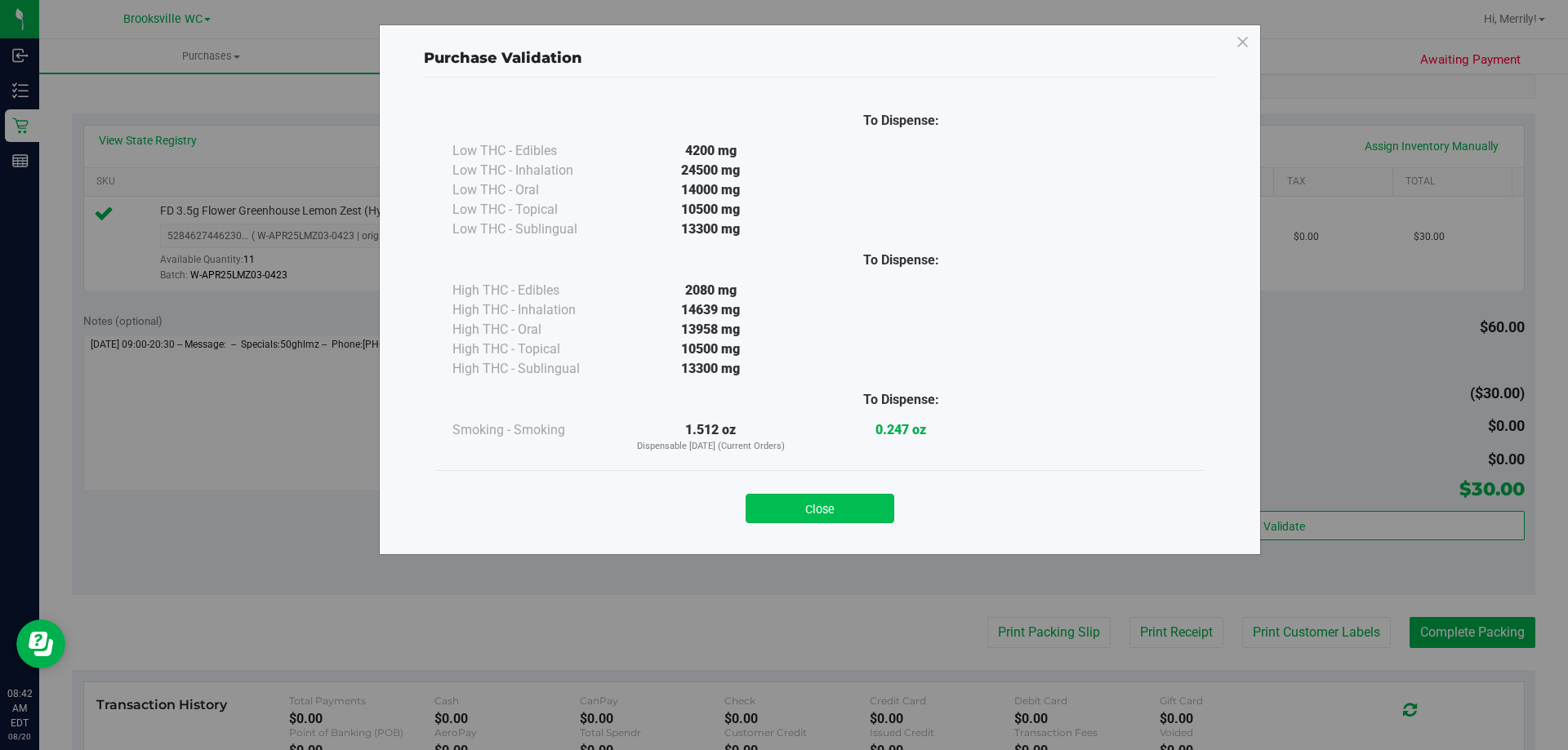
click at [830, 505] on button "Close" at bounding box center [820, 509] width 149 height 30
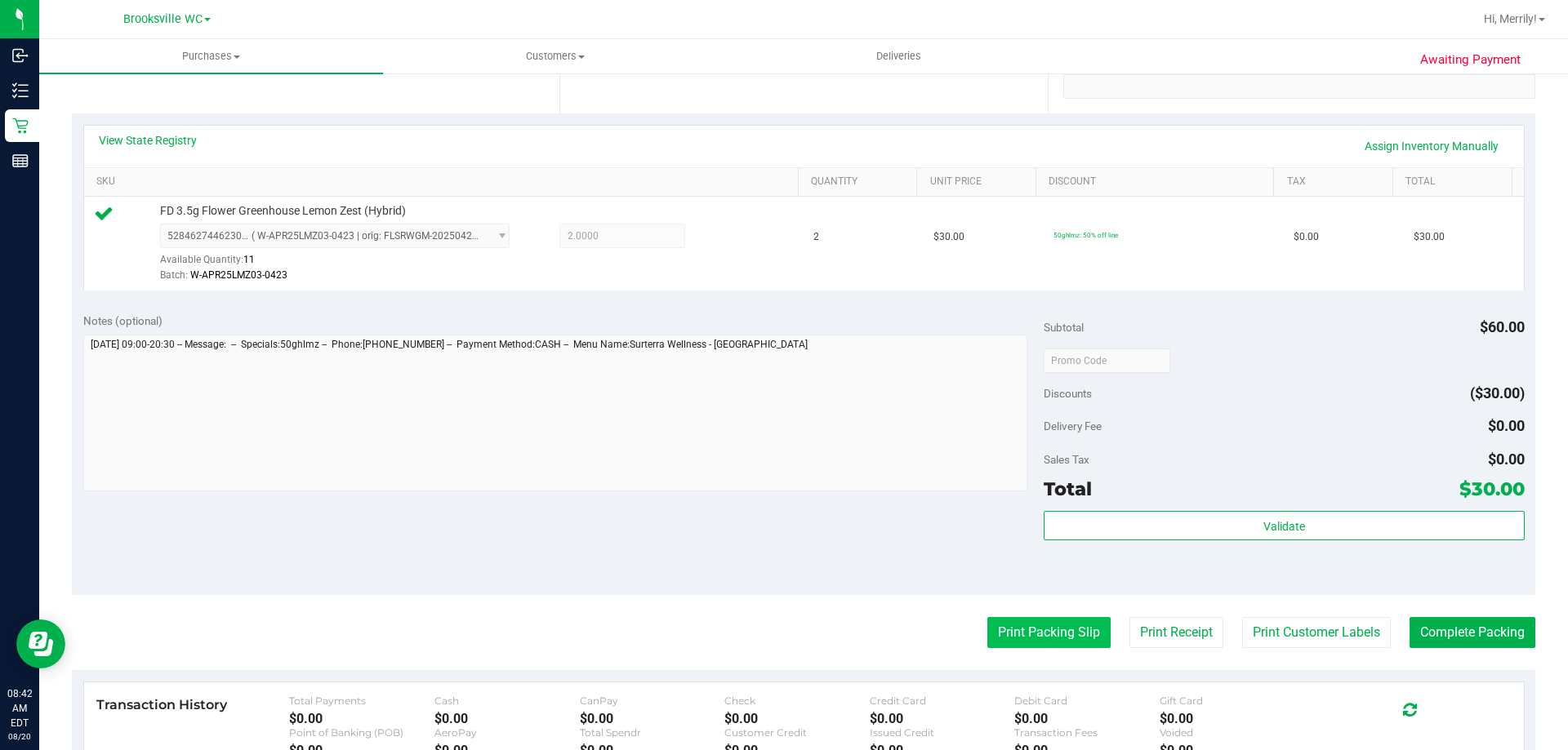
click at [1049, 636] on button "Print Packing Slip" at bounding box center [1048, 633] width 123 height 31
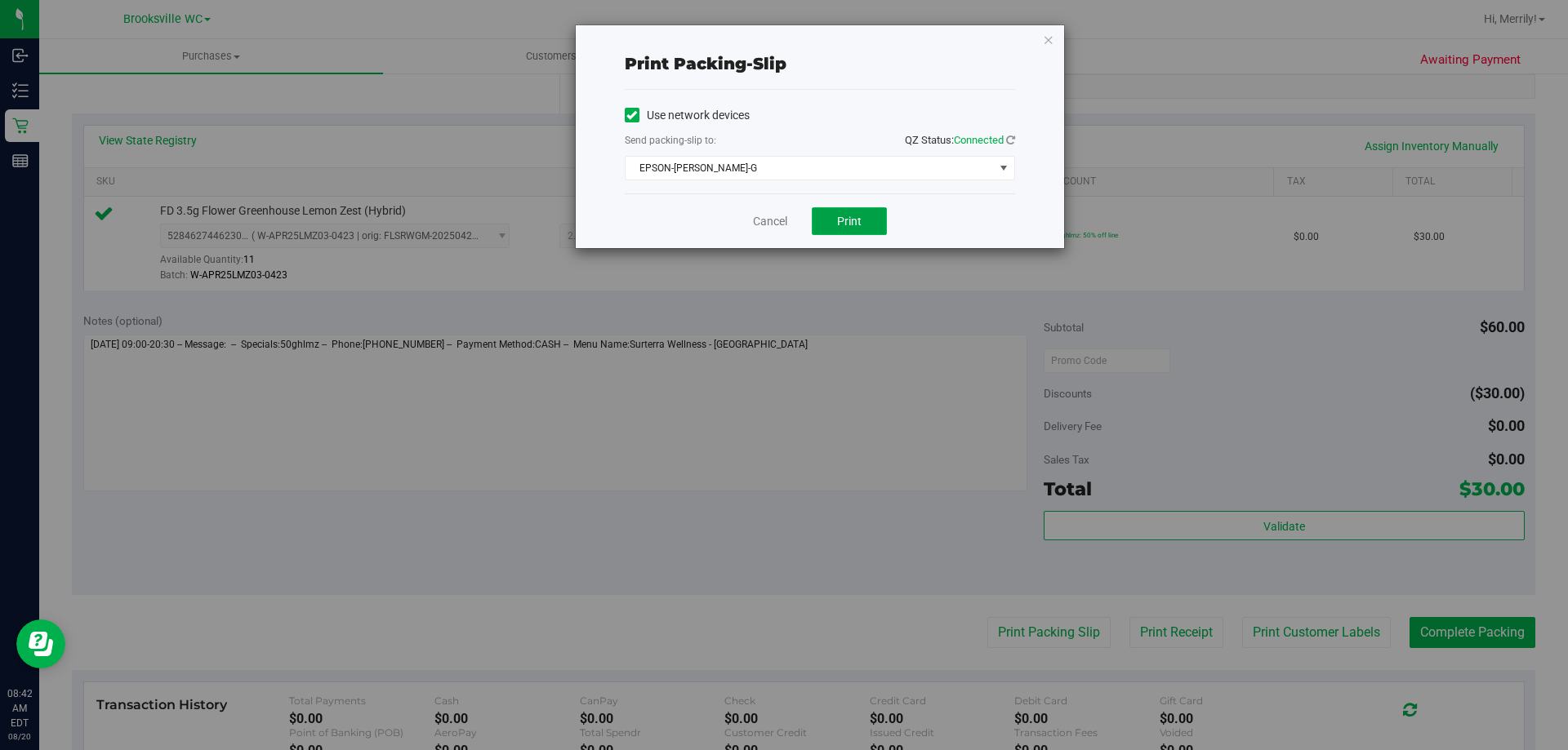
click at [858, 222] on span "Print" at bounding box center [850, 222] width 25 height 13
drag, startPoint x: 770, startPoint y: 223, endPoint x: 830, endPoint y: 229, distance: 60.3
click at [772, 224] on link "Cancel" at bounding box center [770, 222] width 34 height 17
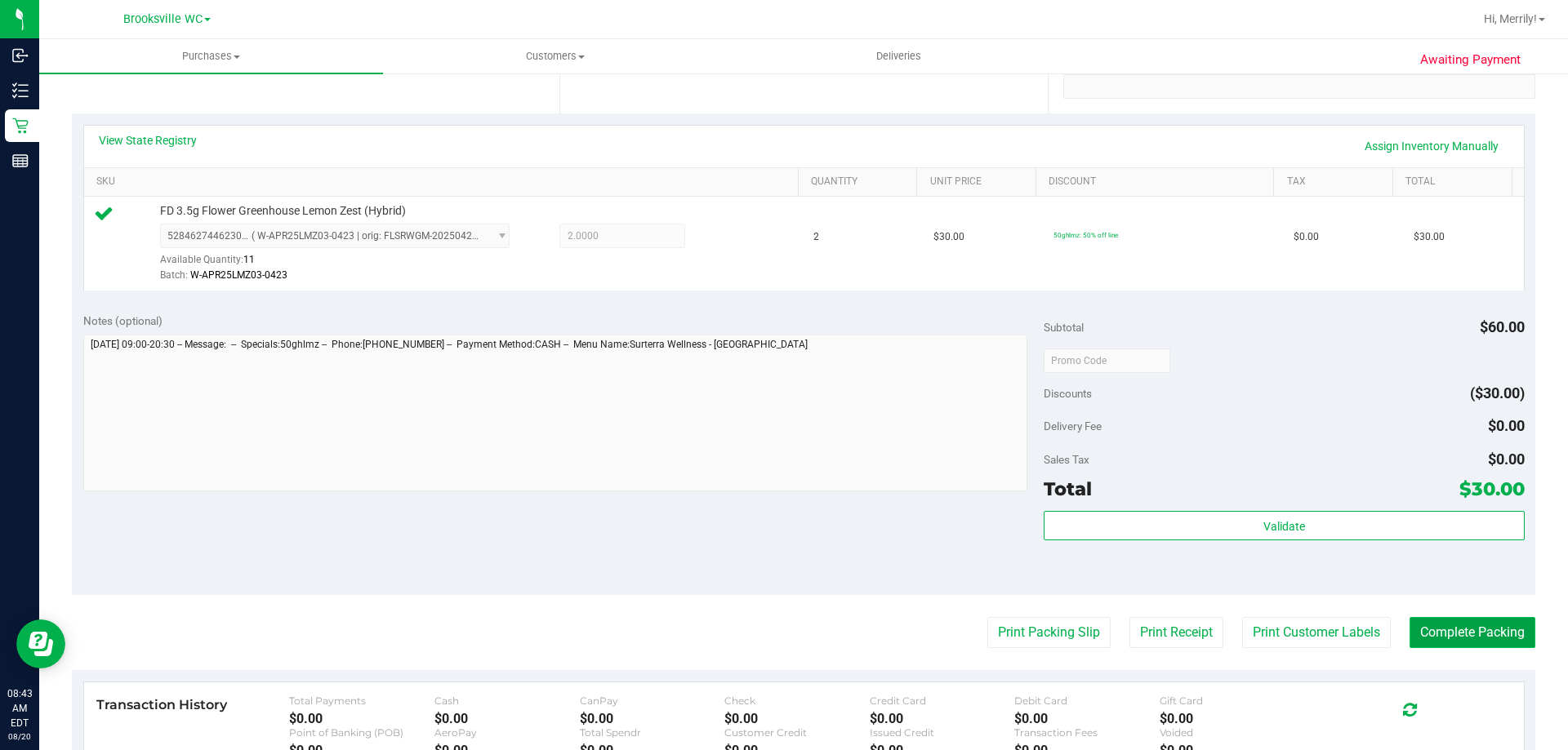
click at [1476, 628] on button "Complete Packing" at bounding box center [1473, 633] width 126 height 31
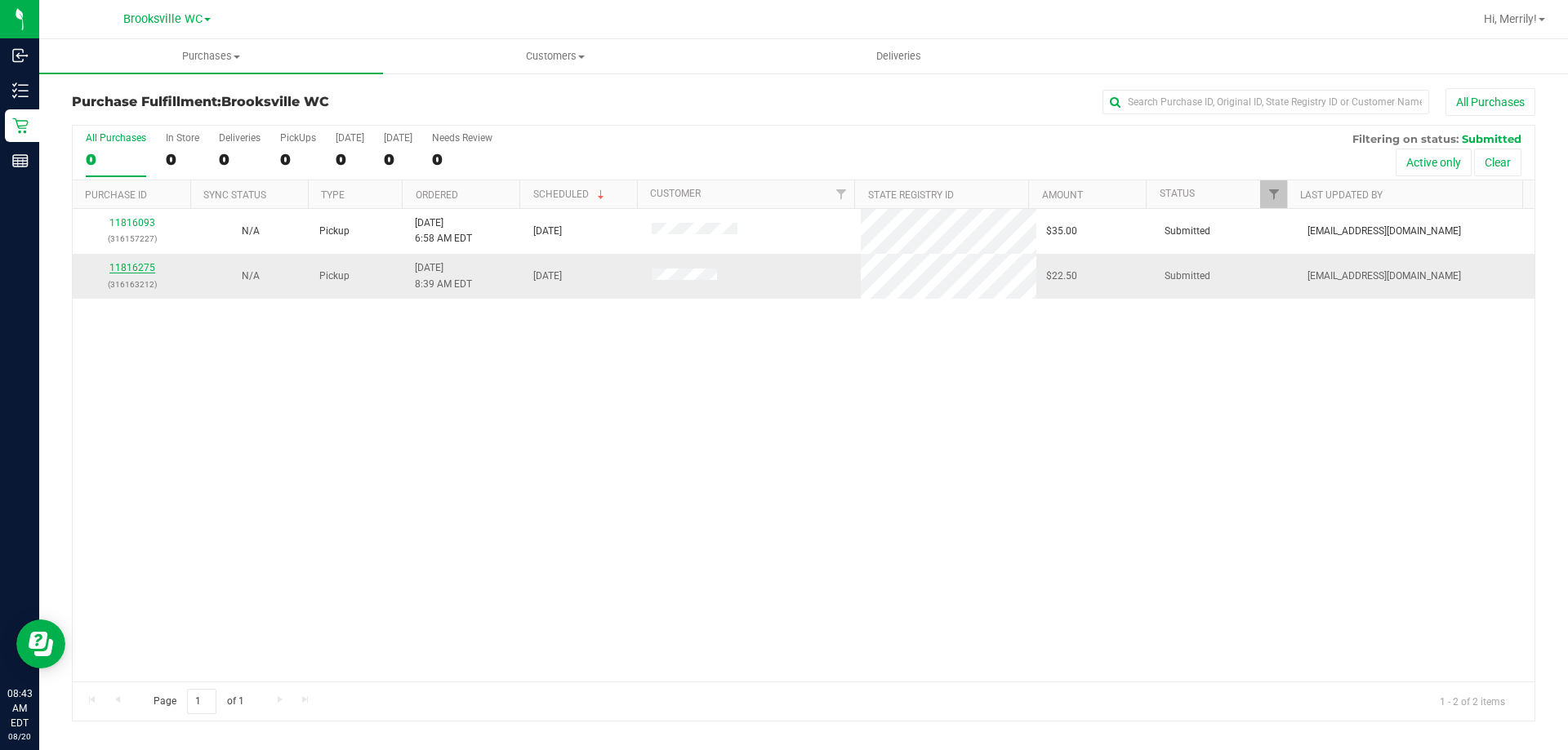
click at [140, 270] on link "11816275" at bounding box center [132, 268] width 46 height 12
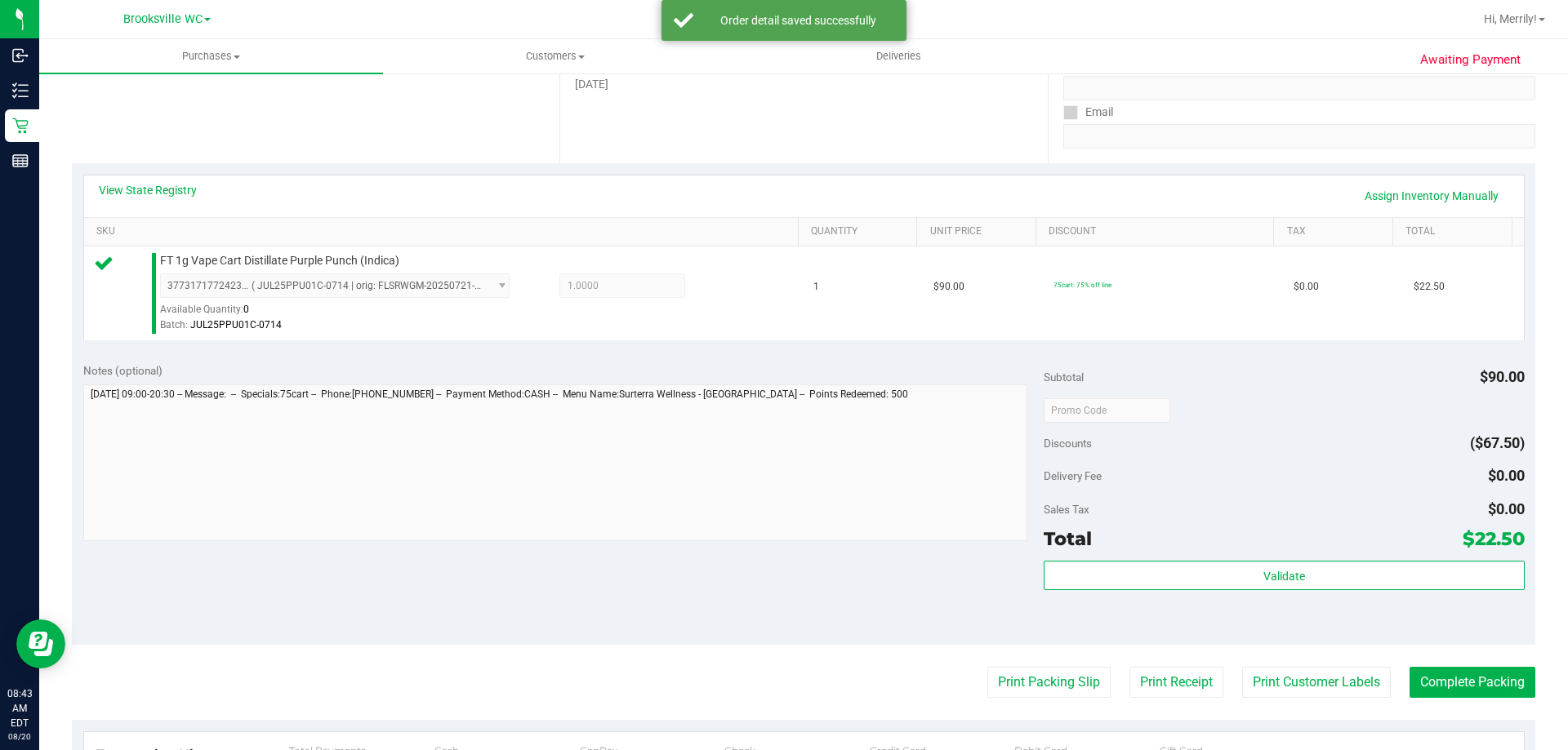
scroll to position [327, 0]
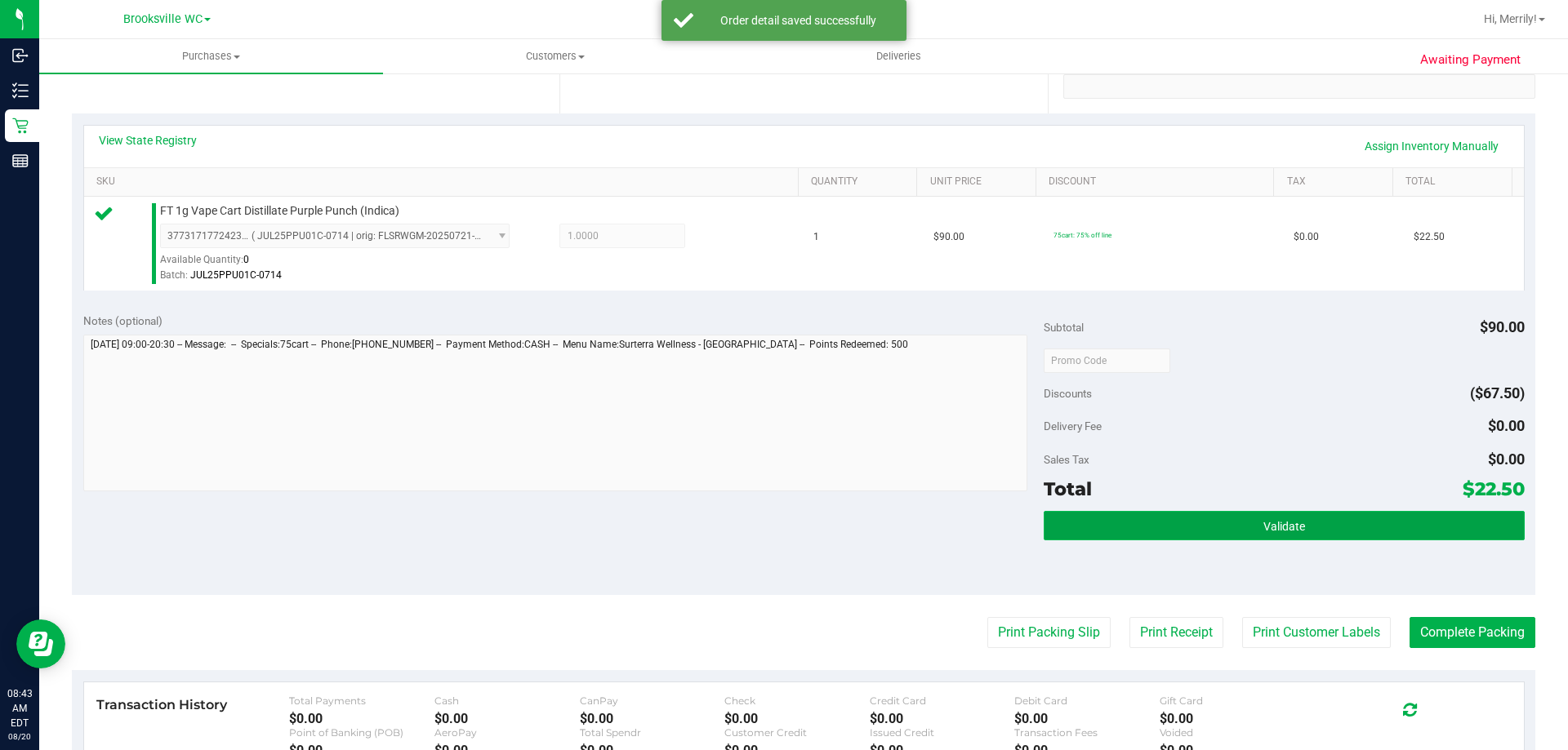
click at [1291, 523] on span "Validate" at bounding box center [1284, 527] width 41 height 13
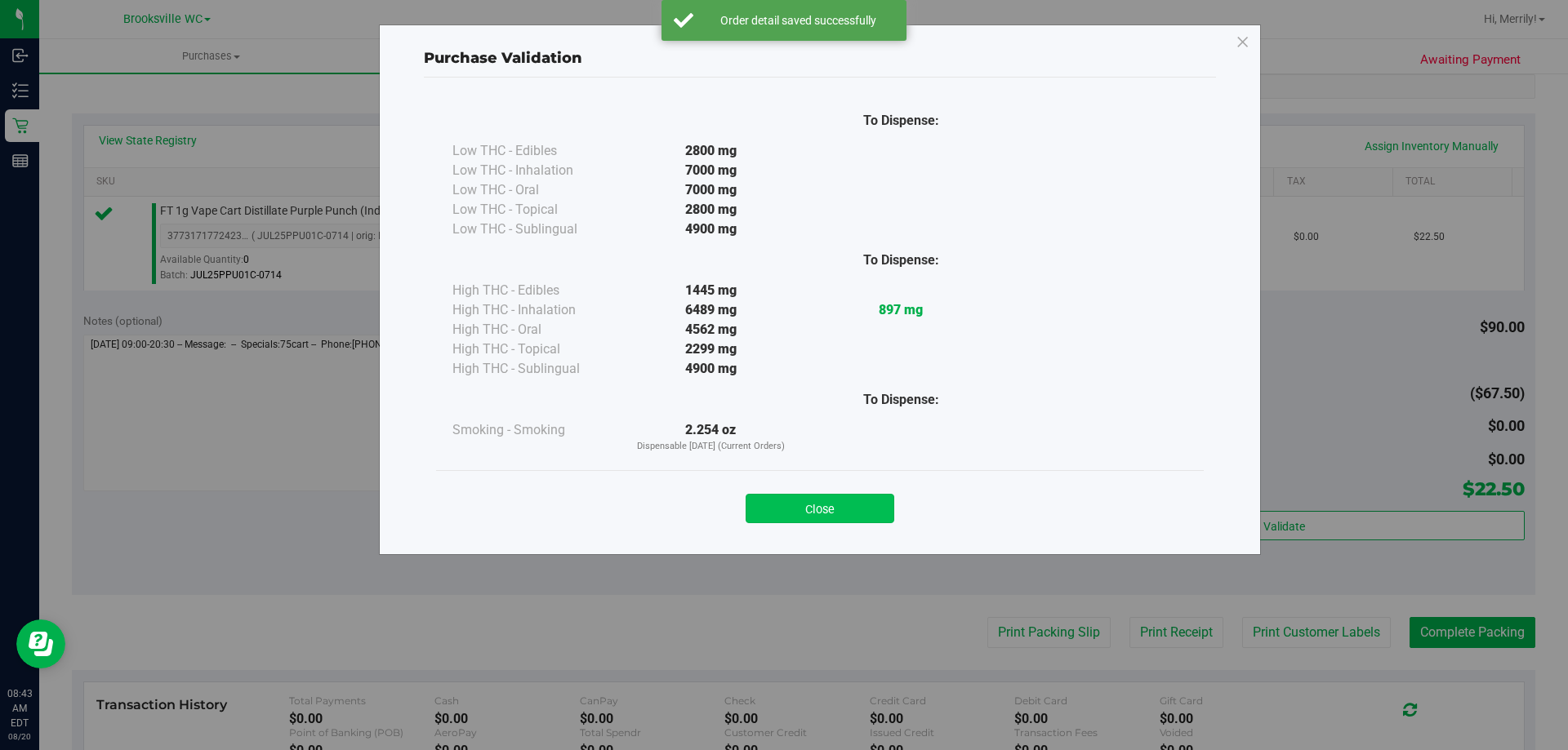
click at [831, 509] on button "Close" at bounding box center [820, 509] width 149 height 30
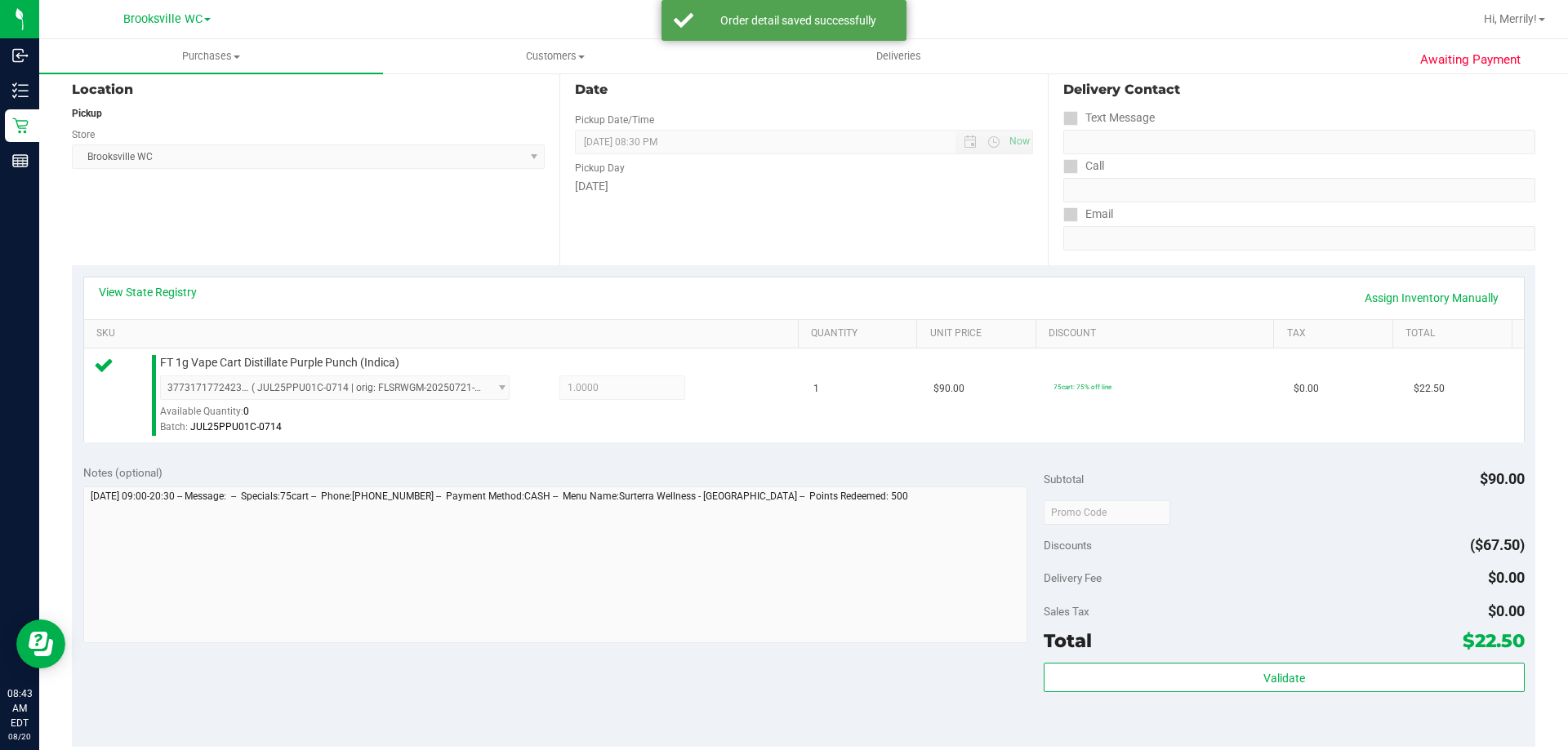
scroll to position [0, 0]
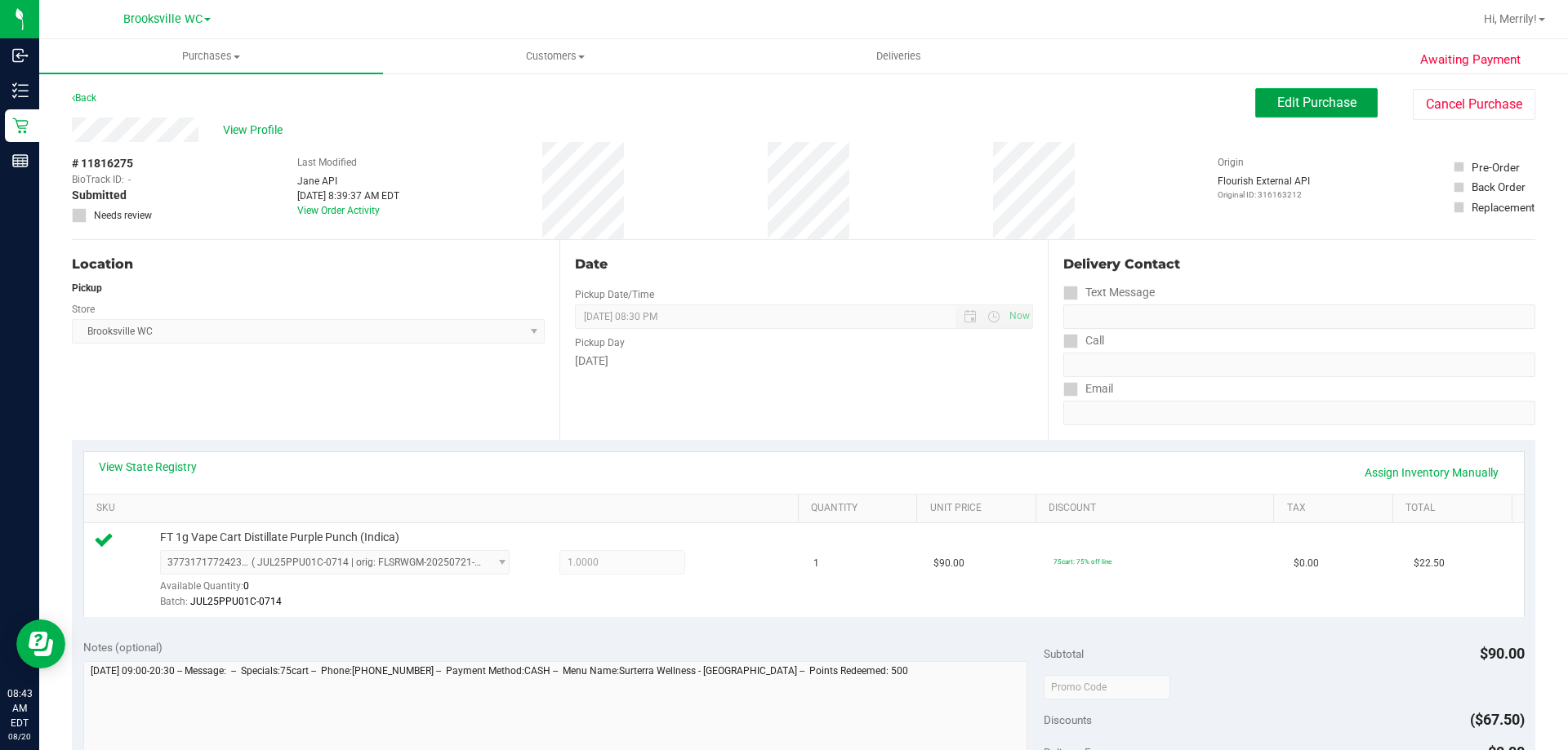
click at [1302, 89] on button "Edit Purchase" at bounding box center [1316, 103] width 122 height 30
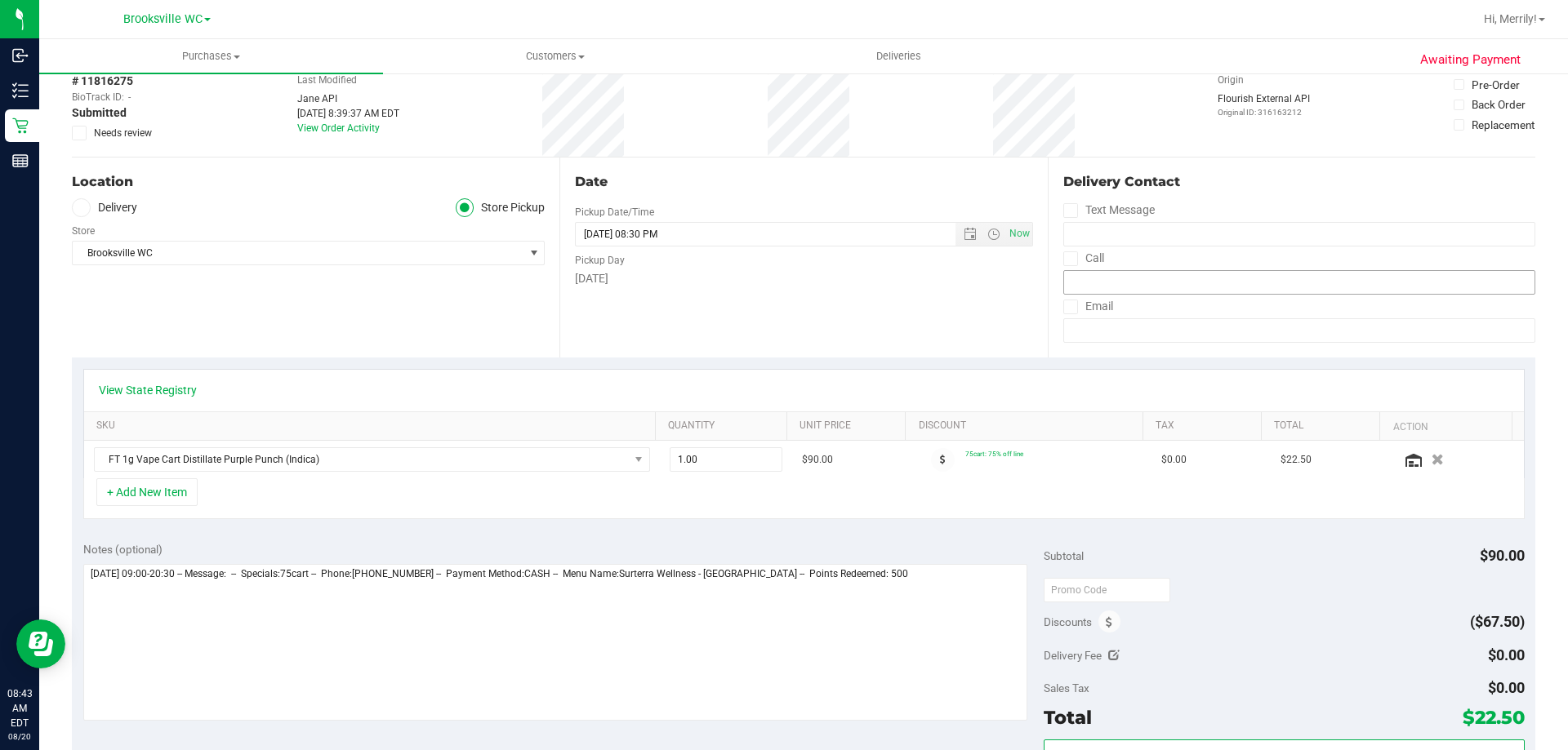
scroll to position [245, 0]
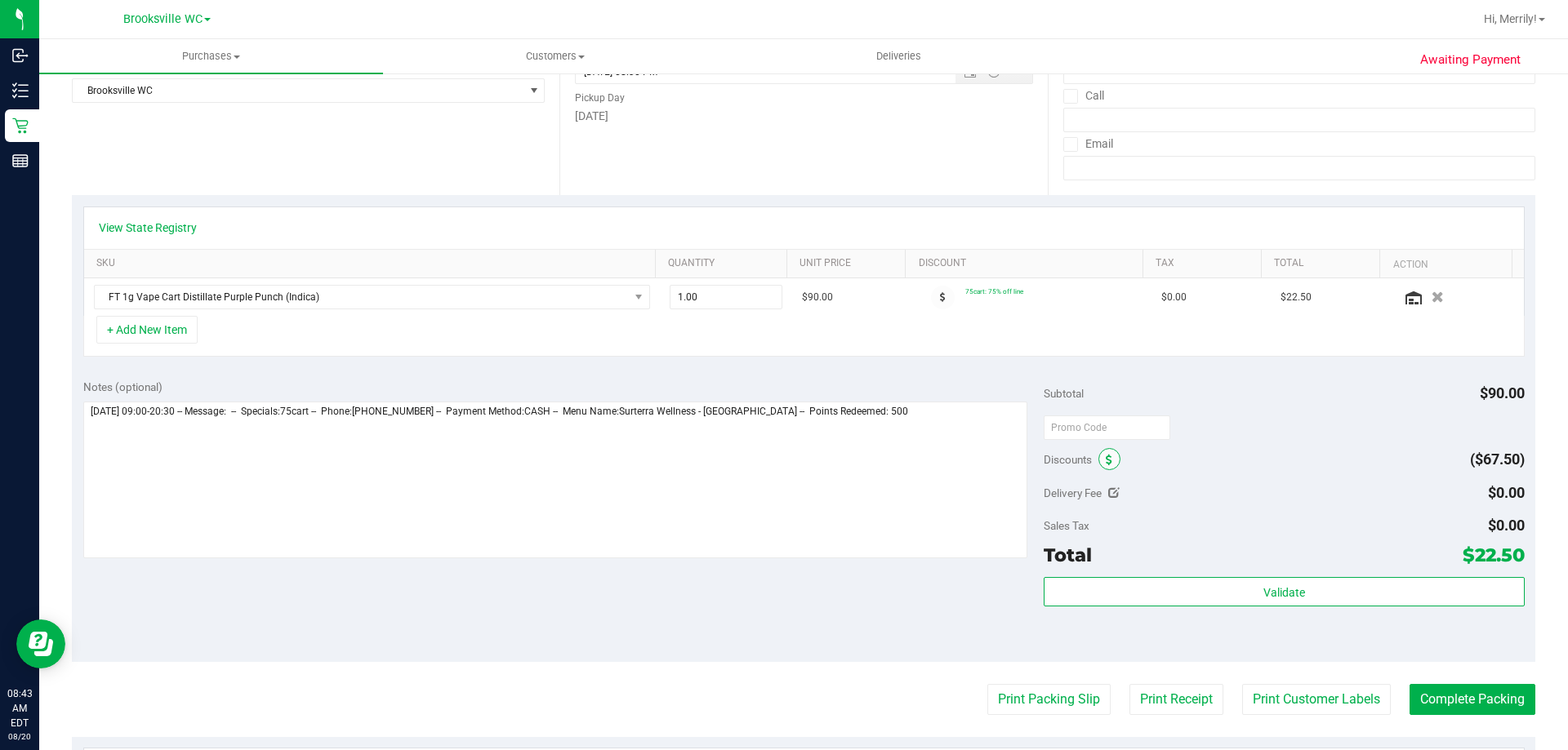
click at [1106, 461] on icon at bounding box center [1110, 461] width 7 height 12
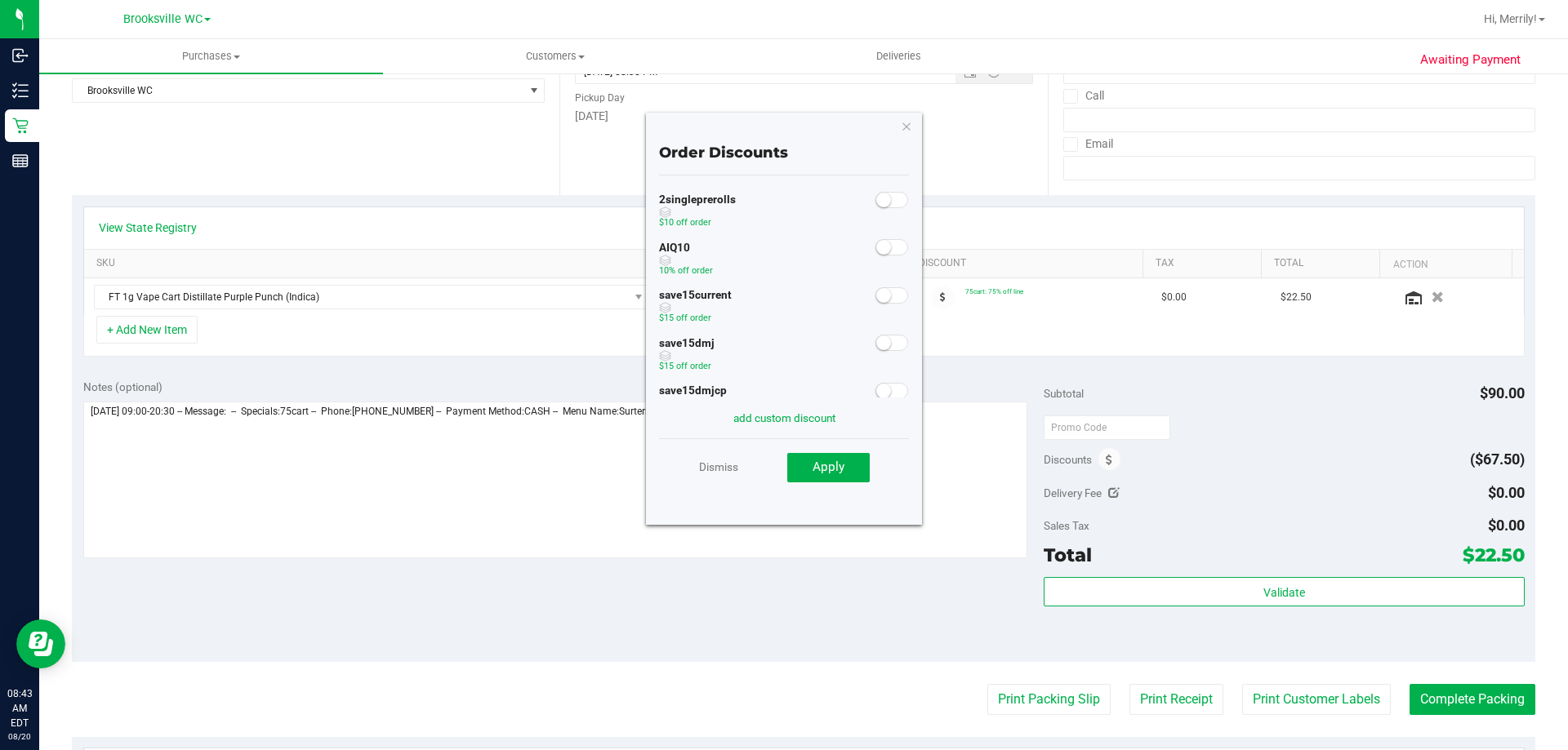
click at [889, 246] on span at bounding box center [891, 247] width 32 height 17
click at [822, 464] on span "Apply" at bounding box center [828, 467] width 31 height 15
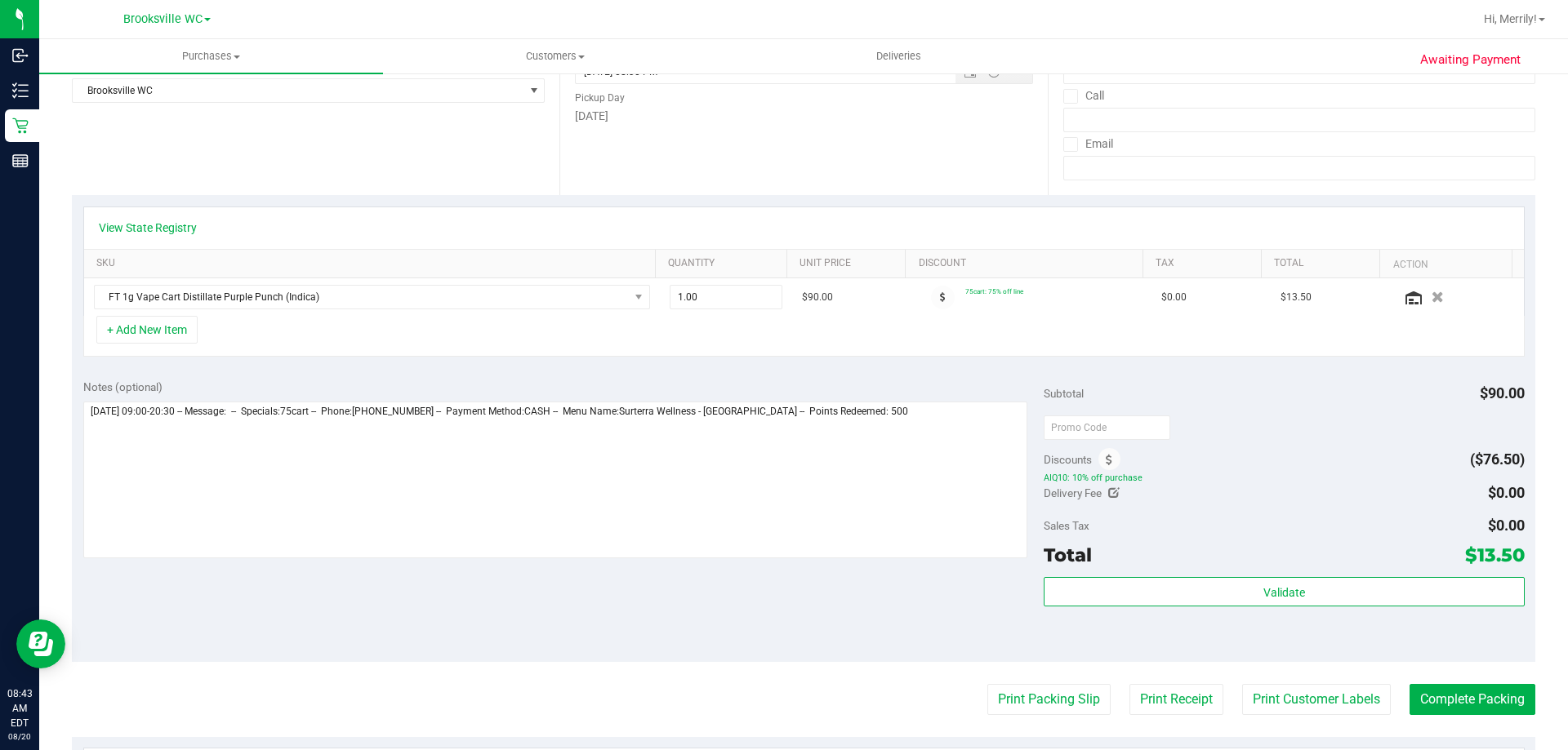
click at [1176, 574] on div "Subtotal $90.00 Discounts ($76.50) AIQ10: 10% off purchase Delivery Fee $0.00 S…" at bounding box center [1284, 514] width 480 height 272
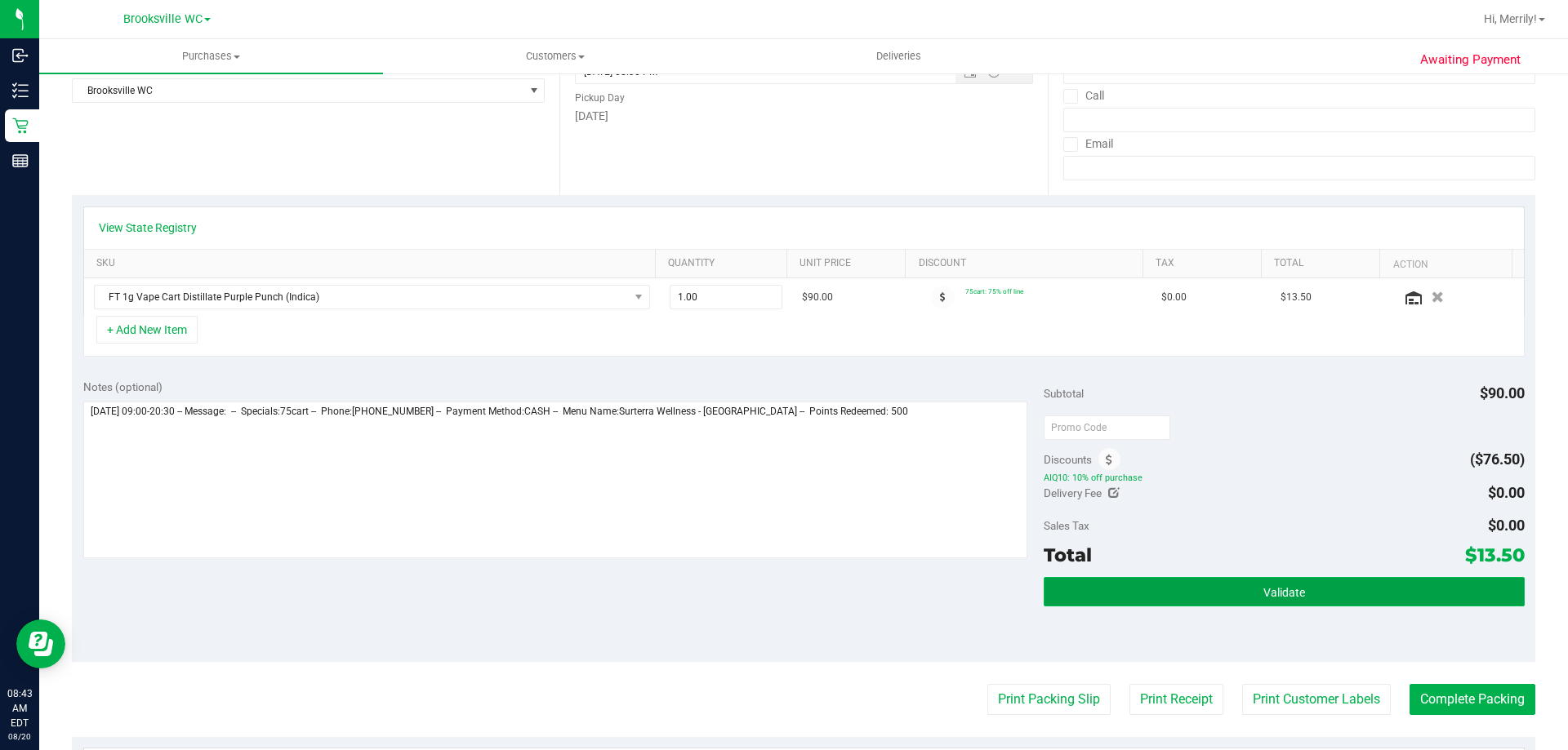
click at [1168, 589] on button "Validate" at bounding box center [1284, 592] width 480 height 30
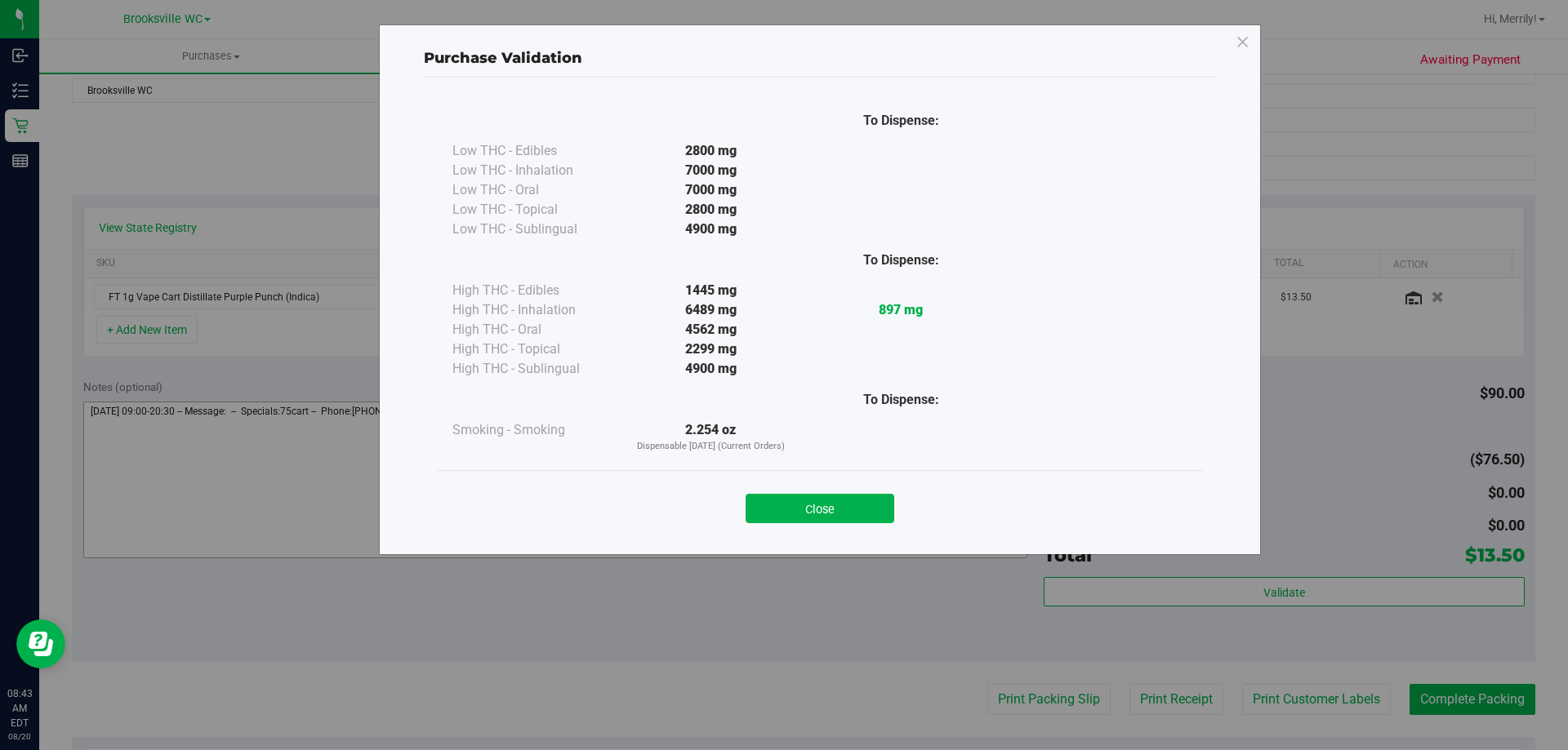
click at [842, 502] on button "Close" at bounding box center [820, 509] width 149 height 30
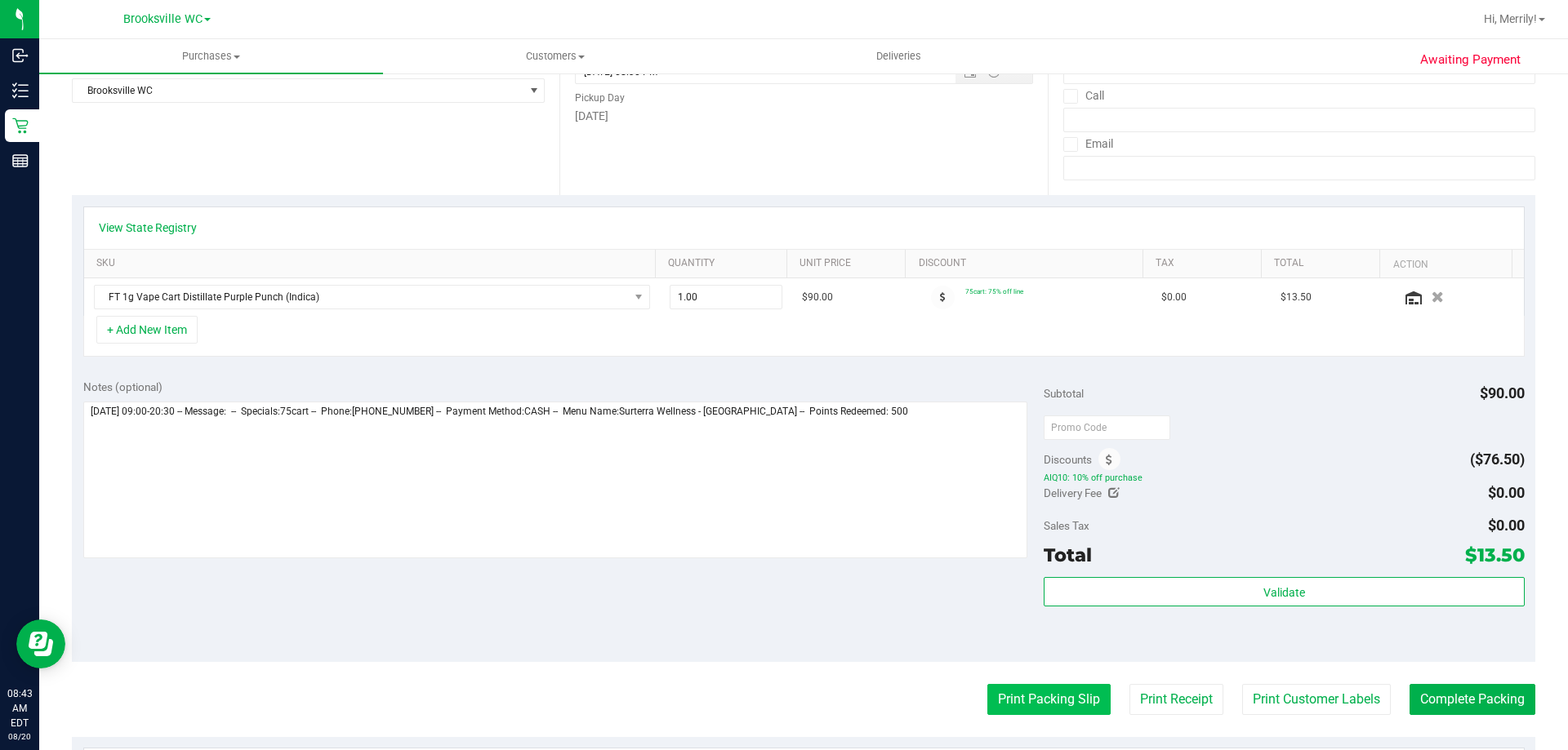
click at [1026, 690] on button "Print Packing Slip" at bounding box center [1048, 700] width 123 height 31
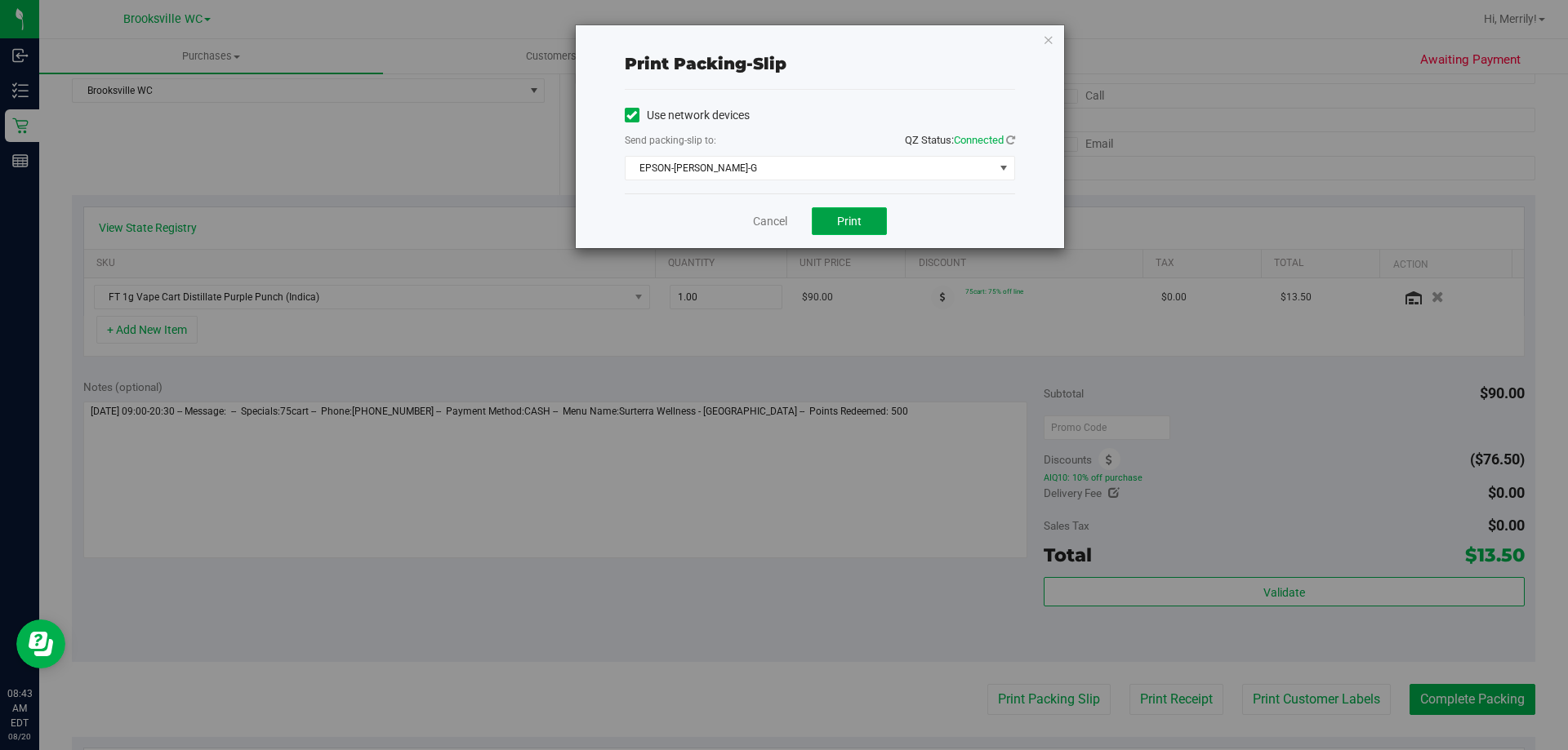
click at [839, 224] on span "Print" at bounding box center [850, 222] width 25 height 13
click at [763, 224] on link "Cancel" at bounding box center [770, 222] width 34 height 17
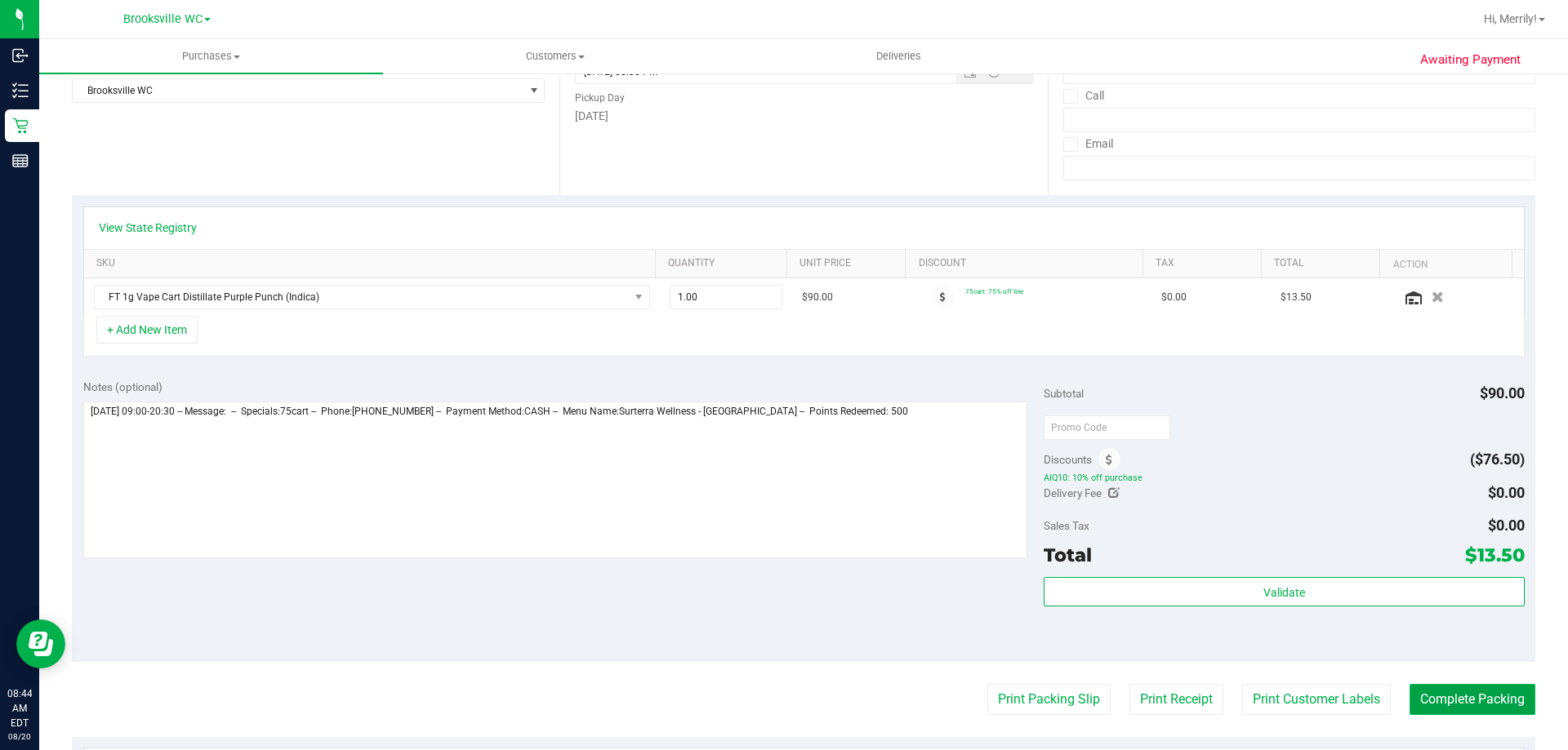
click at [1456, 700] on button "Complete Packing" at bounding box center [1473, 700] width 126 height 31
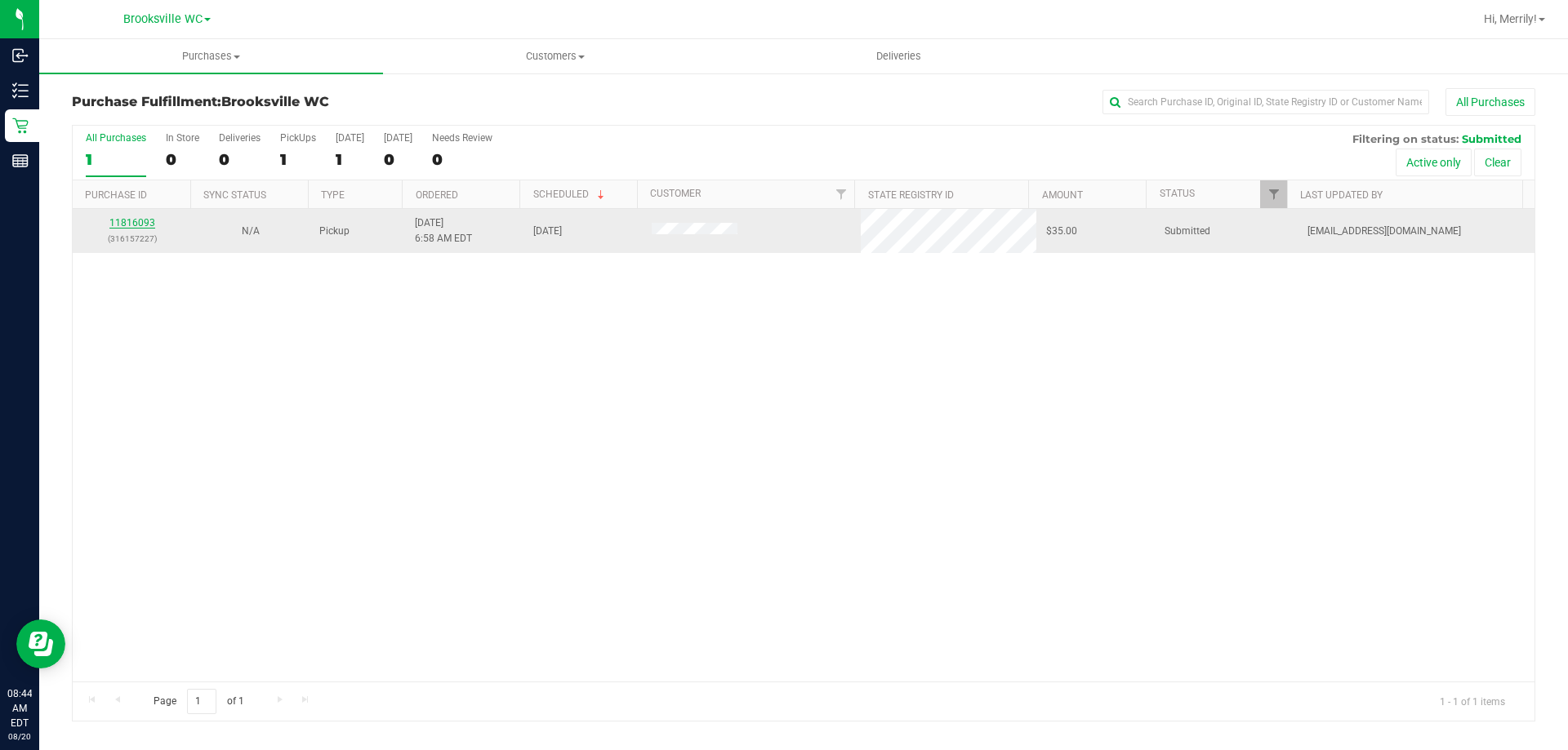
click at [137, 221] on link "11816093" at bounding box center [132, 223] width 46 height 12
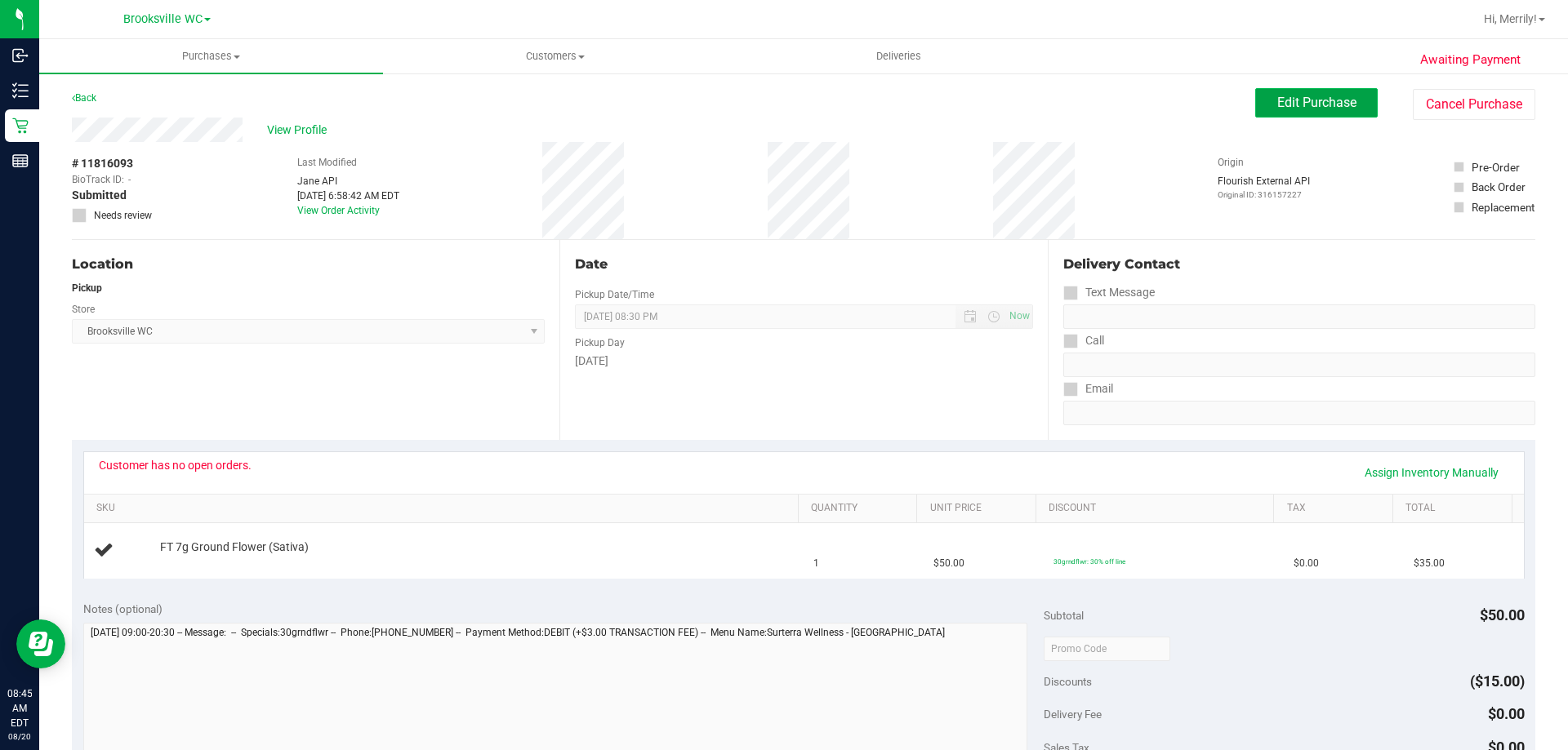
click at [1300, 102] on span "Edit Purchase" at bounding box center [1317, 103] width 79 height 16
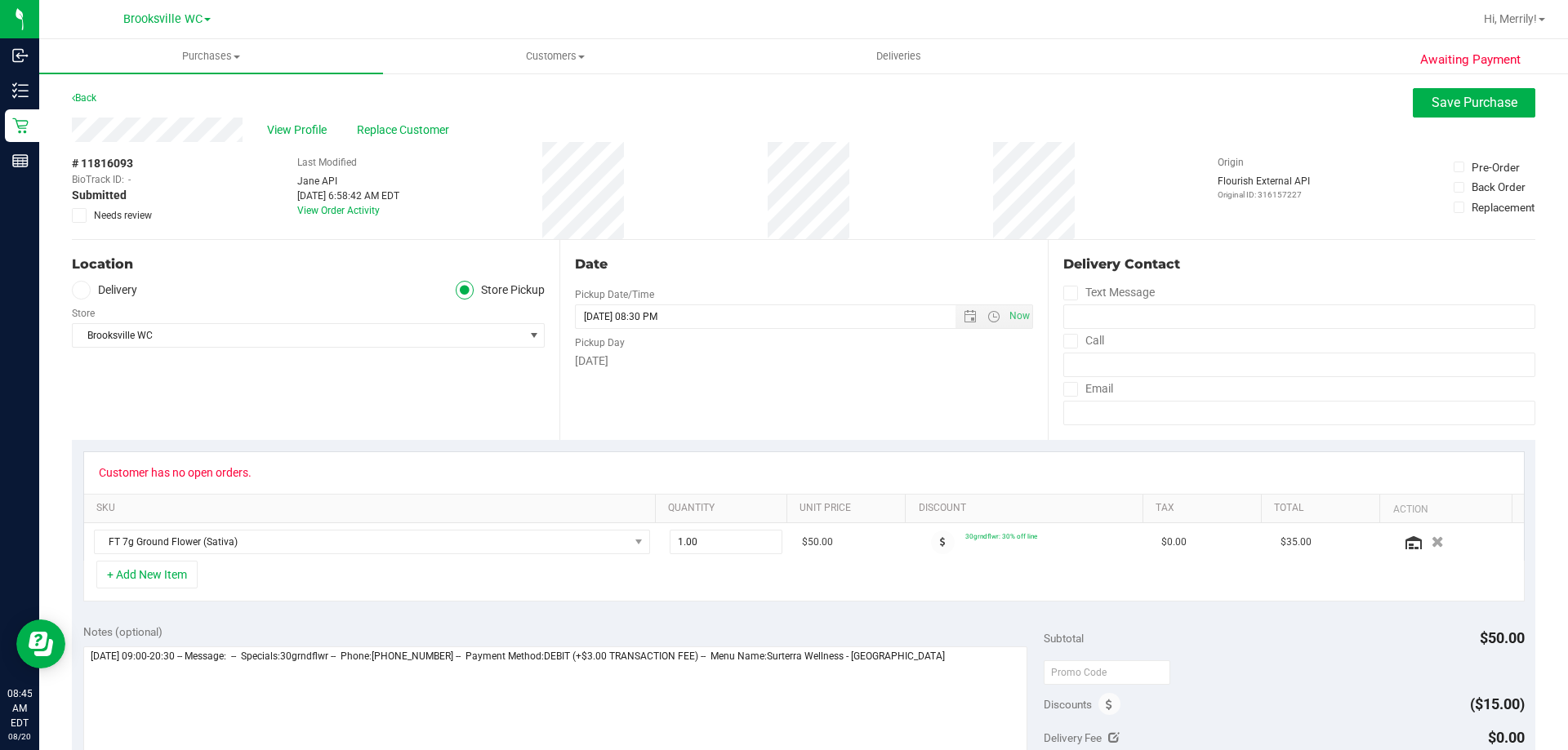
click at [82, 216] on icon at bounding box center [79, 216] width 11 height 0
click at [0, 0] on input "Needs review" at bounding box center [0, 0] width 0 height 0
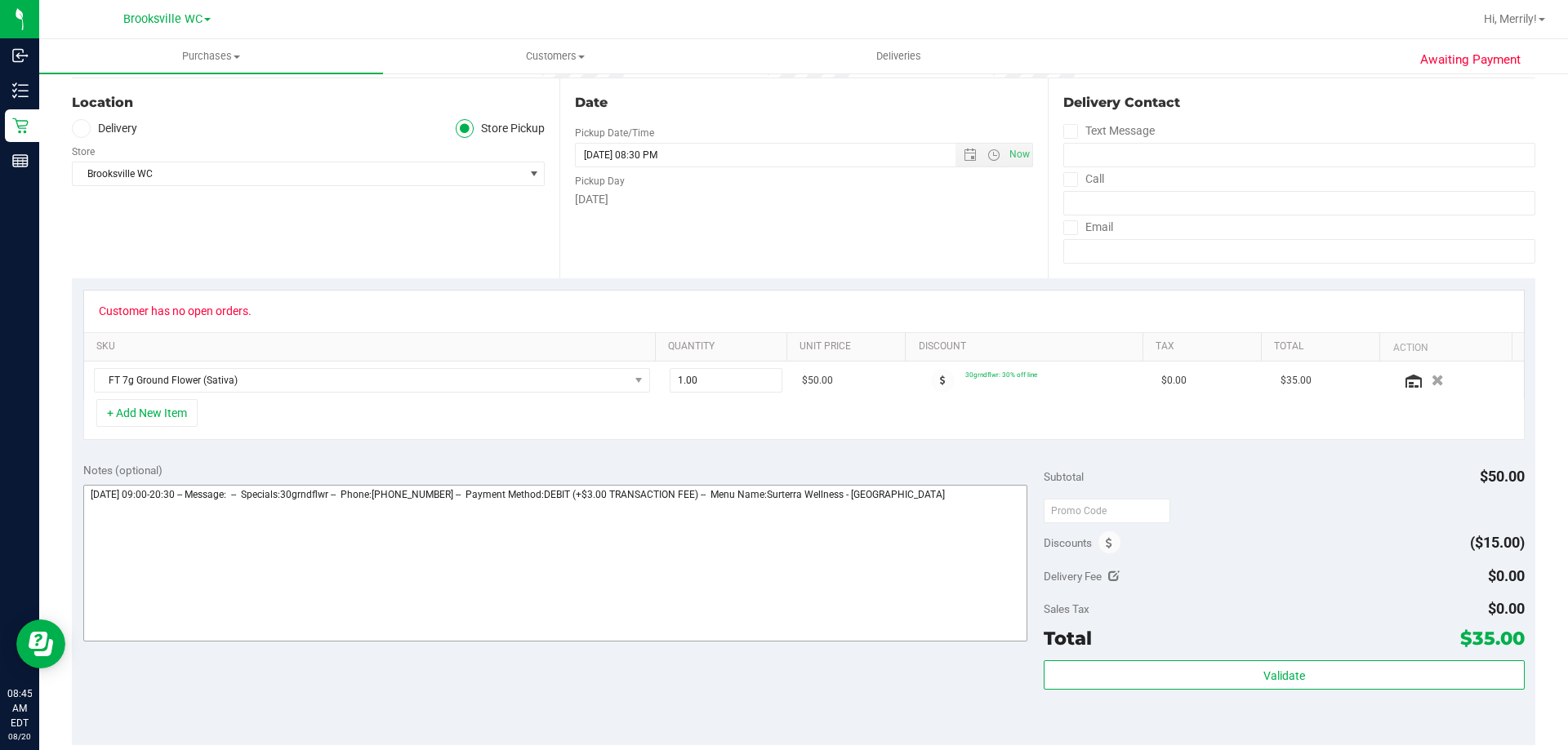
scroll to position [163, 0]
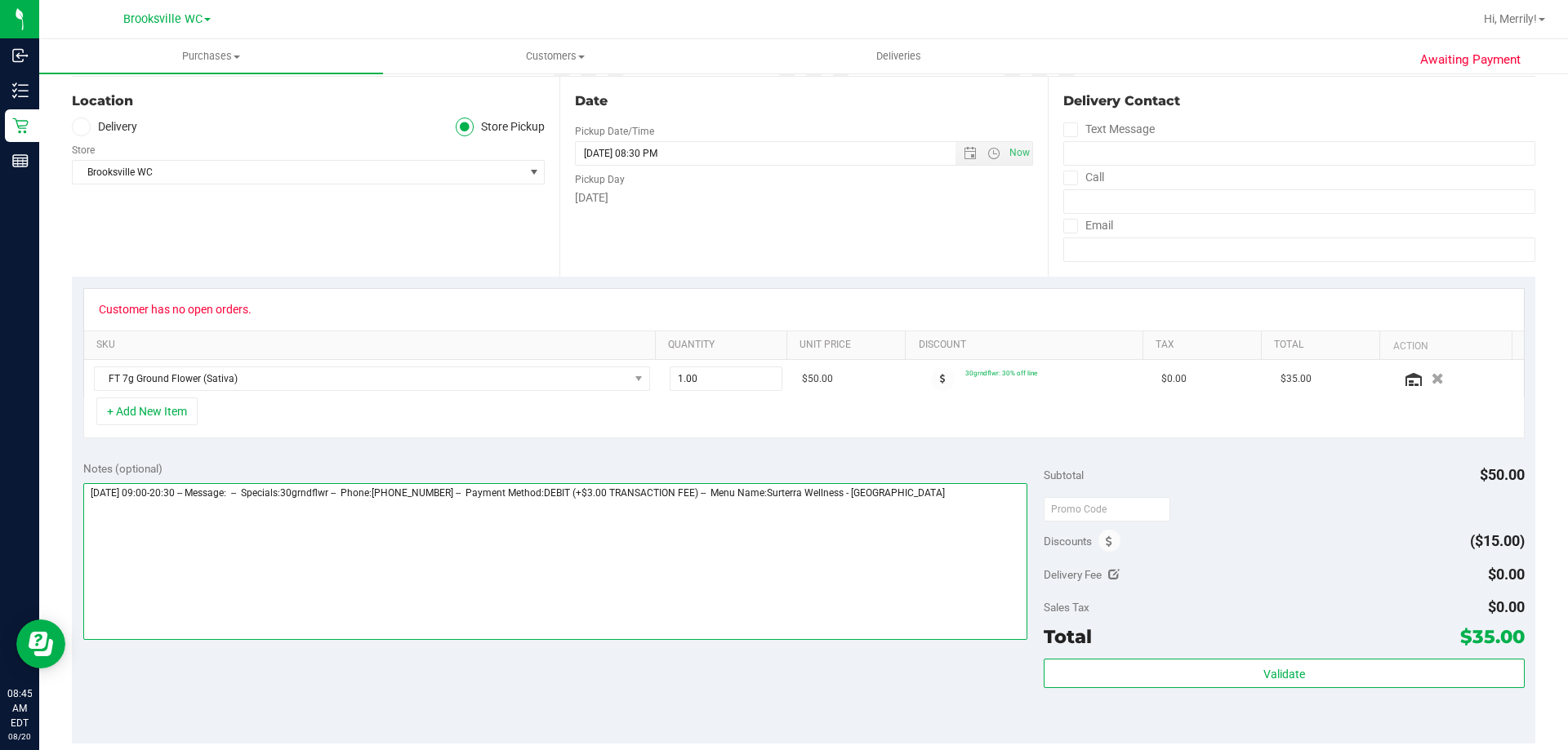
click at [983, 497] on textarea at bounding box center [556, 561] width 945 height 157
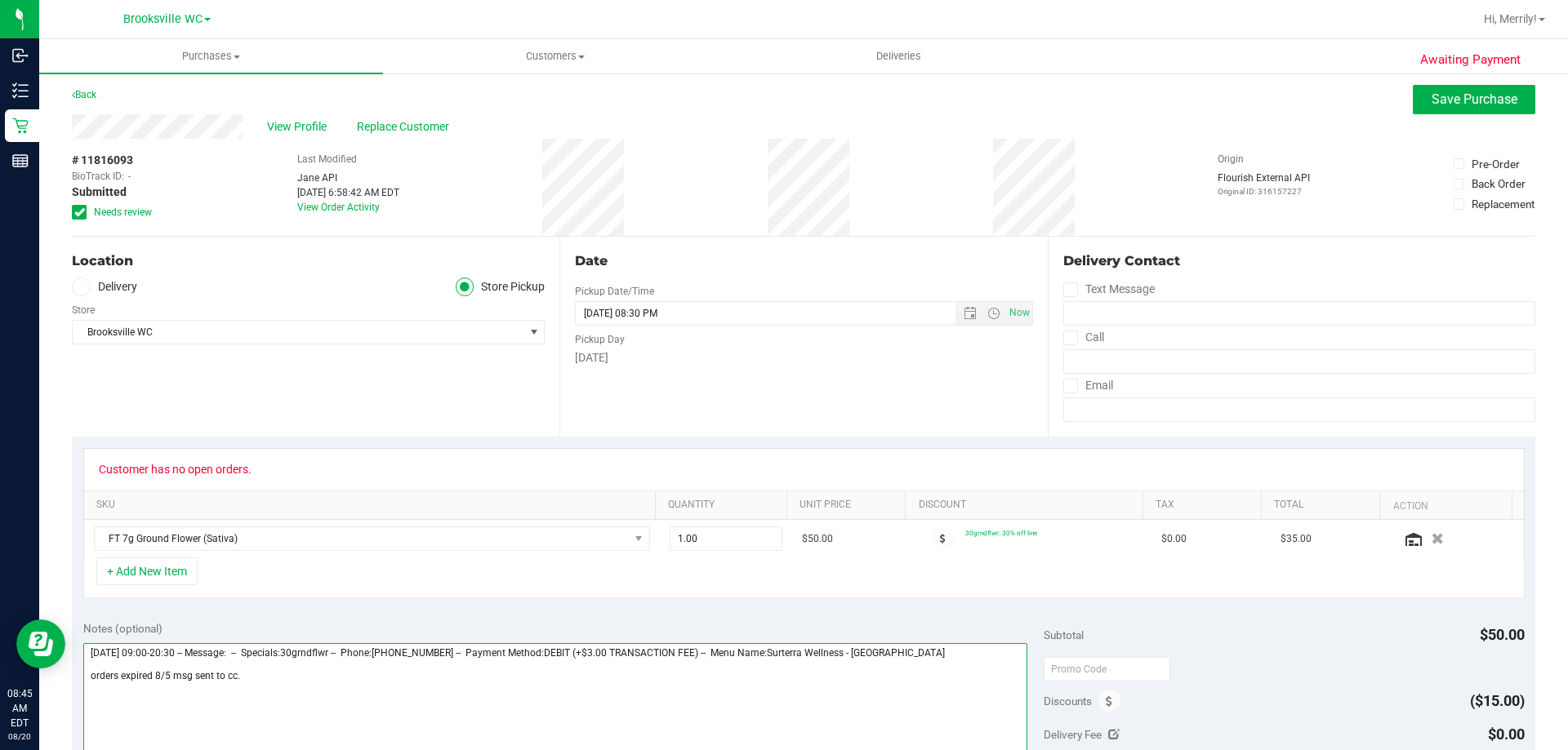
scroll to position [0, 0]
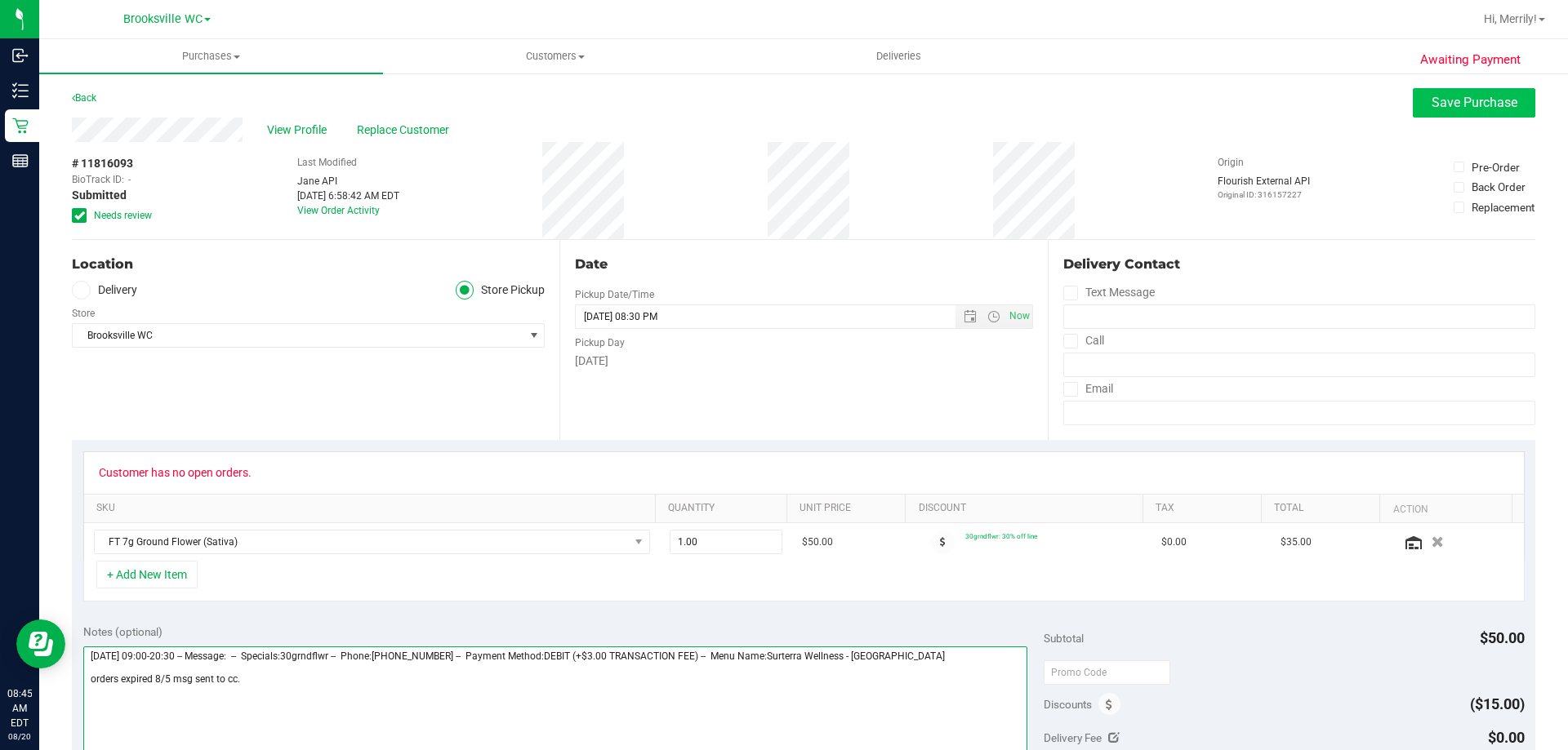
type textarea "[DATE] 09:00-20:30 -- Message: -- Specials:30grndflwr -- Phone:[PHONE_NUMBER] -…"
click at [1464, 104] on span "Save Purchase" at bounding box center [1474, 103] width 86 height 16
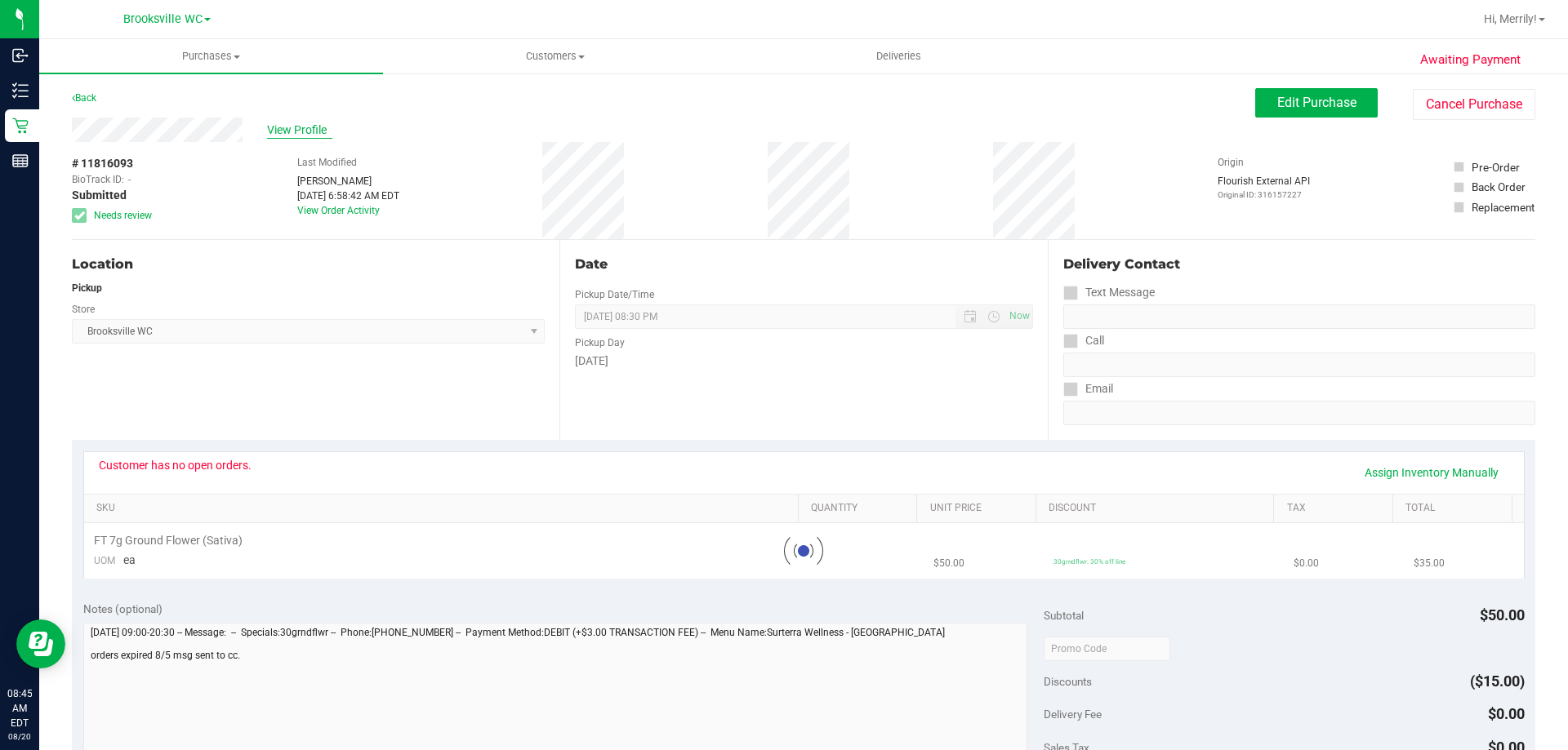
click at [300, 127] on span "View Profile" at bounding box center [300, 130] width 65 height 17
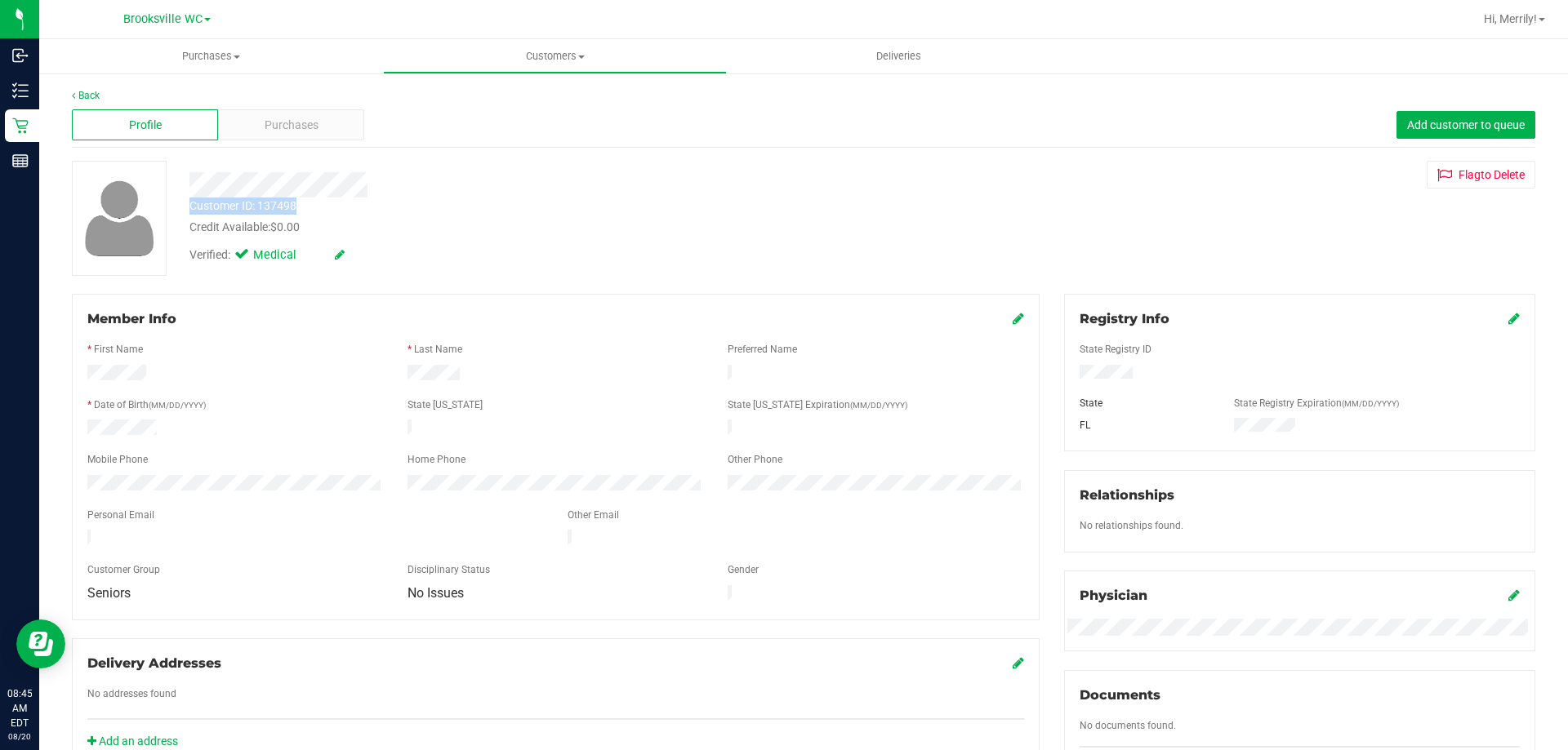
drag, startPoint x: 189, startPoint y: 208, endPoint x: 297, endPoint y: 208, distance: 108.0
click at [319, 203] on div "Customer ID: 137498 Credit Available: $0.00" at bounding box center [549, 217] width 744 height 38
copy div "Customer ID: 137498"
drag, startPoint x: 388, startPoint y: 253, endPoint x: 381, endPoint y: 233, distance: 21.2
click at [388, 253] on div "Verified: Medical" at bounding box center [301, 256] width 223 height 18
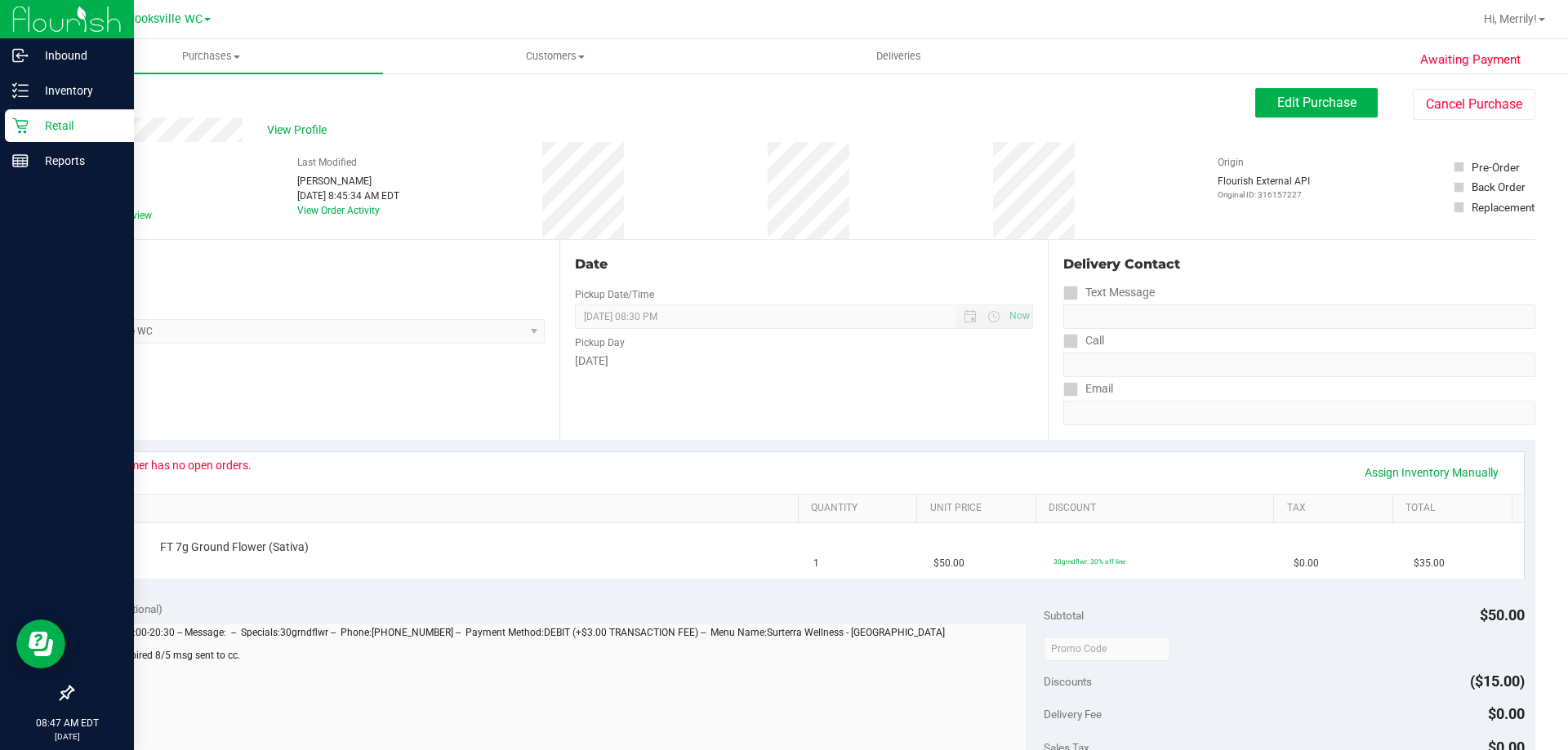
click at [14, 129] on icon at bounding box center [21, 126] width 17 height 17
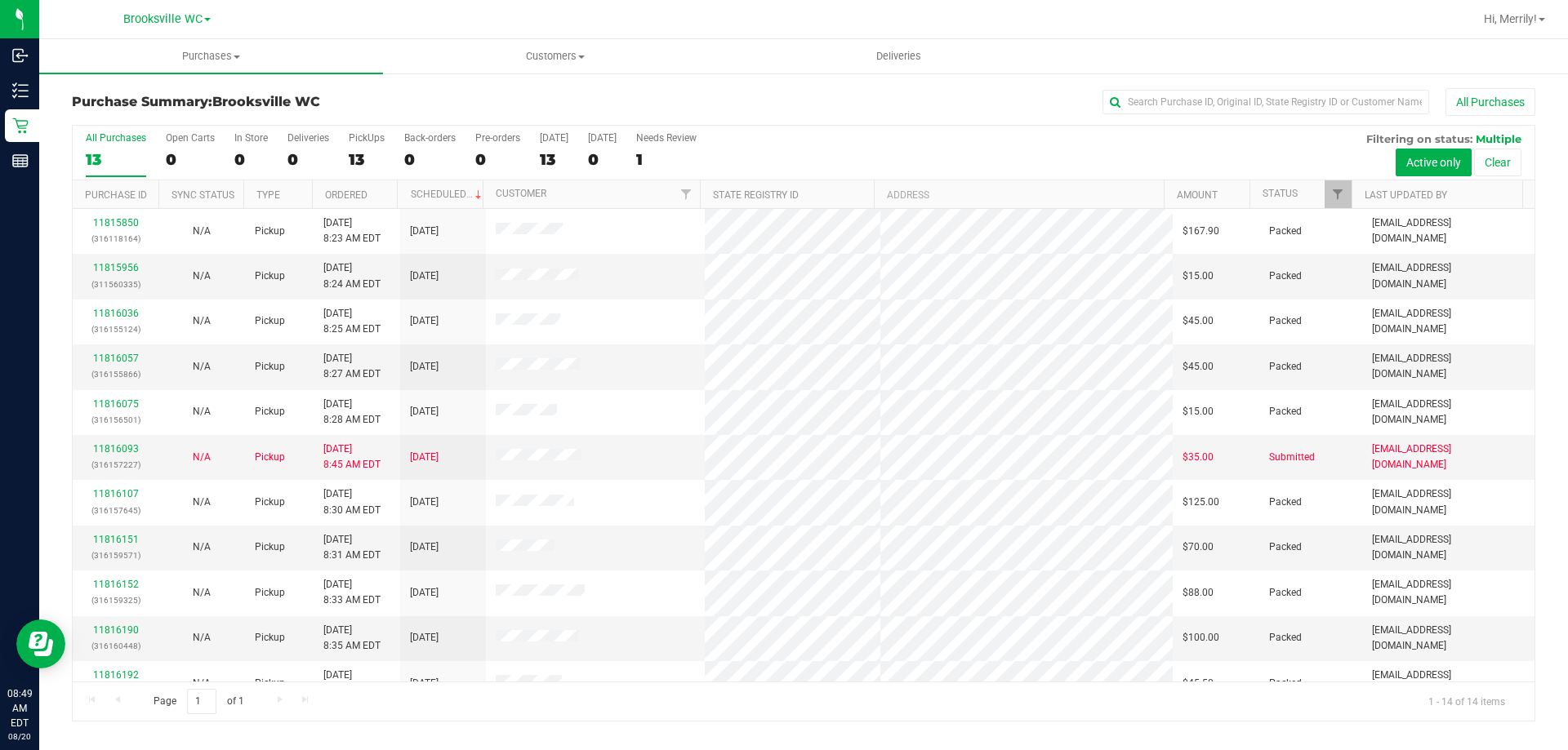
click at [543, 96] on h3 "Purchase Summary: [GEOGRAPHIC_DATA] WC" at bounding box center [315, 103] width 487 height 15
click at [357, 103] on h3 "Purchase Summary: [GEOGRAPHIC_DATA] WC" at bounding box center [315, 103] width 487 height 15
click at [1200, 196] on link "Amount" at bounding box center [1196, 195] width 41 height 12
click at [1199, 196] on link "Amount" at bounding box center [1206, 194] width 60 height 12
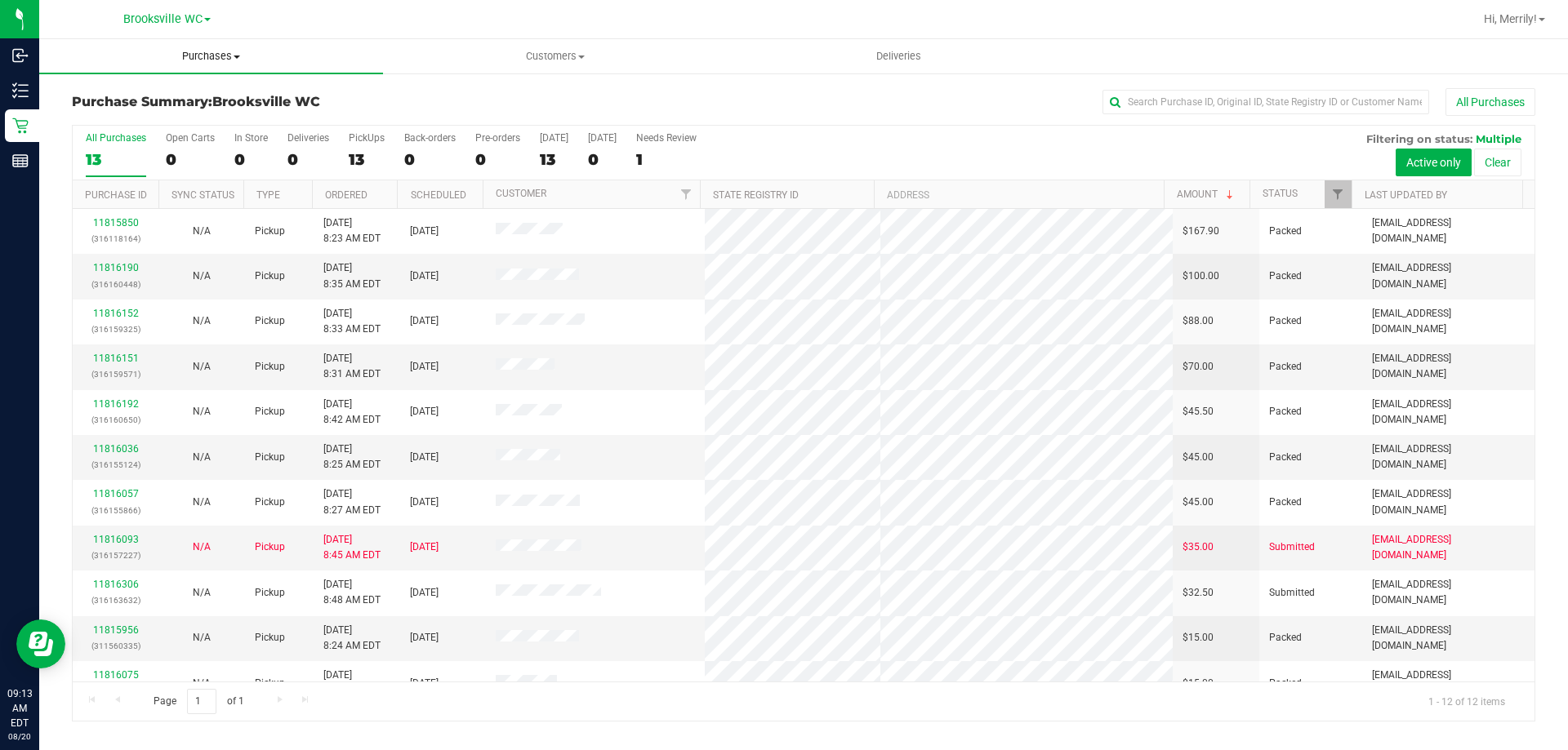
click at [314, 45] on uib-tab-heading "Purchases Summary of purchases Fulfillment All purchases" at bounding box center [211, 55] width 344 height 34
click at [118, 537] on link "11816093" at bounding box center [116, 540] width 46 height 12
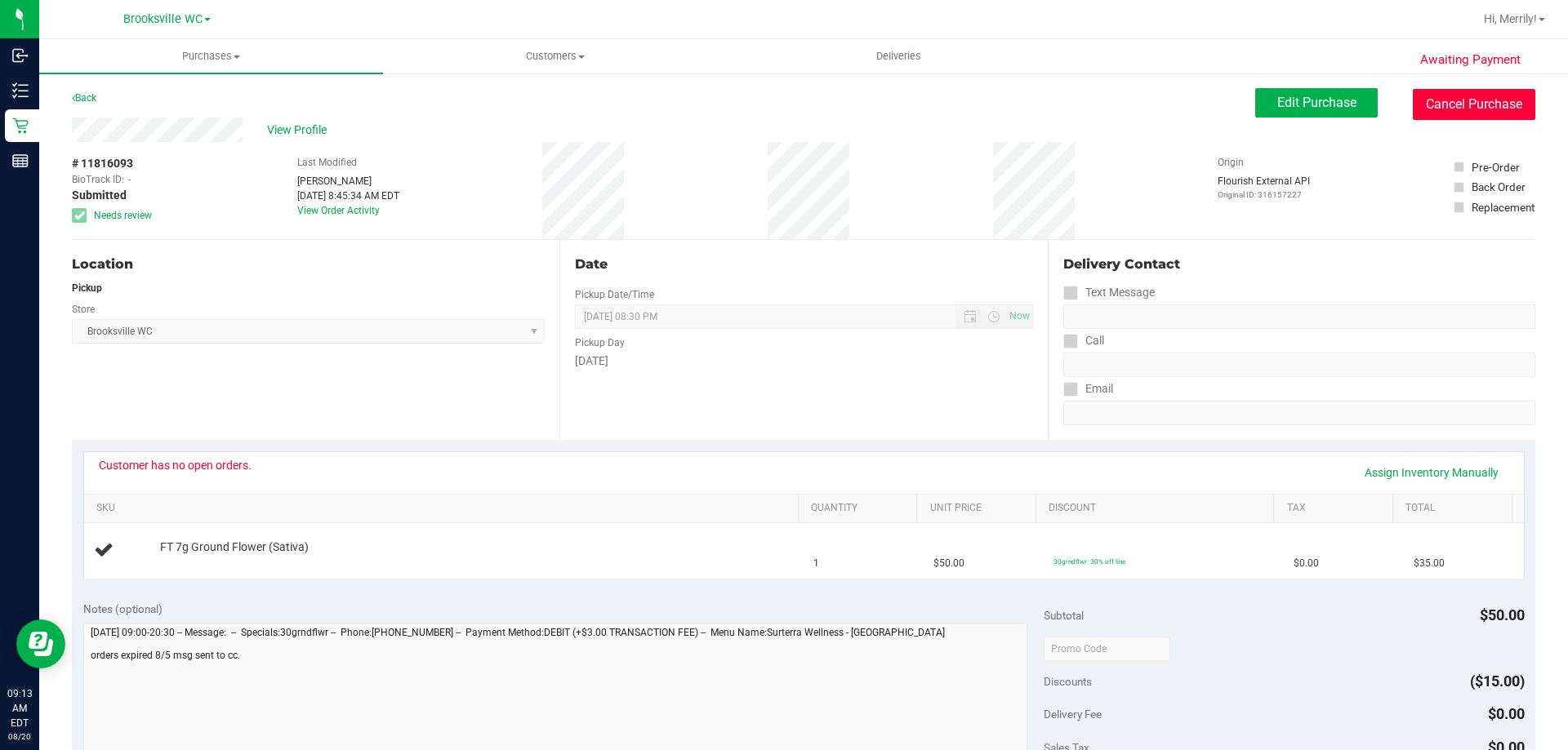
click at [1455, 105] on button "Cancel Purchase" at bounding box center [1474, 105] width 122 height 31
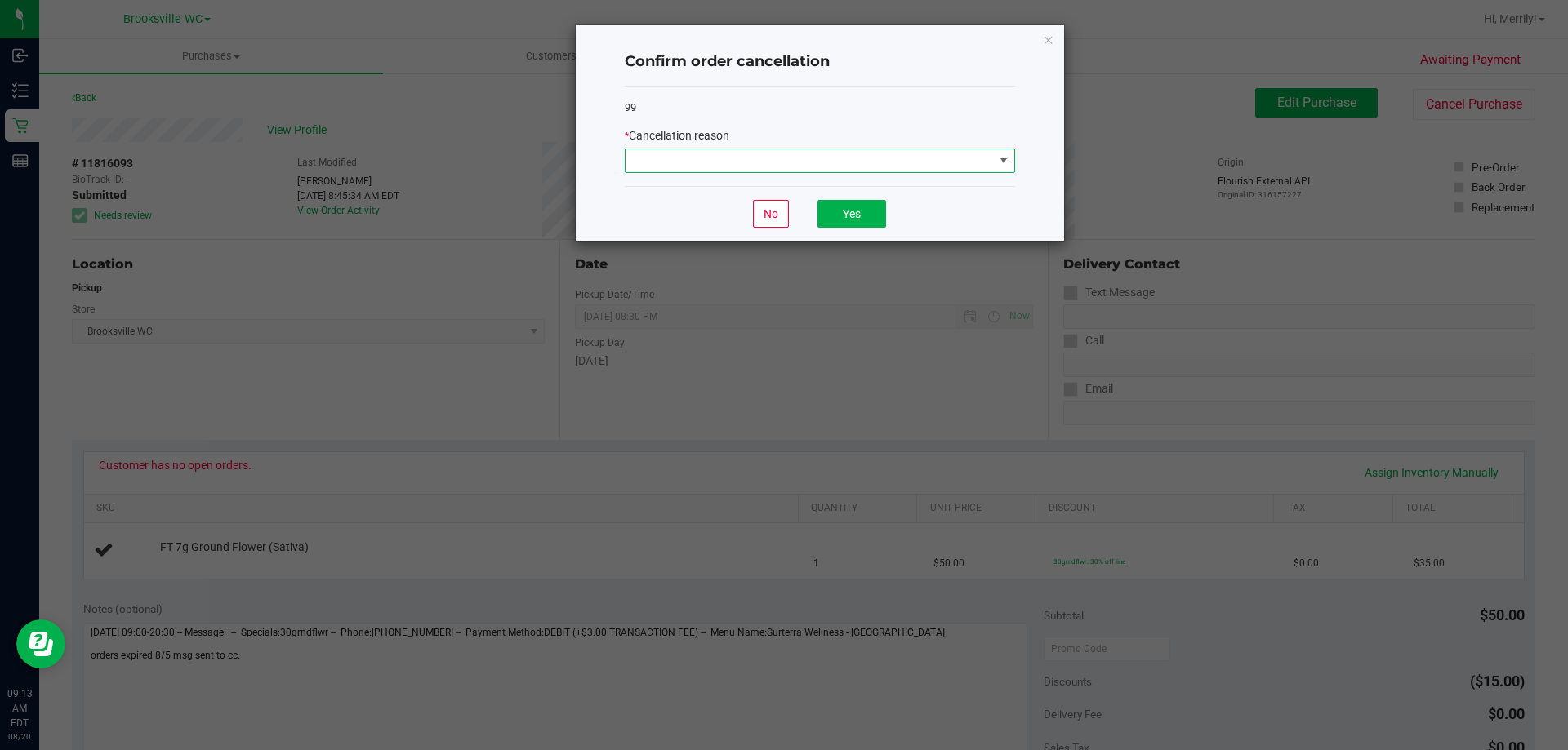
click at [1006, 157] on span at bounding box center [1004, 161] width 13 height 13
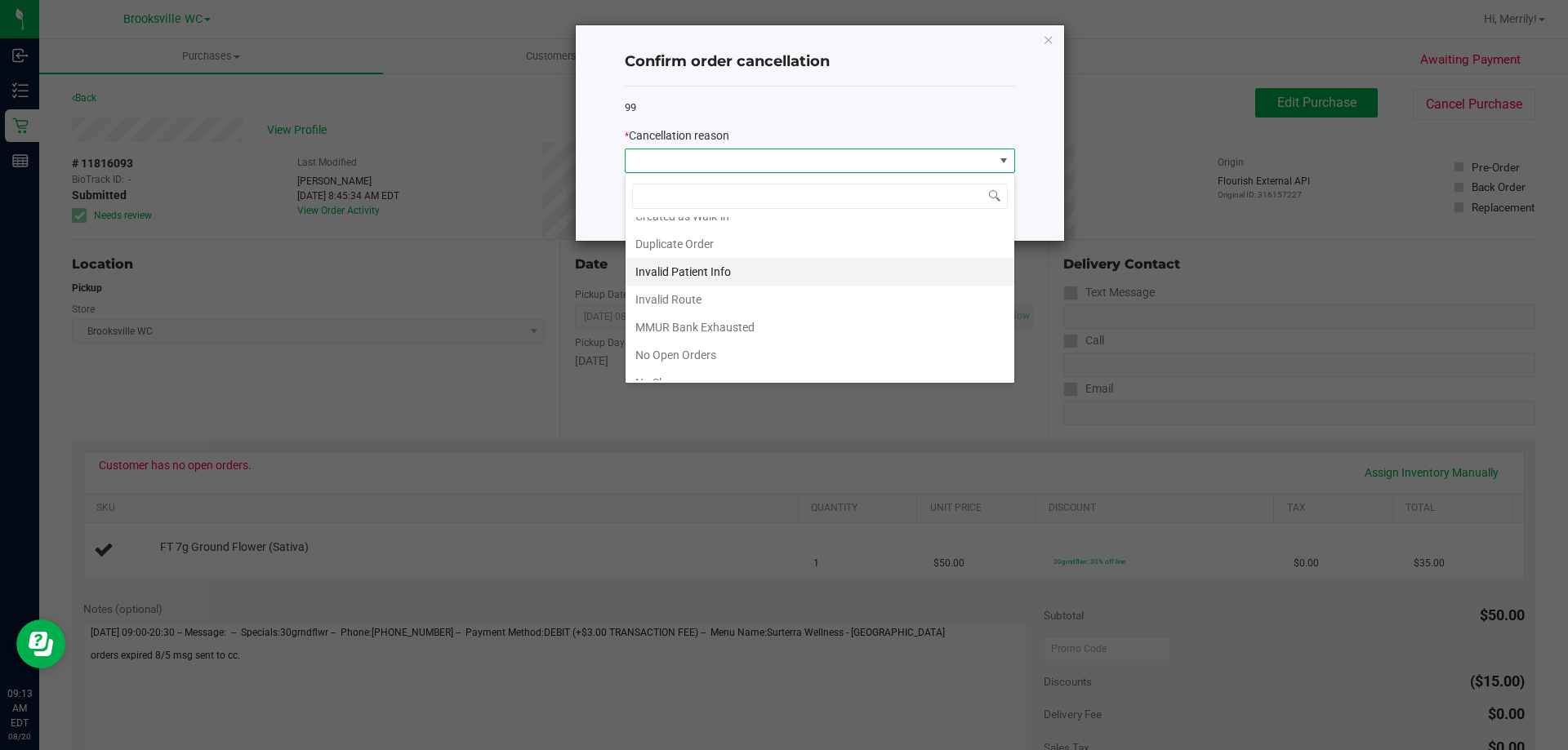
scroll to position [82, 0]
click at [696, 313] on li "No Open Orders" at bounding box center [820, 316] width 389 height 28
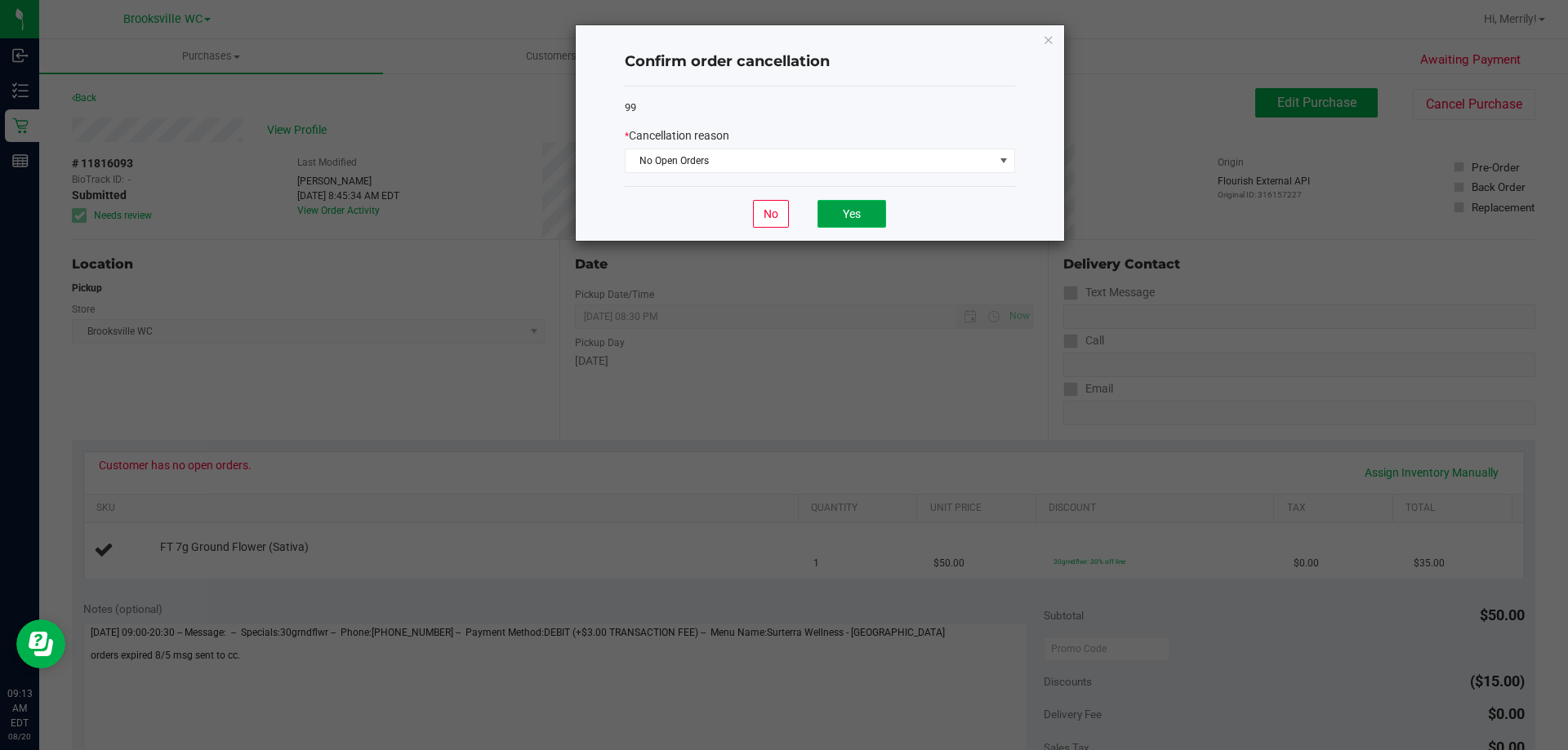
click at [862, 203] on button "Yes" at bounding box center [851, 214] width 69 height 28
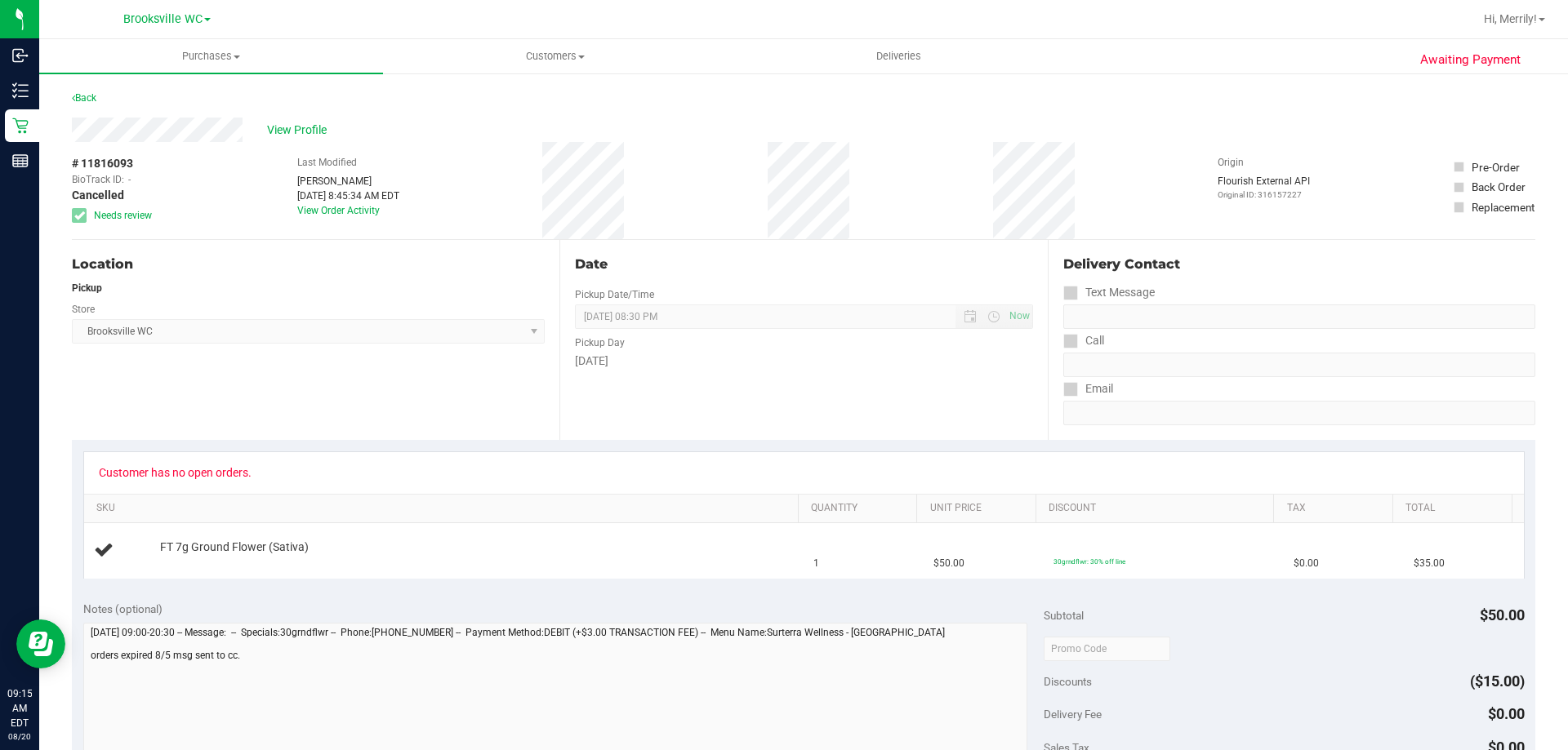
drag, startPoint x: 204, startPoint y: 377, endPoint x: 196, endPoint y: 371, distance: 10.0
click at [204, 375] on div "Location Pickup Store [GEOGRAPHIC_DATA] WC Select Store [PERSON_NAME][GEOGRAPHI…" at bounding box center [315, 340] width 487 height 200
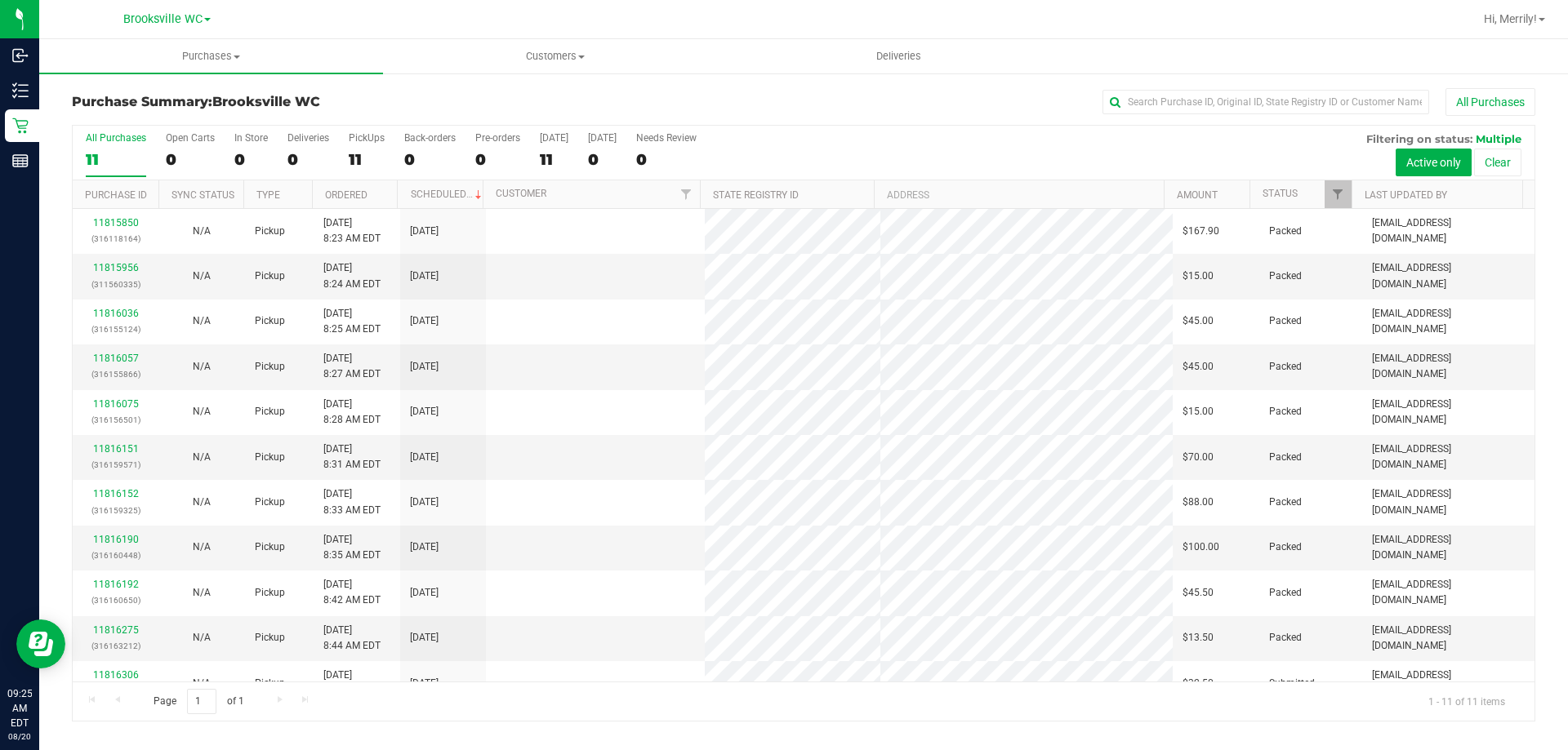
scroll to position [24, 0]
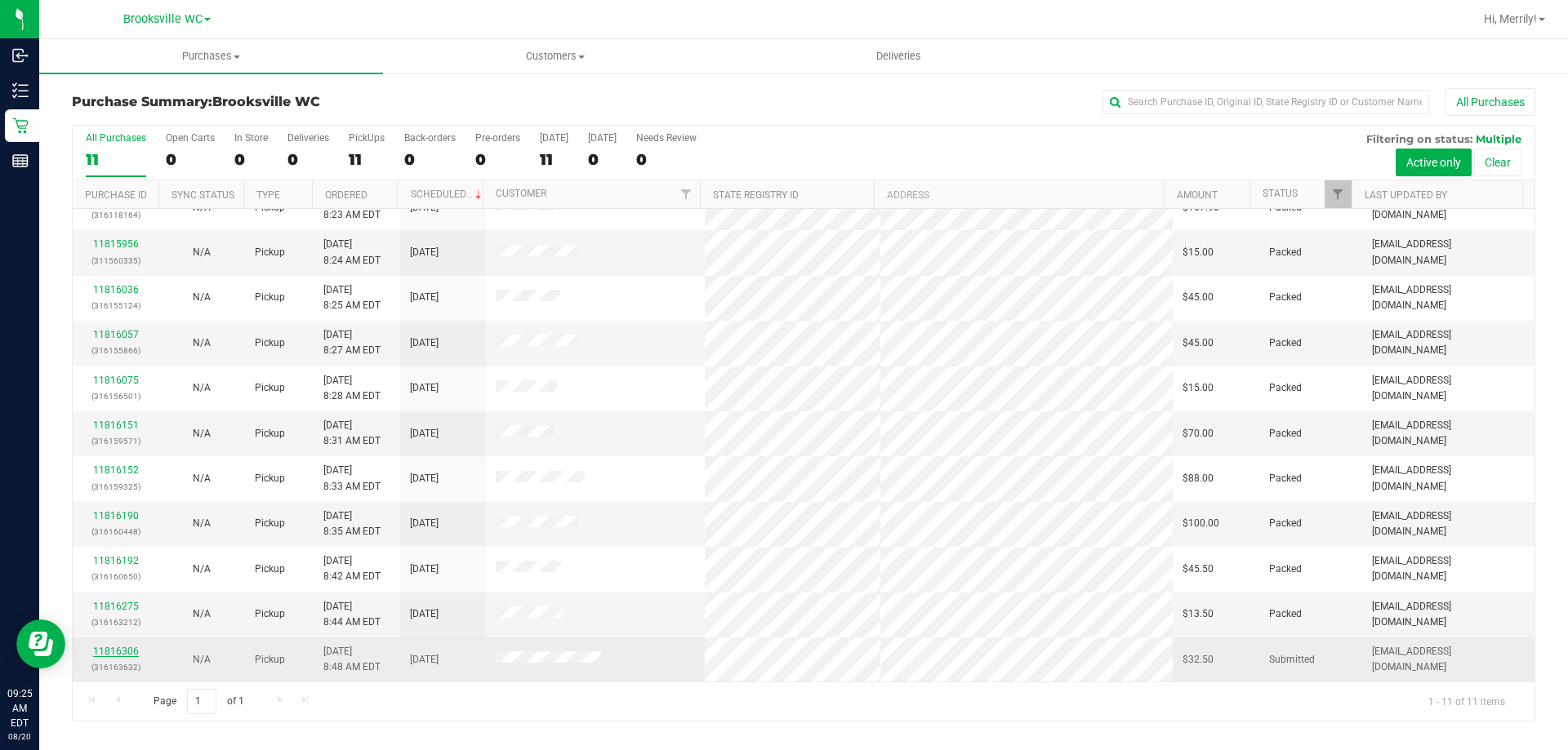
click at [113, 651] on link "11816306" at bounding box center [116, 652] width 46 height 12
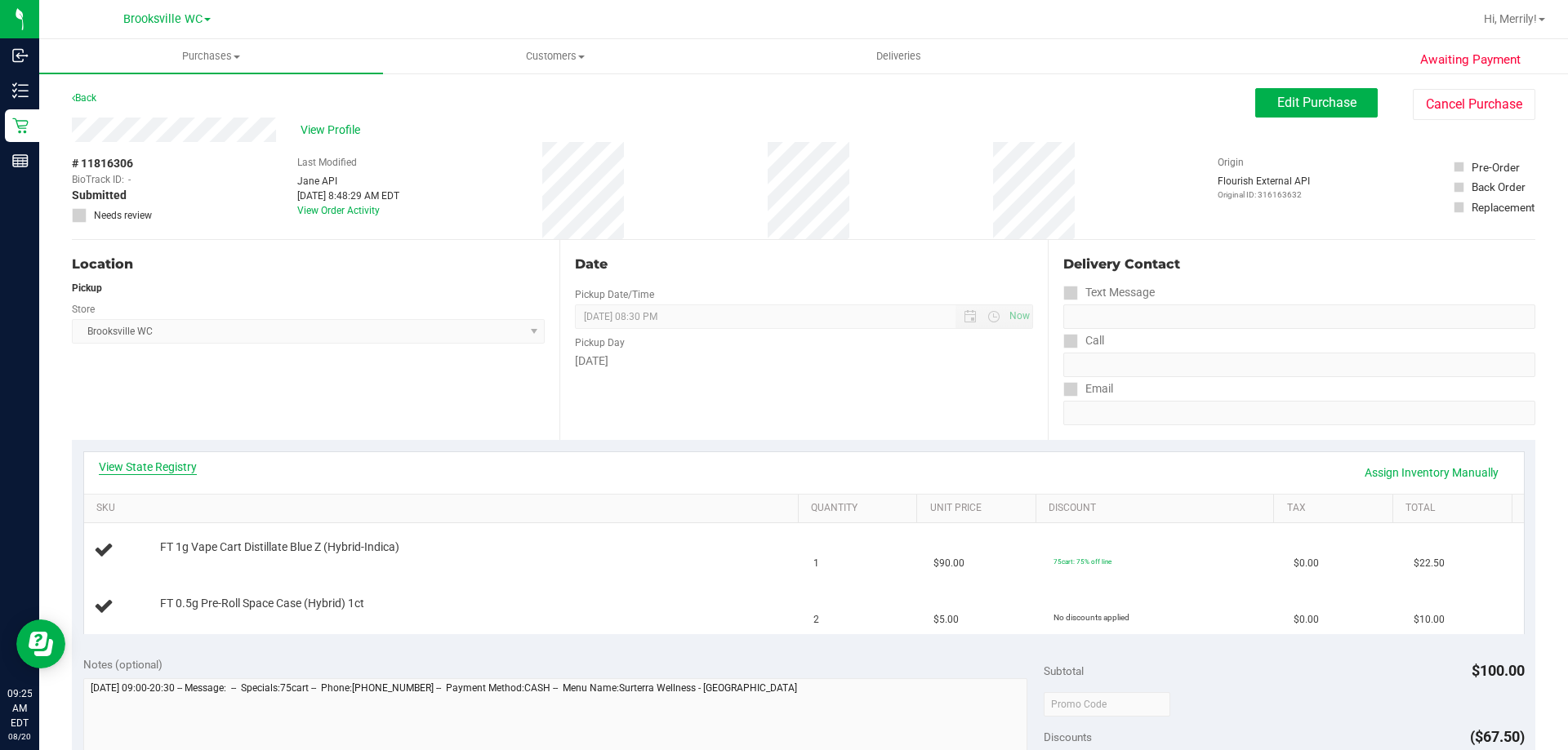
click at [184, 472] on link "View State Registry" at bounding box center [147, 467] width 98 height 17
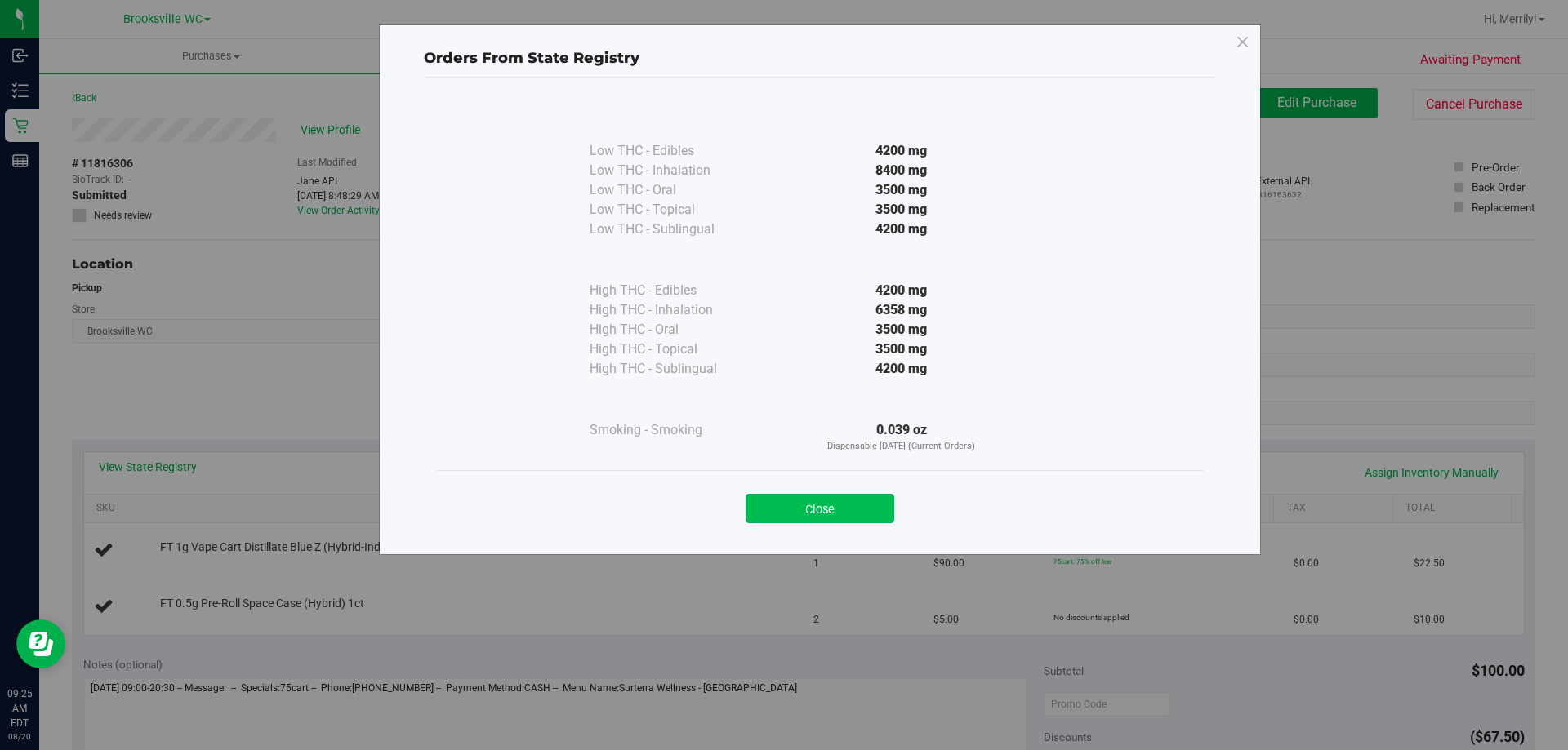
click at [807, 505] on button "Close" at bounding box center [820, 509] width 149 height 30
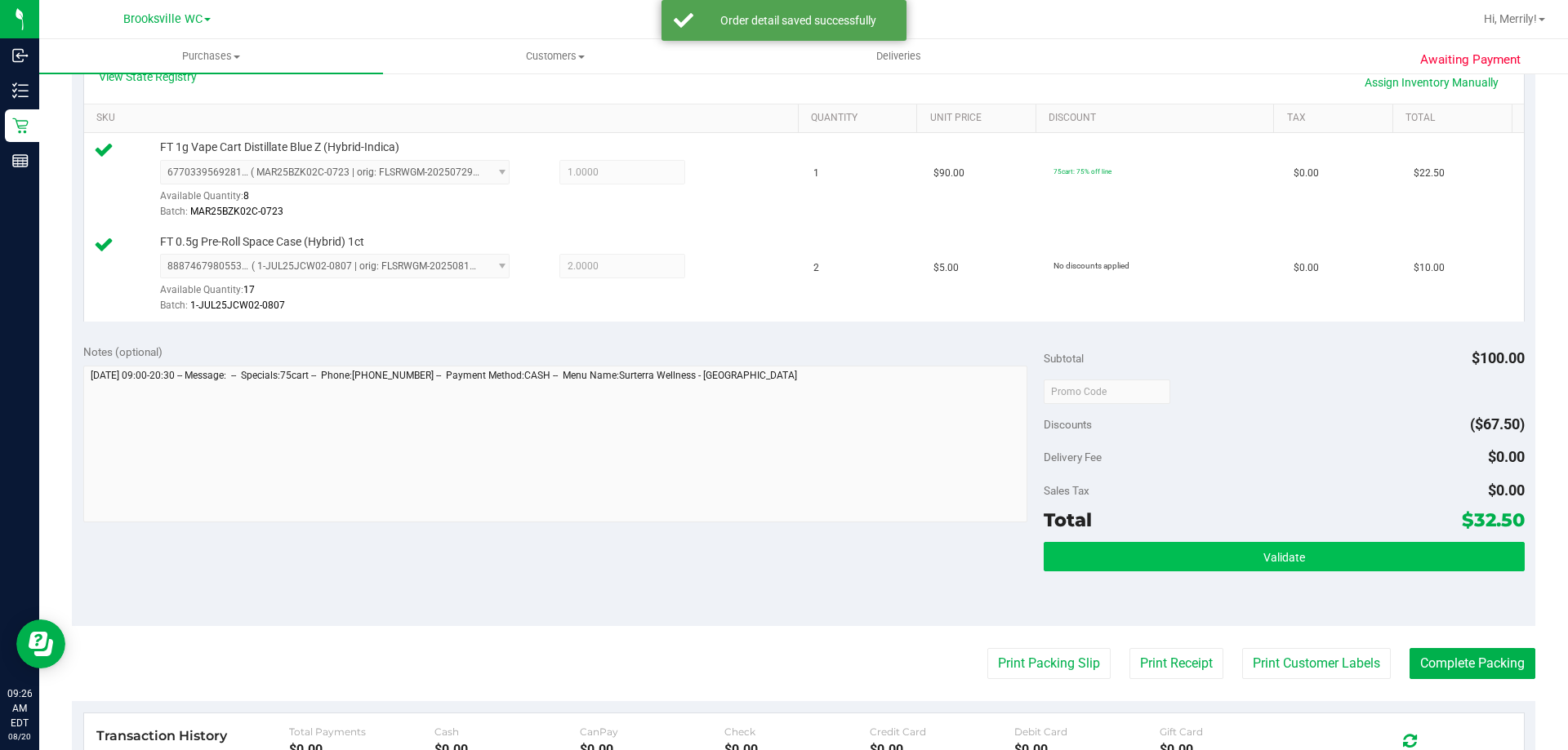
scroll to position [408, 0]
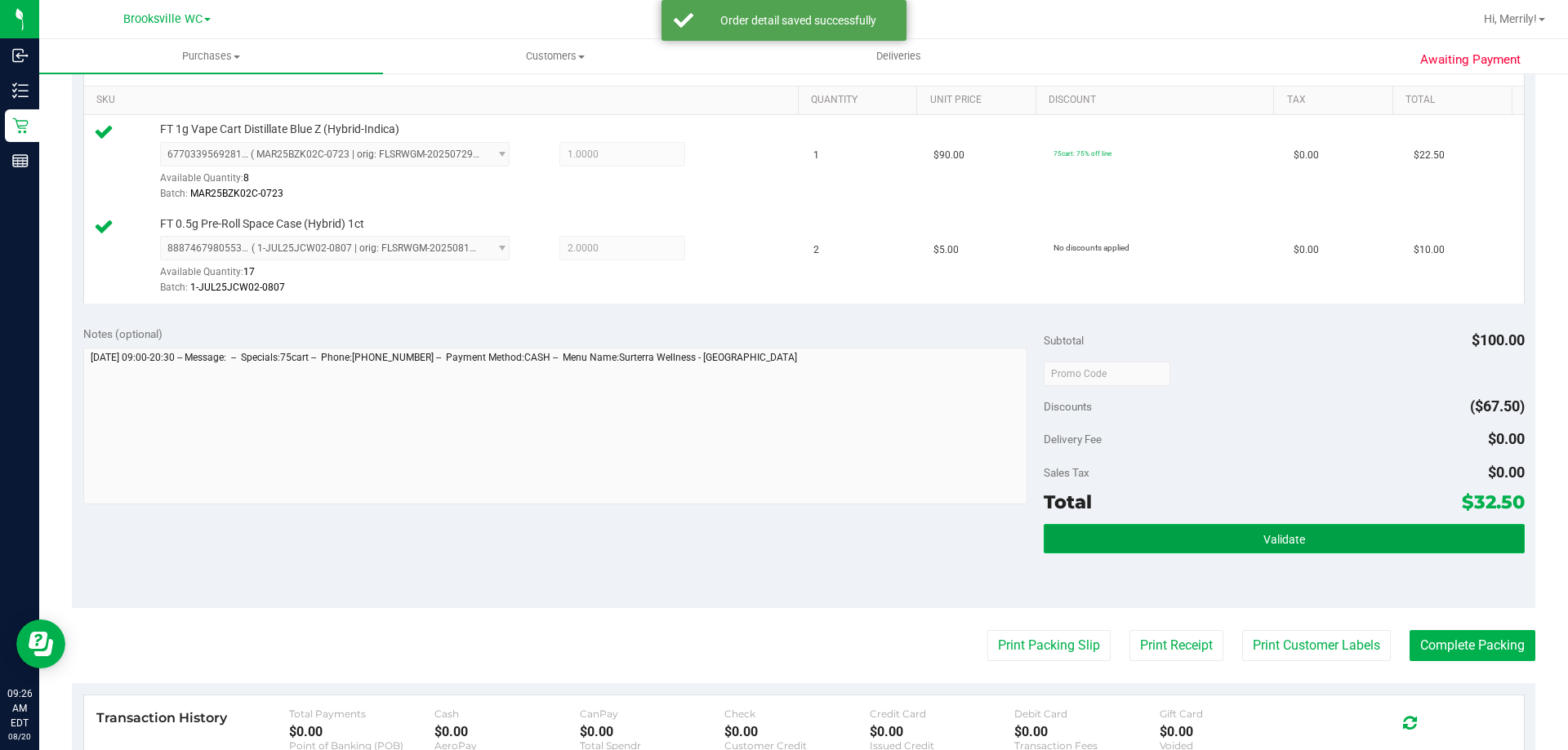
click at [1283, 537] on span "Validate" at bounding box center [1284, 540] width 41 height 13
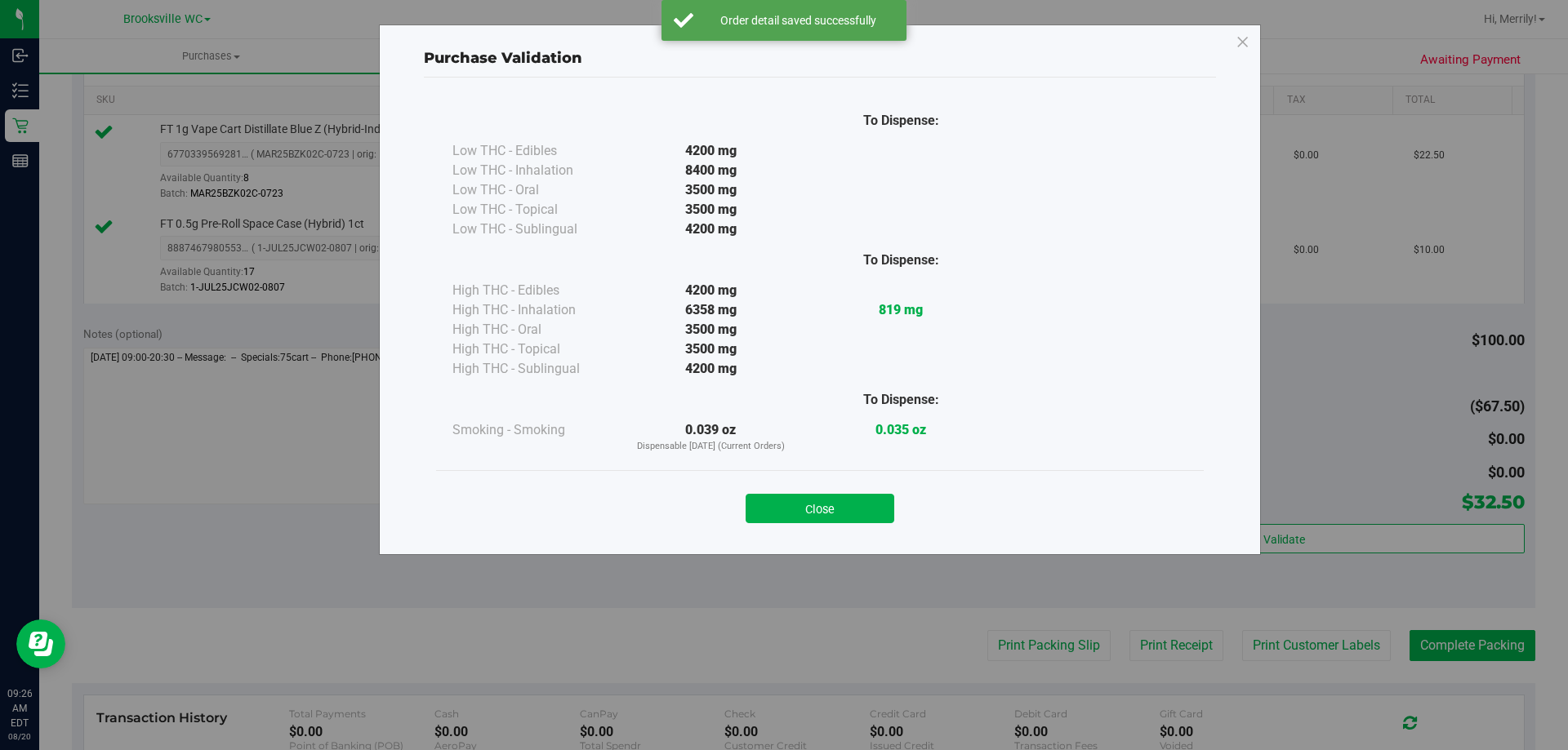
drag, startPoint x: 807, startPoint y: 501, endPoint x: 1000, endPoint y: 572, distance: 205.6
click at [810, 501] on button "Close" at bounding box center [820, 509] width 149 height 30
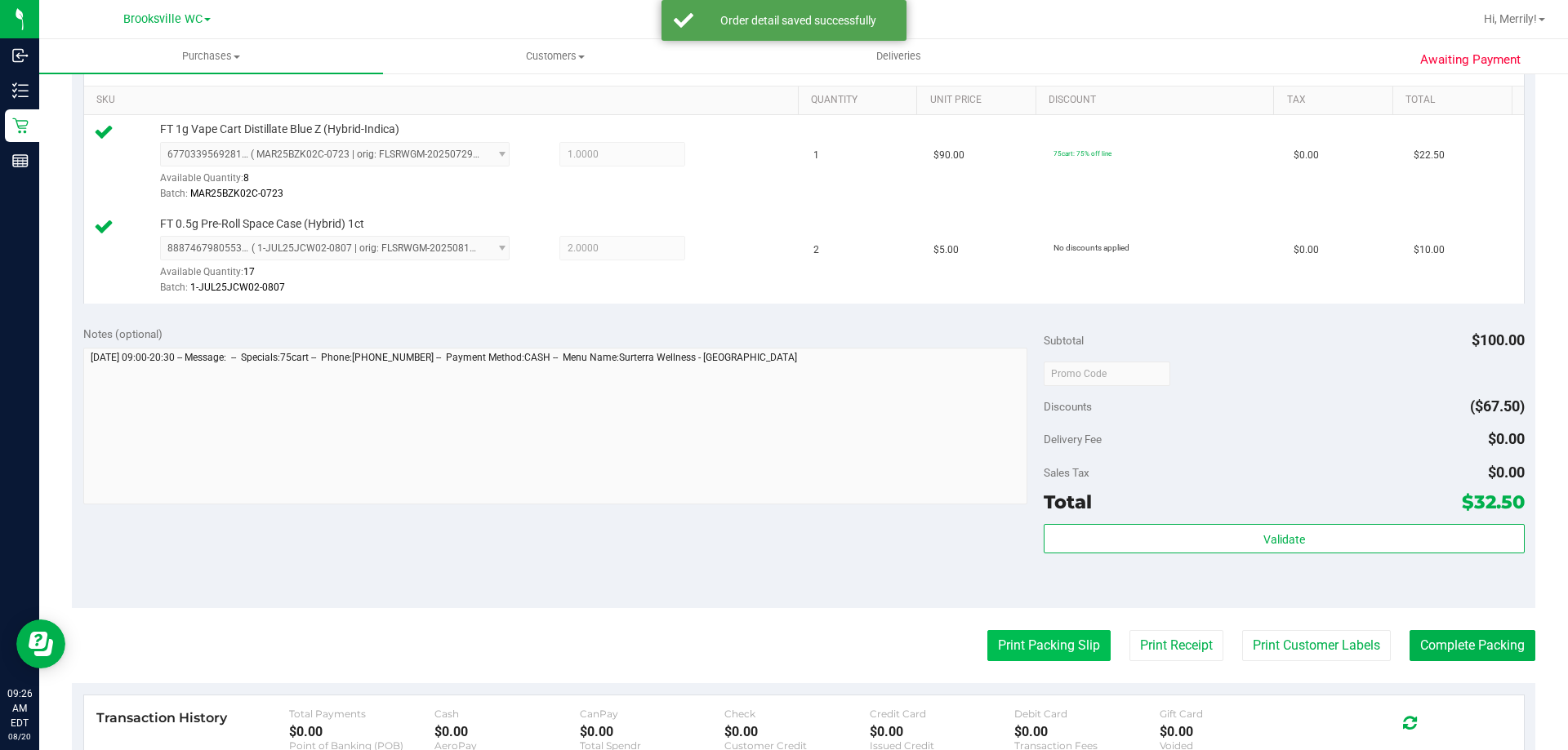
click at [1071, 647] on button "Print Packing Slip" at bounding box center [1048, 646] width 123 height 31
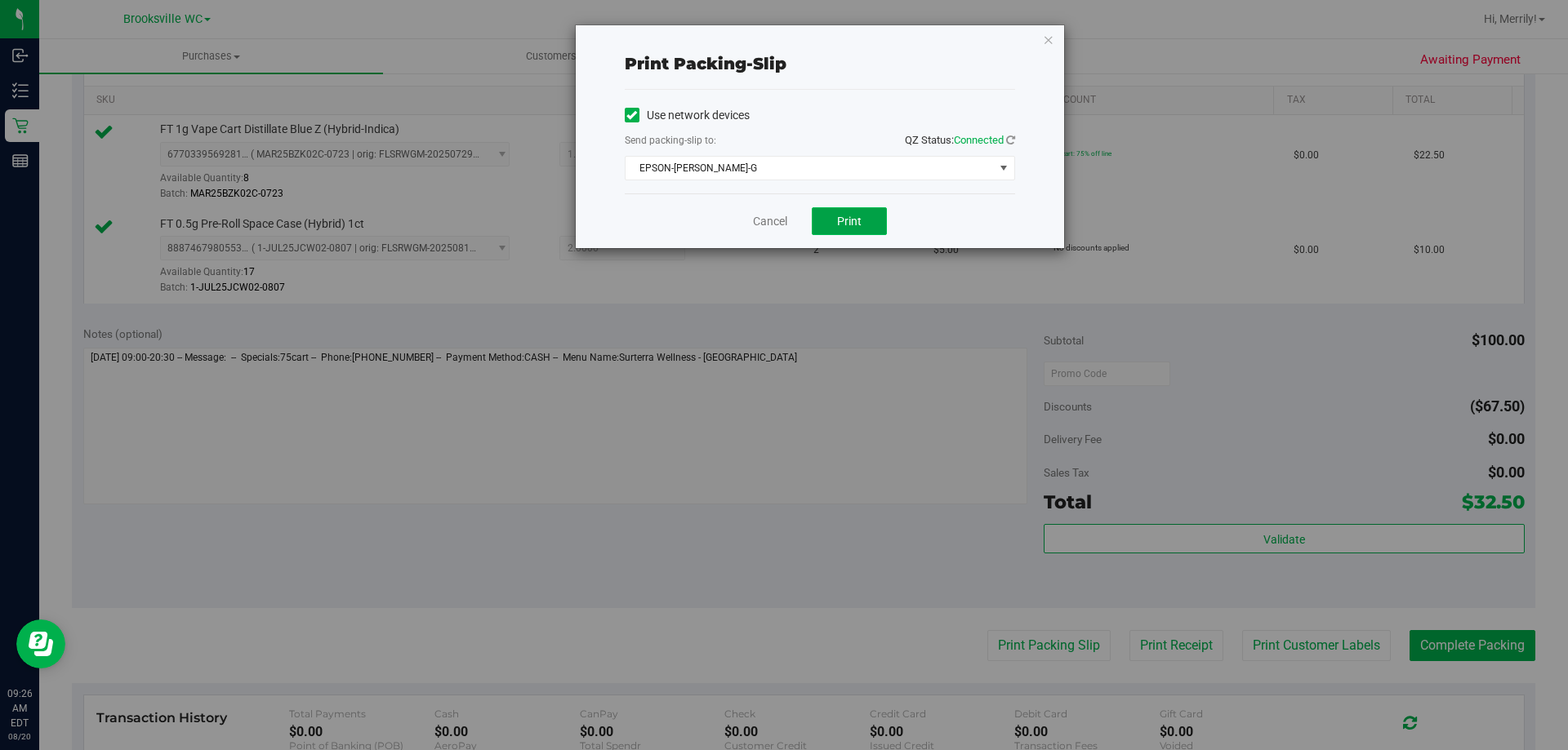
click at [850, 225] on span "Print" at bounding box center [850, 222] width 25 height 13
click at [779, 212] on div "Cancel Print" at bounding box center [820, 221] width 391 height 55
click at [774, 222] on link "Cancel" at bounding box center [770, 222] width 34 height 17
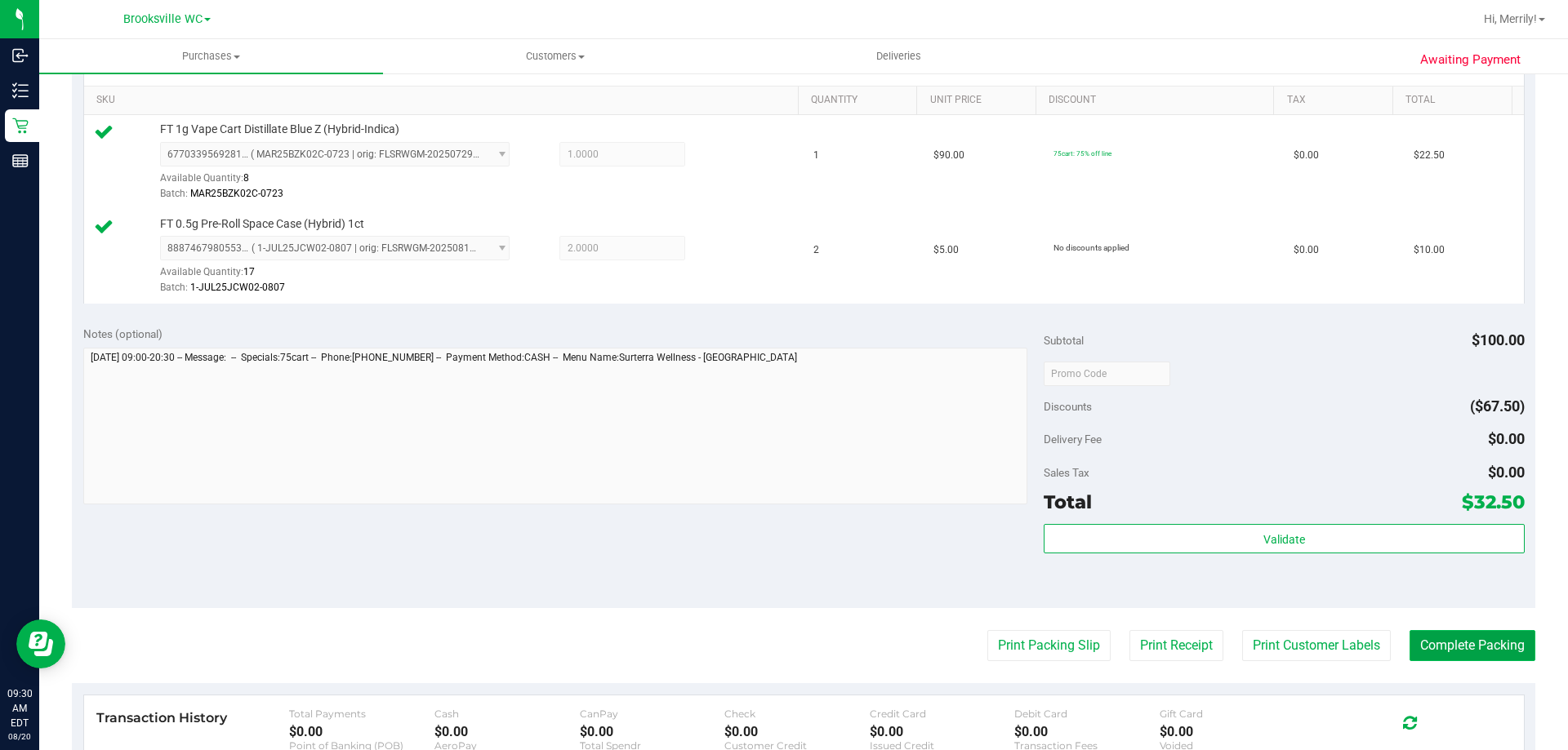
click at [1451, 644] on button "Complete Packing" at bounding box center [1473, 646] width 126 height 31
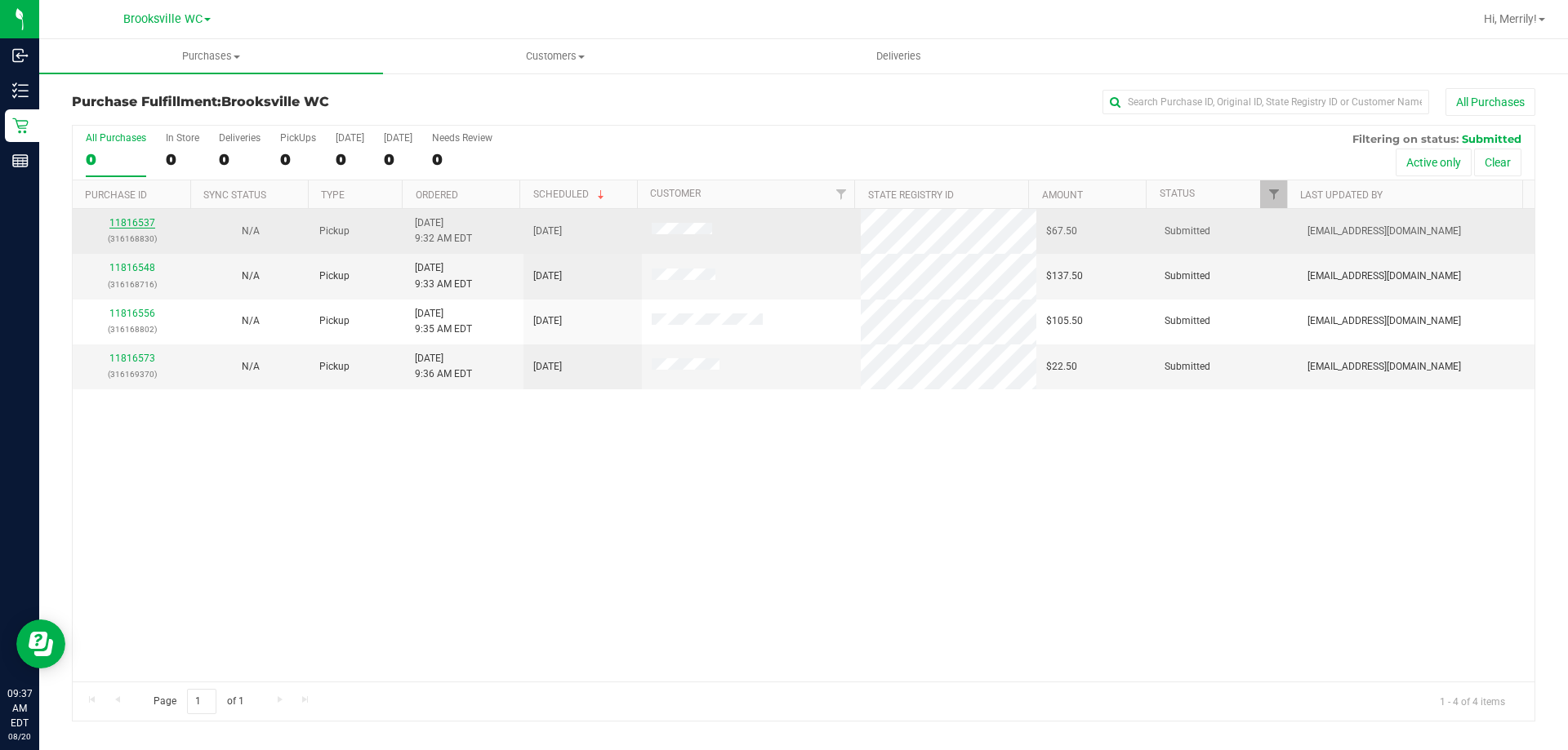
click at [138, 222] on link "11816537" at bounding box center [132, 223] width 46 height 12
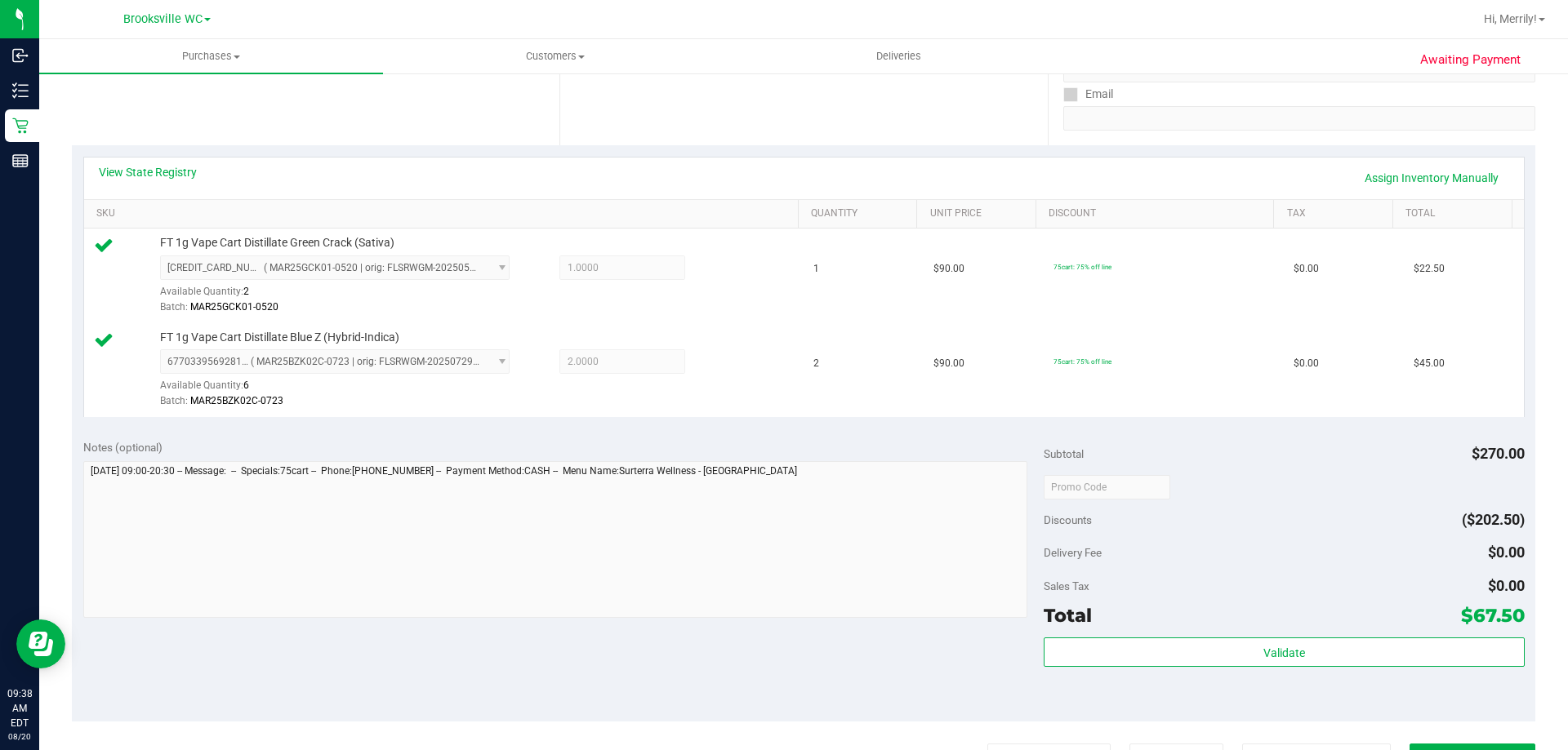
scroll to position [408, 0]
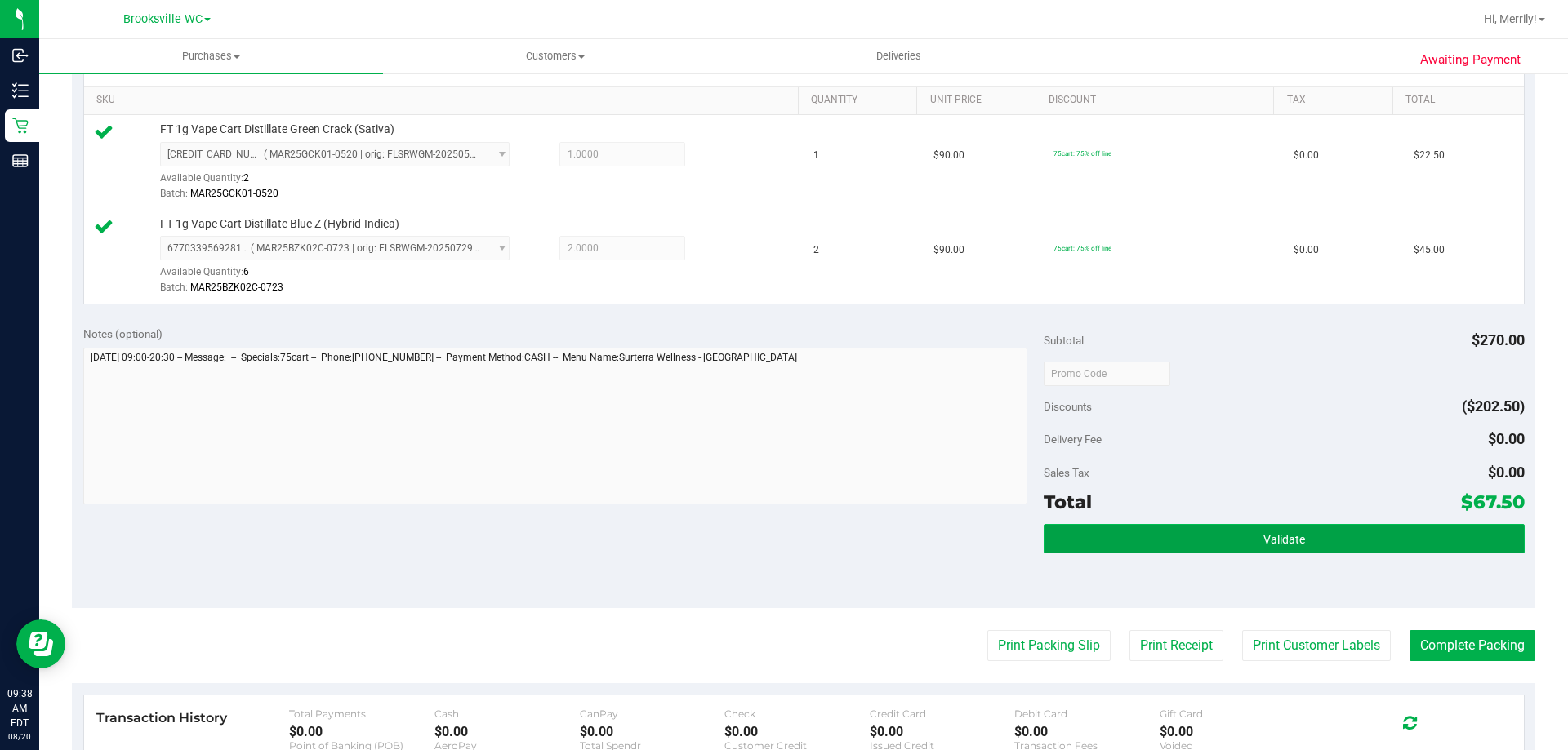
click at [1259, 546] on button "Validate" at bounding box center [1284, 539] width 480 height 30
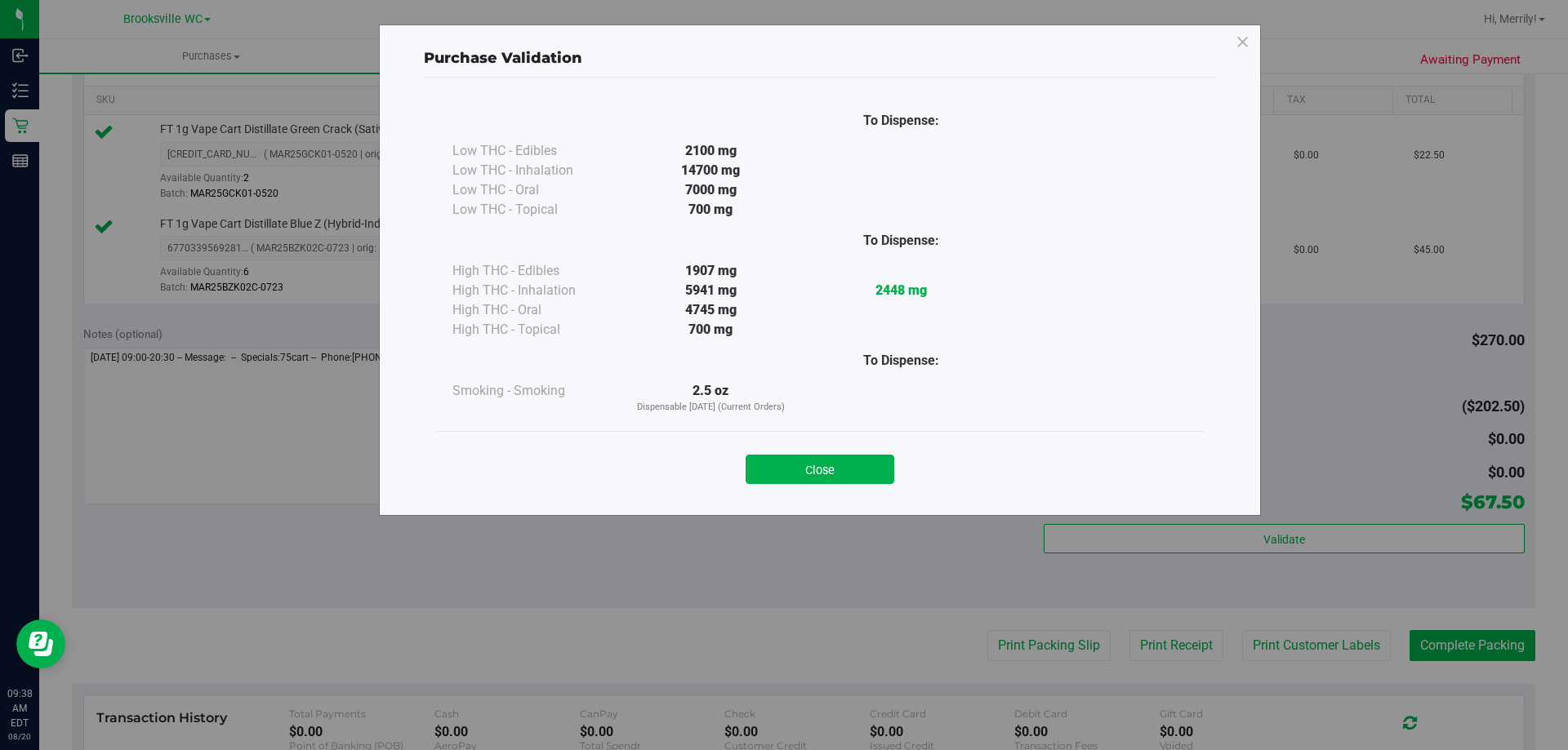
drag, startPoint x: 818, startPoint y: 465, endPoint x: 849, endPoint y: 473, distance: 32.0
click at [824, 468] on button "Close" at bounding box center [820, 470] width 149 height 30
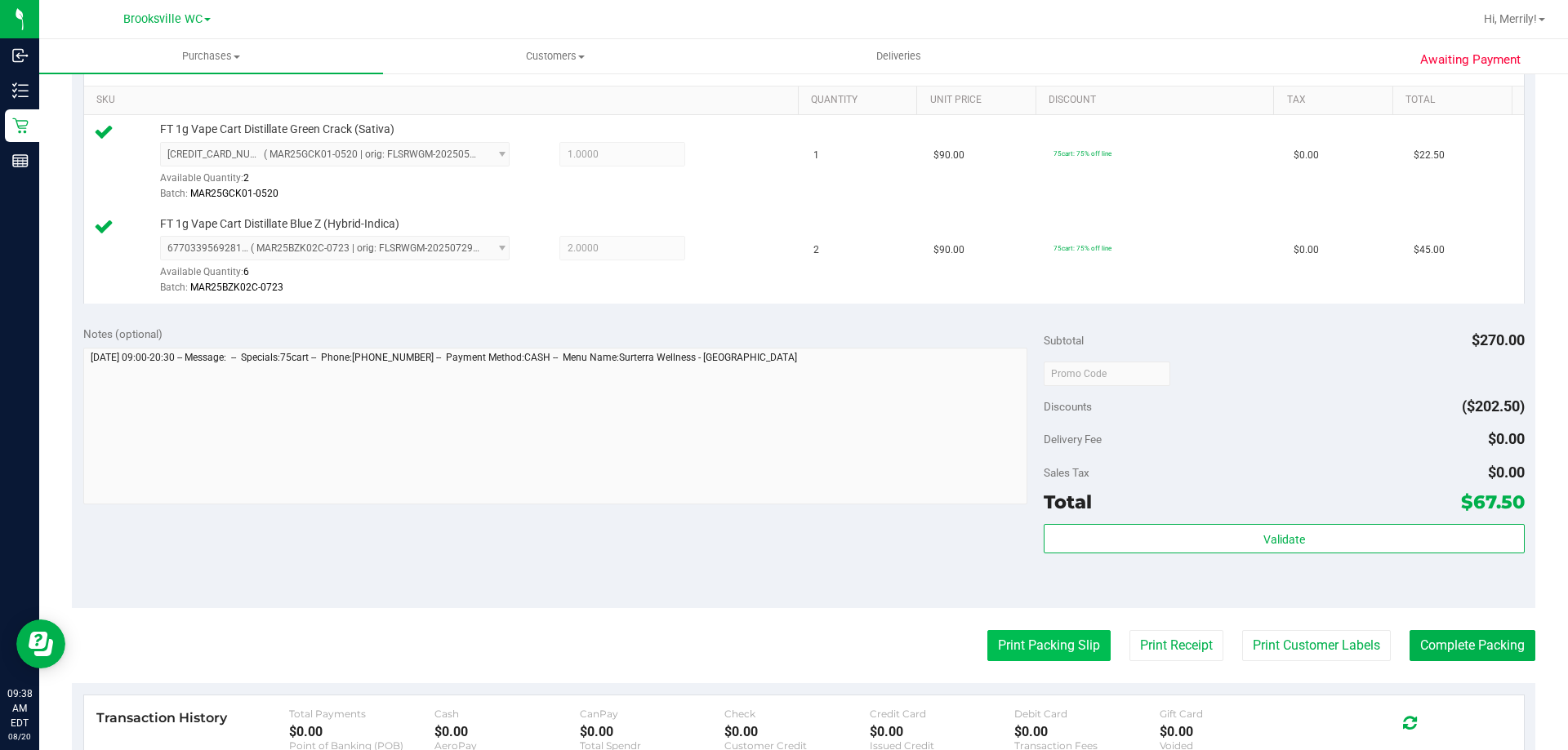
click at [1038, 645] on button "Print Packing Slip" at bounding box center [1048, 646] width 123 height 31
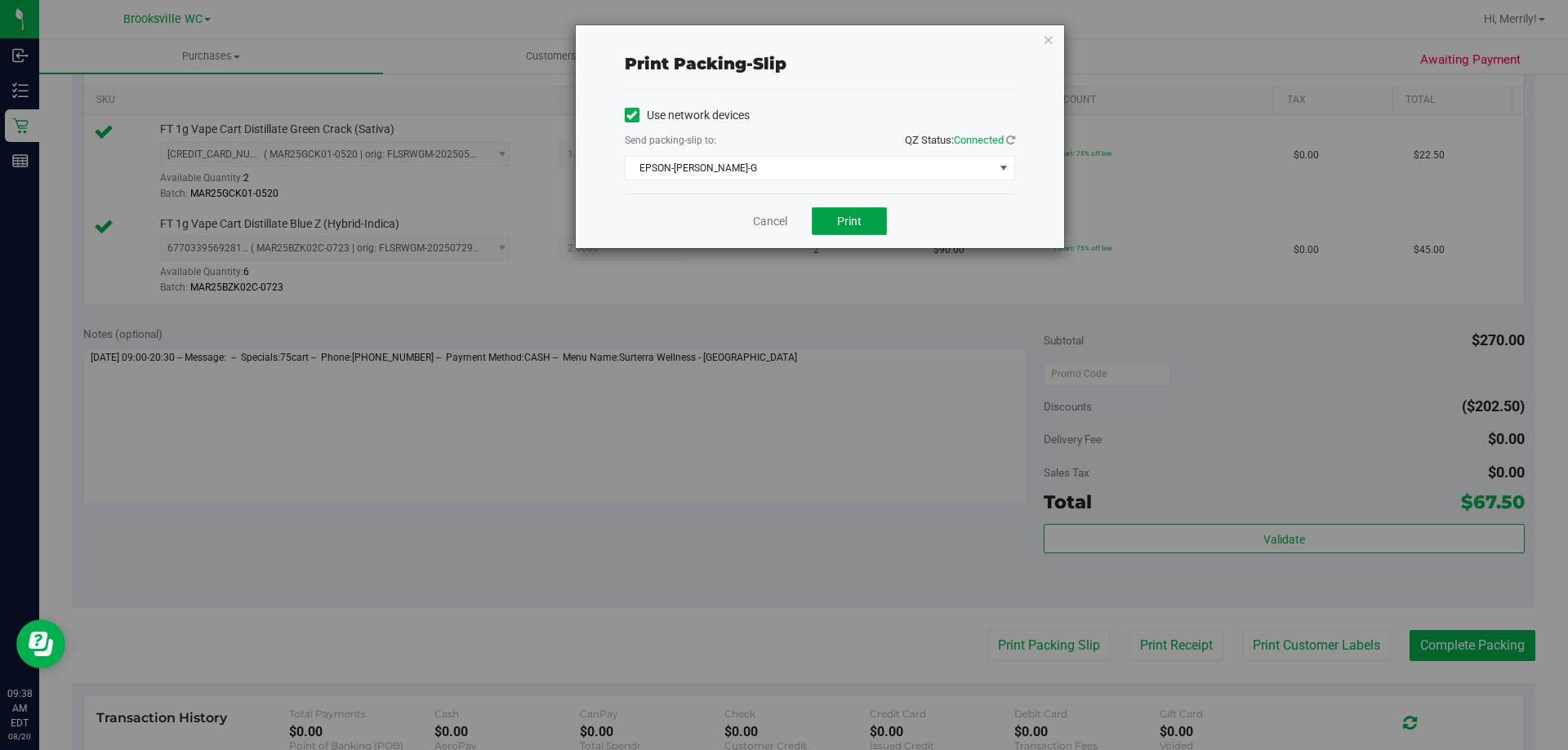
click at [833, 224] on button "Print" at bounding box center [849, 222] width 75 height 28
click at [759, 218] on link "Cancel" at bounding box center [770, 222] width 34 height 17
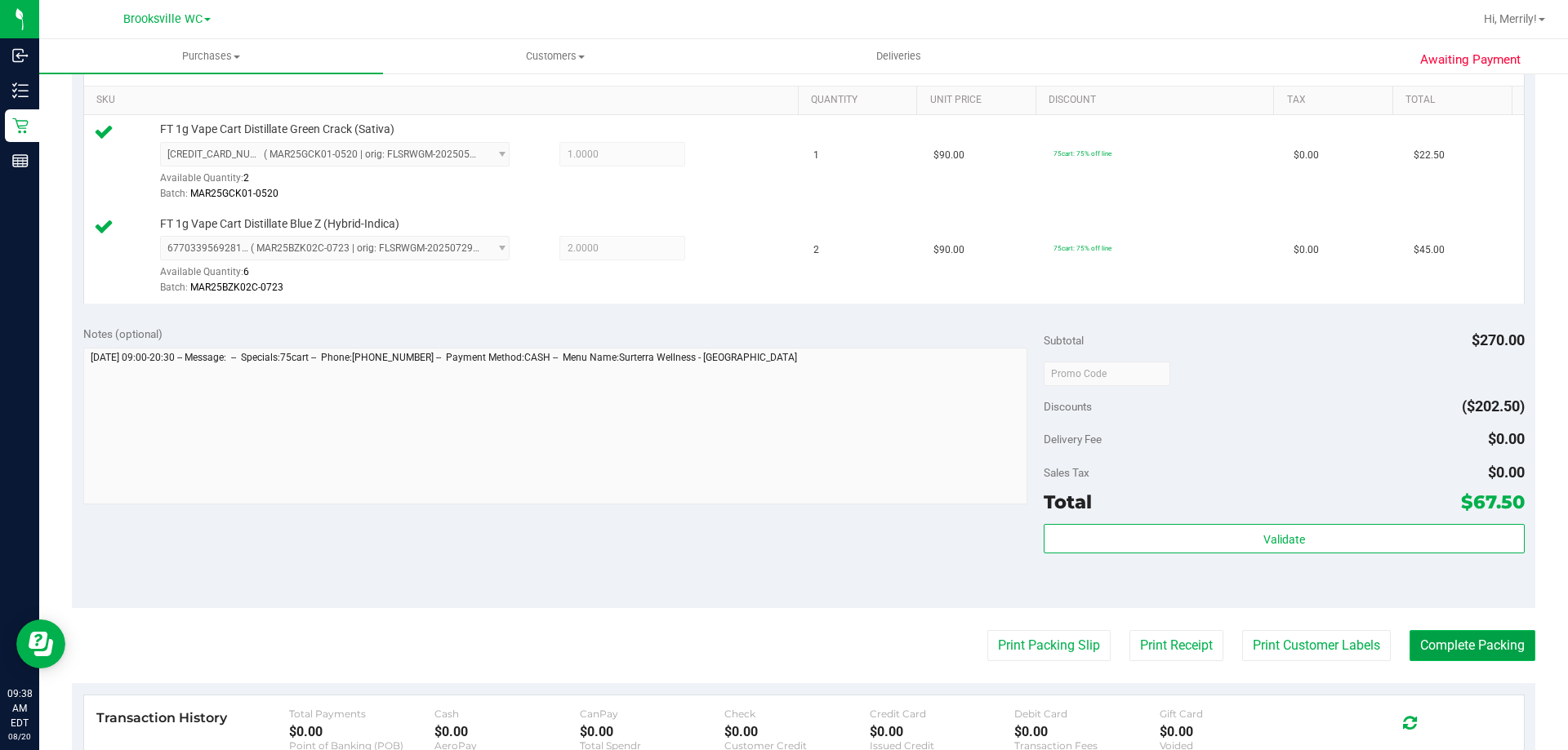
click at [1458, 643] on button "Complete Packing" at bounding box center [1473, 646] width 126 height 31
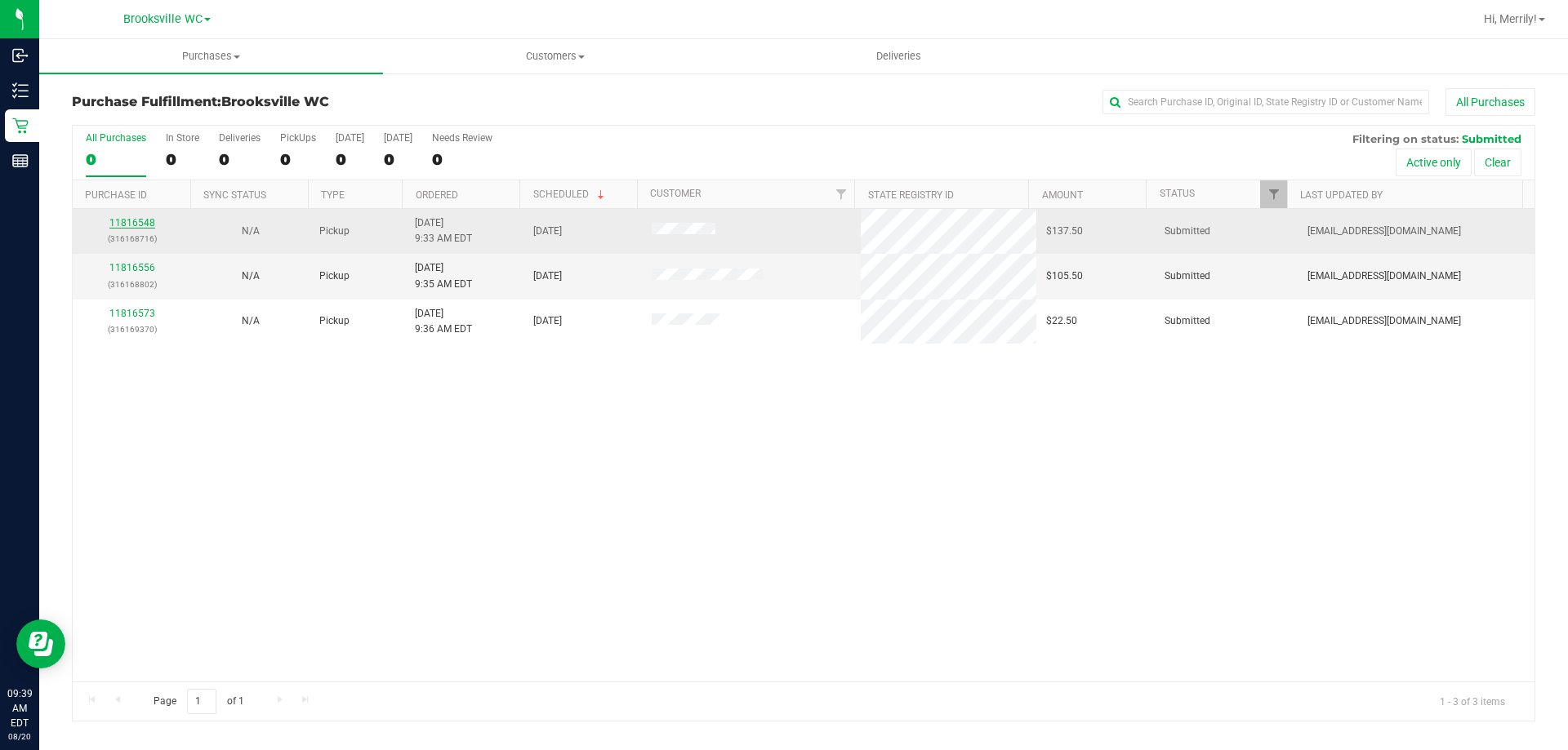
click at [146, 220] on link "11816548" at bounding box center [132, 223] width 46 height 12
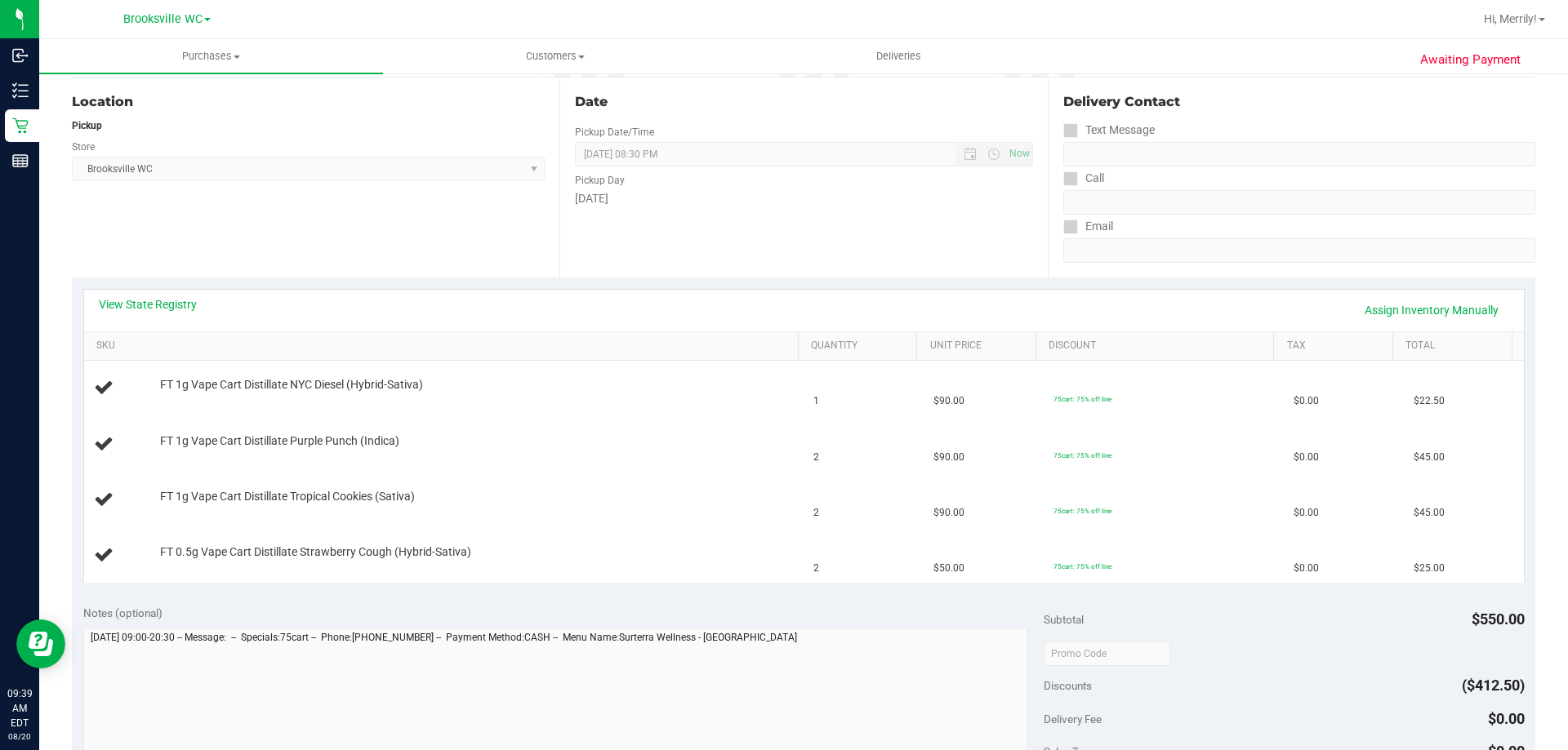
scroll to position [163, 0]
click at [160, 308] on link "View State Registry" at bounding box center [147, 303] width 98 height 17
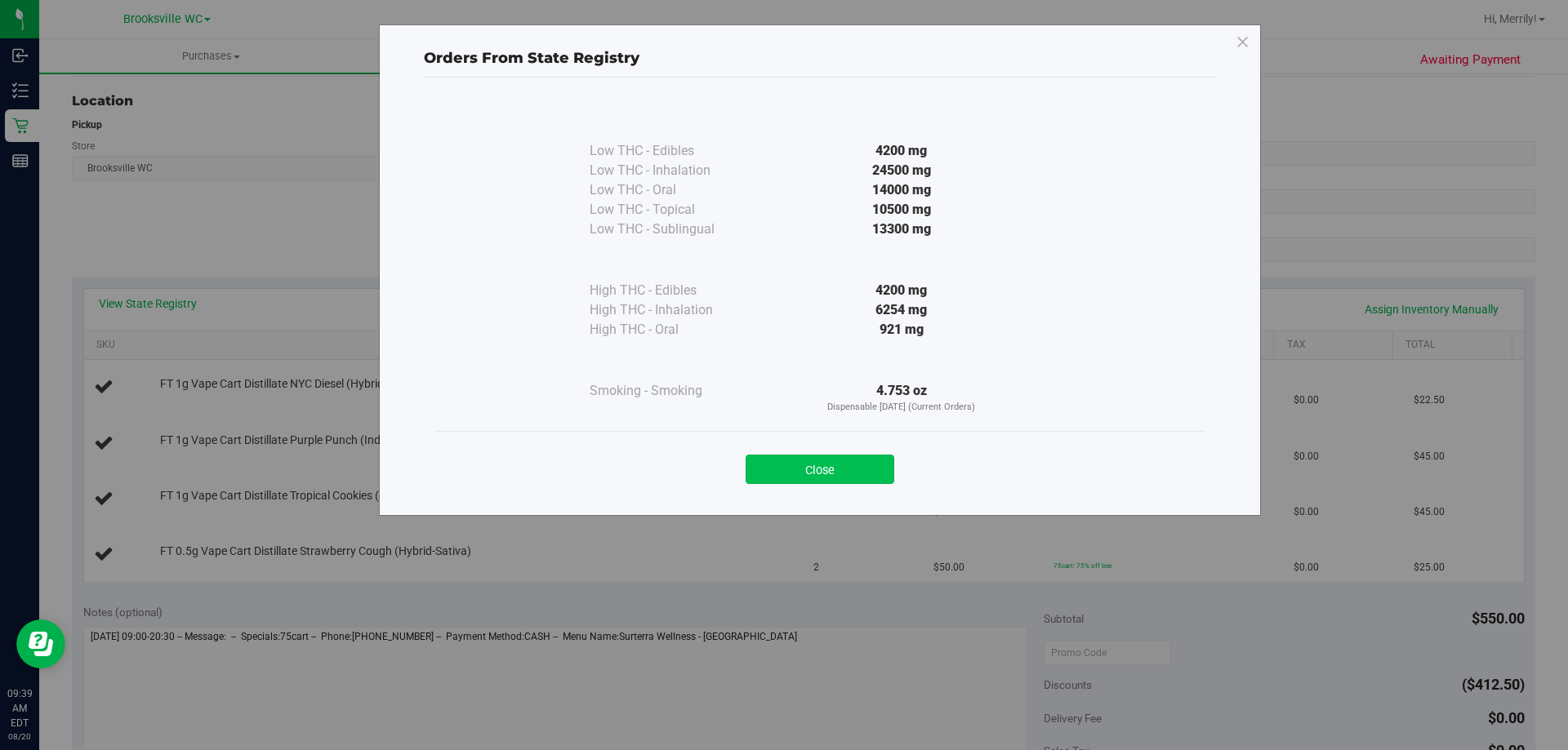
click at [851, 466] on button "Close" at bounding box center [820, 470] width 149 height 30
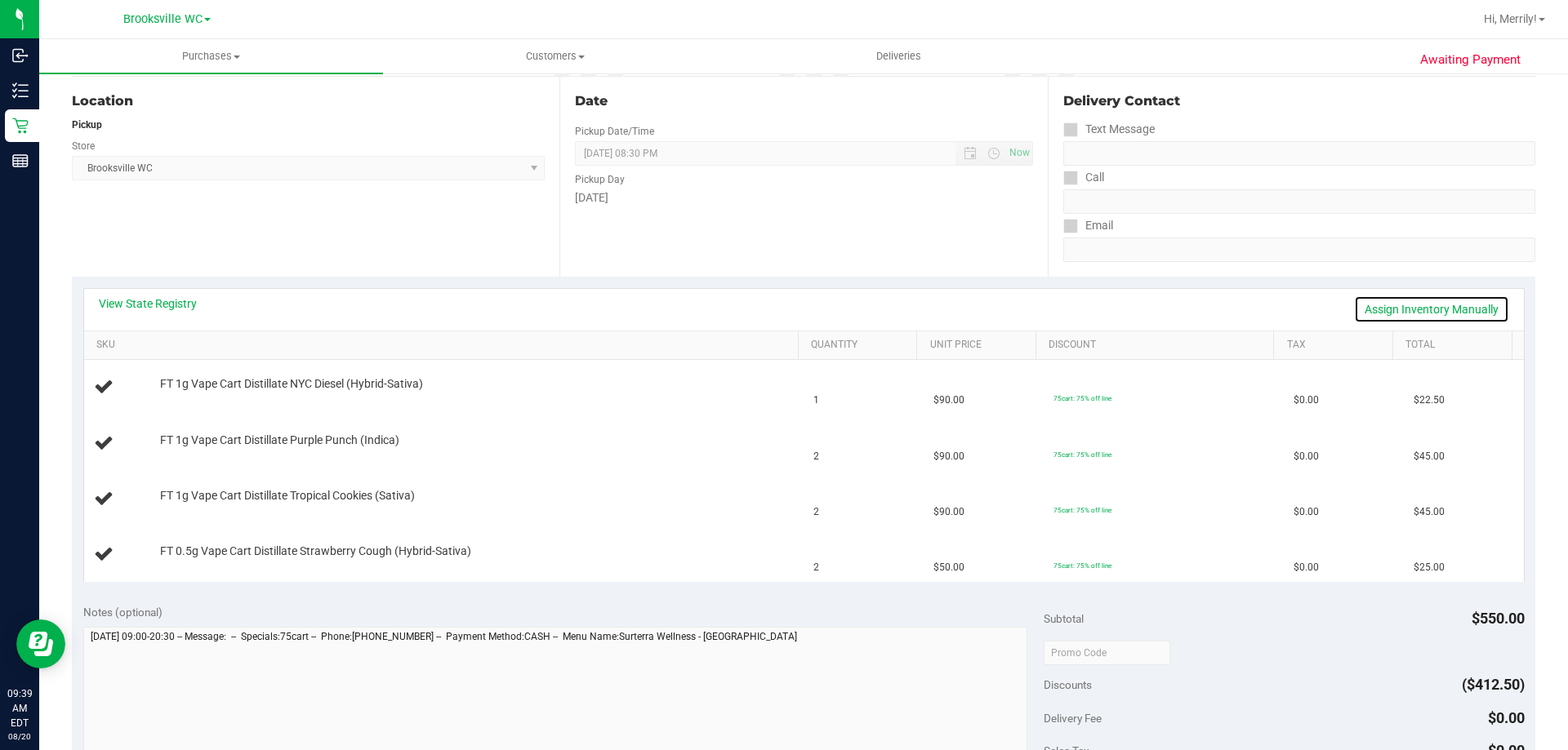
click at [1433, 309] on link "Assign Inventory Manually" at bounding box center [1432, 309] width 156 height 28
click at [192, 396] on link "Add Package" at bounding box center [189, 395] width 59 height 12
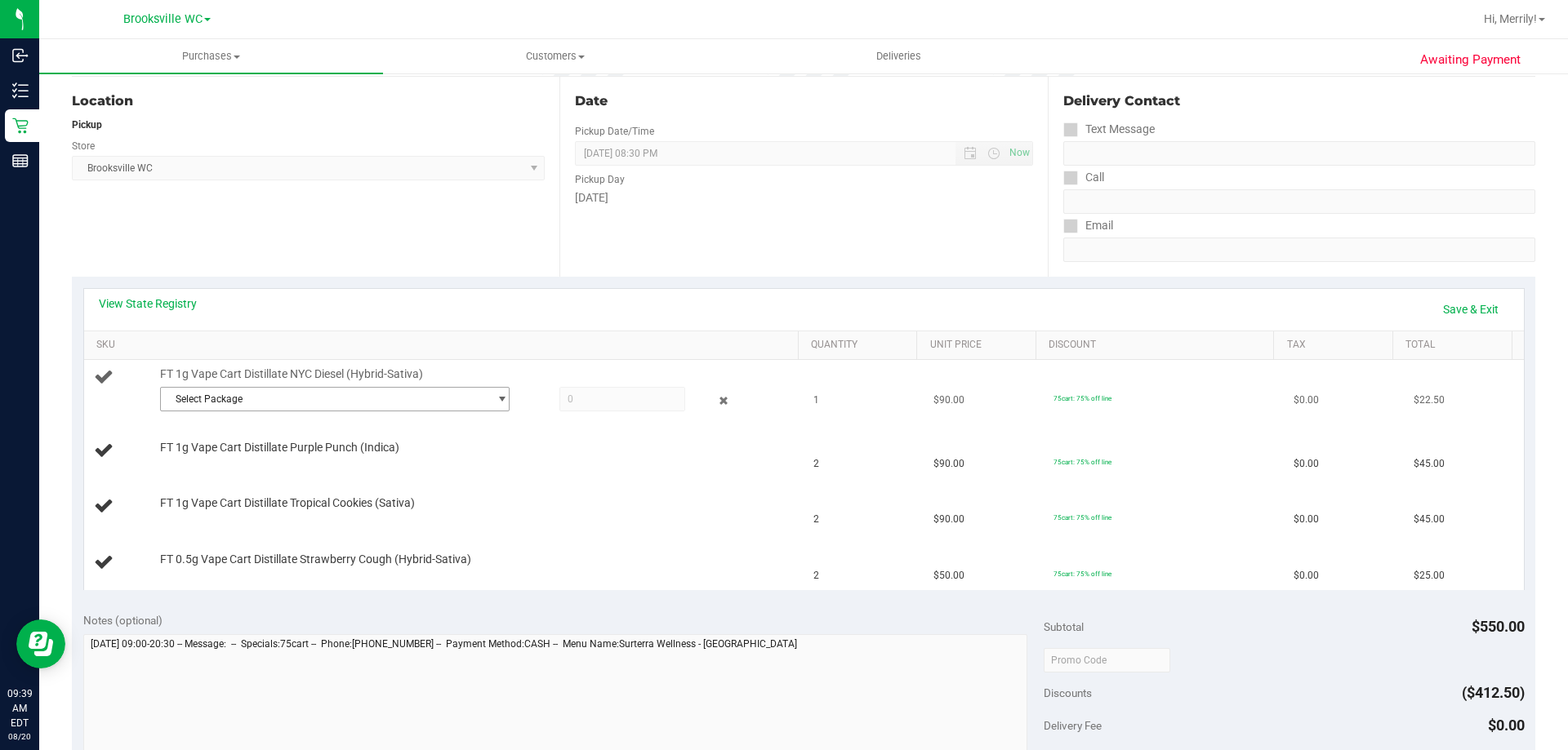
click at [378, 402] on span "Select Package" at bounding box center [324, 399] width 328 height 23
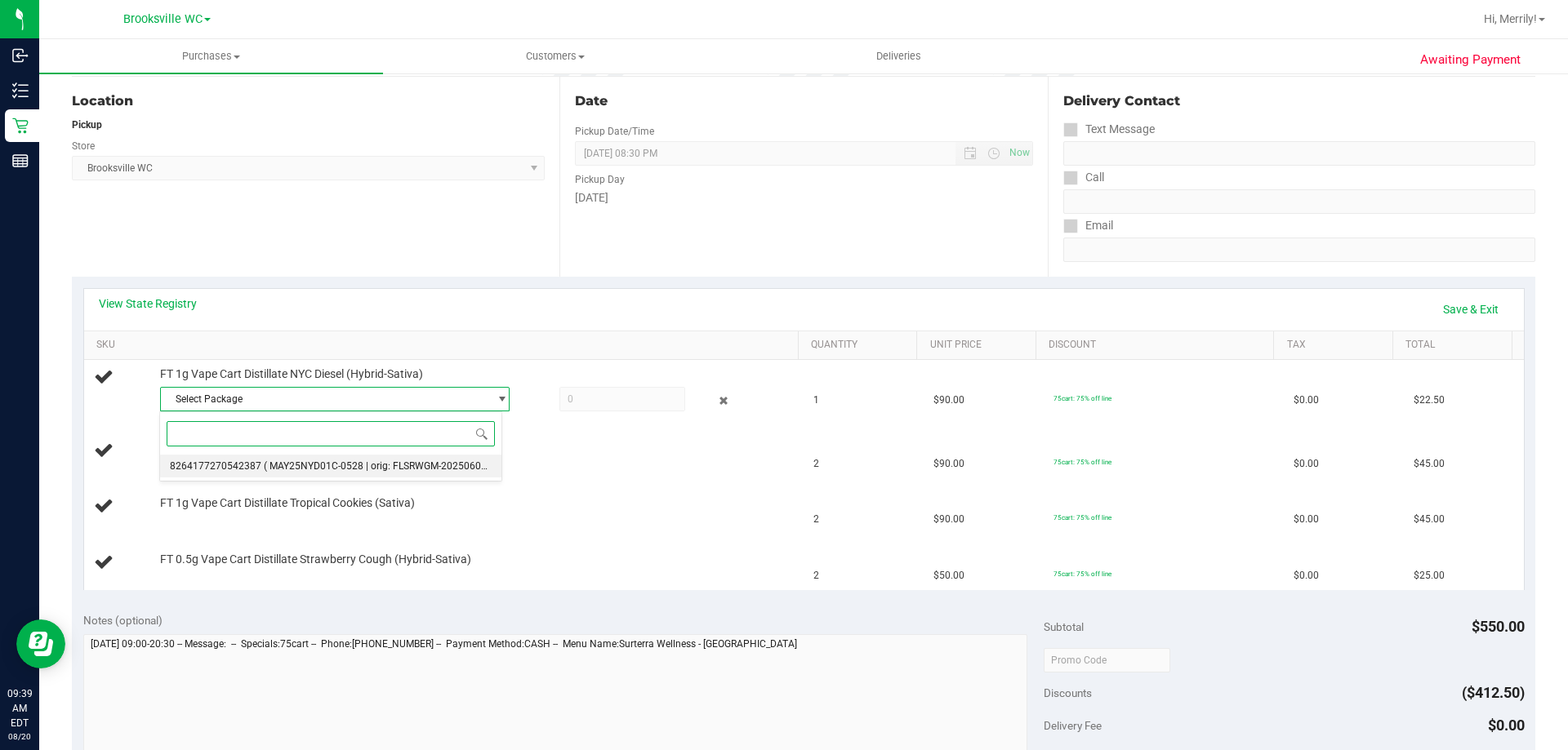
click at [376, 460] on li "8264177270542387 ( MAY25NYD01C-0528 | orig: FLSRWGM-20250603-1139 )" at bounding box center [330, 466] width 342 height 23
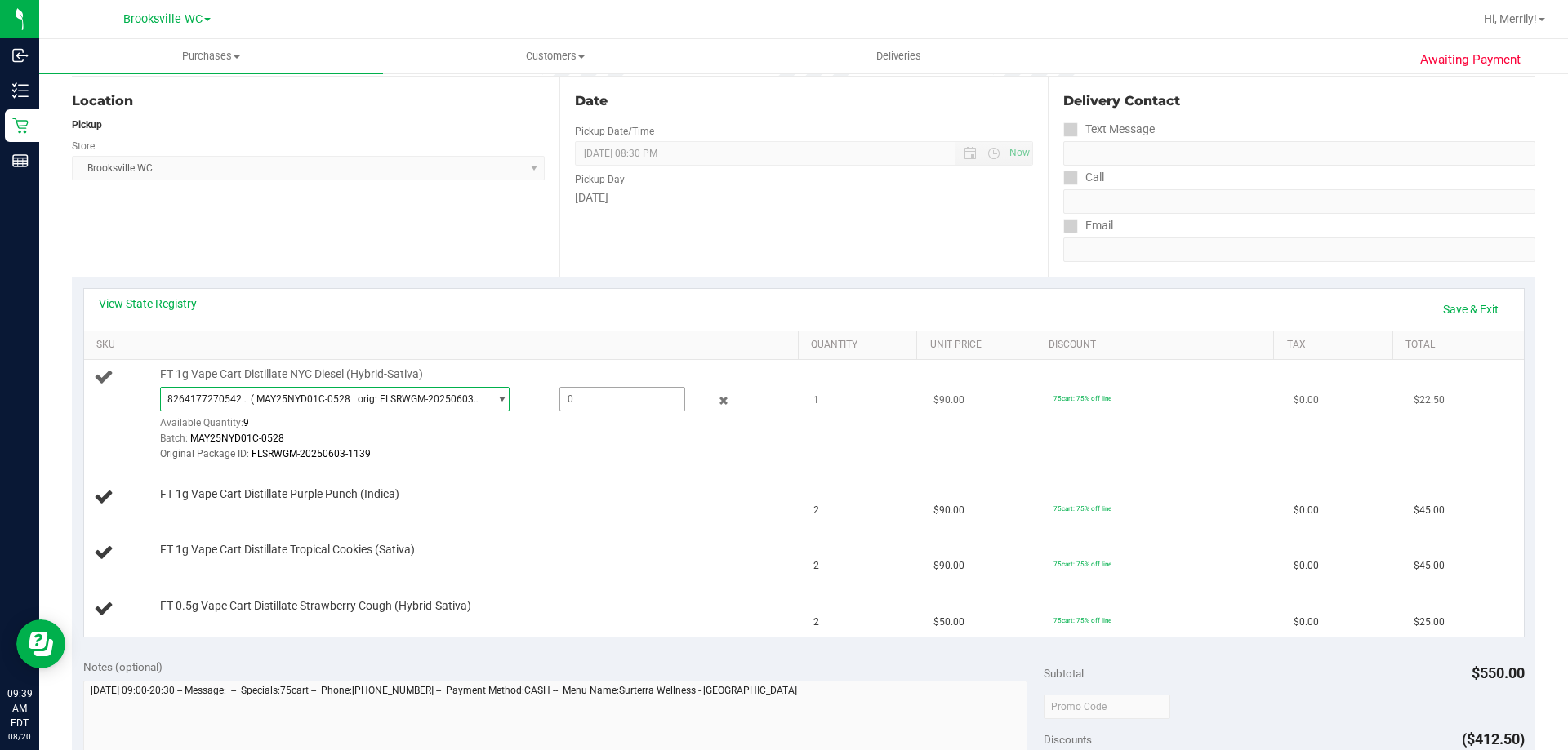
click at [594, 405] on span at bounding box center [622, 399] width 126 height 25
type input "1"
type input "1.0000"
click at [602, 544] on div "FT 1g Vape Cart Distillate Tropical Cookies (Sativa)" at bounding box center [472, 550] width 639 height 17
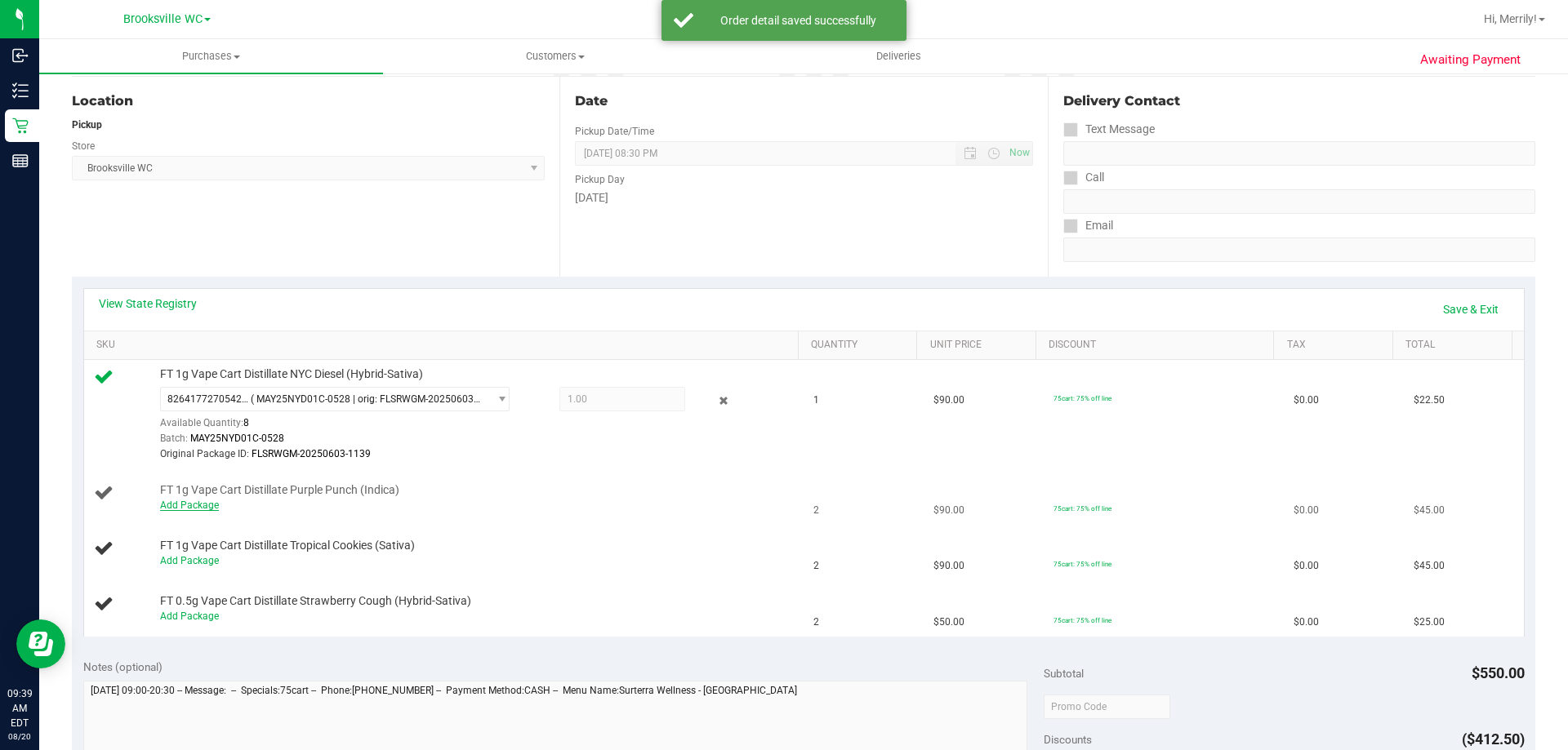
click at [198, 504] on link "Add Package" at bounding box center [189, 505] width 59 height 12
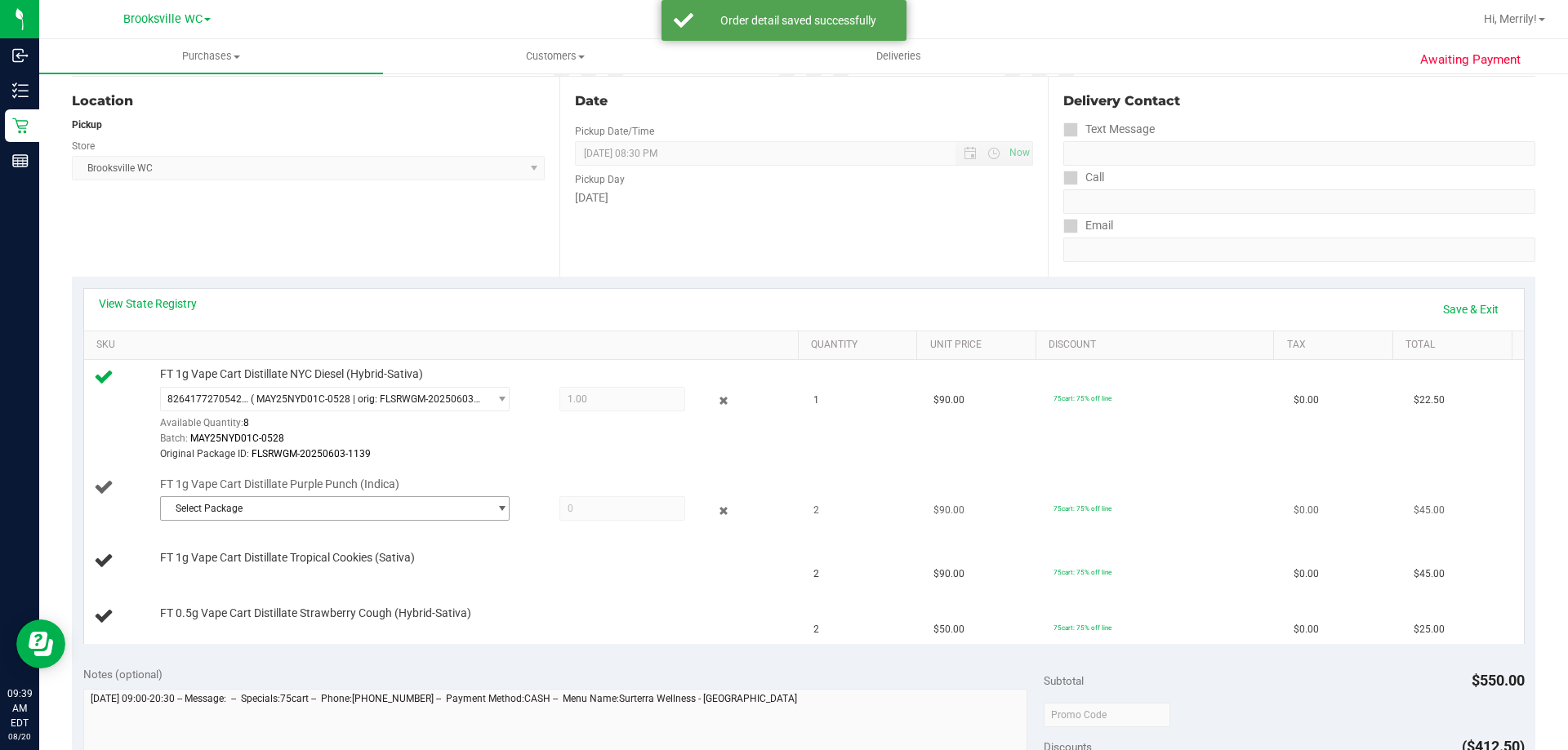
click at [442, 509] on span "Select Package" at bounding box center [324, 509] width 328 height 23
click at [324, 574] on span "( JUN25PPU01C-0609 | orig: FLSRWGM-20250616-518 )" at bounding box center [388, 576] width 248 height 12
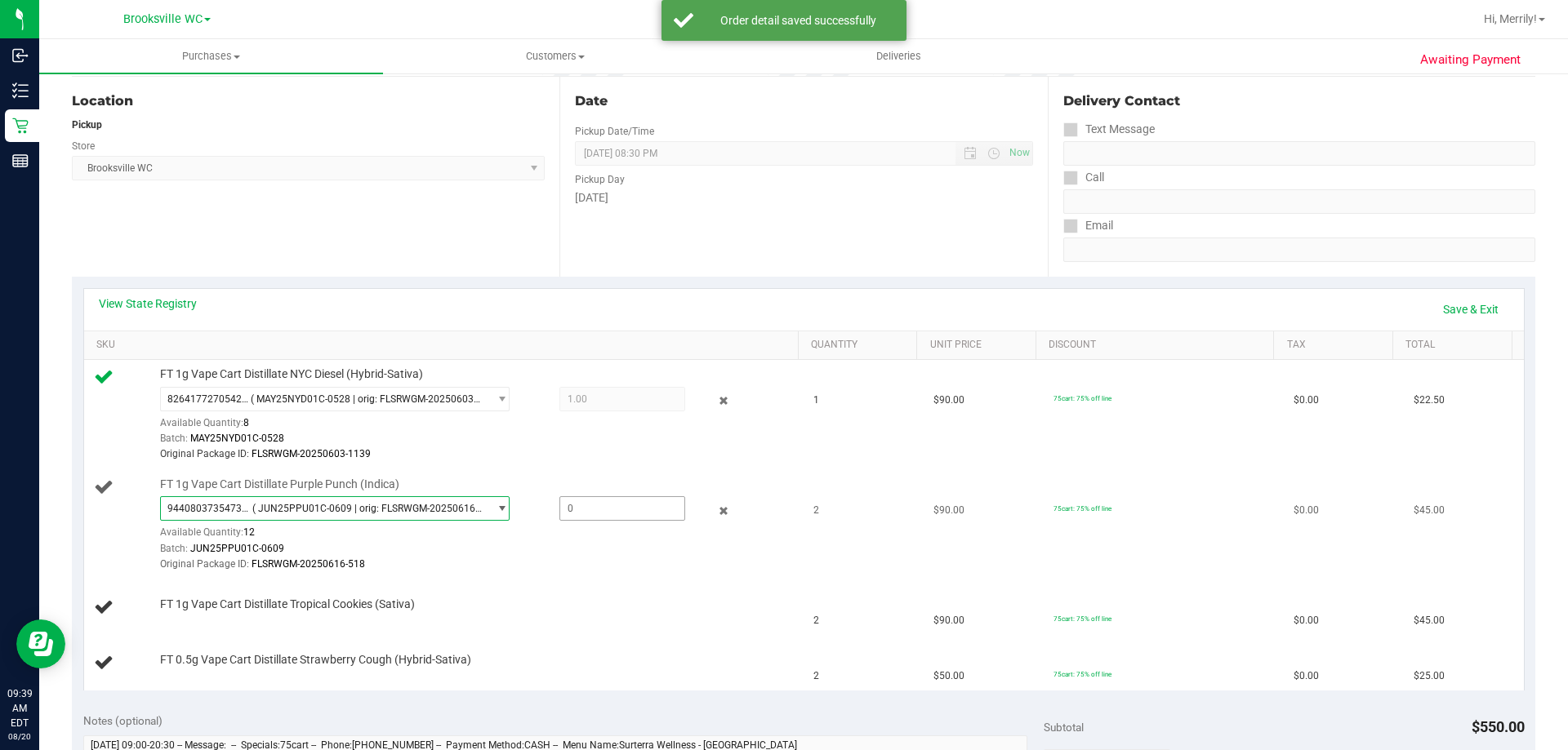
click at [626, 509] on span at bounding box center [622, 509] width 126 height 25
type input "2"
type input "2.0000"
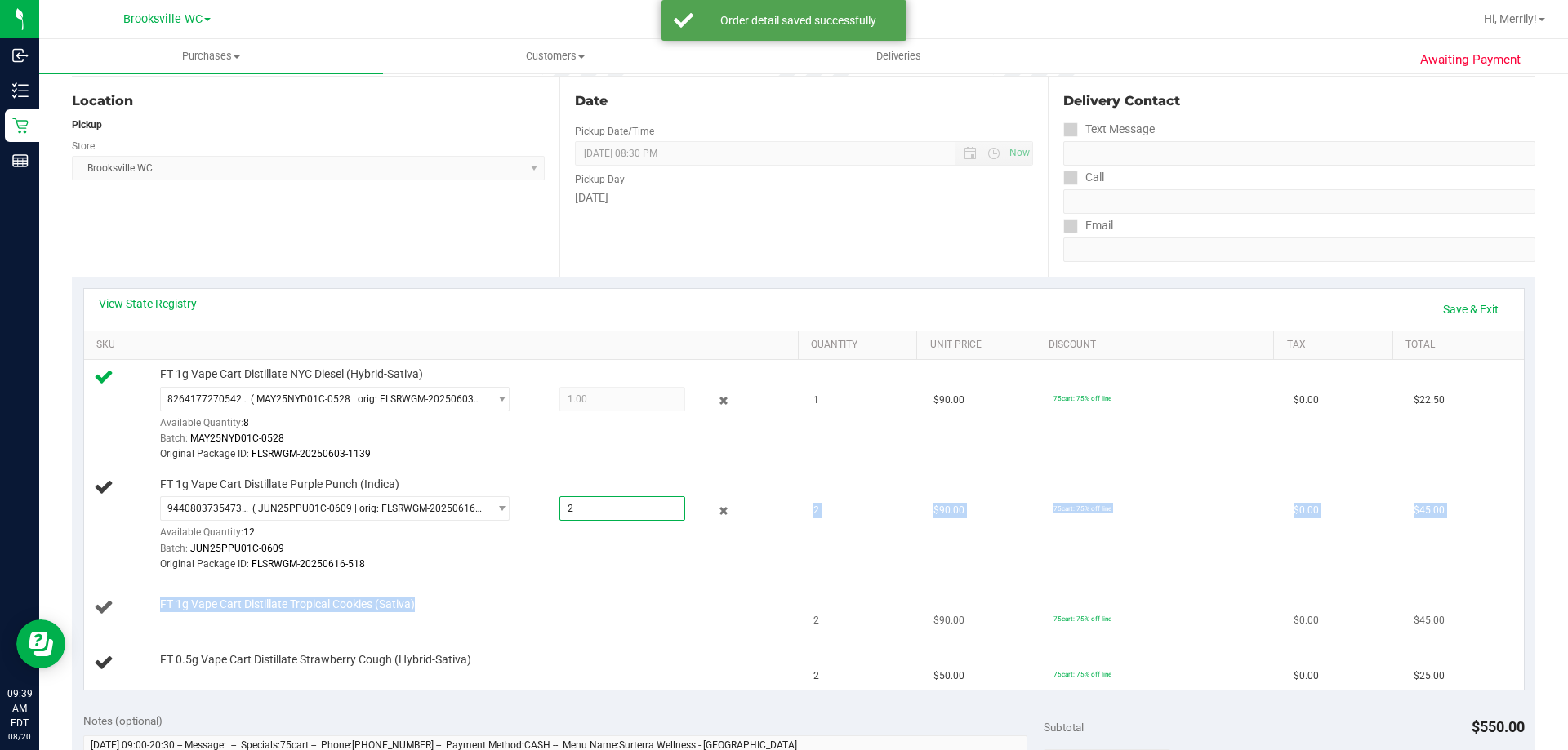
click at [602, 580] on tbody "FT 1g Vape Cart Distillate NYC Diesel (Hybrid-Sativa) 8264177270542387 ( MAY25N…" at bounding box center [804, 525] width 1440 height 331
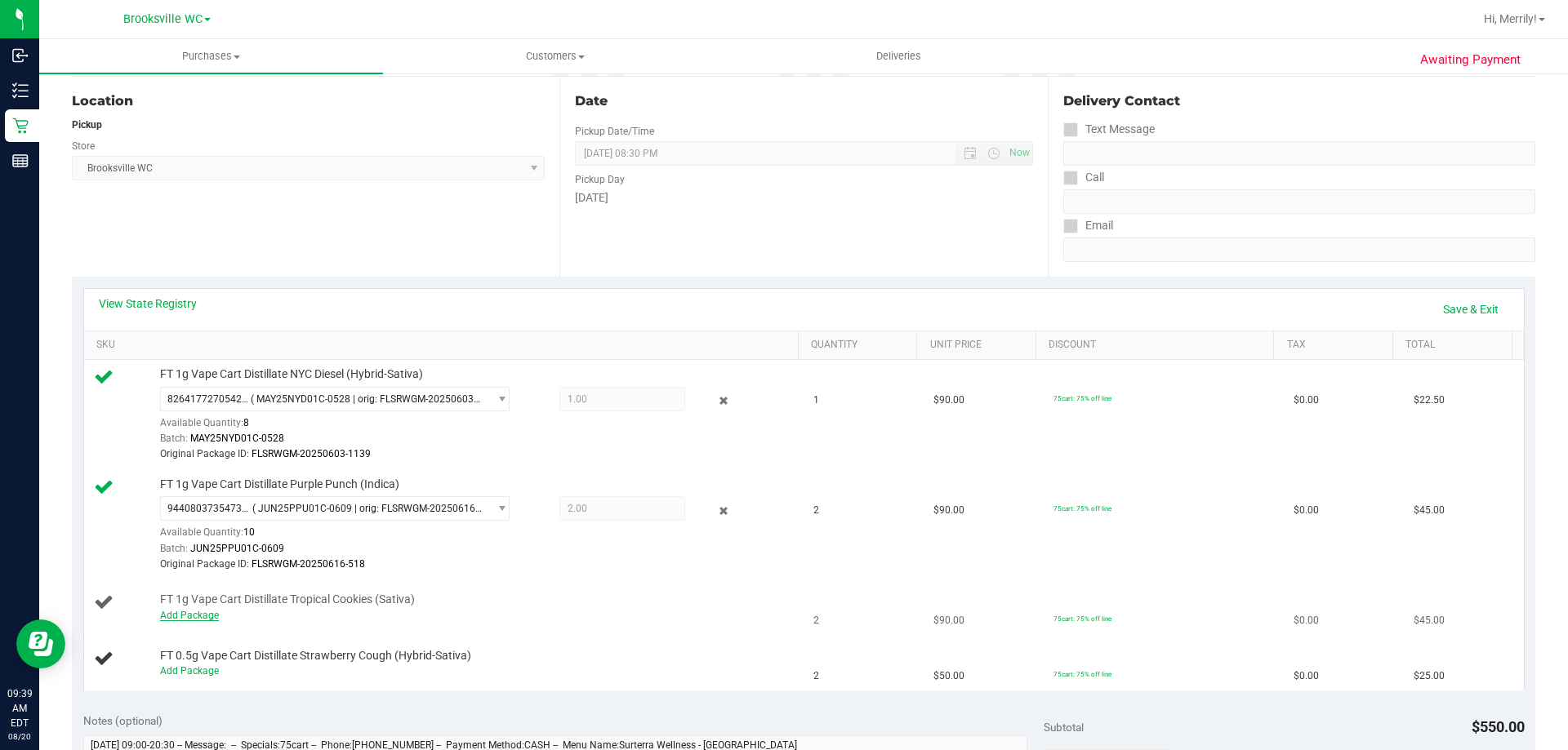
click at [199, 619] on link "Add Package" at bounding box center [189, 615] width 59 height 12
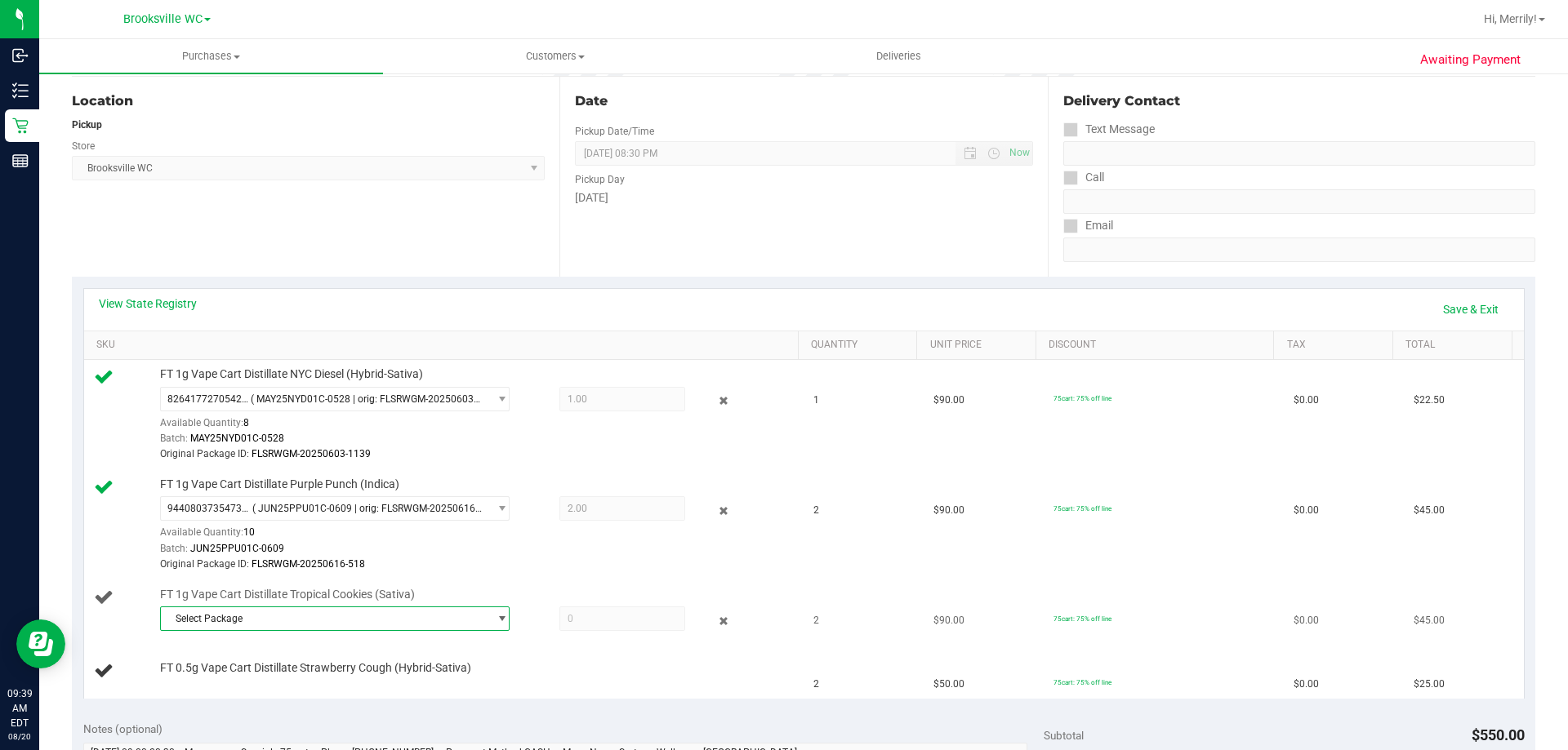
click at [397, 618] on span "Select Package" at bounding box center [324, 619] width 328 height 23
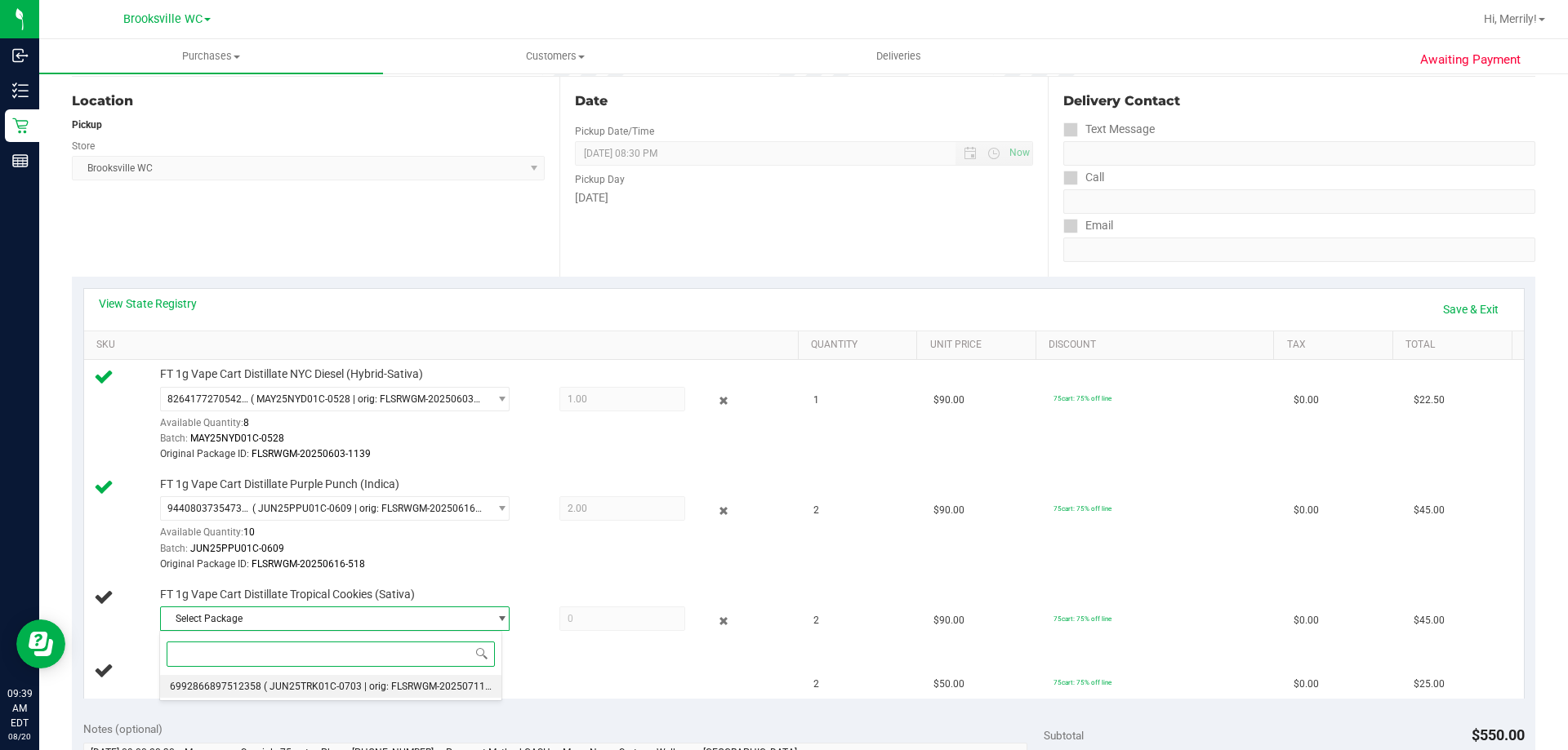
click at [378, 681] on span "( JUN25TRK01C-0703 | orig: FLSRWGM-20250711-076 )" at bounding box center [387, 686] width 247 height 12
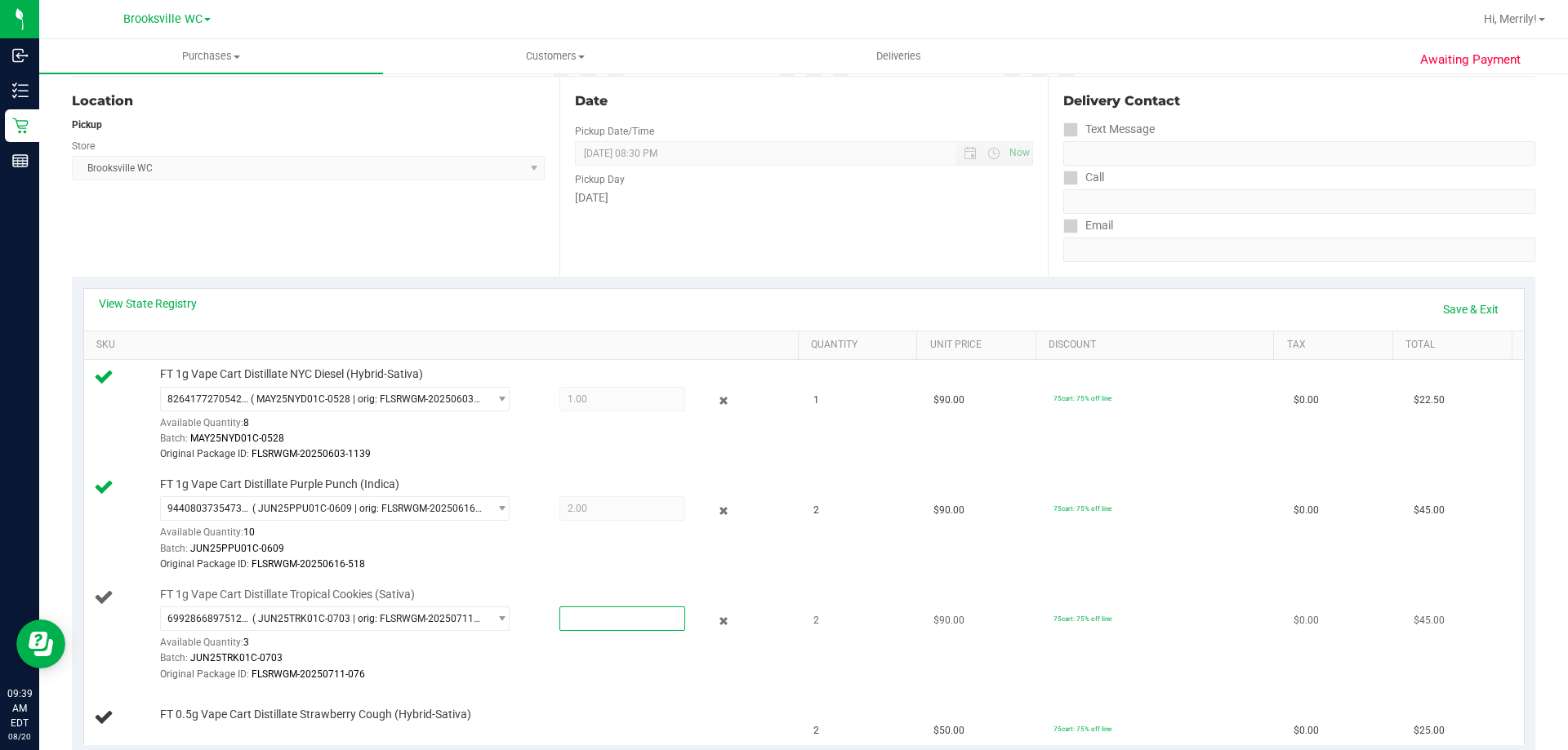
click at [597, 628] on span at bounding box center [622, 619] width 126 height 25
type input "2"
type input "2.0000"
click at [584, 662] on div "Batch: JUN25TRK01C-0703" at bounding box center [475, 658] width 631 height 16
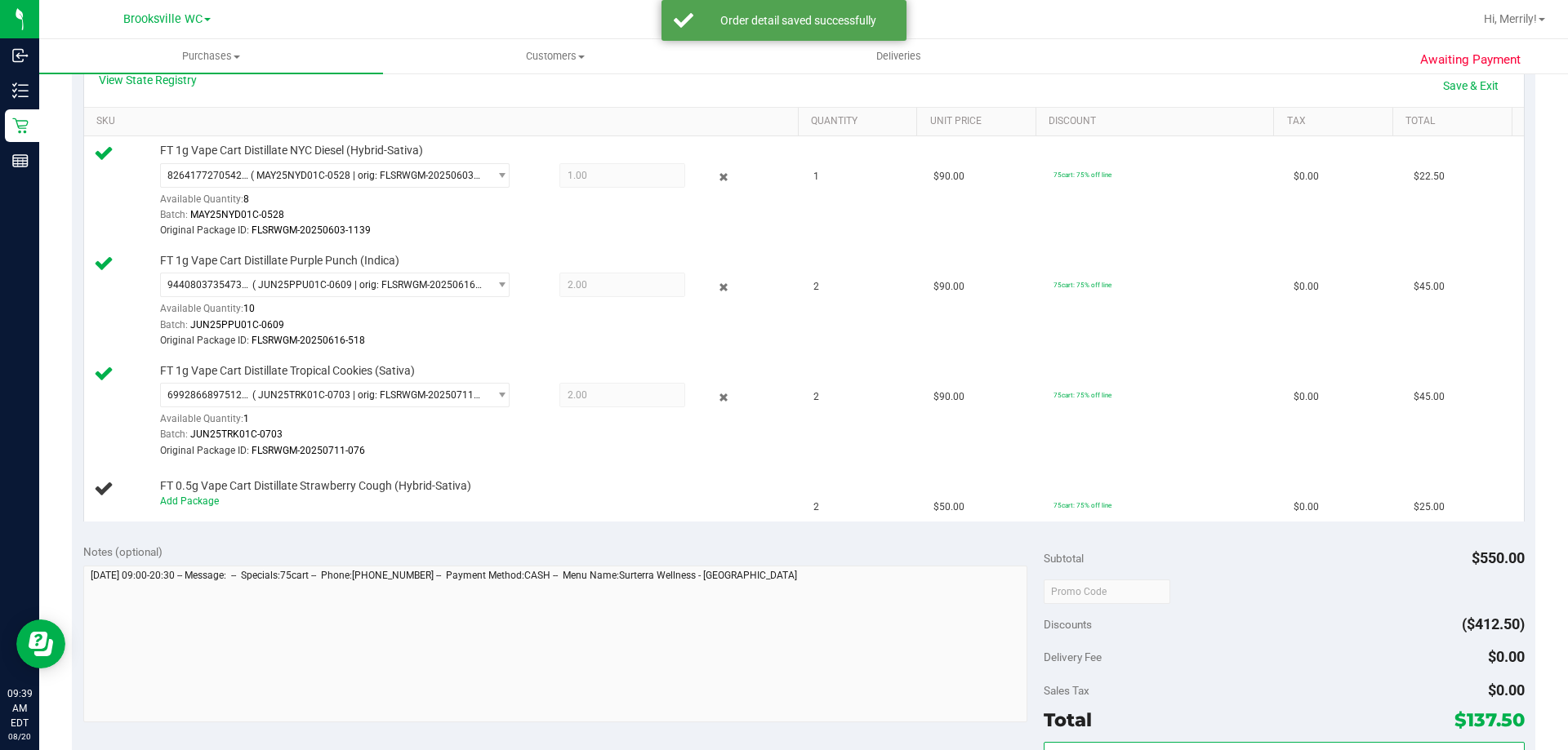
scroll to position [490, 0]
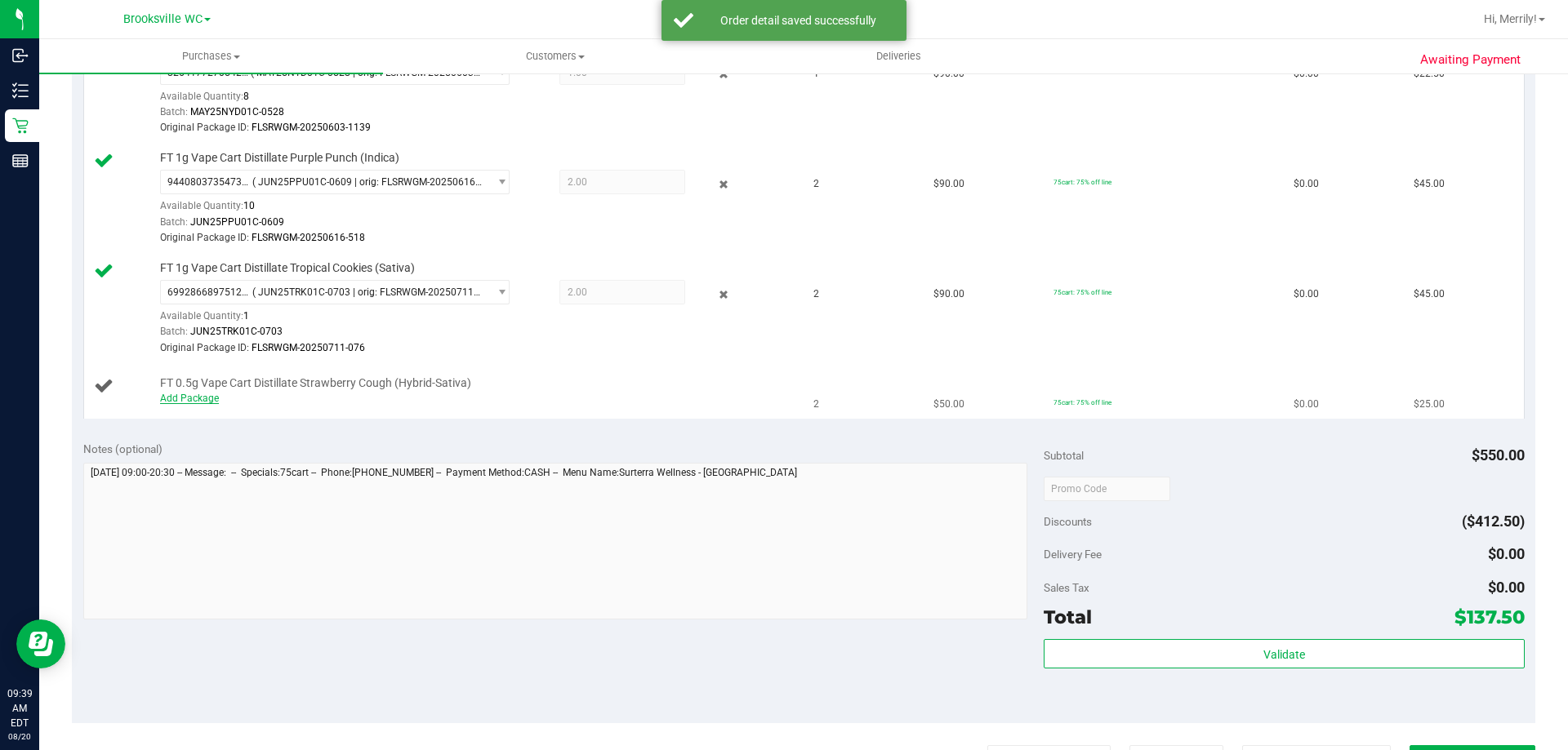
click at [192, 402] on link "Add Package" at bounding box center [189, 399] width 59 height 12
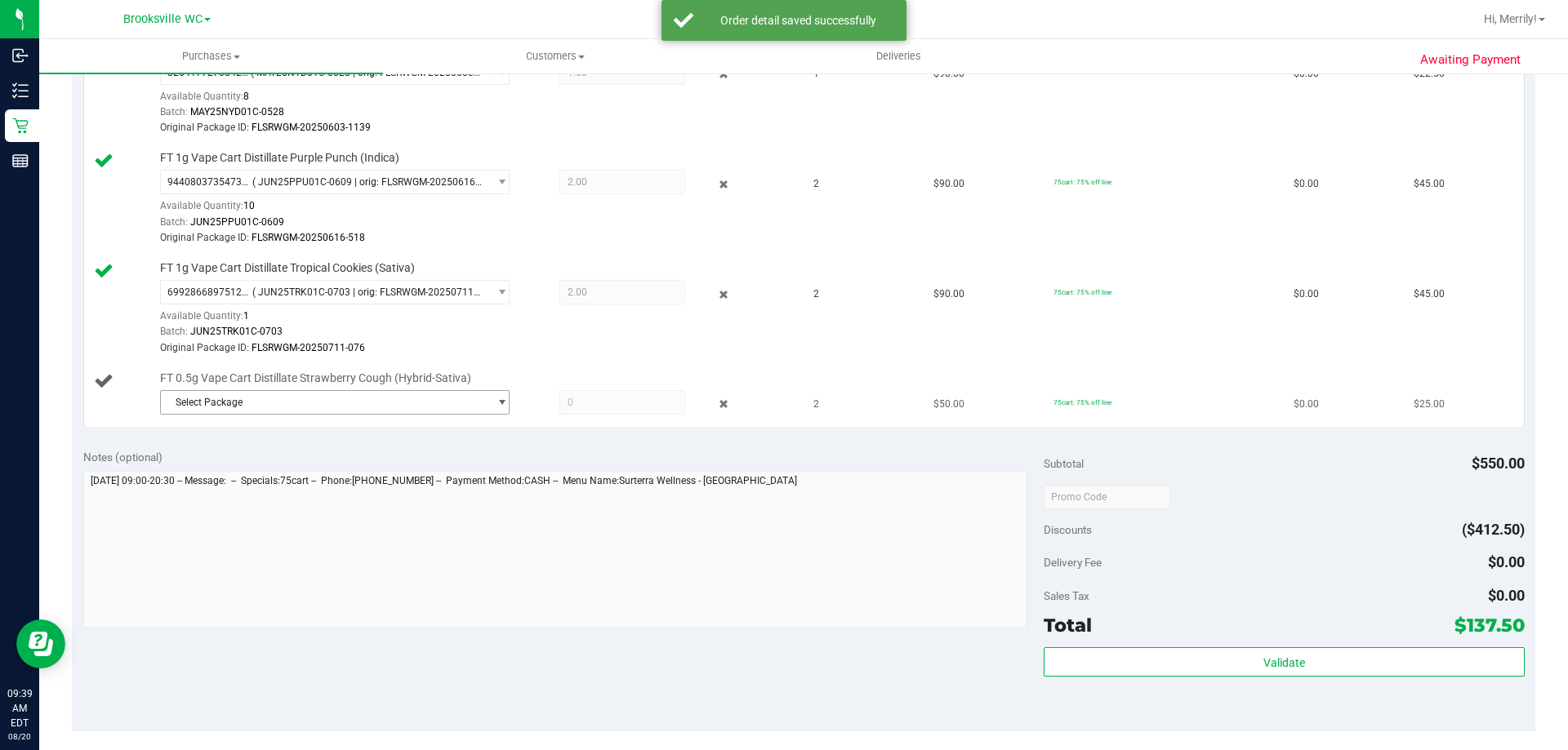
click at [344, 404] on span "Select Package" at bounding box center [324, 403] width 328 height 23
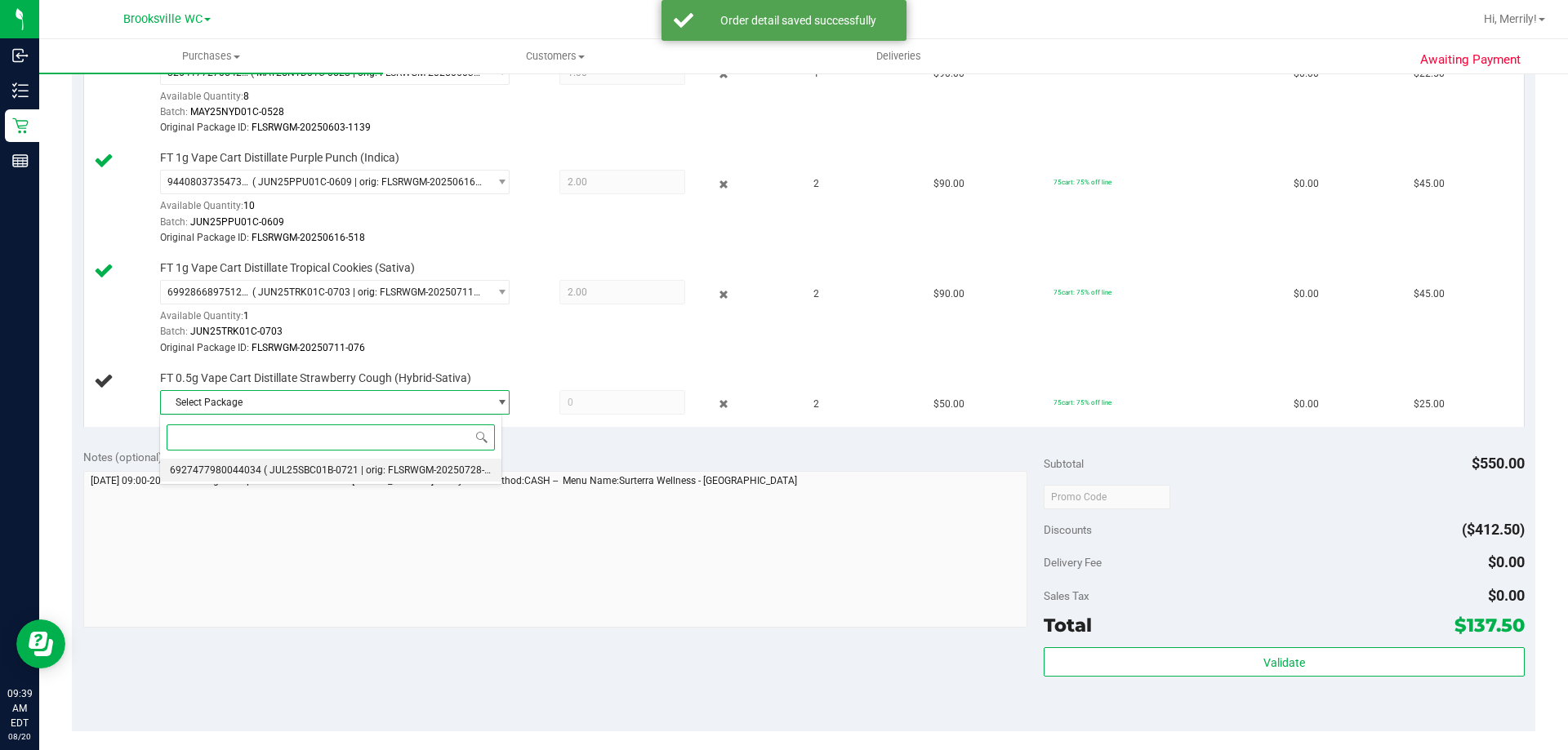
click at [306, 465] on span "( JUL25SBC01B-0721 | orig: FLSRWGM-20250728-1015 )" at bounding box center [388, 471] width 249 height 12
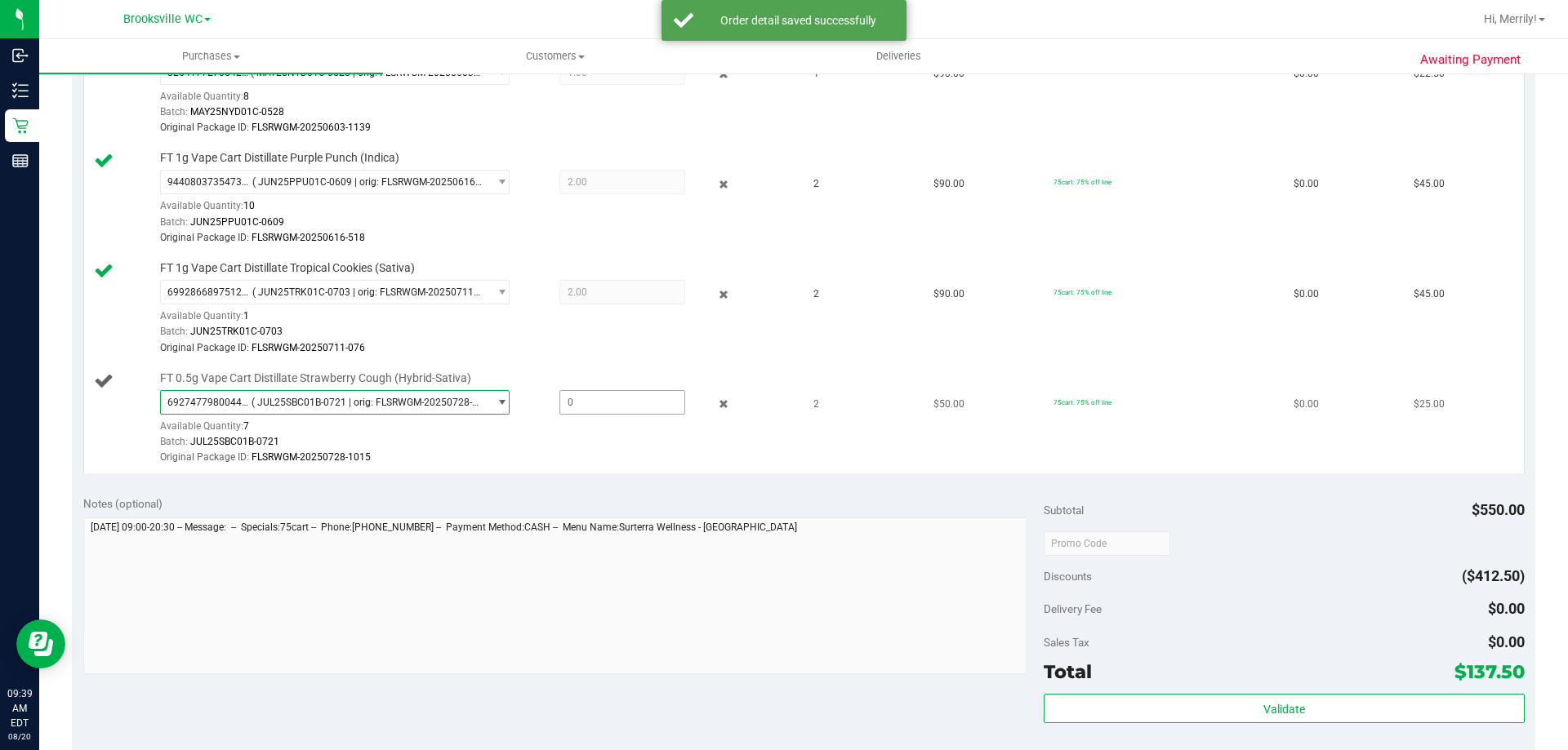
drag, startPoint x: 583, startPoint y: 411, endPoint x: 589, endPoint y: 418, distance: 9.2
click at [589, 418] on div "6927477980044034 ( JUL25SBC01B-0721 | orig: FLSRWGM-20250728-1015 ) 69274779800…" at bounding box center [475, 428] width 631 height 76
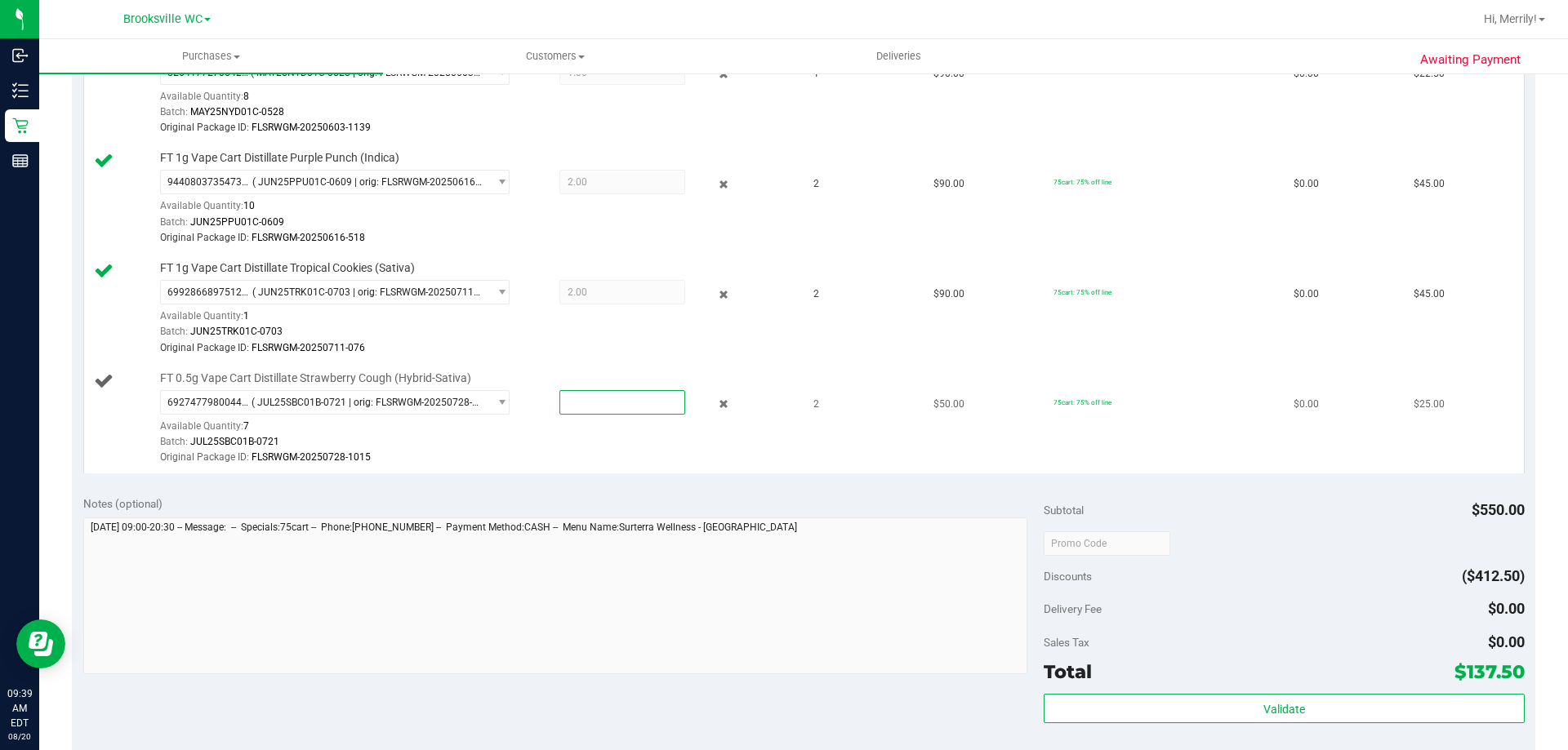
type input "2"
type input "2.0000"
click at [593, 456] on div "Original Package ID: FLSRWGM-20250728-1015" at bounding box center [475, 457] width 631 height 16
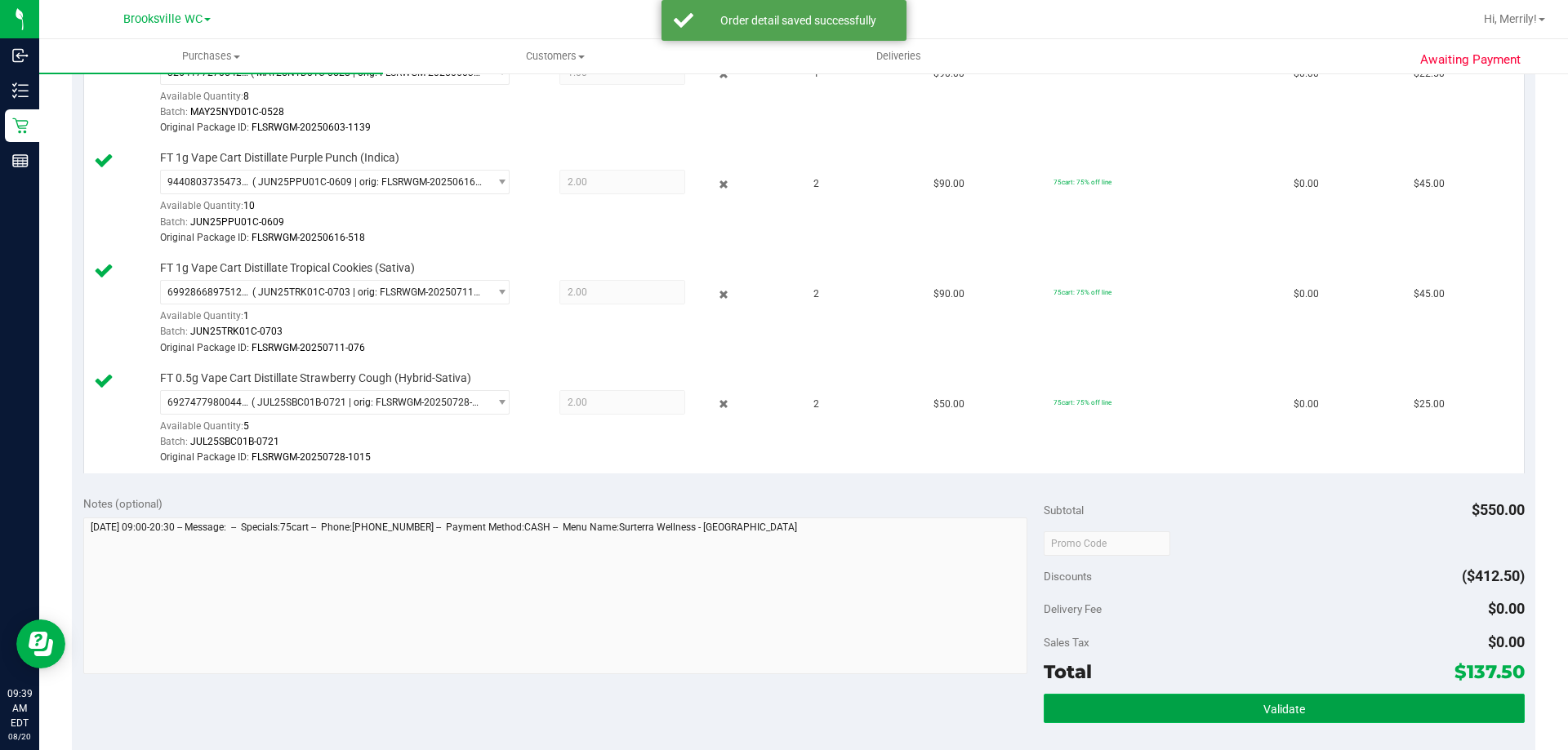
click at [1254, 700] on button "Validate" at bounding box center [1284, 709] width 480 height 30
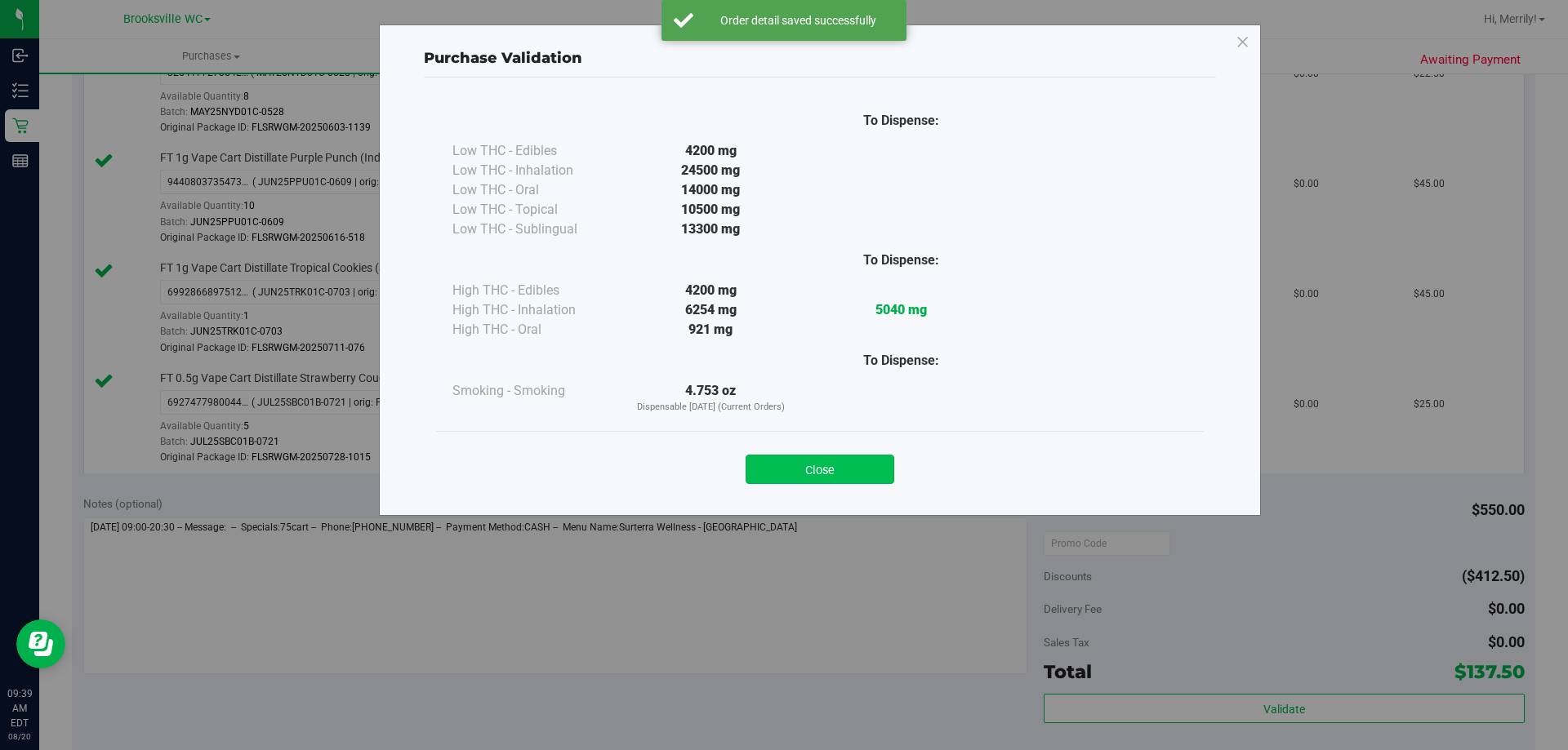
click at [803, 466] on button "Close" at bounding box center [820, 470] width 149 height 30
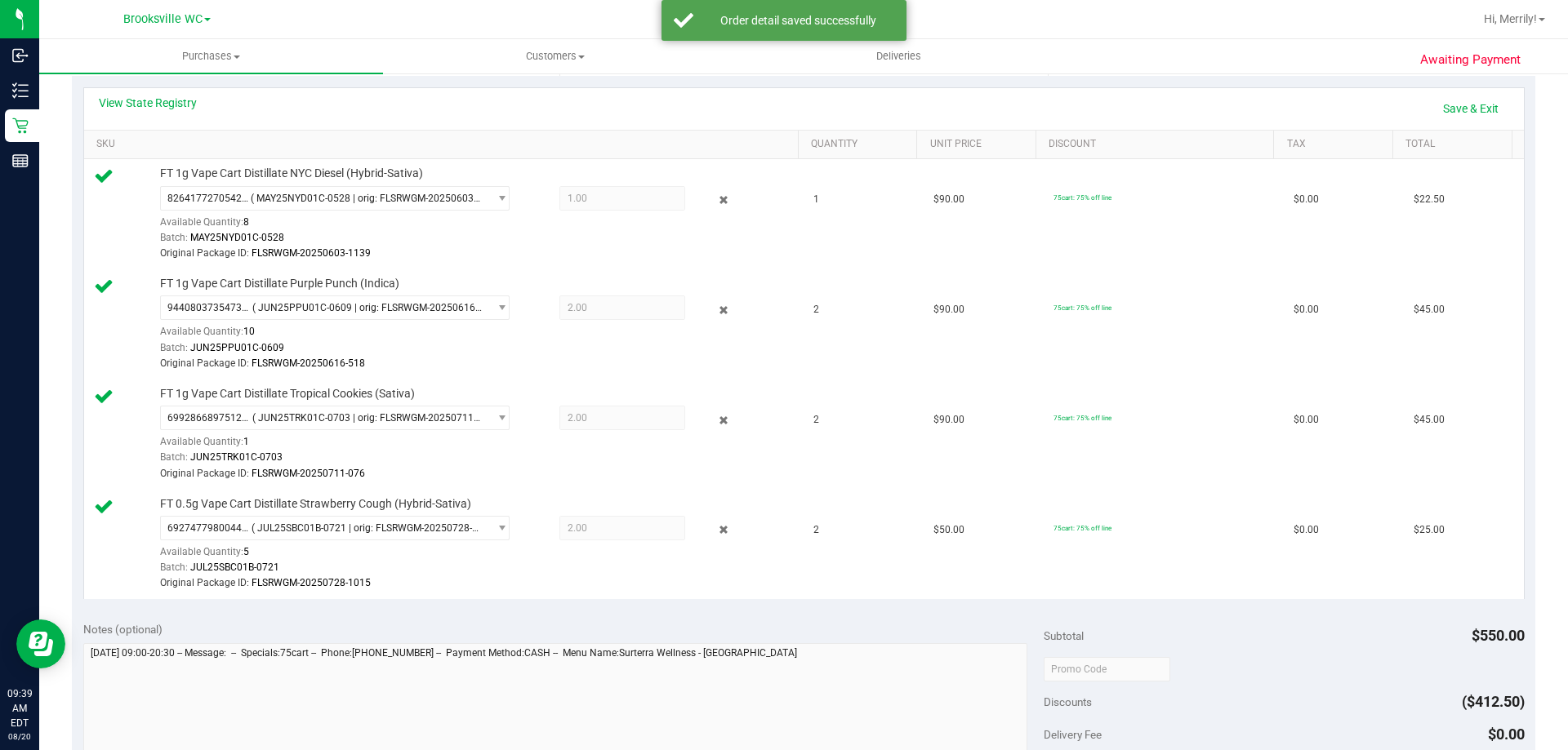
scroll to position [163, 0]
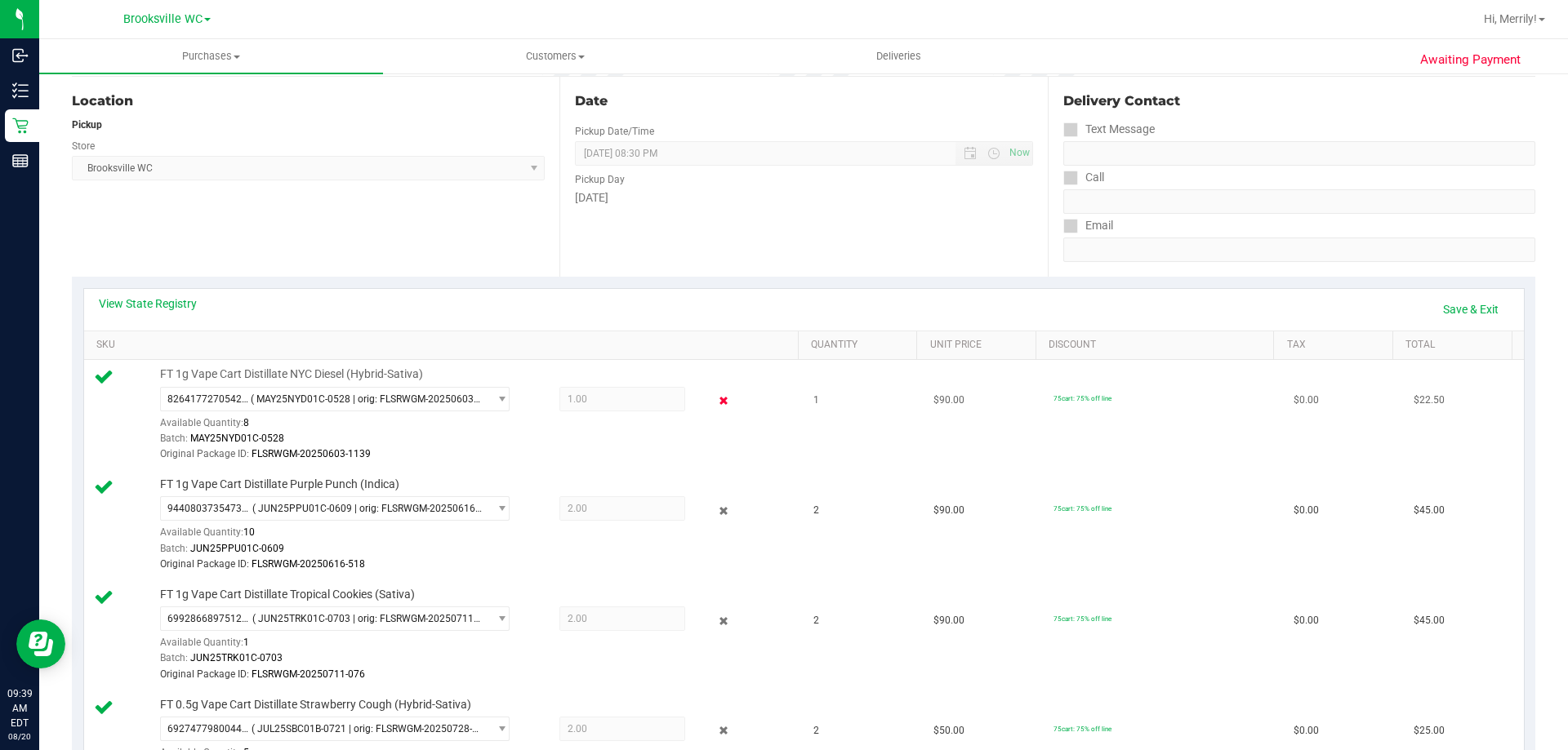
click at [716, 406] on icon at bounding box center [724, 401] width 17 height 19
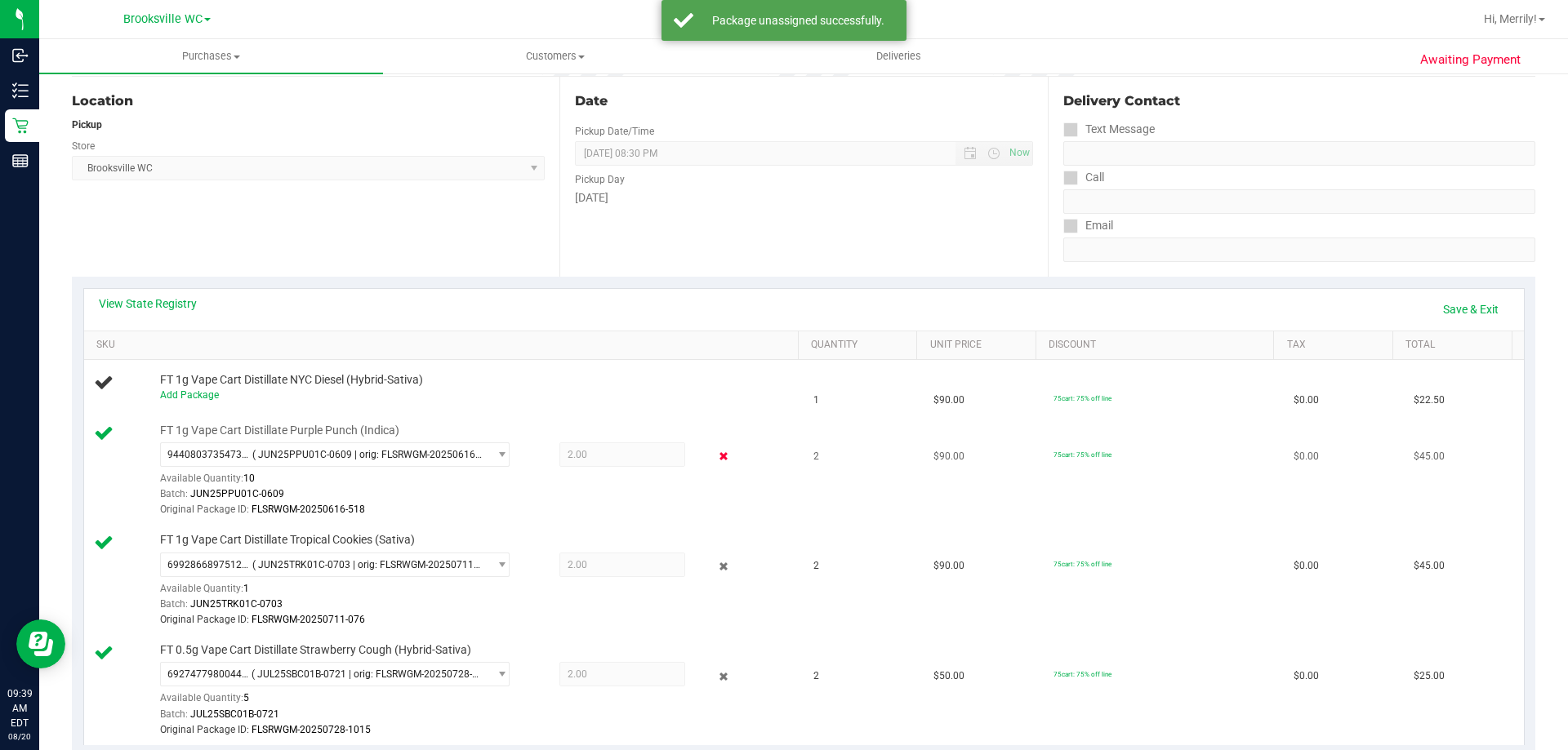
click at [716, 451] on icon at bounding box center [724, 456] width 17 height 19
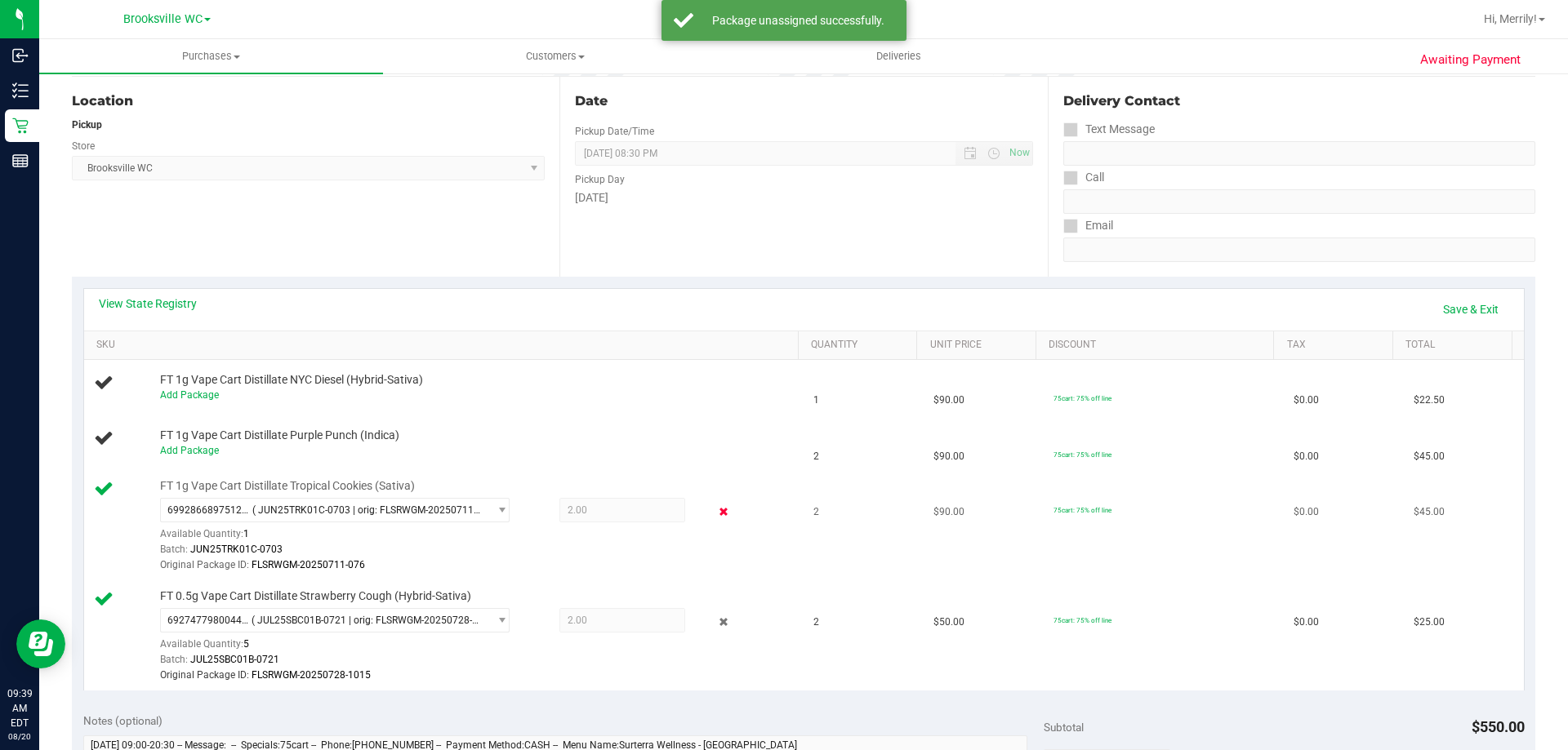
click at [717, 509] on icon at bounding box center [724, 512] width 17 height 19
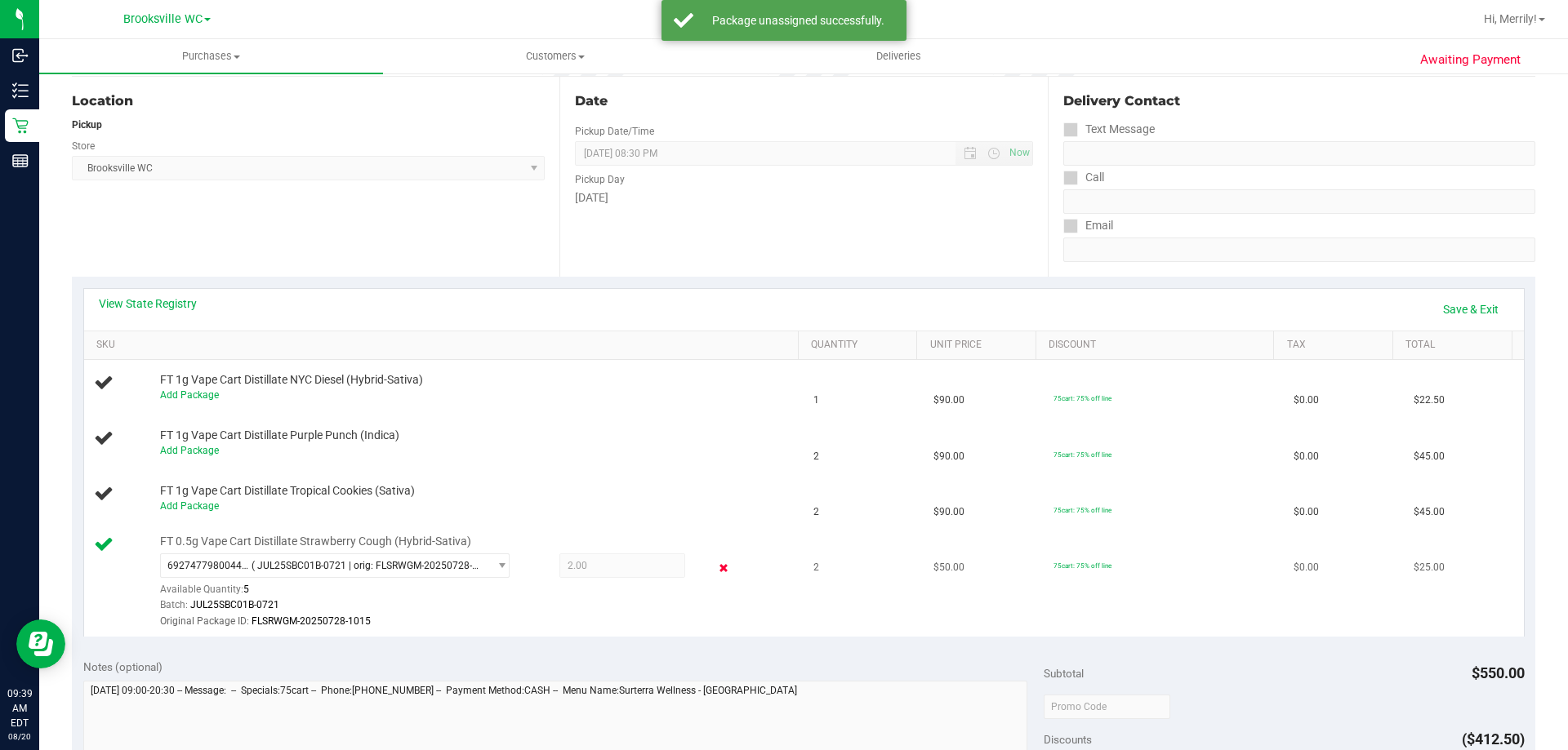
click at [716, 565] on icon at bounding box center [724, 567] width 17 height 19
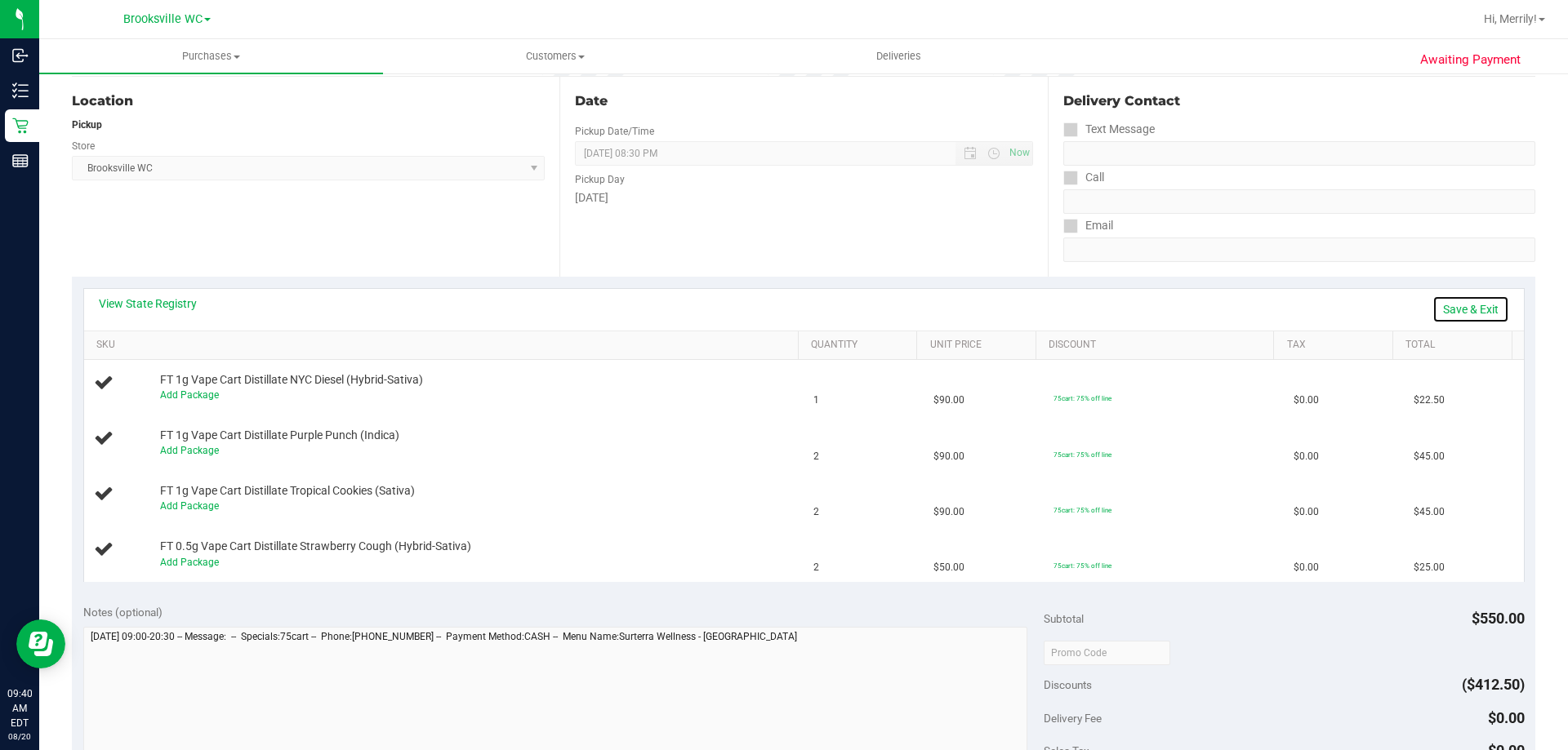
click at [1449, 304] on link "Save & Exit" at bounding box center [1470, 309] width 77 height 28
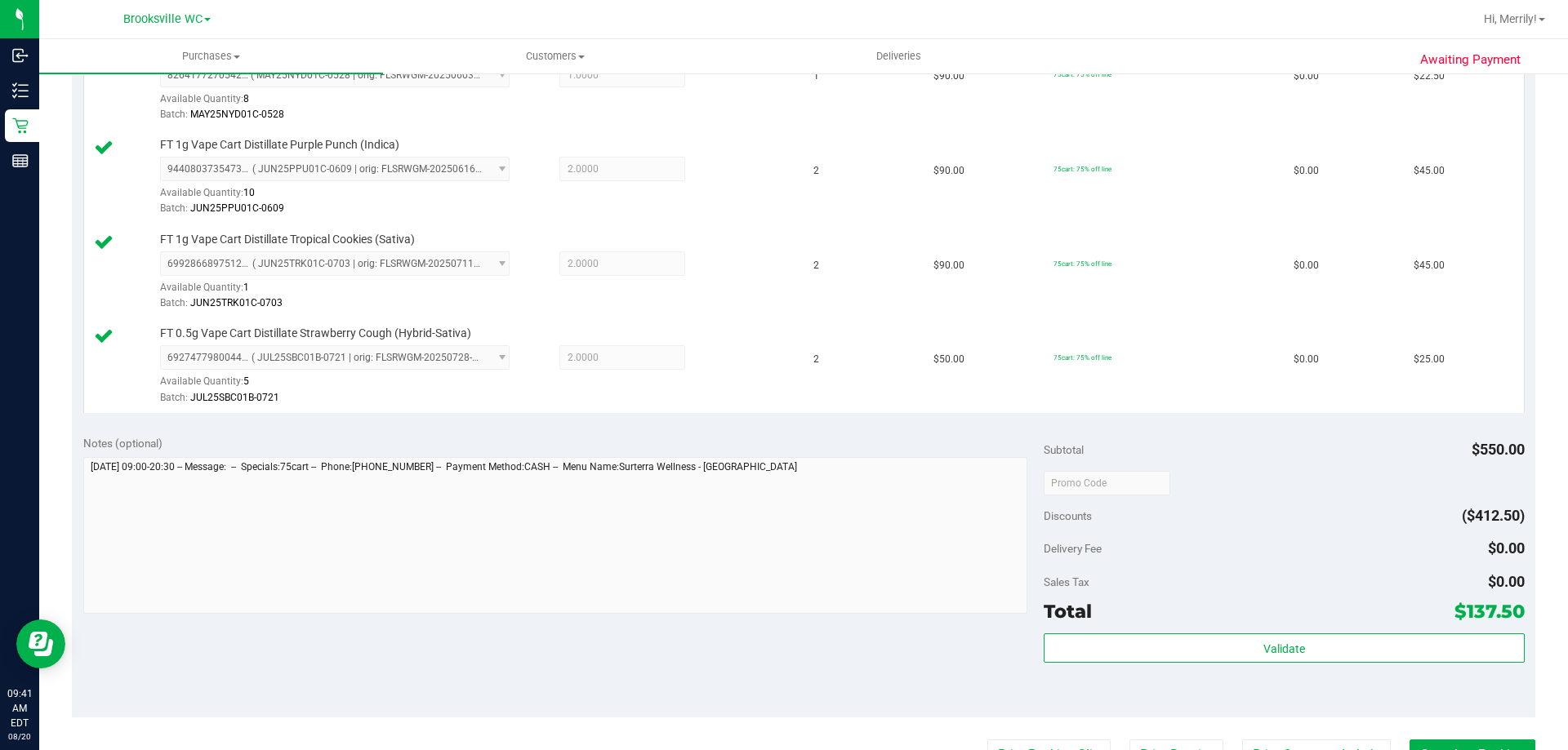
scroll to position [571, 0]
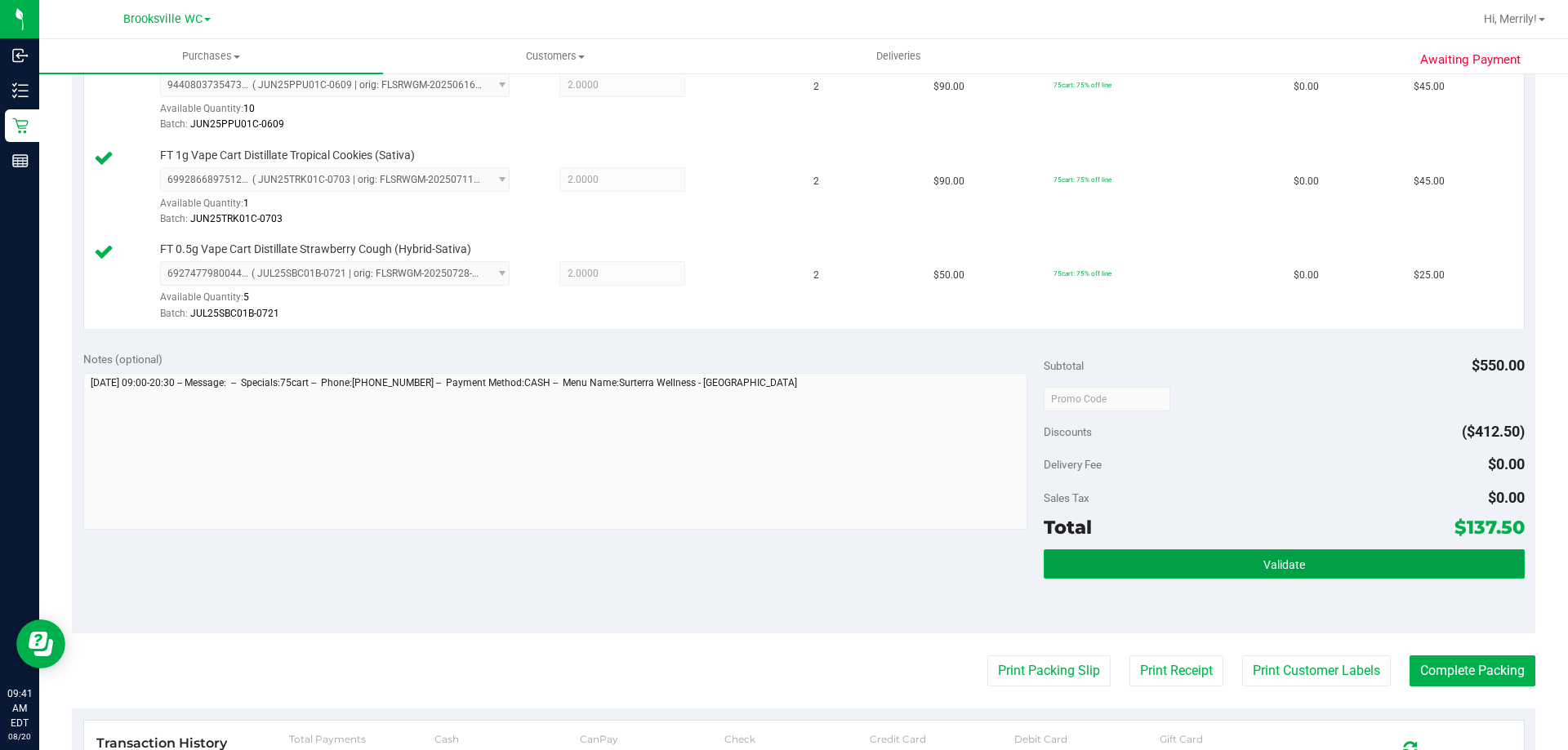
click at [1264, 564] on span "Validate" at bounding box center [1284, 565] width 41 height 13
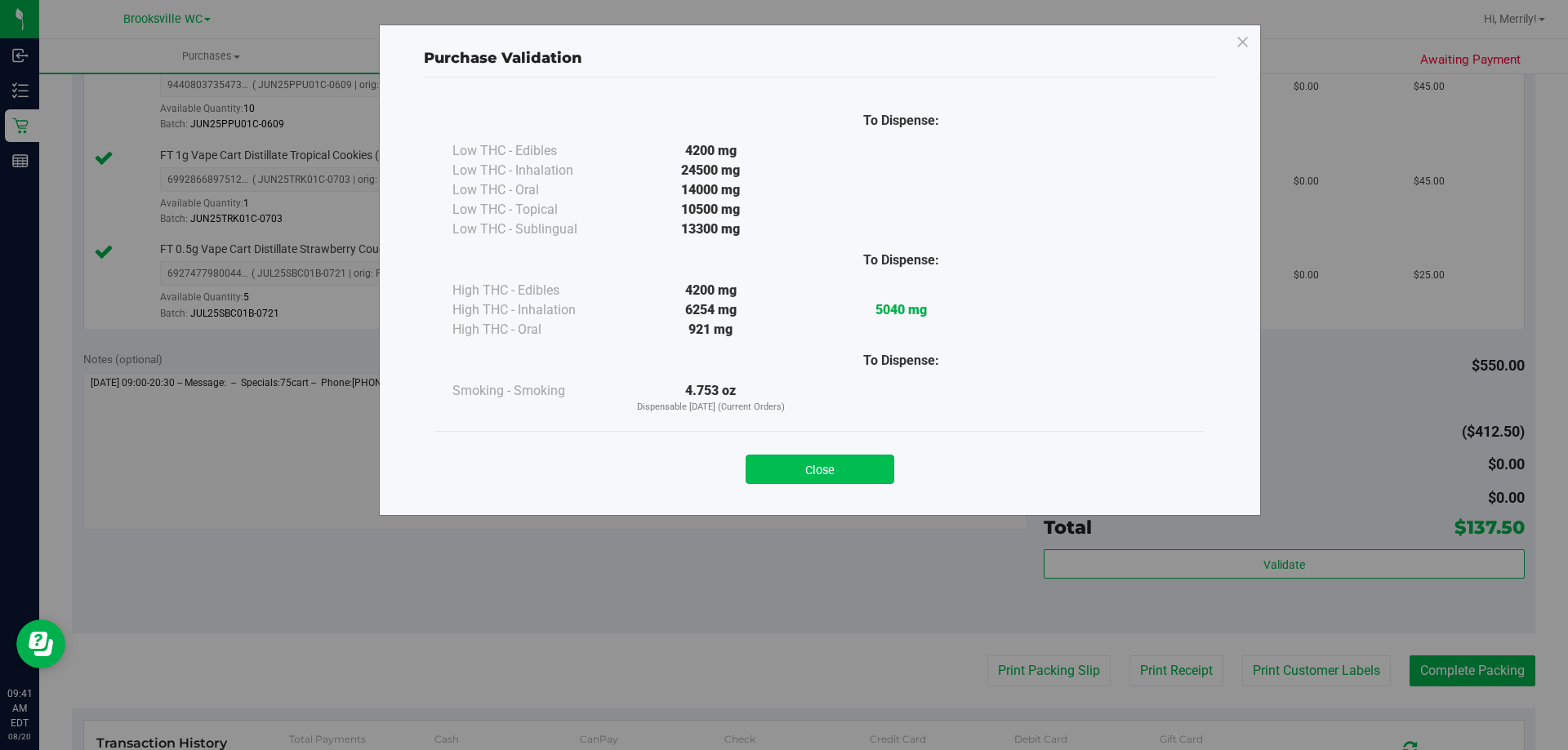
click at [846, 466] on button "Close" at bounding box center [820, 470] width 149 height 30
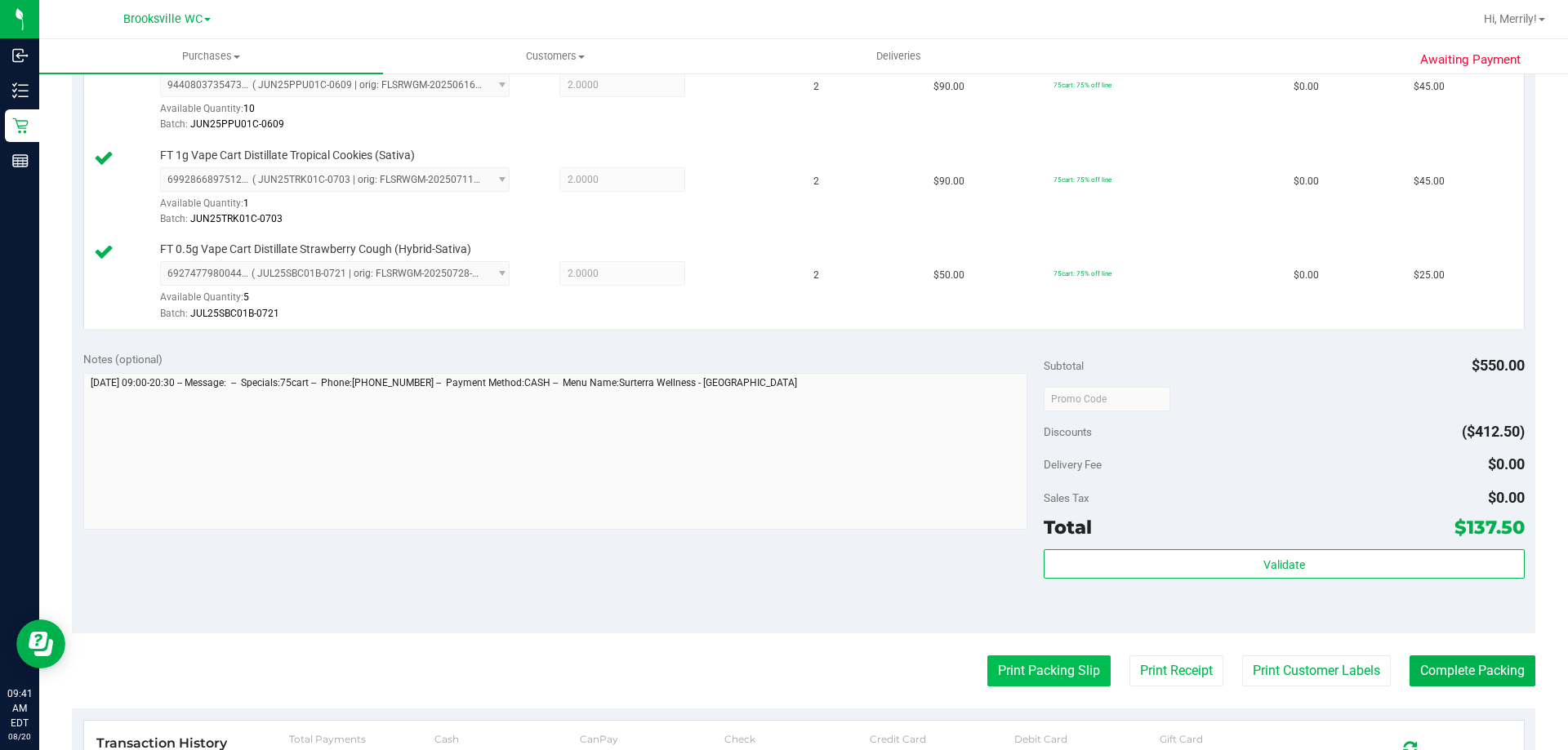
click at [1032, 677] on button "Print Packing Slip" at bounding box center [1048, 671] width 123 height 31
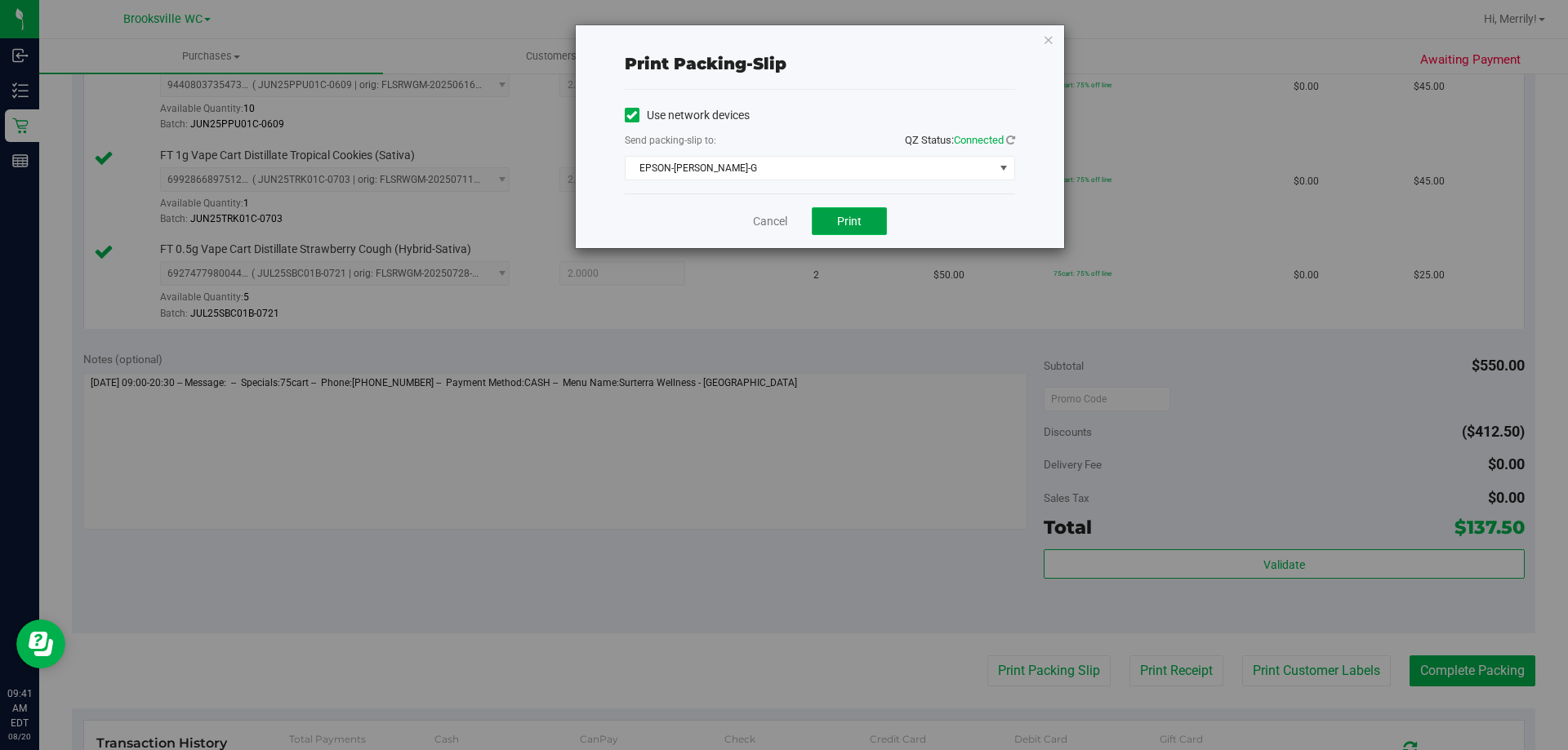
click at [848, 229] on button "Print" at bounding box center [849, 222] width 75 height 28
click at [765, 224] on link "Cancel" at bounding box center [770, 222] width 34 height 17
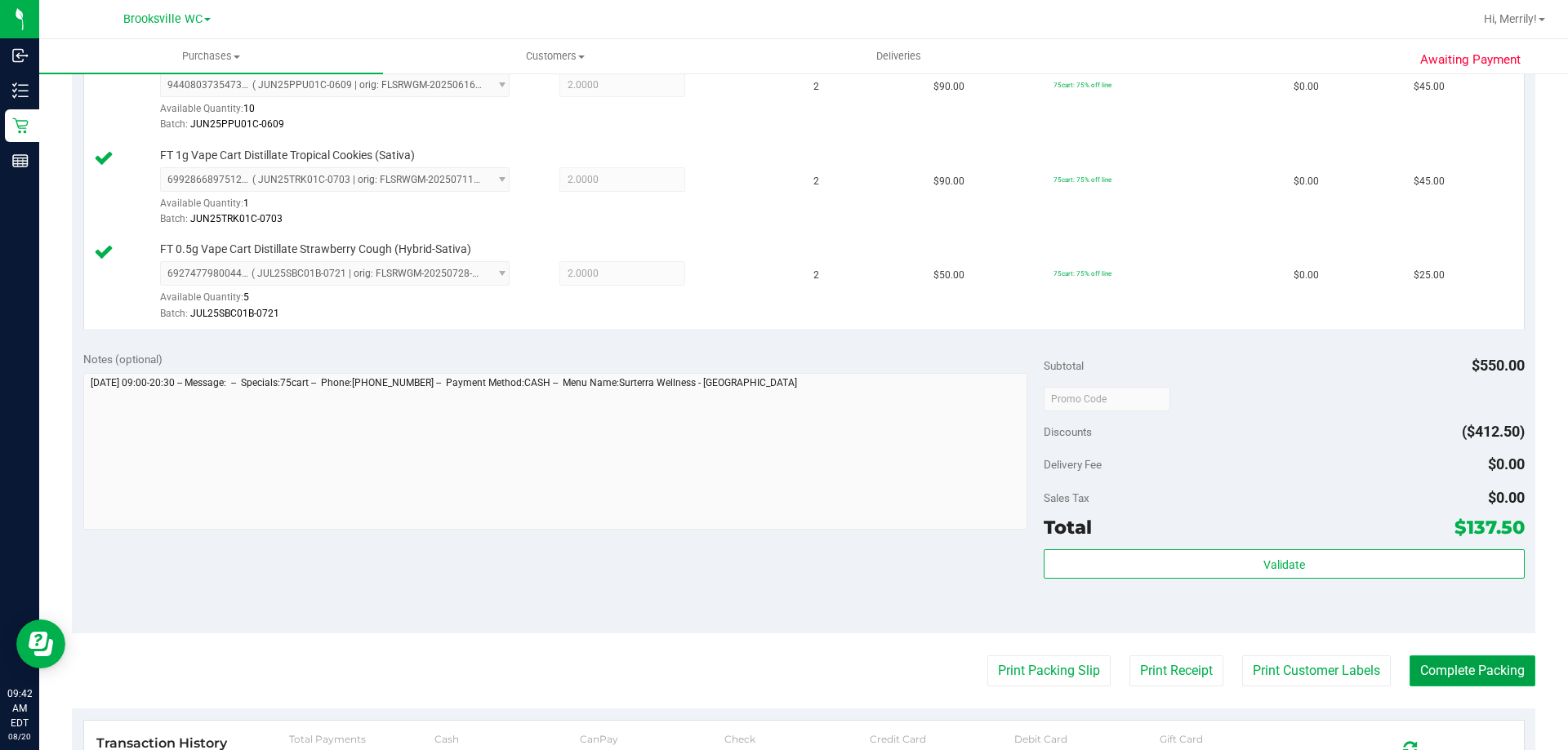
click at [1426, 676] on button "Complete Packing" at bounding box center [1473, 671] width 126 height 31
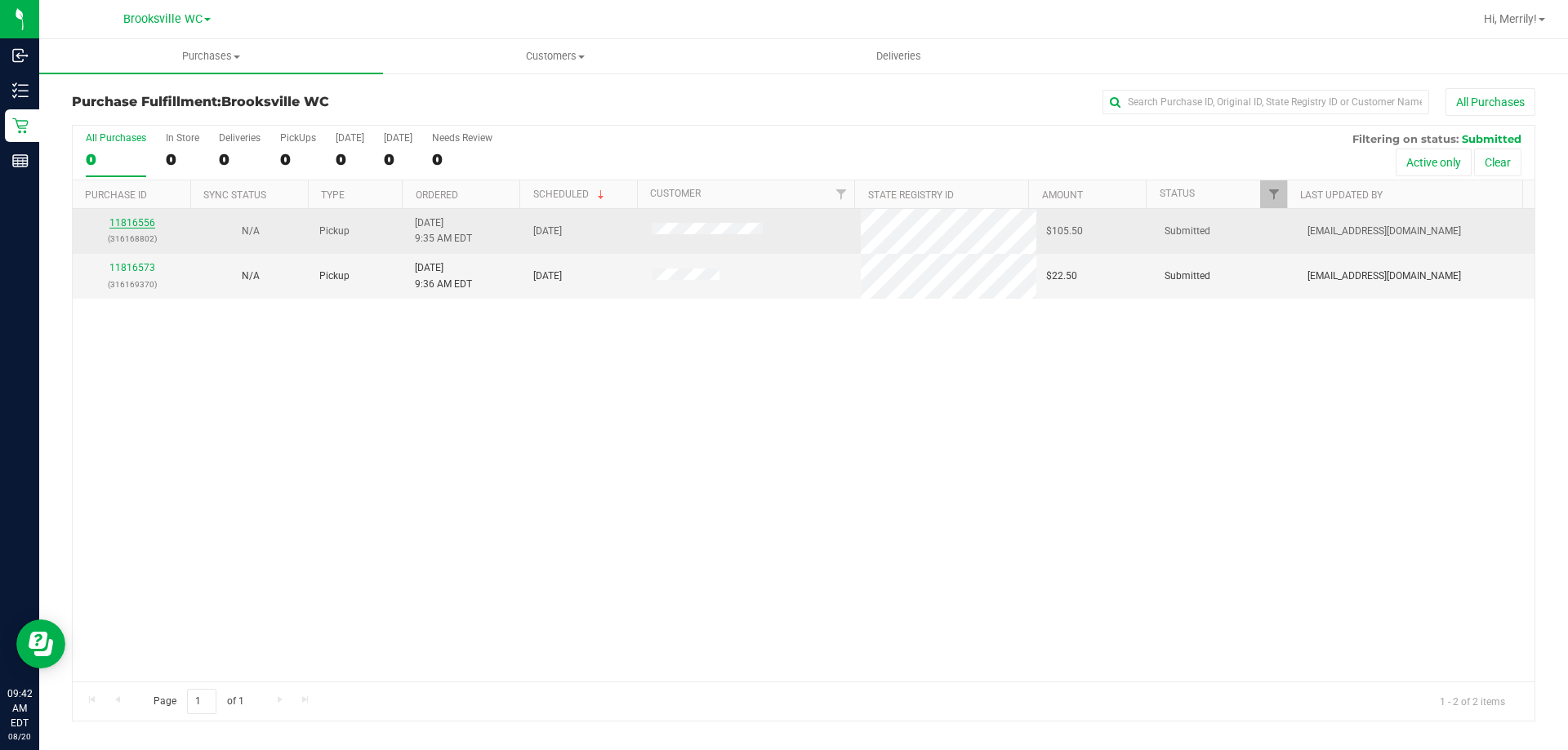
click at [128, 222] on link "11816556" at bounding box center [132, 223] width 46 height 12
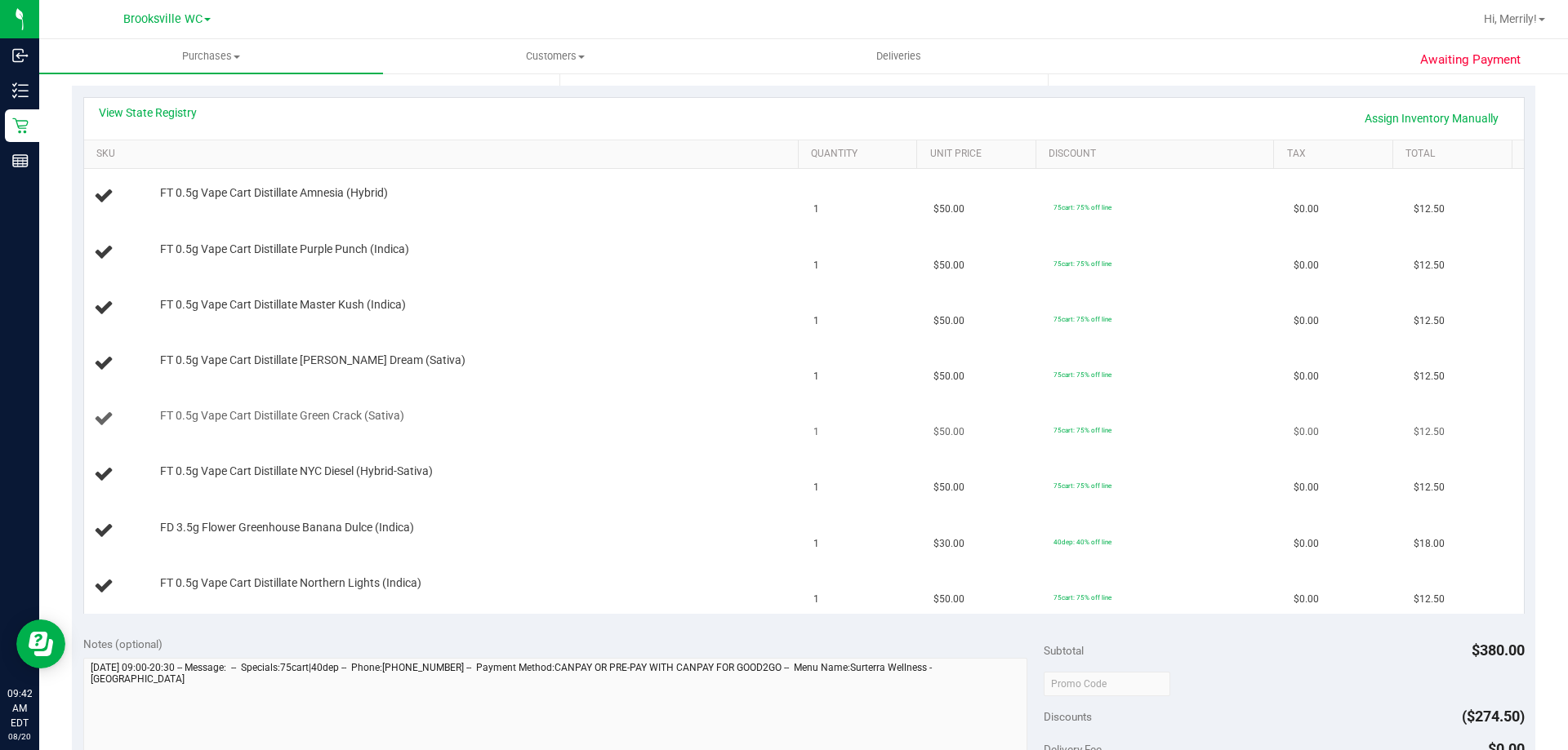
scroll to position [327, 0]
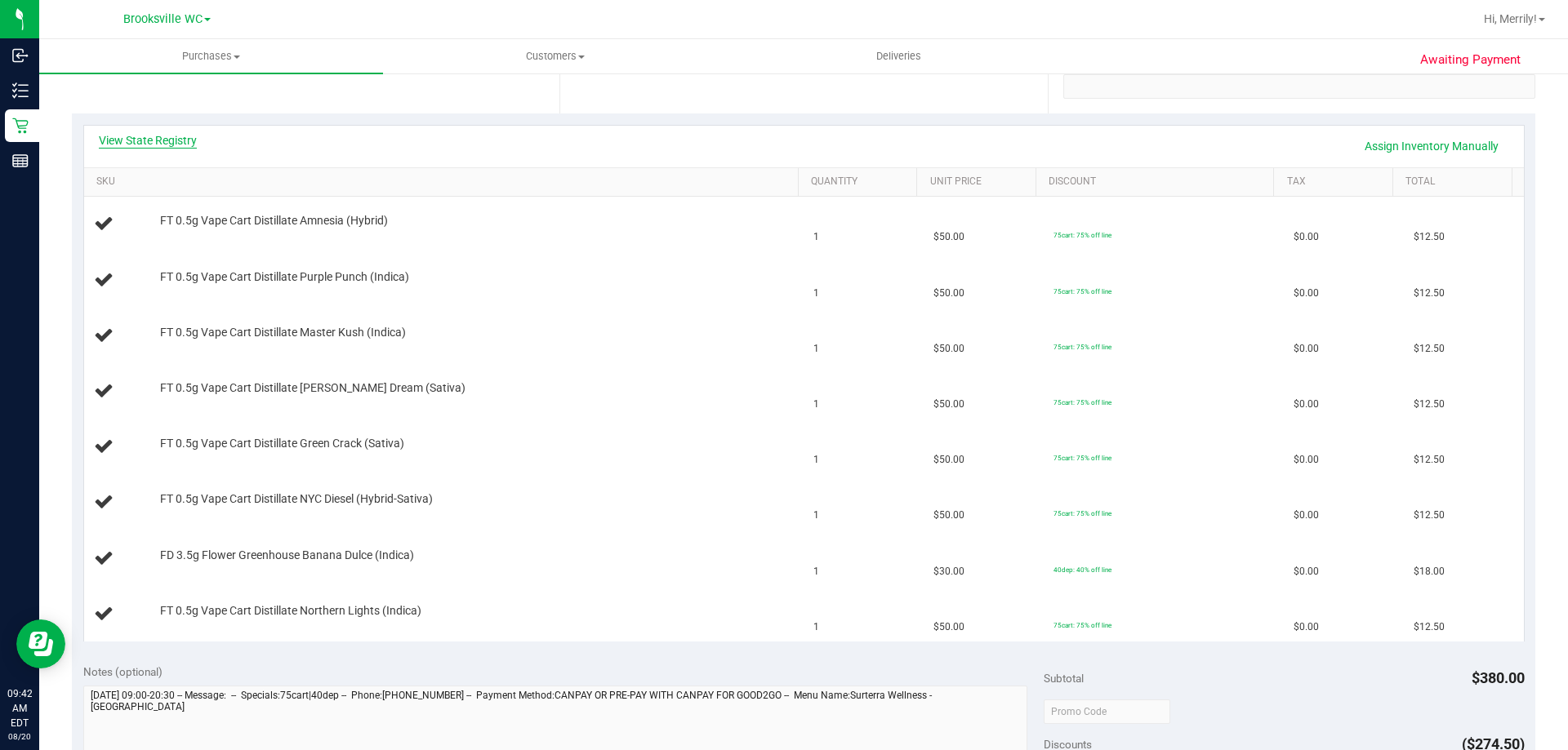
click at [146, 141] on link "View State Registry" at bounding box center [147, 141] width 98 height 17
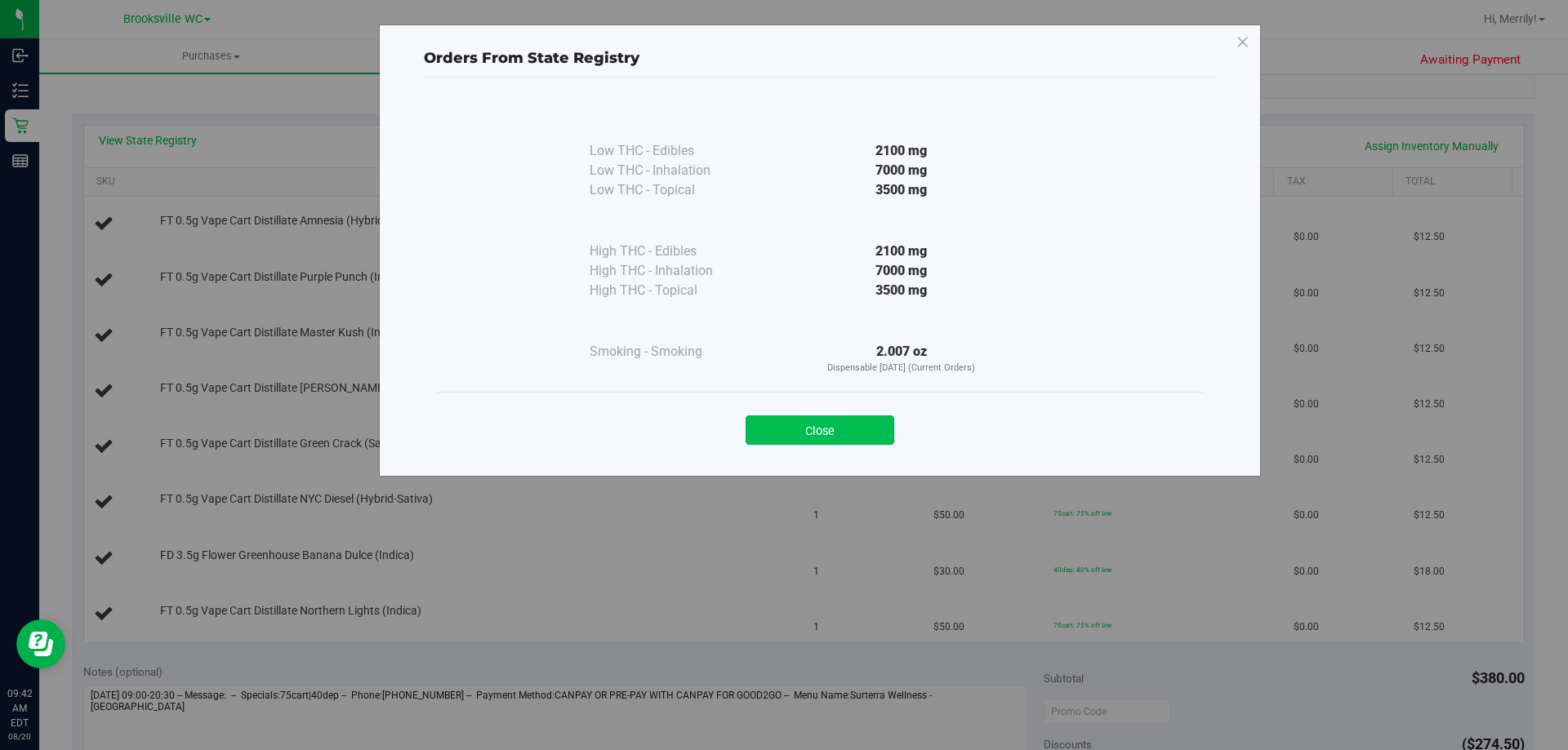
click at [812, 438] on button "Close" at bounding box center [820, 430] width 149 height 30
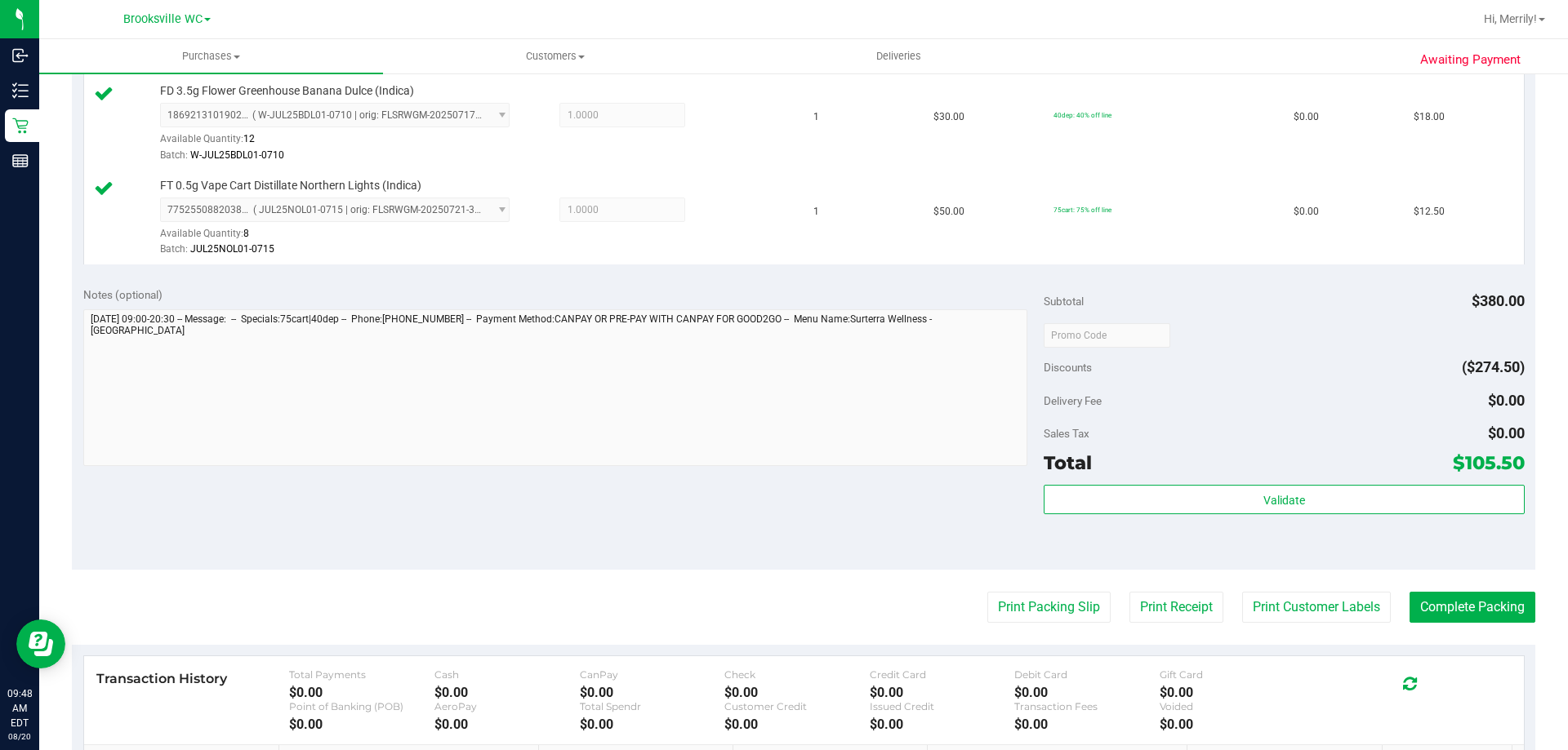
scroll to position [1061, 0]
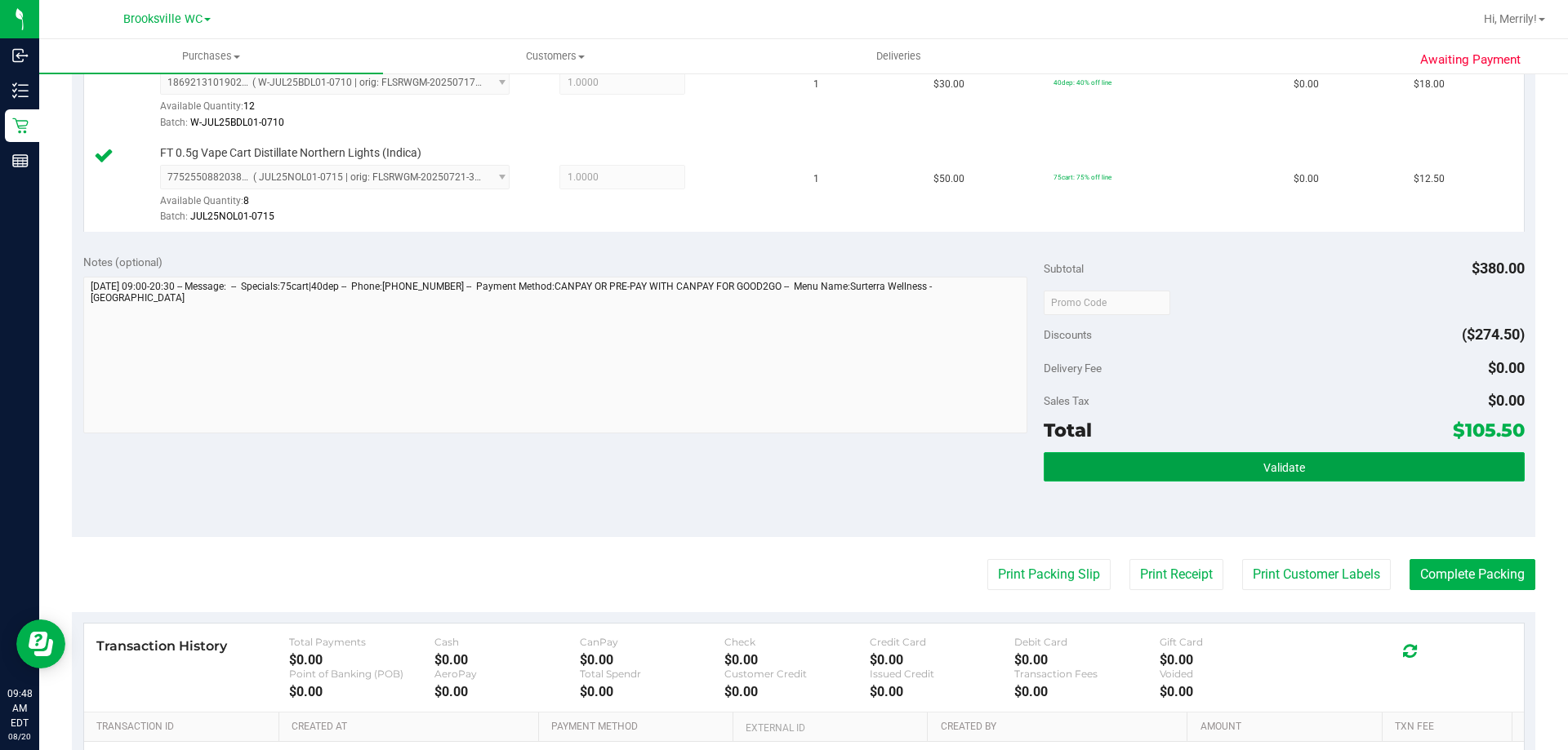
click at [1217, 465] on button "Validate" at bounding box center [1284, 467] width 480 height 30
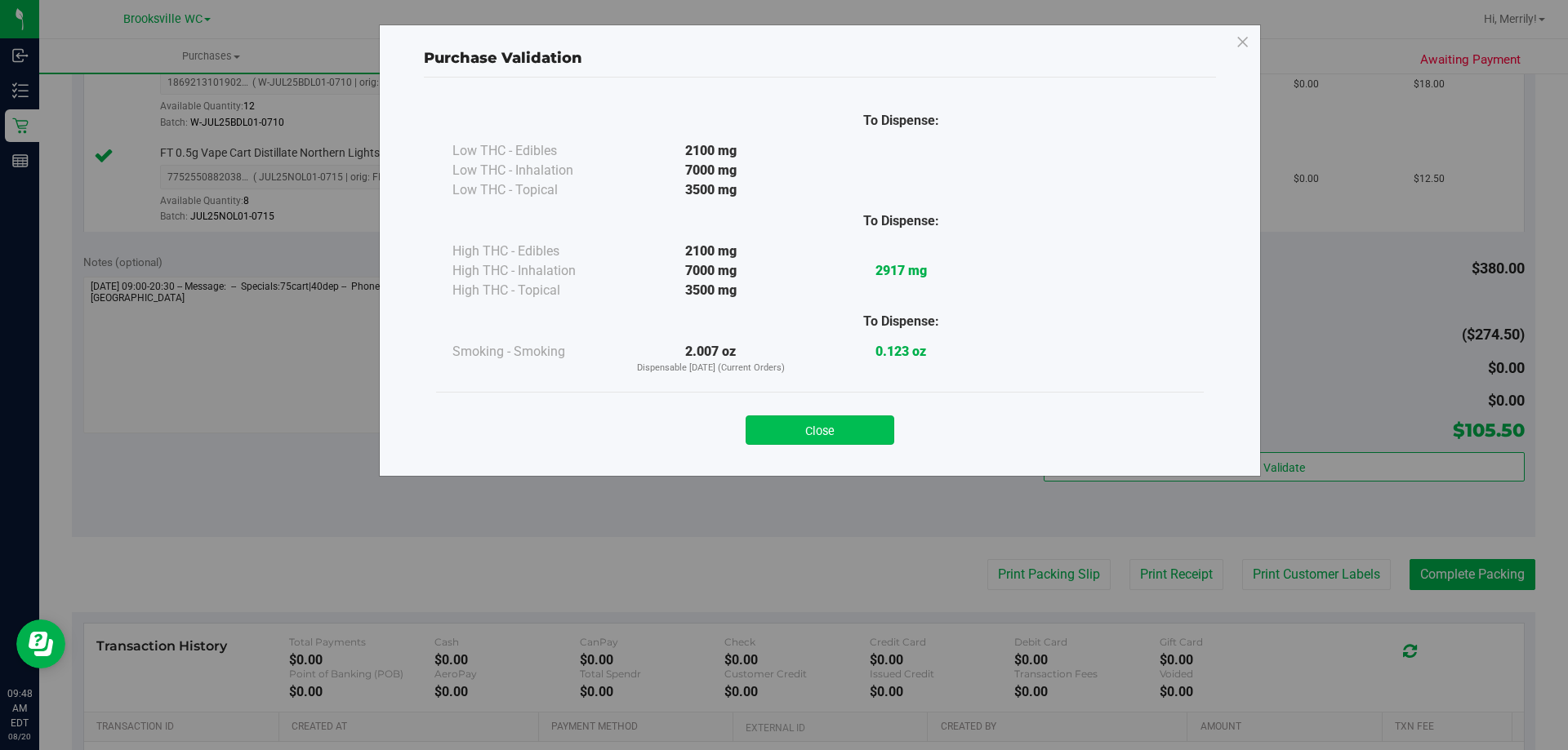
click at [844, 428] on button "Close" at bounding box center [820, 430] width 149 height 30
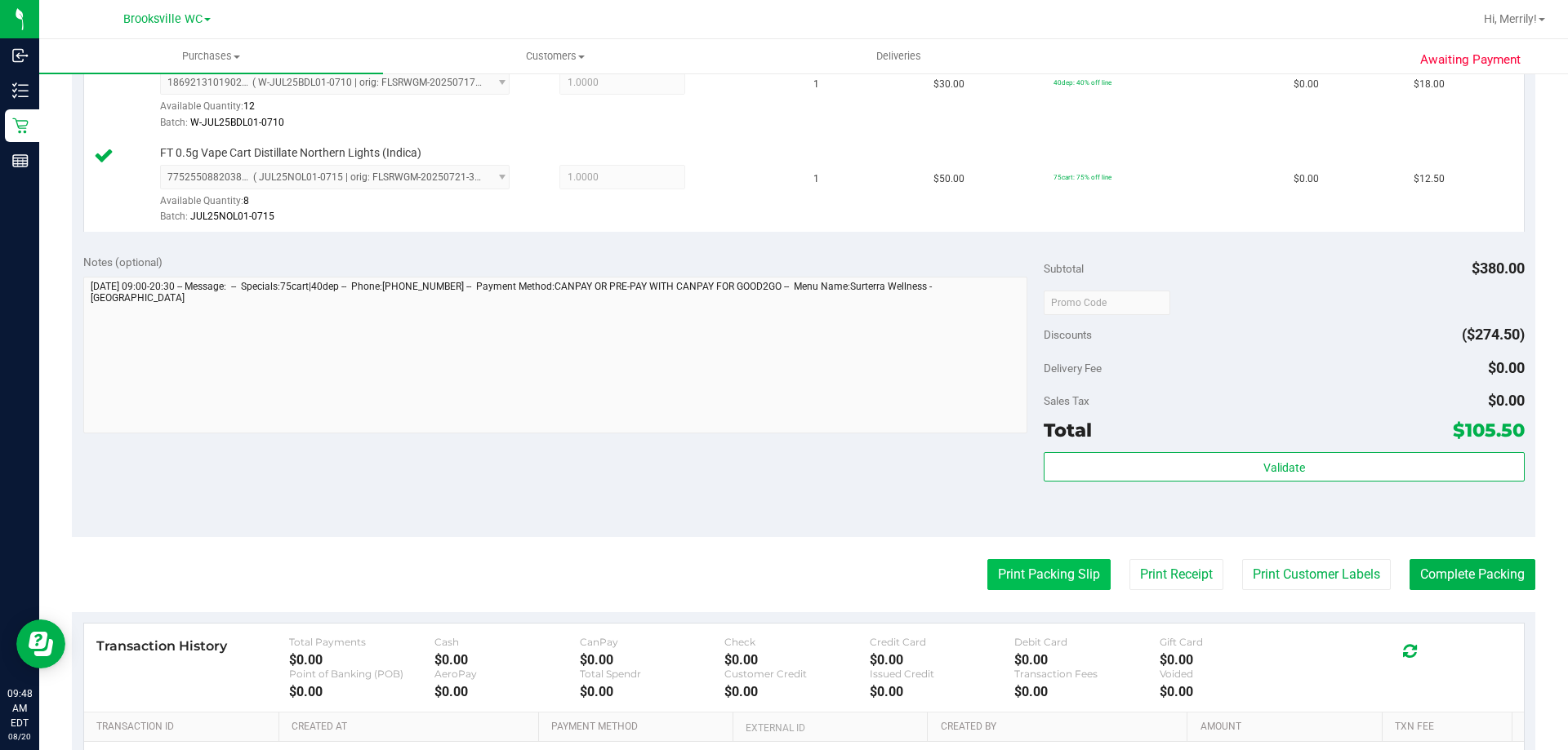
click at [1007, 580] on button "Print Packing Slip" at bounding box center [1048, 575] width 123 height 31
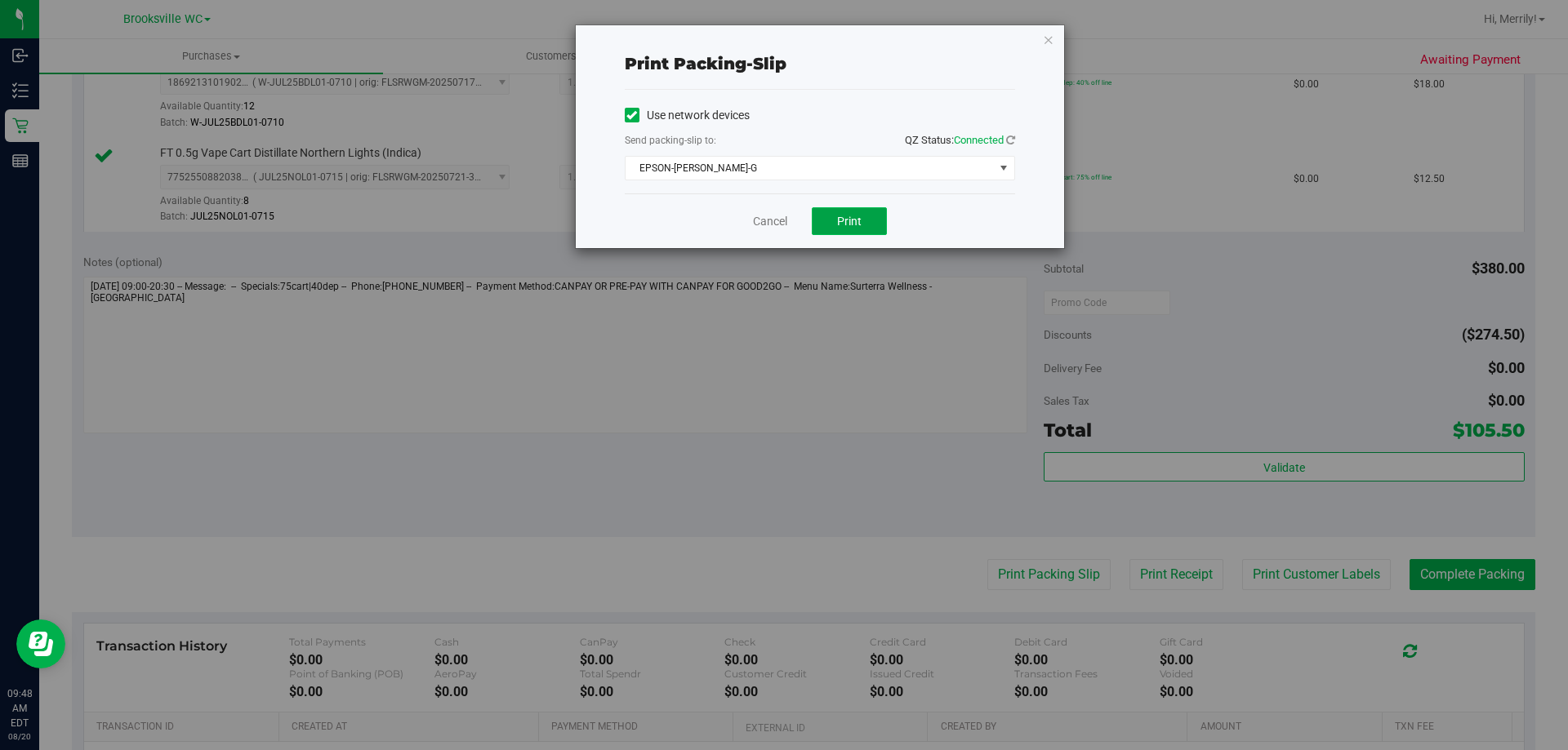
click at [851, 227] on button "Print" at bounding box center [849, 222] width 75 height 28
click at [764, 223] on link "Cancel" at bounding box center [770, 222] width 34 height 17
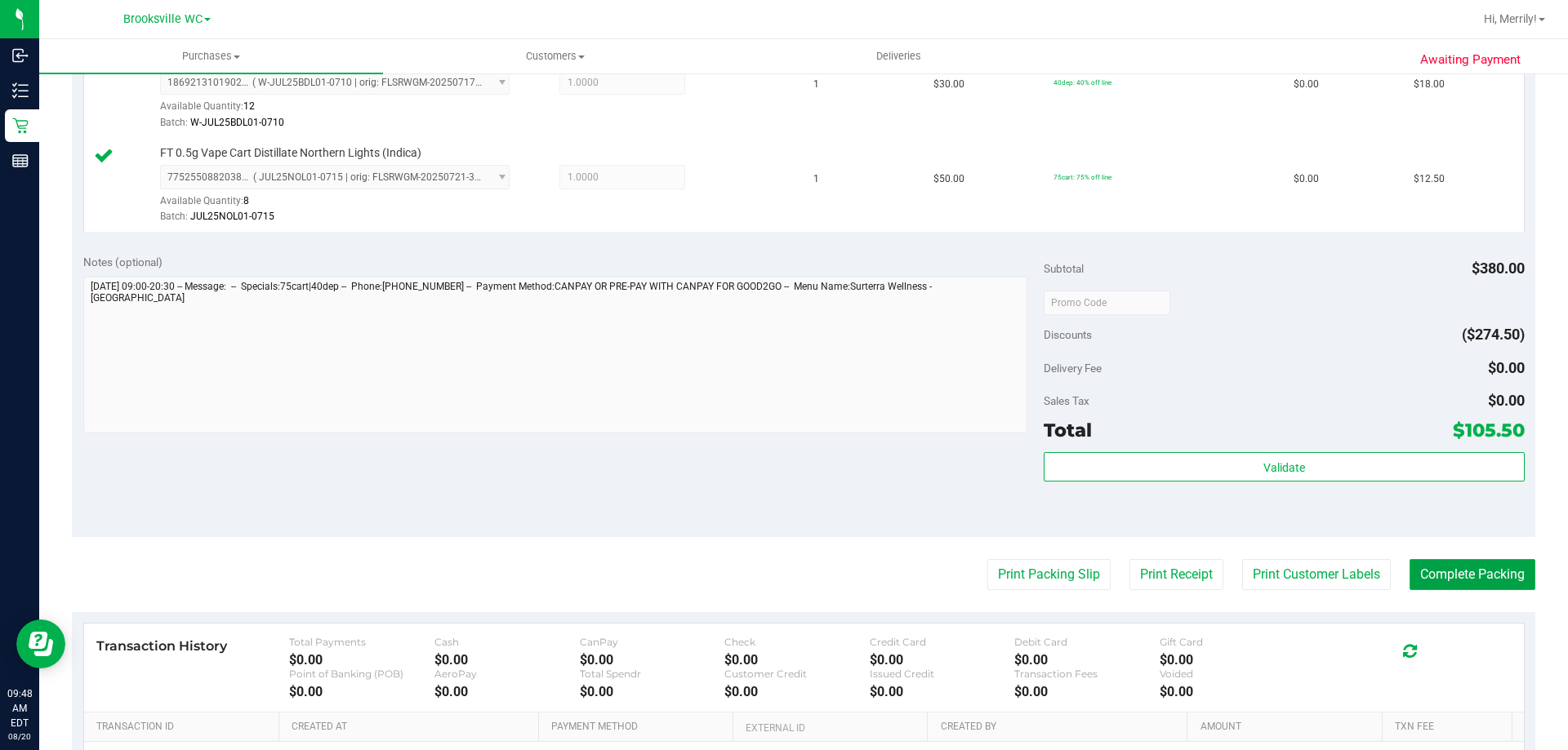
click at [1449, 570] on button "Complete Packing" at bounding box center [1473, 575] width 126 height 31
